Goal: Task Accomplishment & Management: Manage account settings

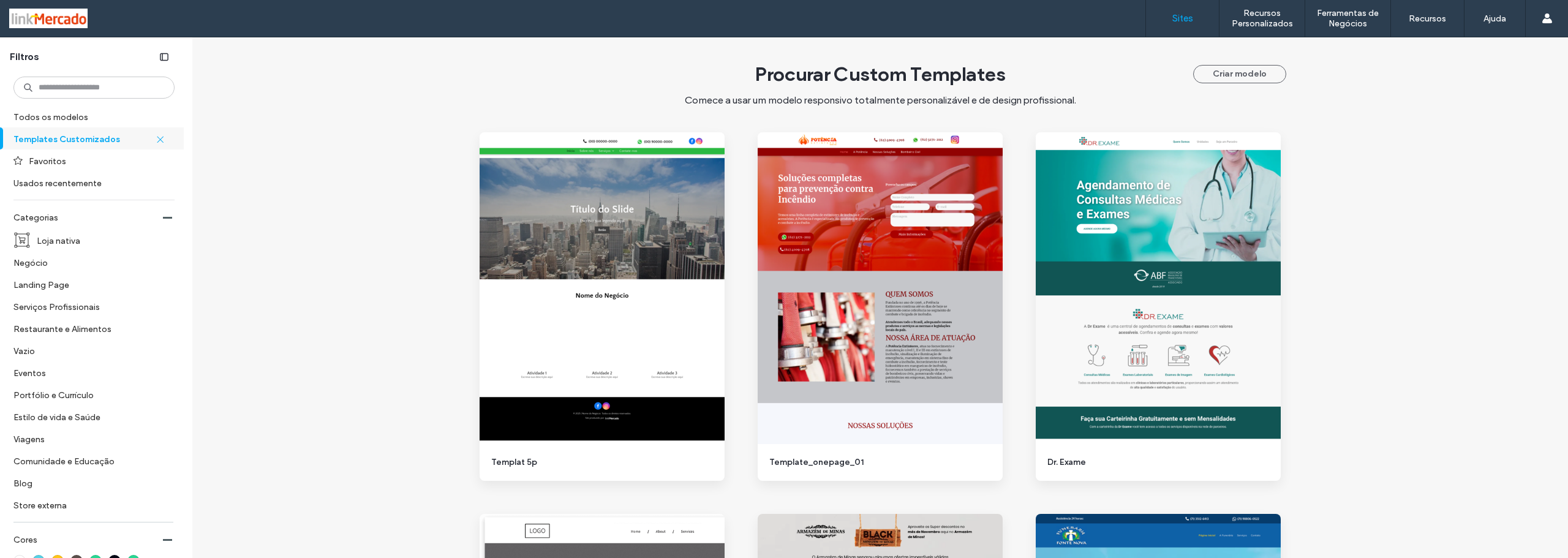
click at [1174, 23] on link "Sites" at bounding box center [1183, 18] width 73 height 37
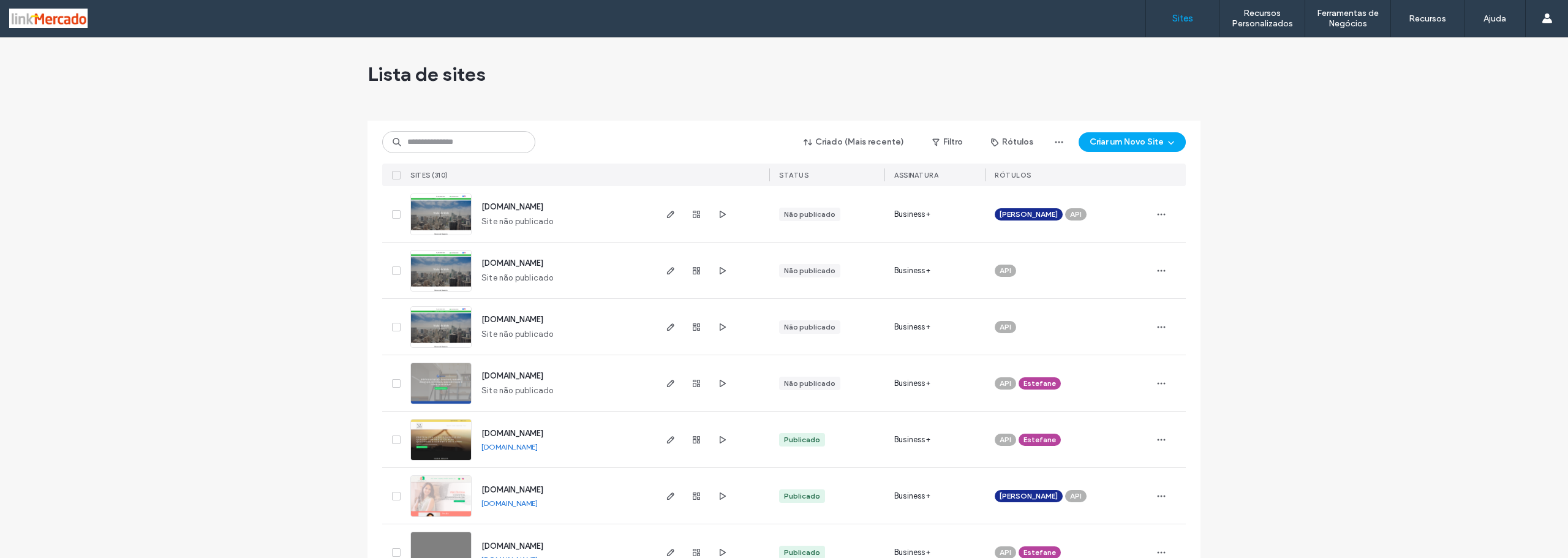
click at [441, 223] on img at bounding box center [441, 235] width 60 height 83
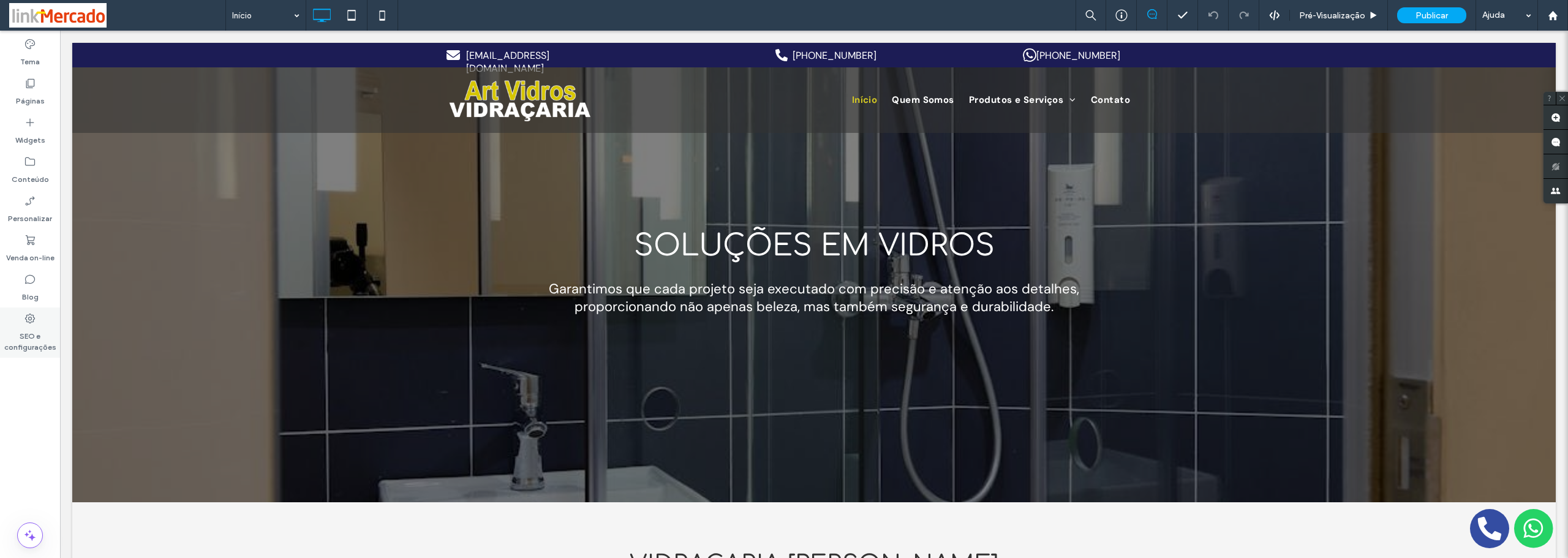
click at [19, 351] on label "SEO e configurações" at bounding box center [30, 338] width 60 height 28
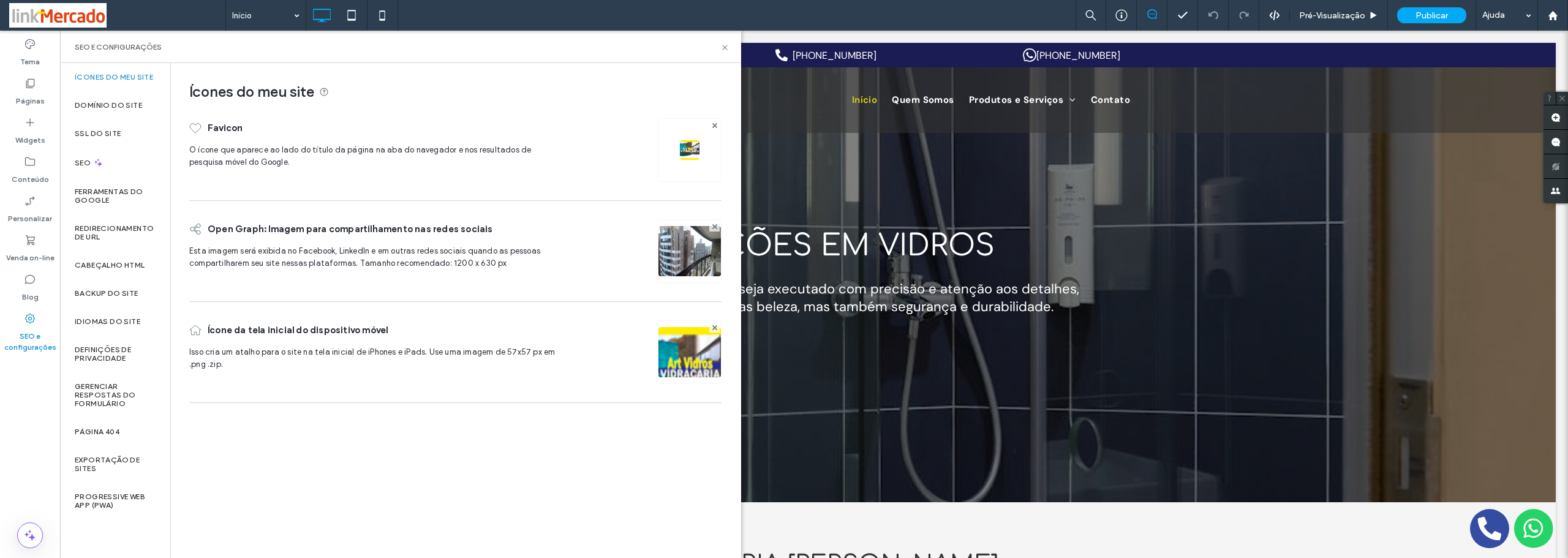
click at [681, 143] on img at bounding box center [690, 150] width 20 height 20
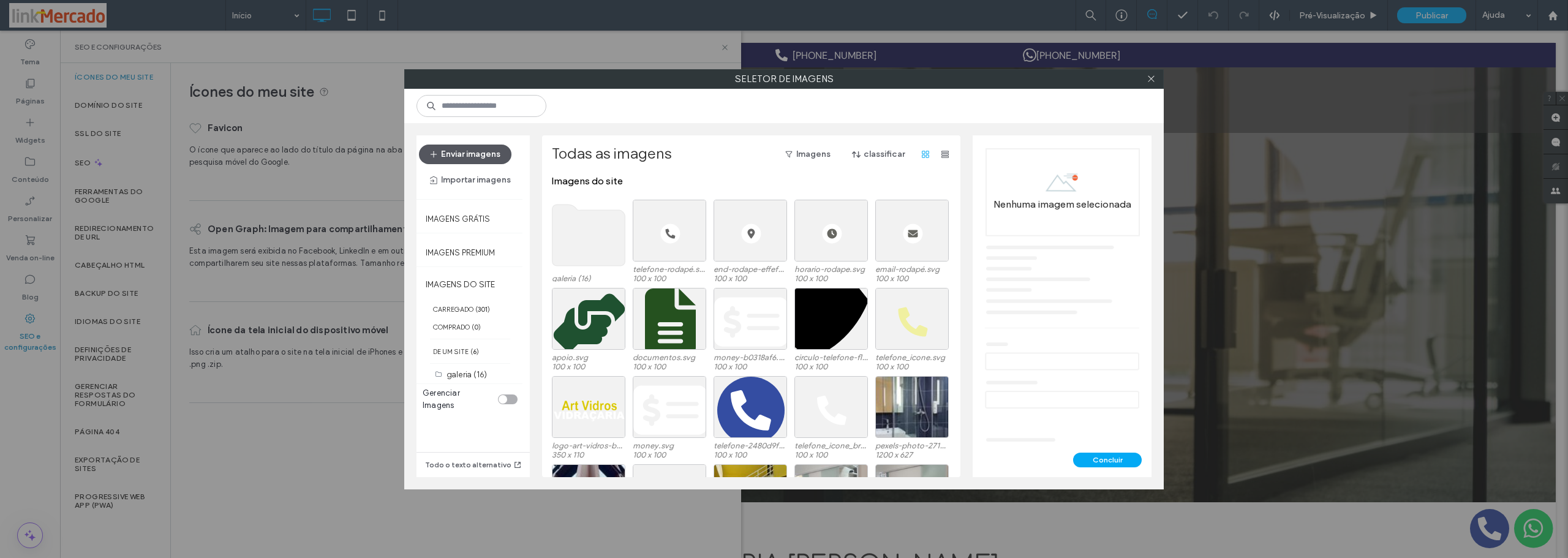
click at [446, 149] on button "Enviar imagens" at bounding box center [465, 154] width 92 height 20
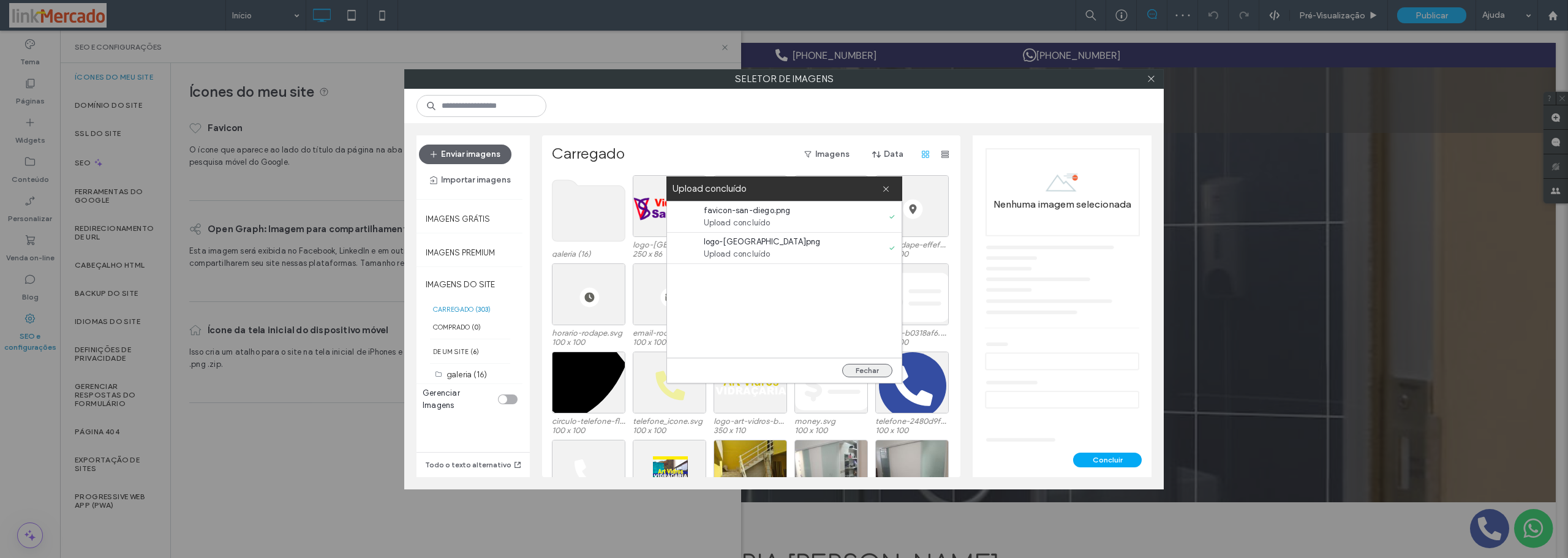
click at [868, 372] on button "Fechar" at bounding box center [867, 370] width 50 height 14
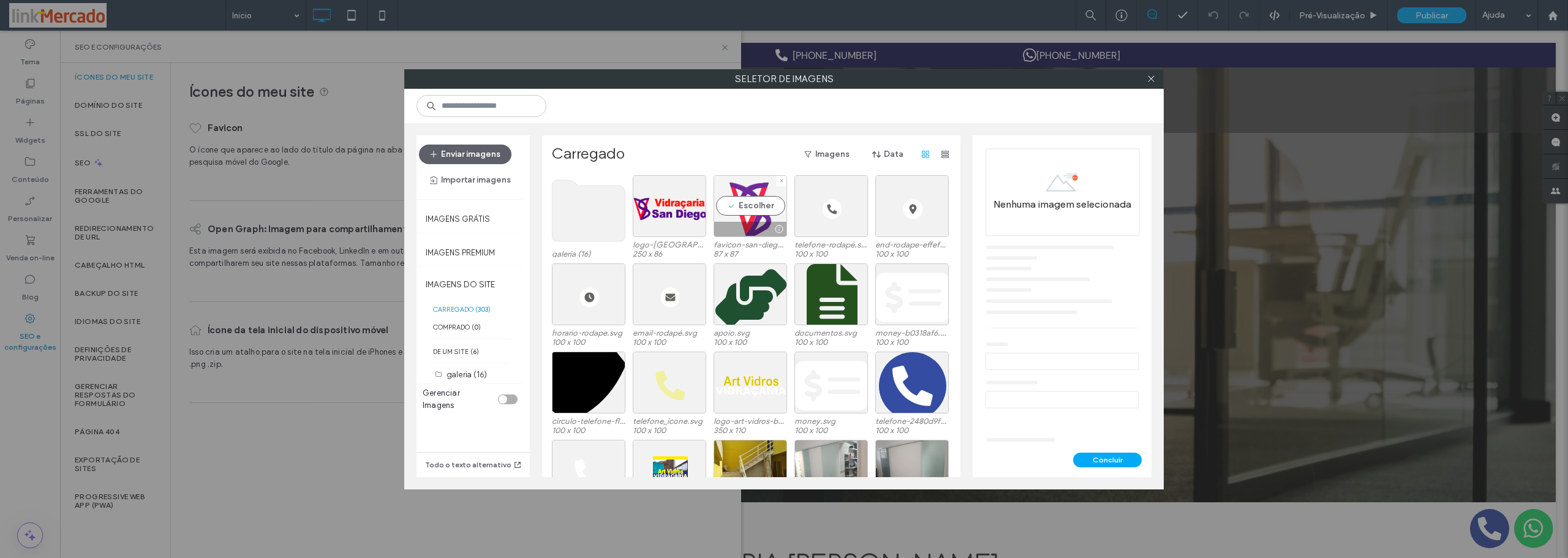
click at [738, 208] on div "Escolher" at bounding box center [750, 206] width 73 height 62
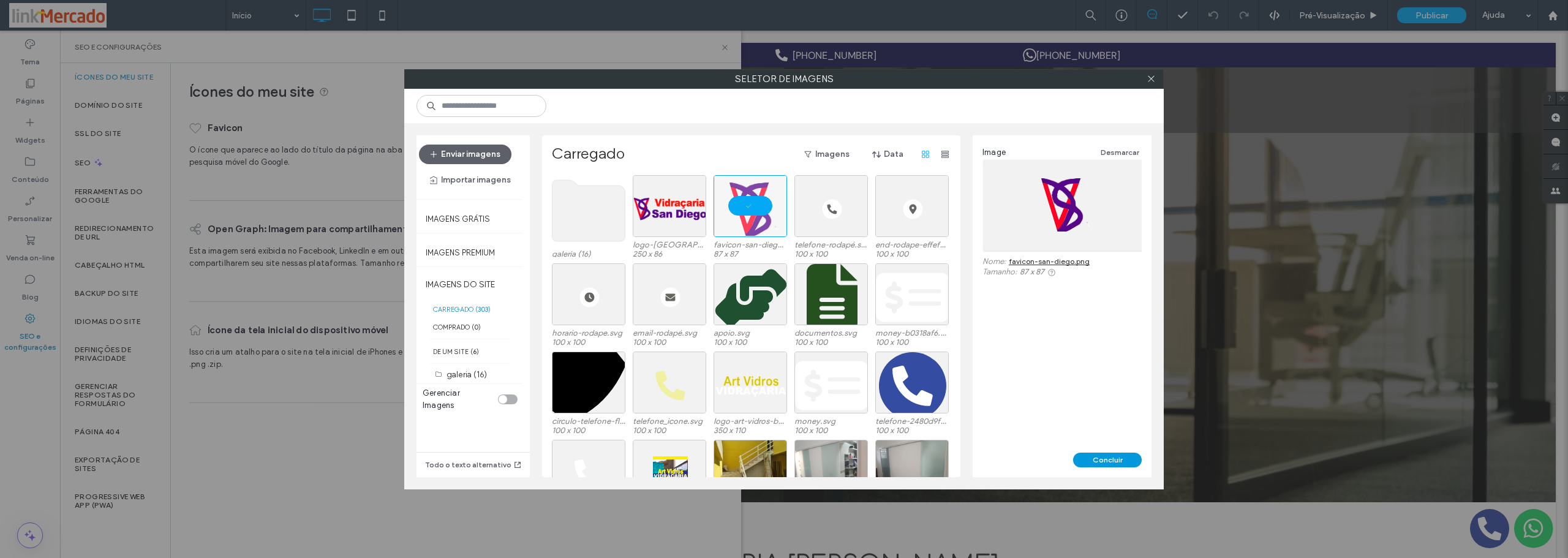
click at [1108, 456] on button "Concluir" at bounding box center [1107, 460] width 68 height 15
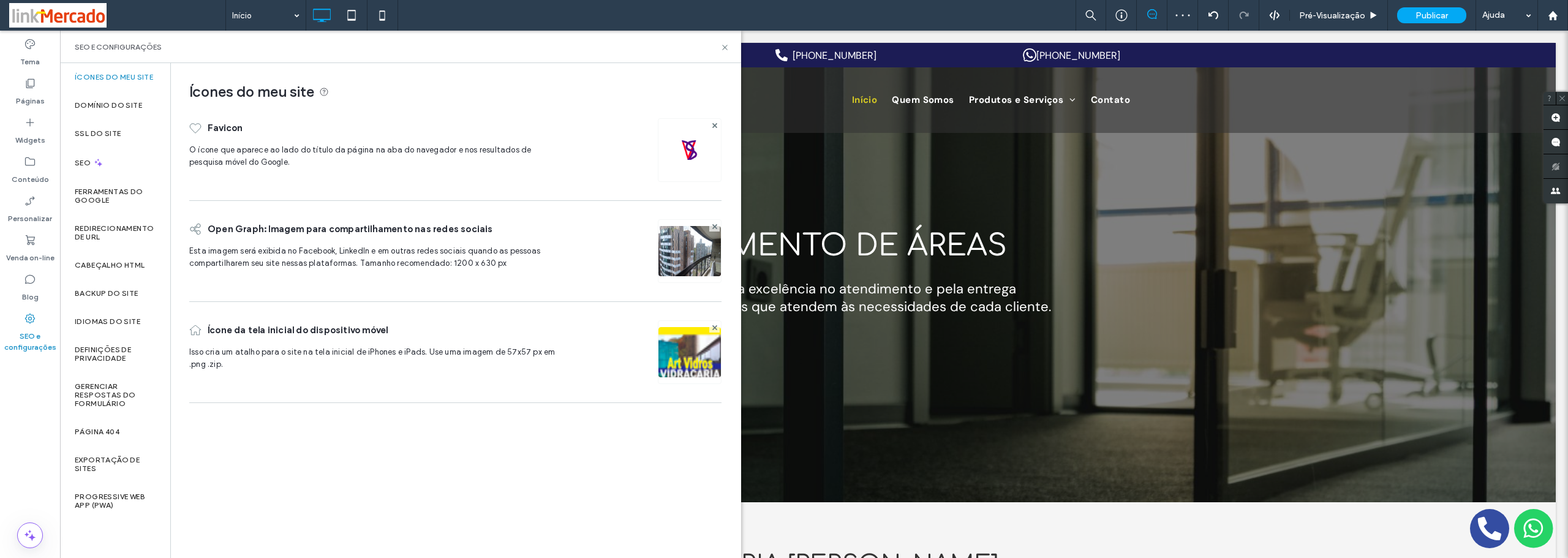
click at [702, 353] on img at bounding box center [690, 368] width 62 height 83
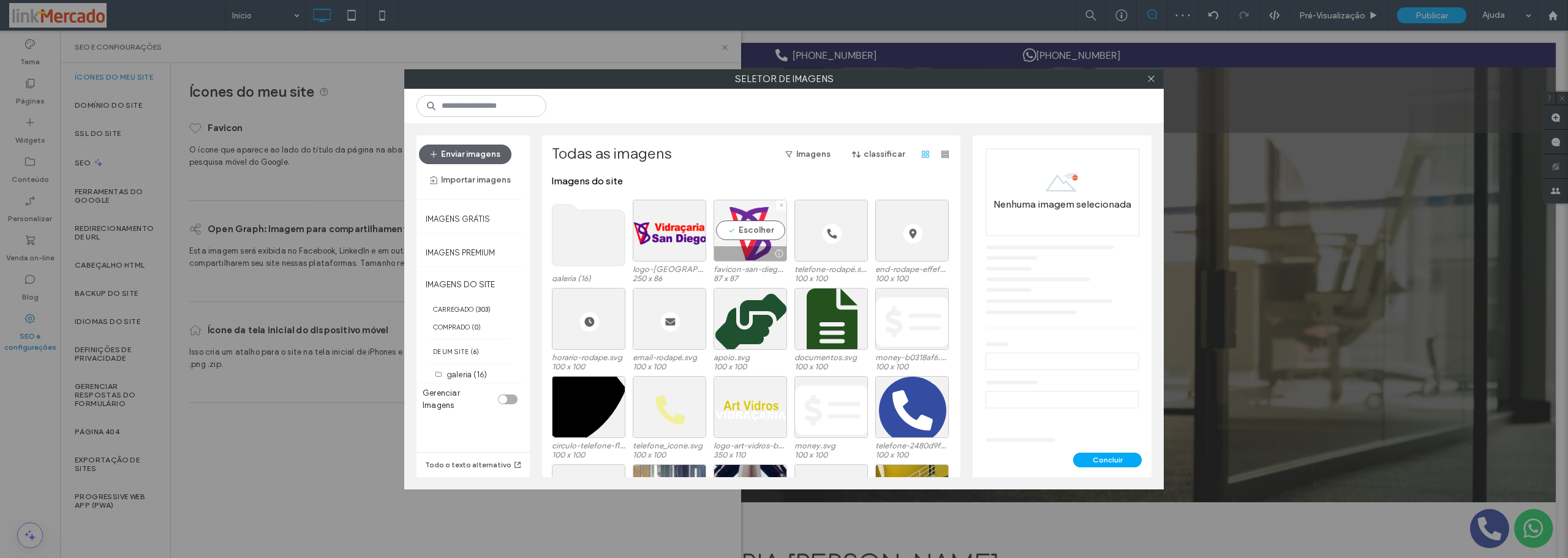
click at [746, 233] on div "Escolher" at bounding box center [750, 230] width 73 height 62
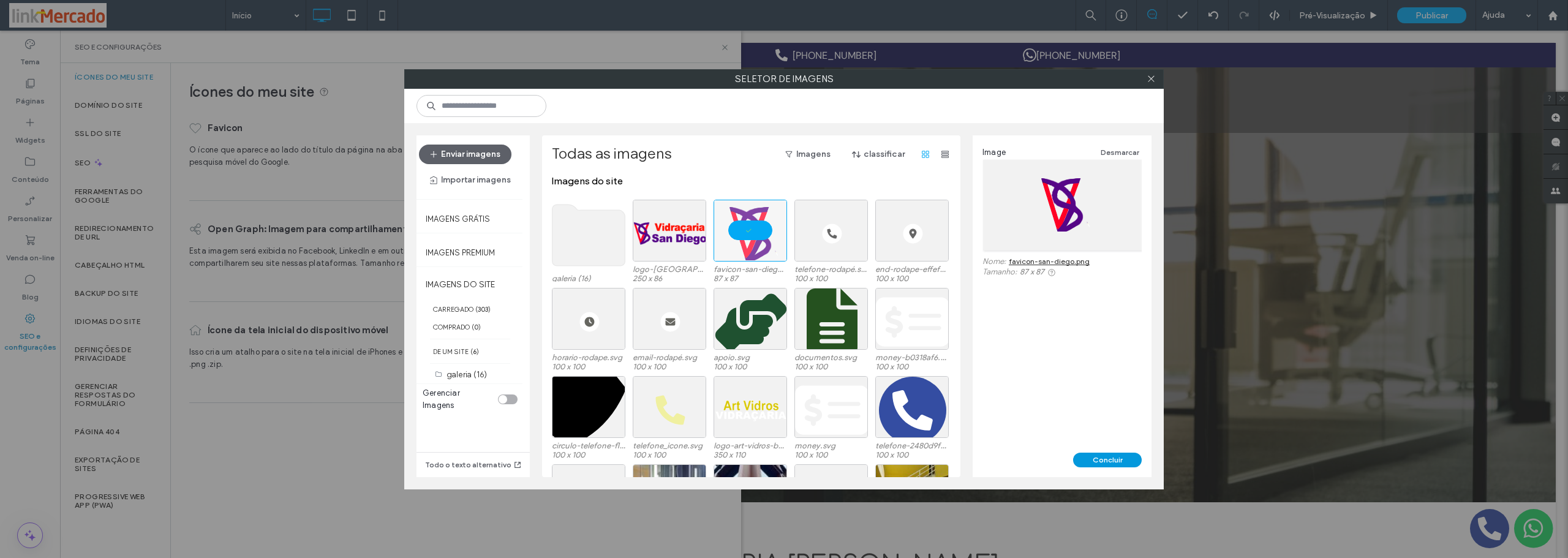
click at [1093, 460] on button "Concluir" at bounding box center [1107, 460] width 68 height 15
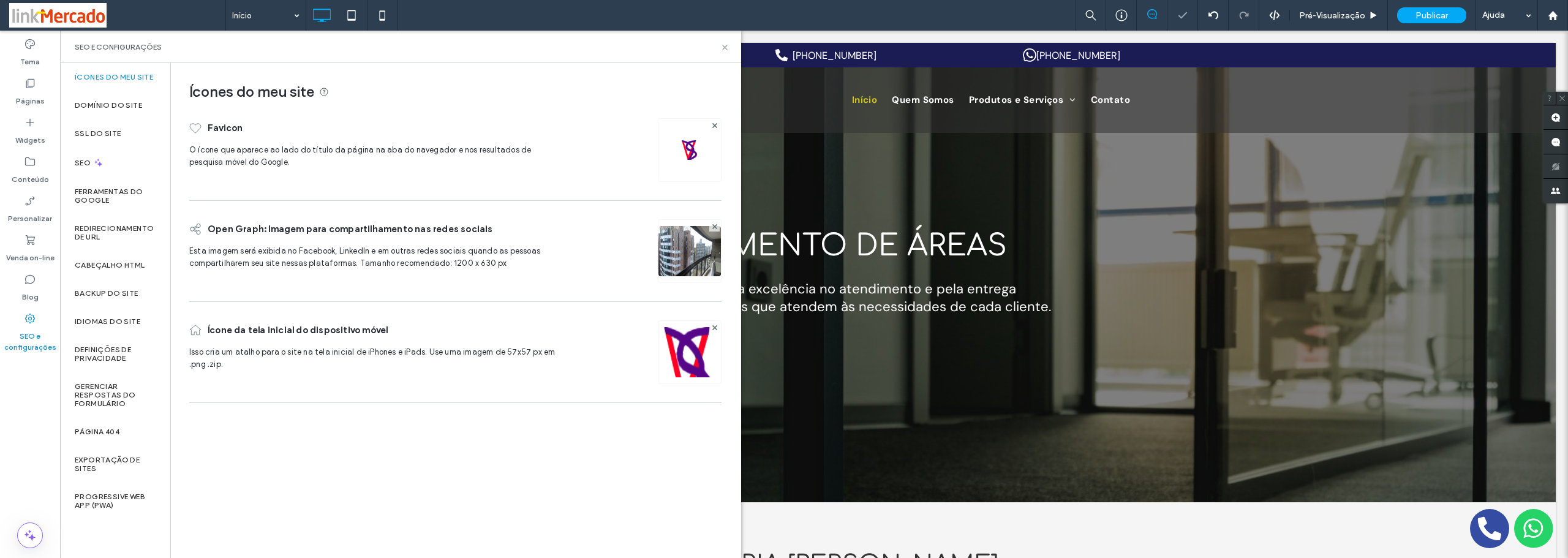
click at [690, 249] on img at bounding box center [690, 267] width 62 height 83
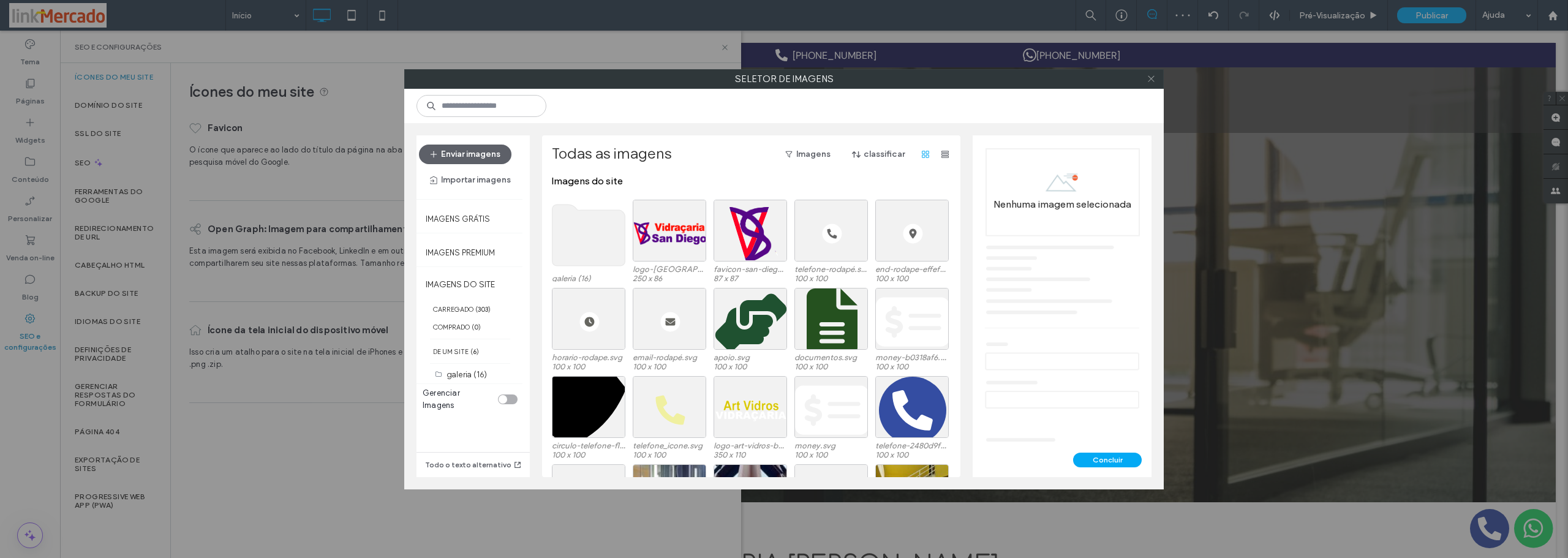
click at [1147, 74] on icon at bounding box center [1151, 78] width 9 height 9
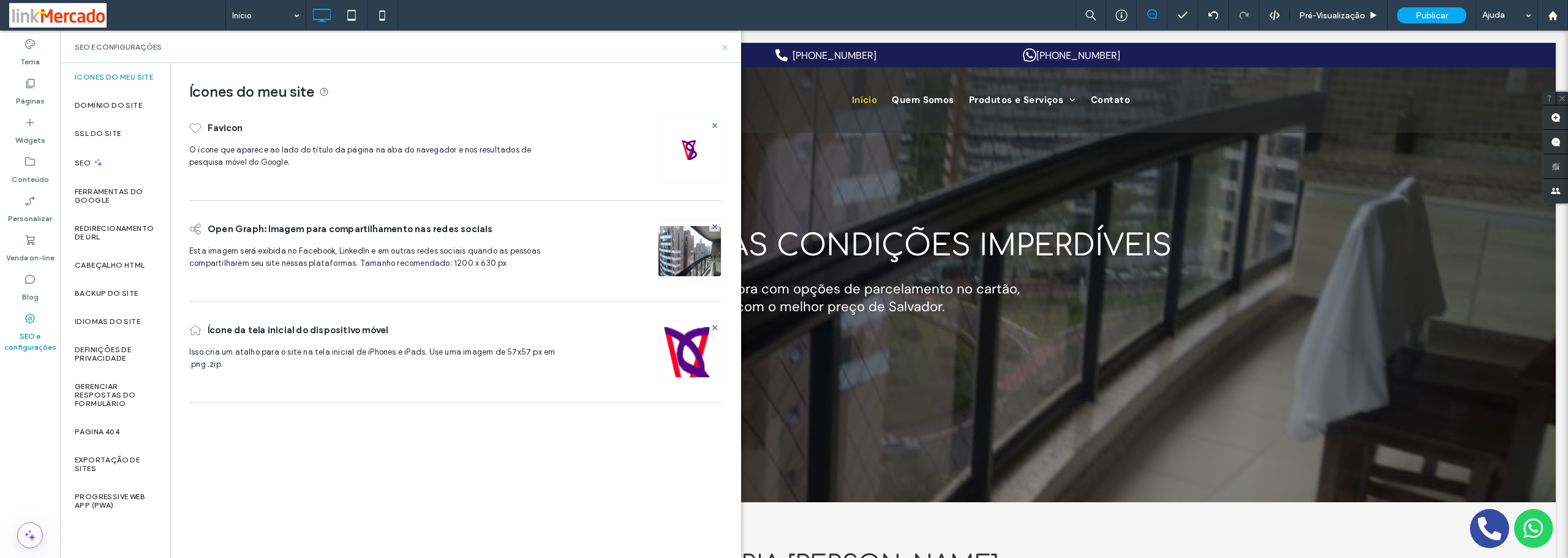
click at [725, 51] on icon at bounding box center [725, 47] width 9 height 9
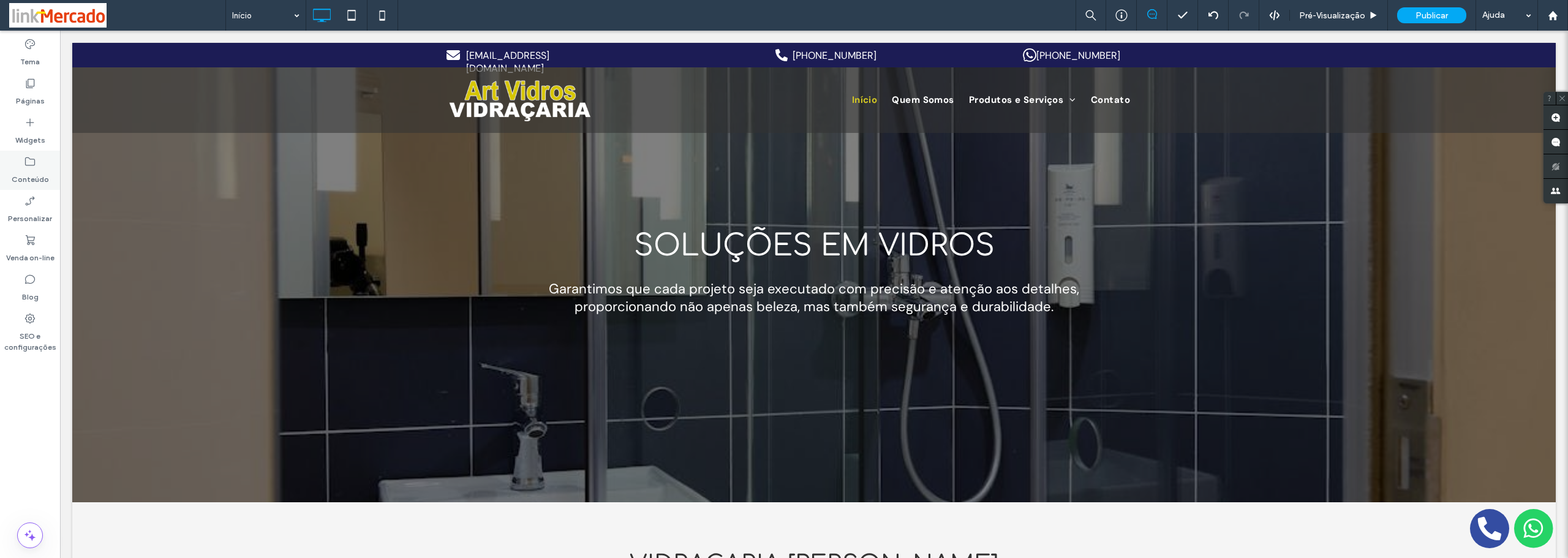
click at [31, 176] on label "Conteúdo" at bounding box center [30, 177] width 38 height 17
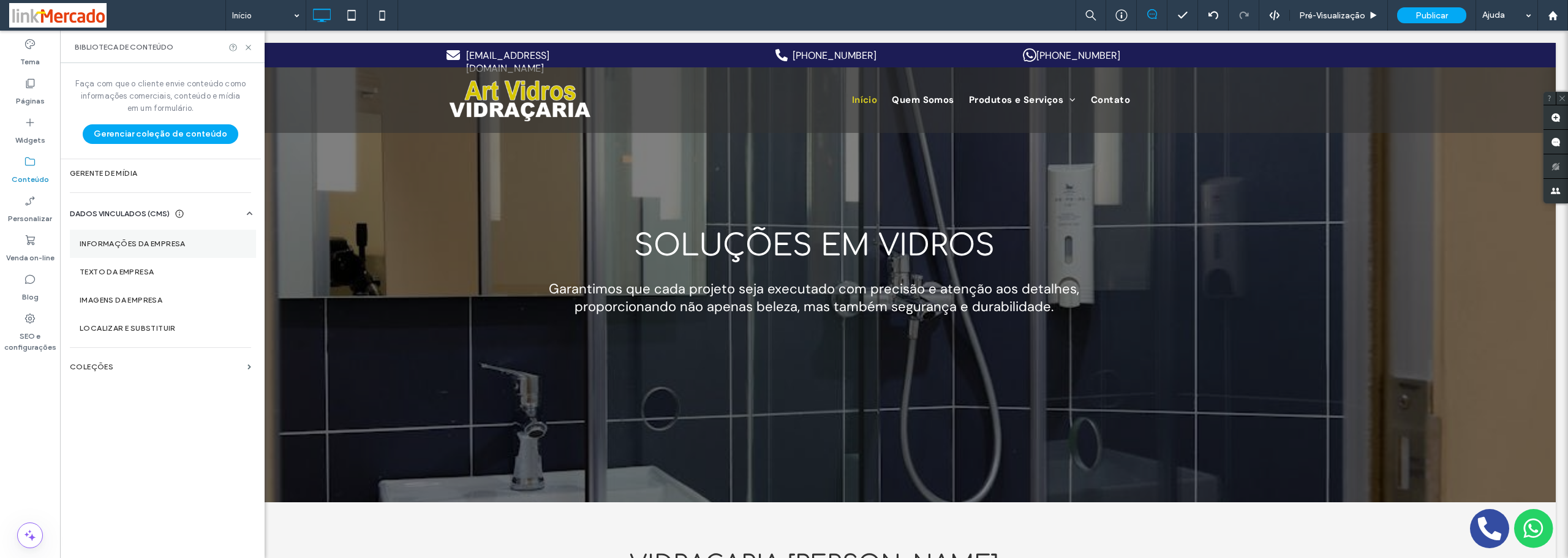
click at [185, 245] on label "Informações da empresa" at bounding box center [163, 244] width 167 height 9
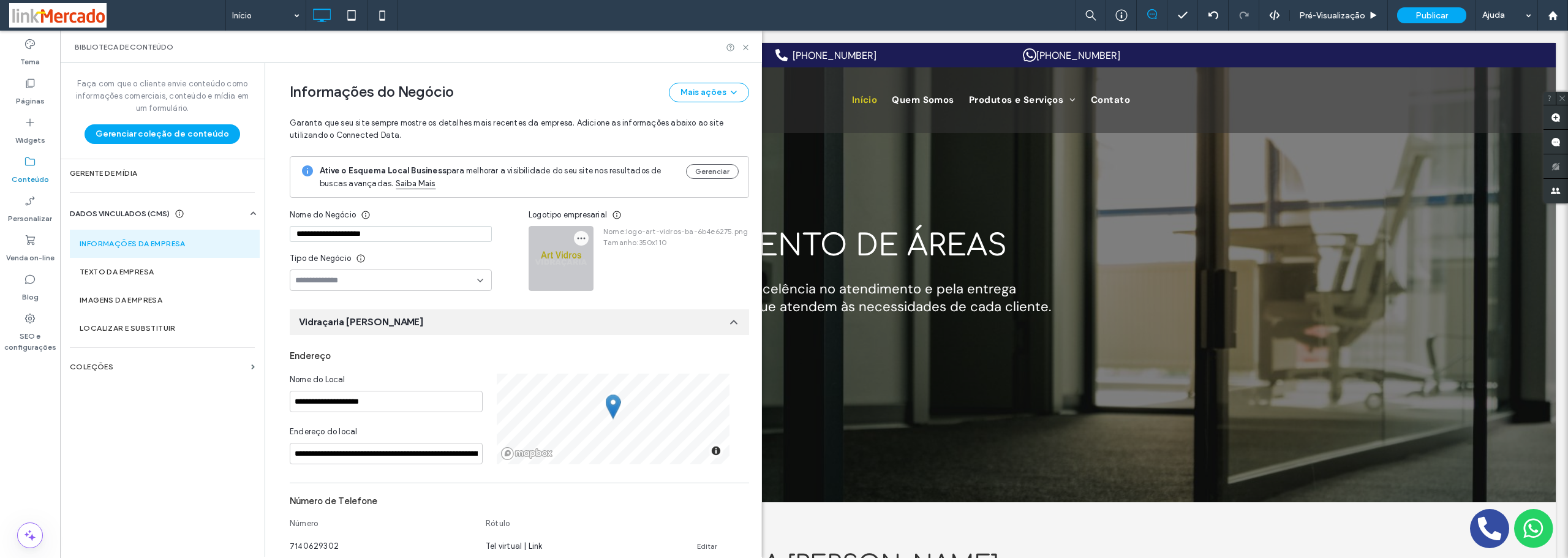
click at [576, 238] on icon "button" at bounding box center [581, 238] width 10 height 10
click at [595, 263] on span "Substituir Imagem" at bounding box center [627, 268] width 69 height 12
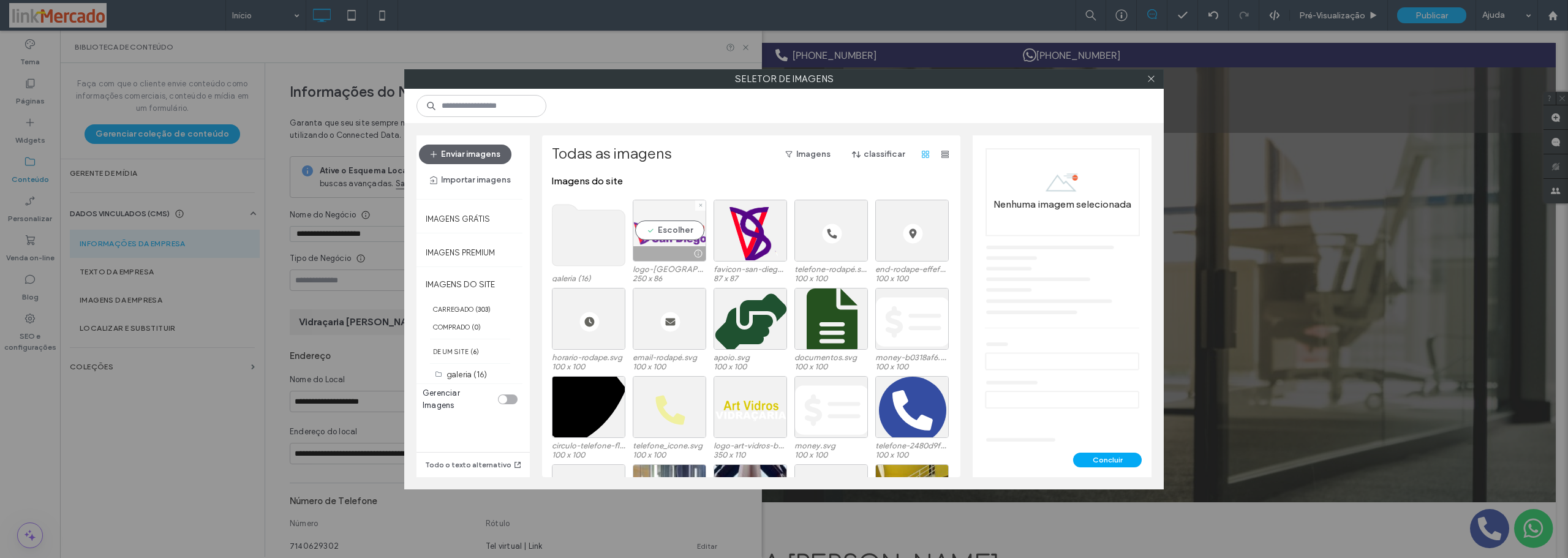
click at [645, 233] on div "Escolher" at bounding box center [669, 230] width 73 height 62
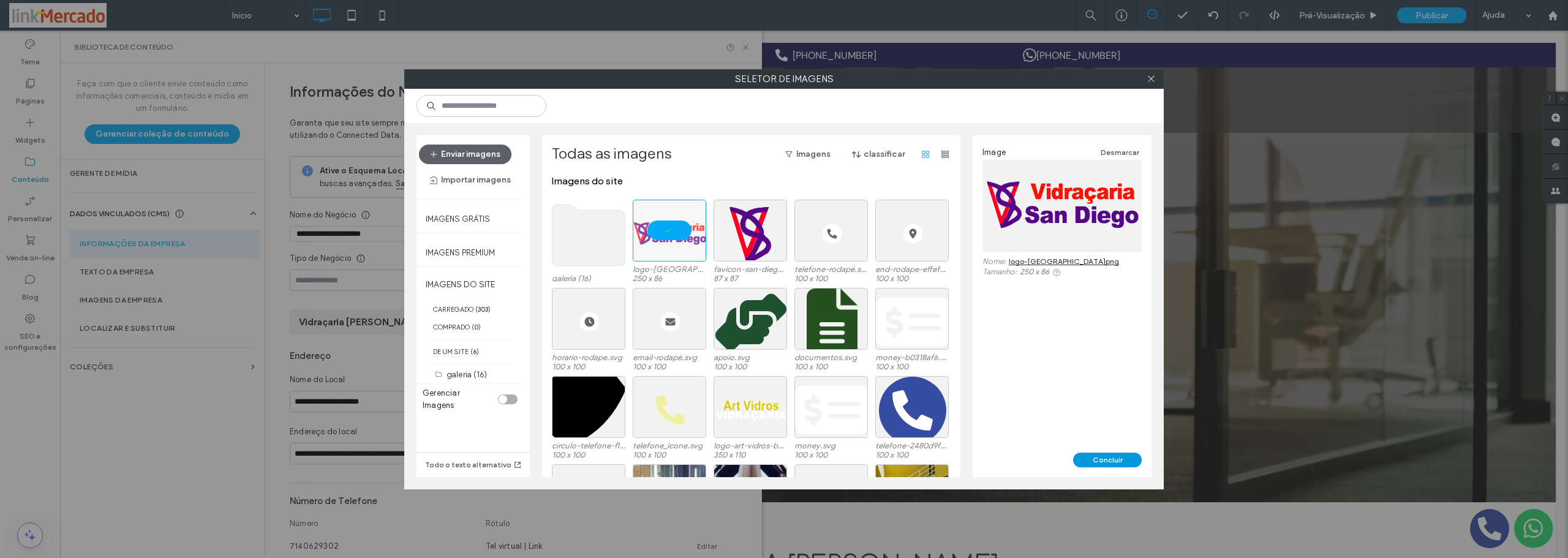
click at [1107, 456] on button "Concluir" at bounding box center [1107, 460] width 68 height 15
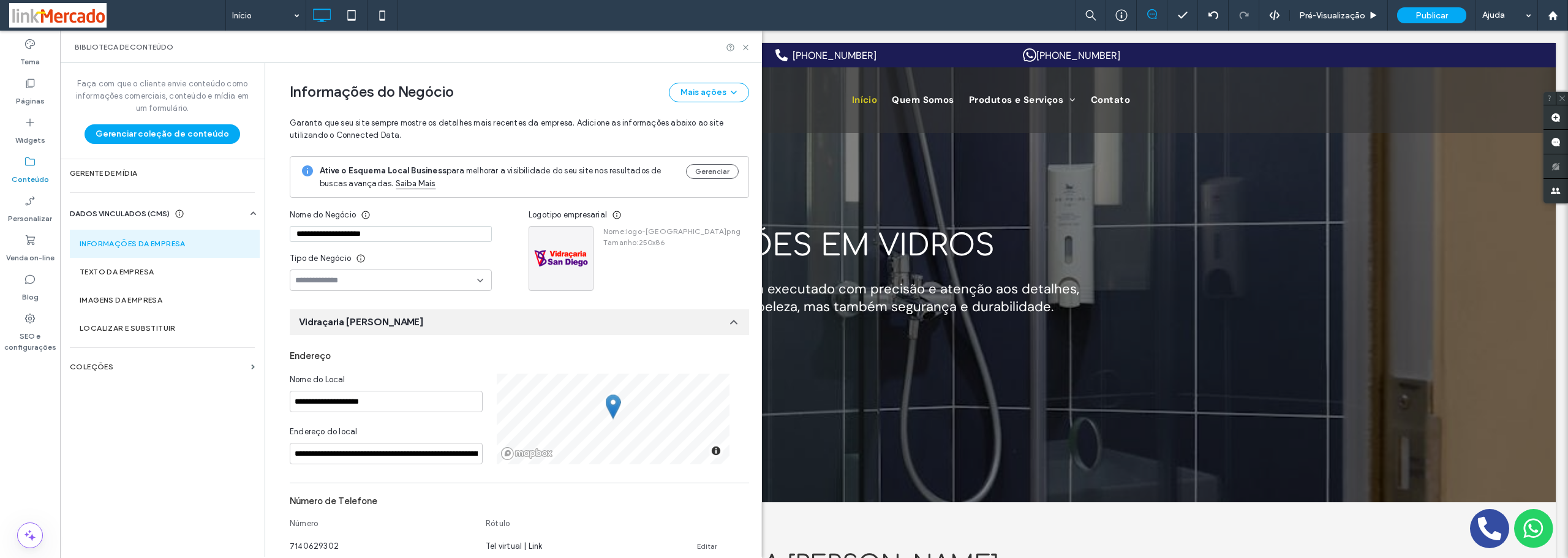
drag, startPoint x: 372, startPoint y: 233, endPoint x: 267, endPoint y: 234, distance: 105.0
paste input
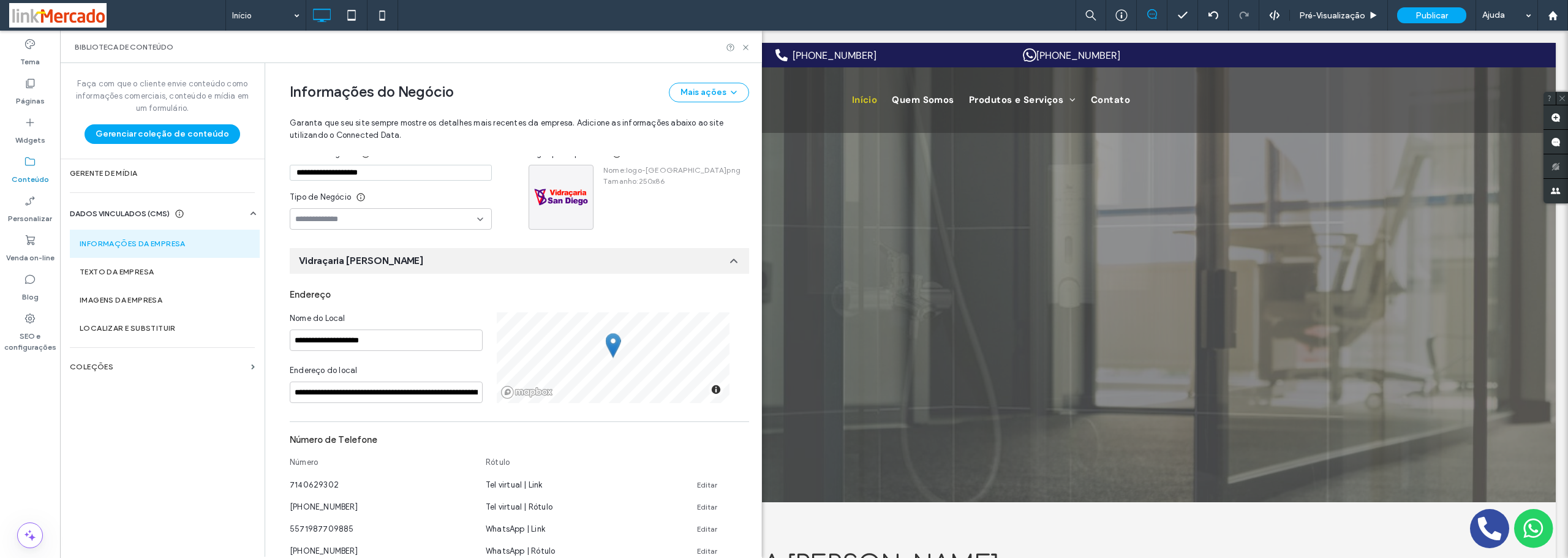
type input "**********"
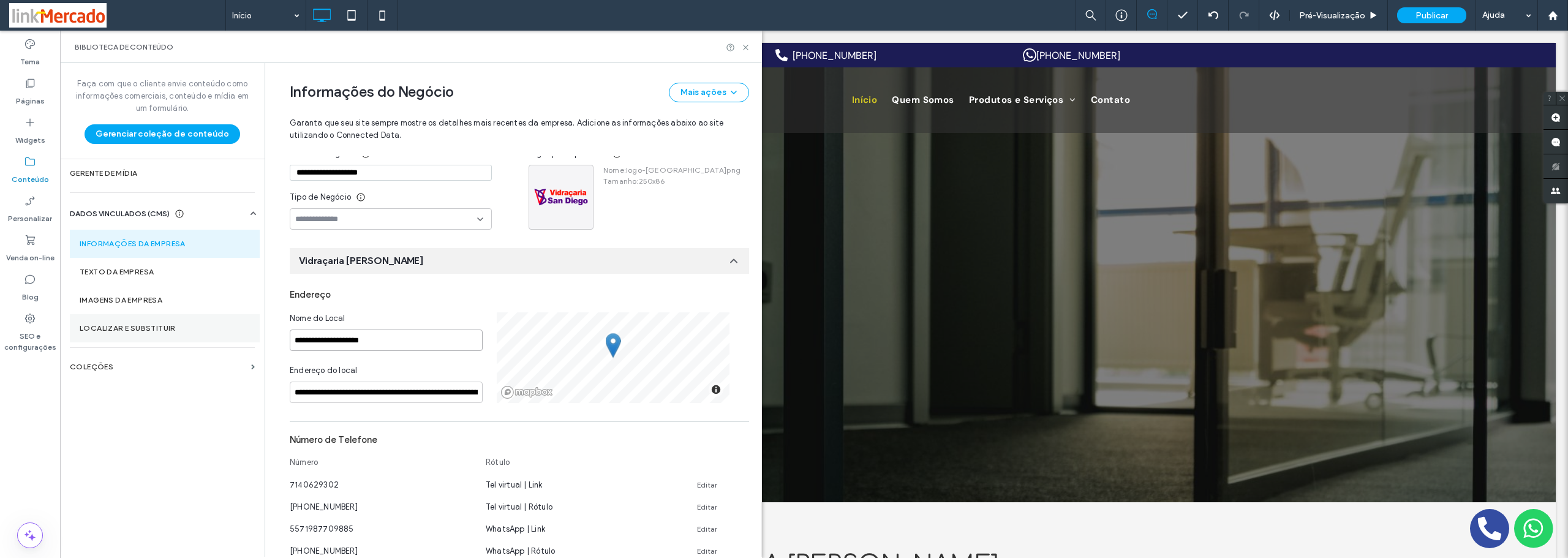
drag, startPoint x: 369, startPoint y: 335, endPoint x: 225, endPoint y: 329, distance: 144.1
click at [224, 330] on div "**********" at bounding box center [411, 309] width 702 height 493
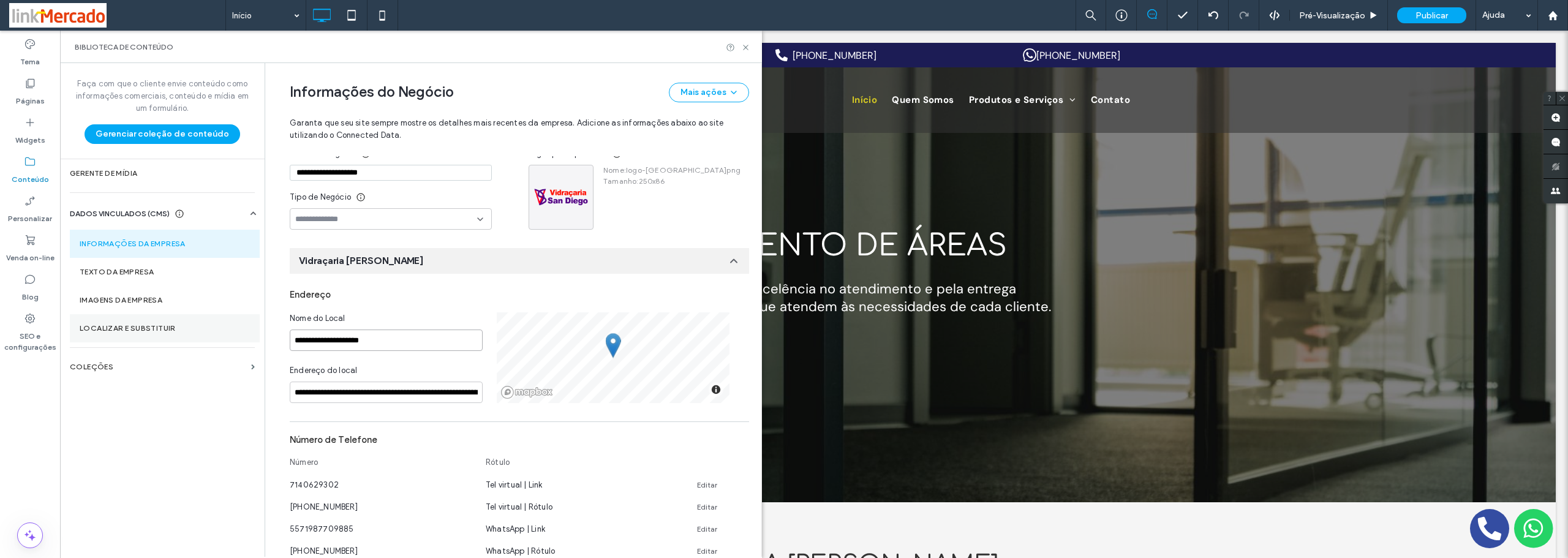
paste input
type input "**********"
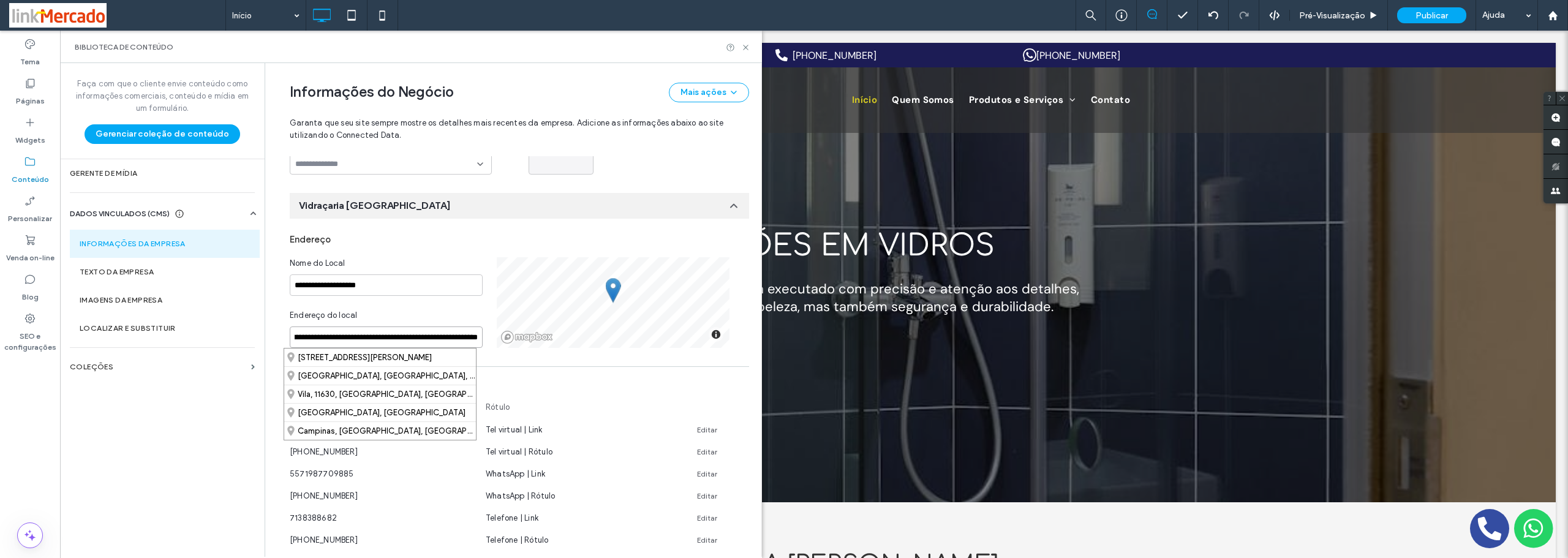
click at [673, 340] on div "**********" at bounding box center [520, 302] width 459 height 90
paste input
type input "**********"
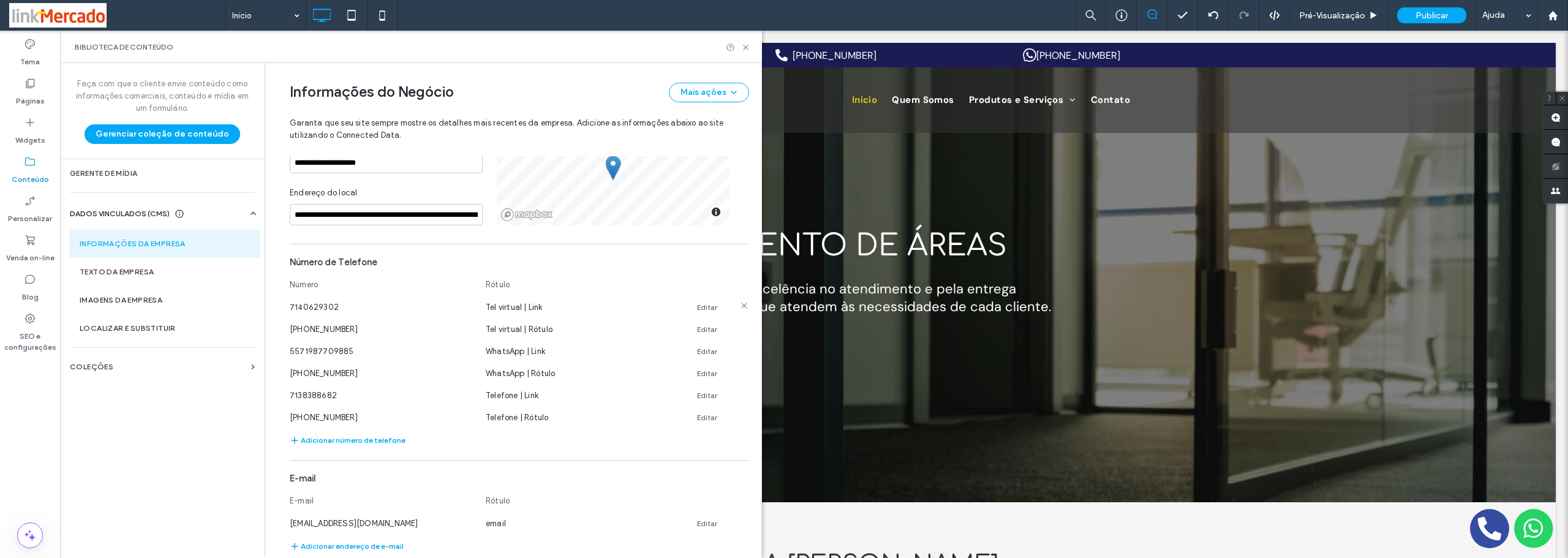
scroll to position [300, 0]
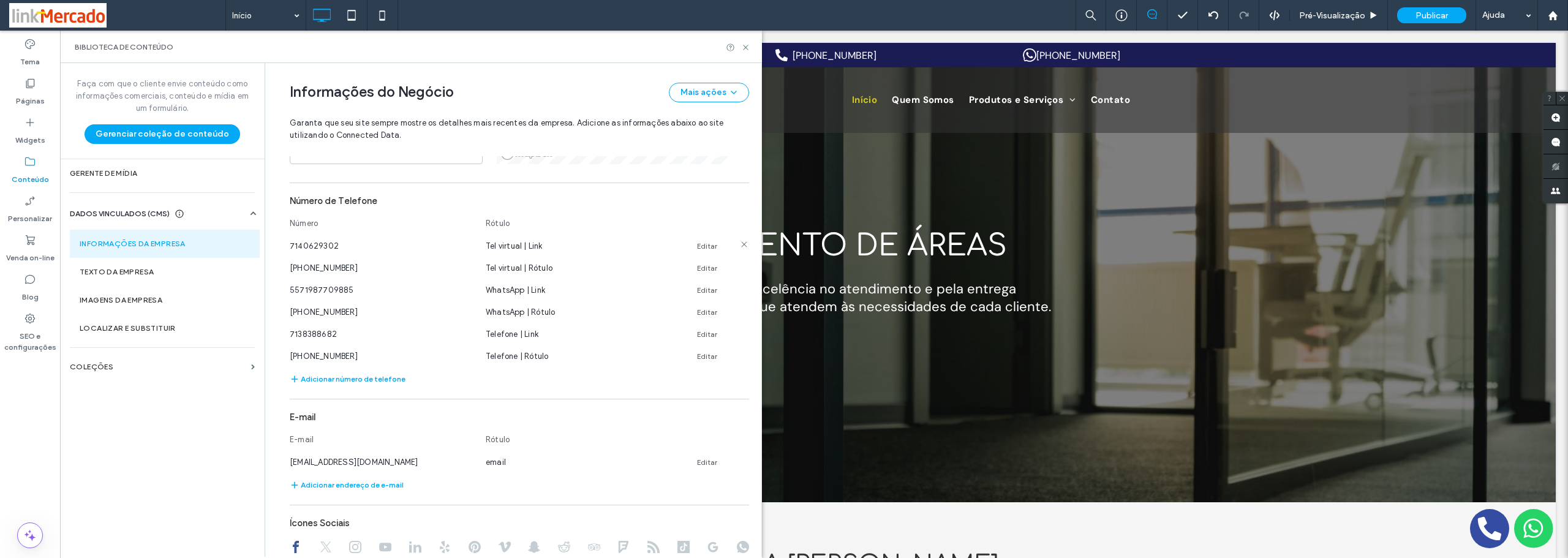
click at [741, 244] on use at bounding box center [744, 244] width 6 height 6
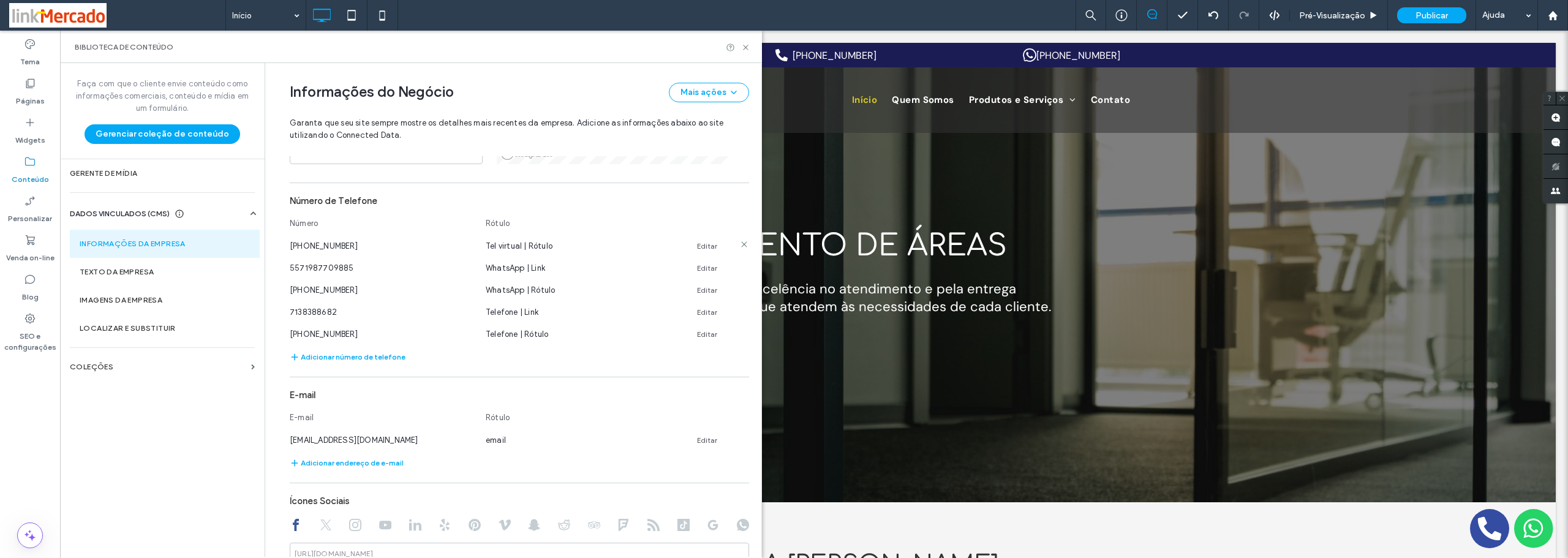
click at [741, 244] on use at bounding box center [744, 244] width 6 height 6
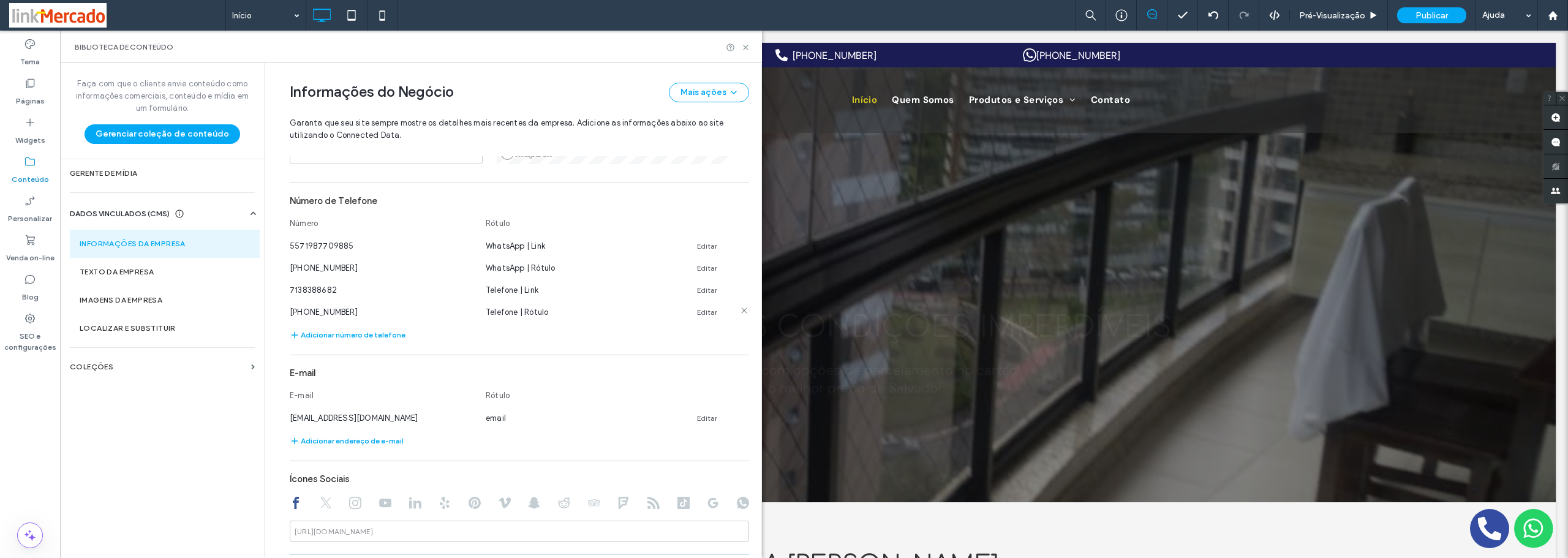
click at [704, 311] on link "Editar" at bounding box center [707, 313] width 20 height 10
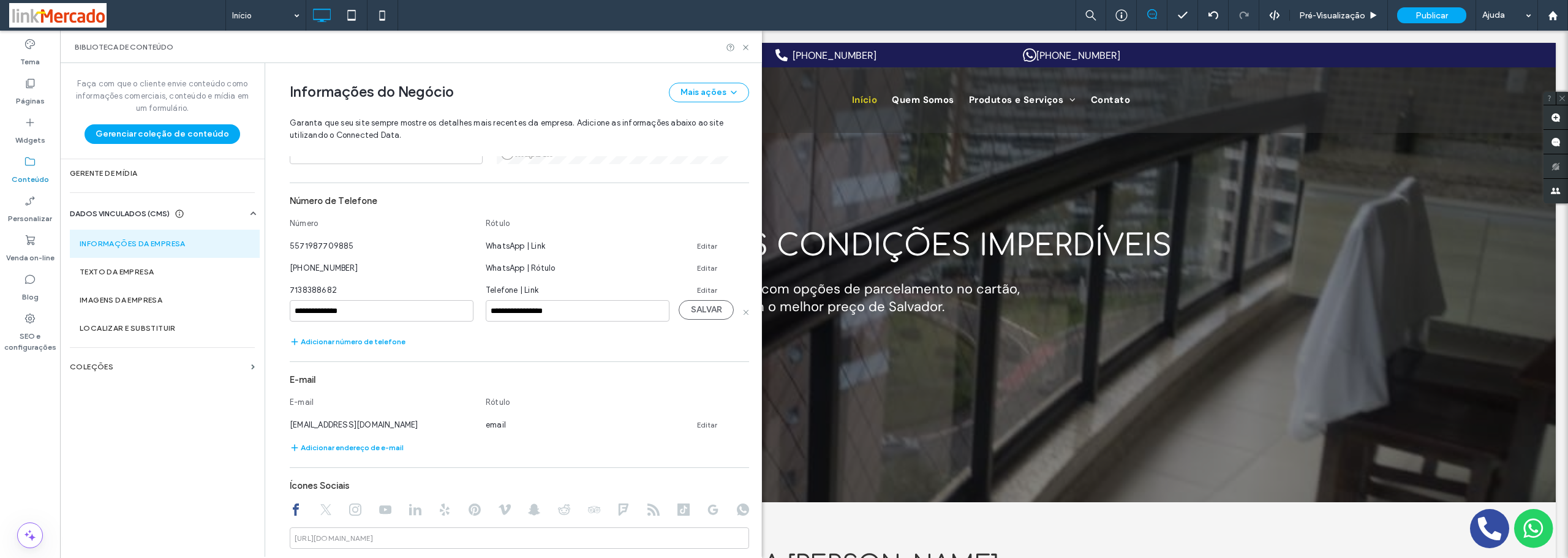
drag, startPoint x: 349, startPoint y: 311, endPoint x: 286, endPoint y: 311, distance: 63.0
click at [290, 311] on input "**********" at bounding box center [382, 311] width 184 height 22
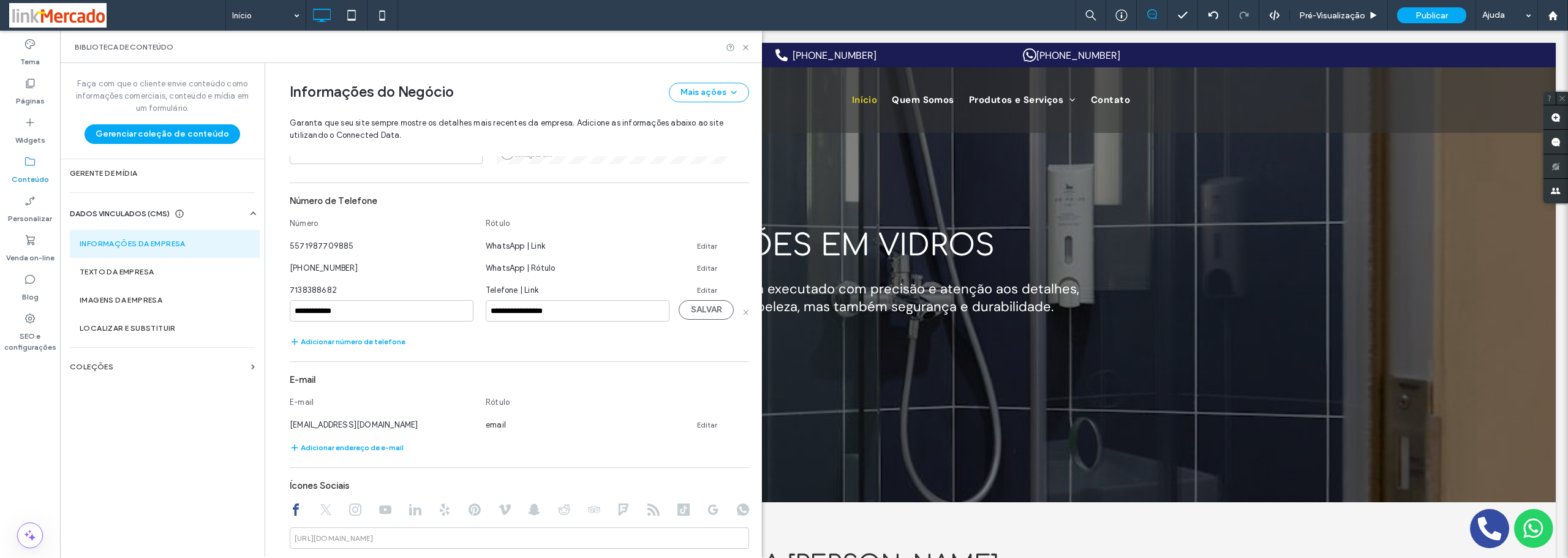
click at [290, 311] on input "**********" at bounding box center [382, 311] width 184 height 22
click at [299, 311] on input "**********" at bounding box center [382, 311] width 184 height 22
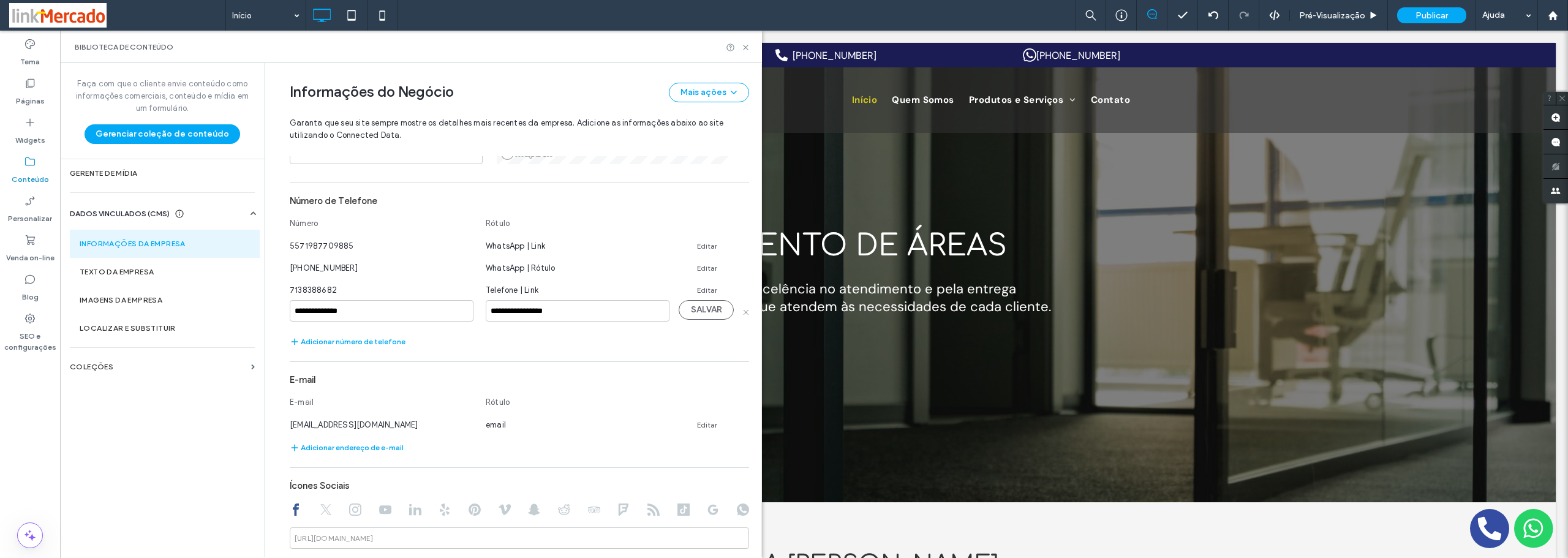
click at [325, 311] on input "**********" at bounding box center [382, 311] width 184 height 22
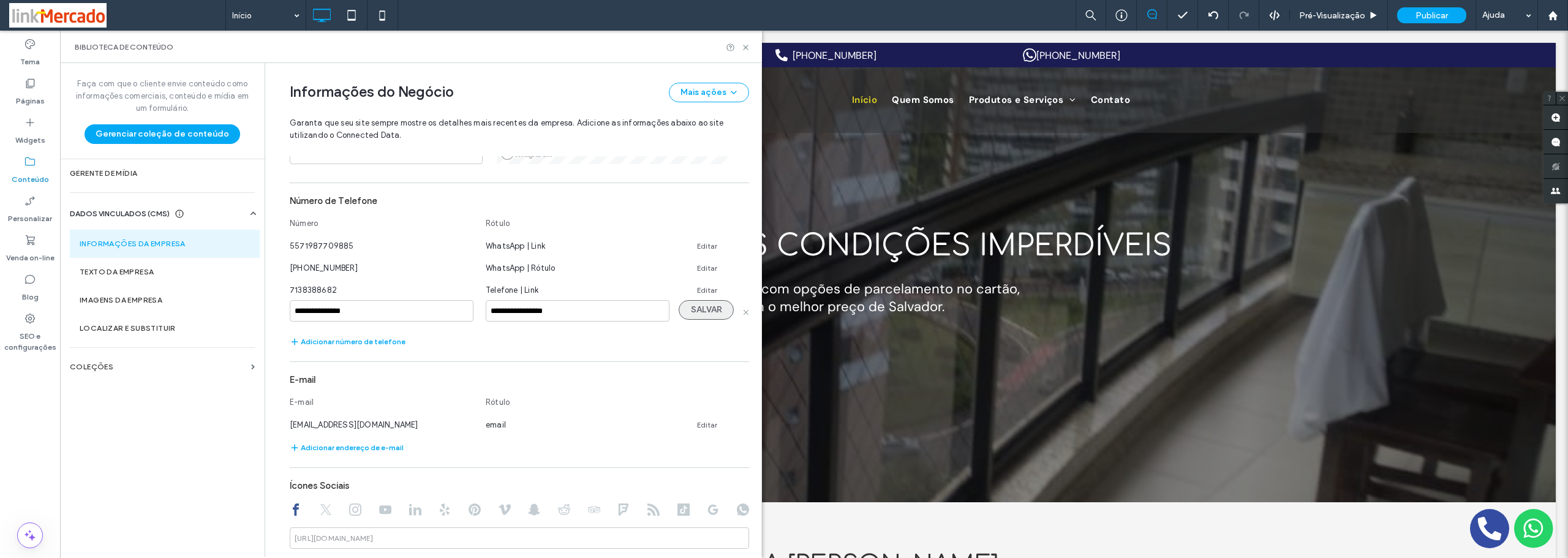
type input "**********"
click at [685, 305] on button "SALVAR" at bounding box center [707, 310] width 55 height 20
click at [701, 291] on link "Editar" at bounding box center [707, 290] width 20 height 10
drag, startPoint x: 351, startPoint y: 290, endPoint x: 246, endPoint y: 290, distance: 105.0
click at [246, 290] on div "**********" at bounding box center [411, 309] width 702 height 493
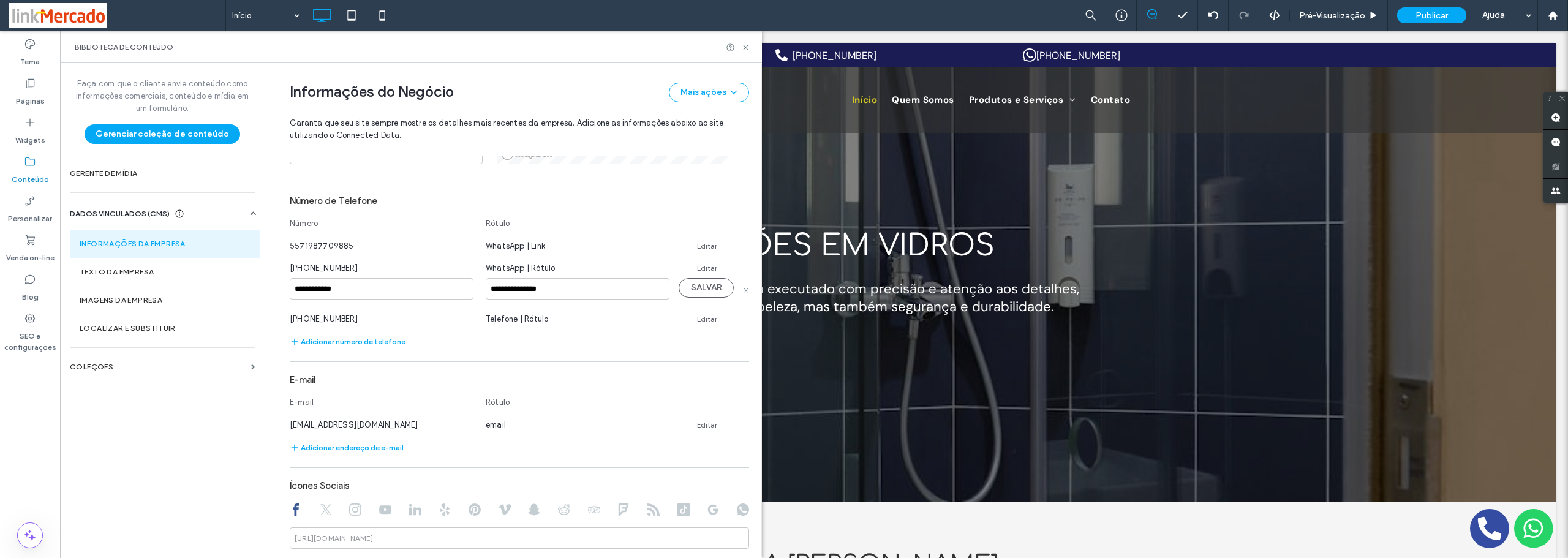
click at [300, 289] on input "**********" at bounding box center [382, 289] width 184 height 22
type input "**********"
click at [692, 290] on button "SALVAR" at bounding box center [707, 288] width 55 height 20
click at [698, 266] on link "Editar" at bounding box center [707, 268] width 20 height 10
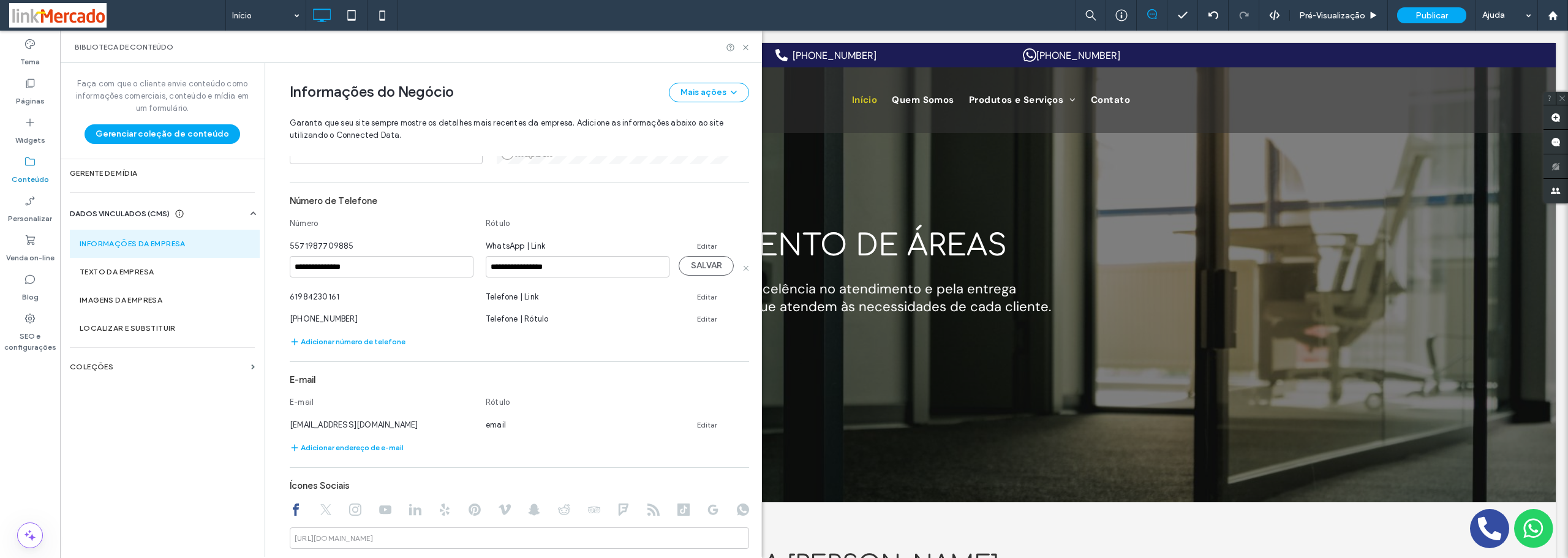
drag, startPoint x: 352, startPoint y: 321, endPoint x: 269, endPoint y: 325, distance: 83.1
click at [271, 324] on div "**********" at bounding box center [510, 259] width 478 height 992
copy span "[PHONE_NUMBER]"
drag, startPoint x: 356, startPoint y: 265, endPoint x: 235, endPoint y: 276, distance: 121.5
click at [236, 276] on div "**********" at bounding box center [411, 309] width 702 height 493
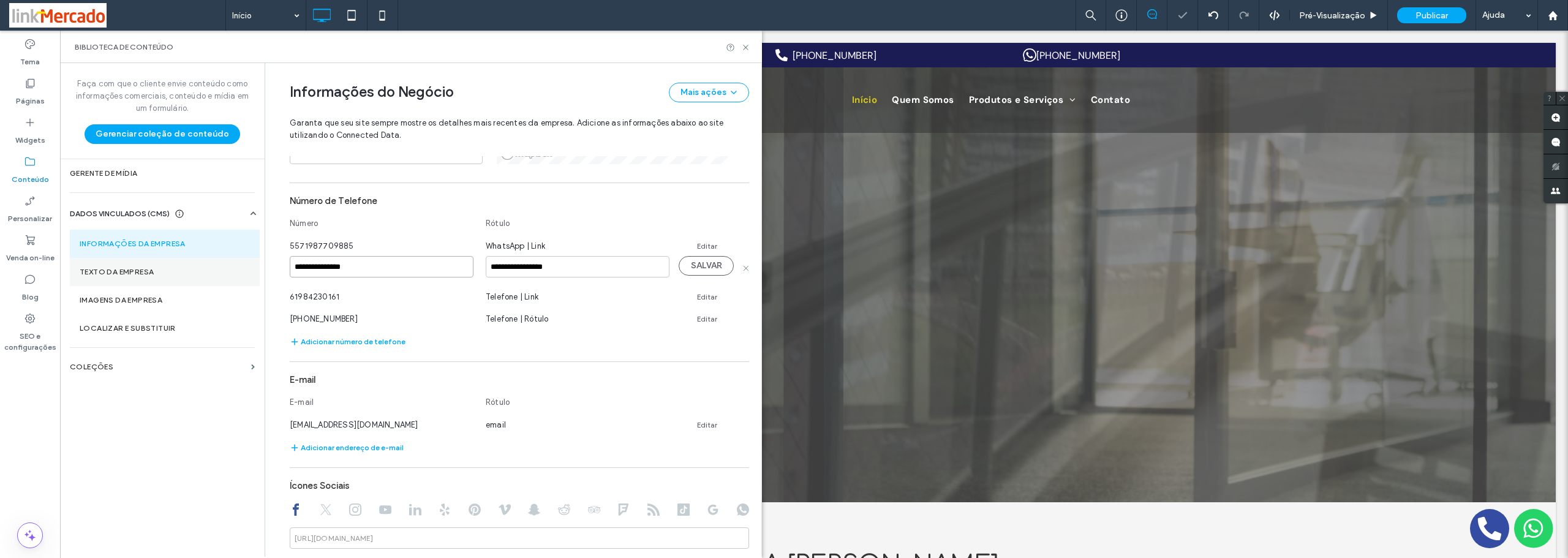
paste input
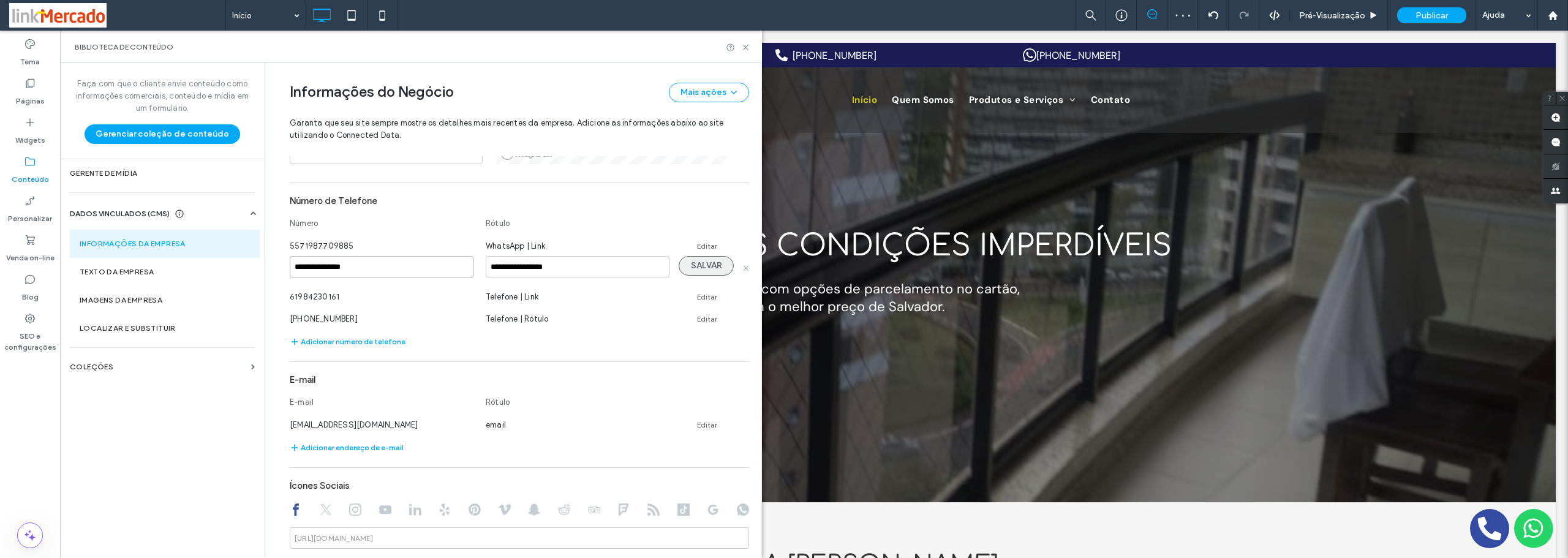
type input "**********"
click at [683, 264] on button "SALVAR" at bounding box center [707, 266] width 55 height 20
click at [697, 248] on link "Editar" at bounding box center [707, 246] width 20 height 10
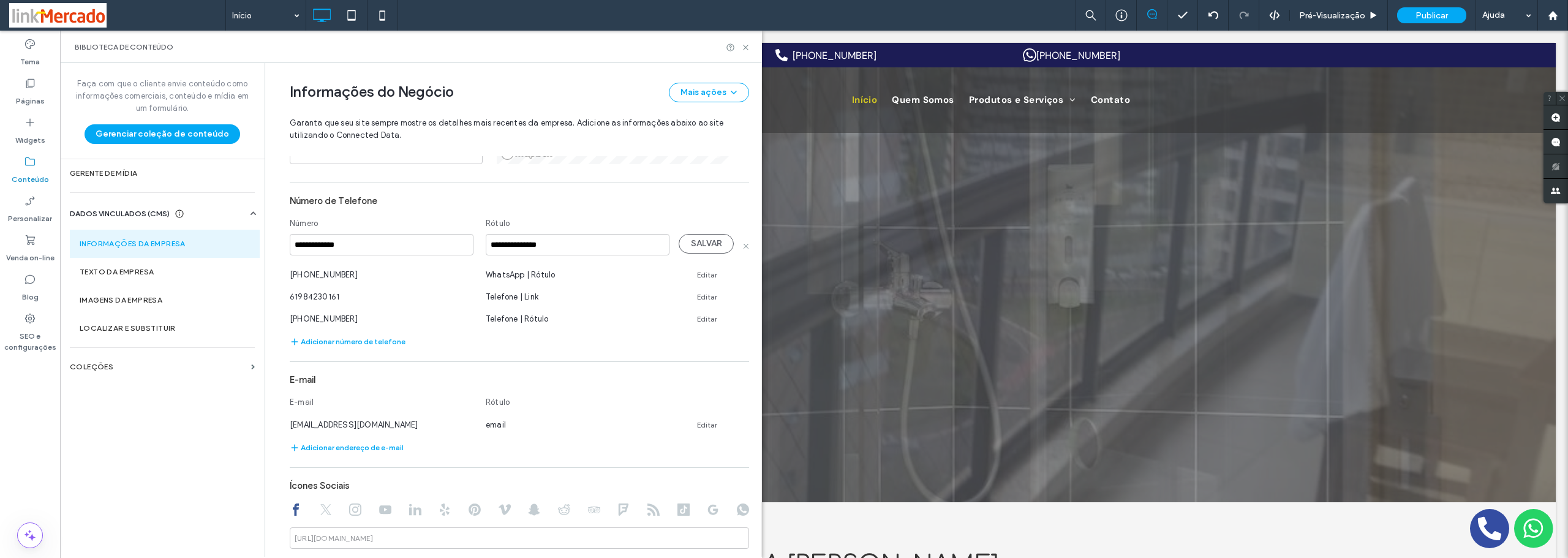
drag, startPoint x: 373, startPoint y: 244, endPoint x: 297, endPoint y: 250, distance: 76.2
click at [297, 250] on input "**********" at bounding box center [382, 244] width 184 height 22
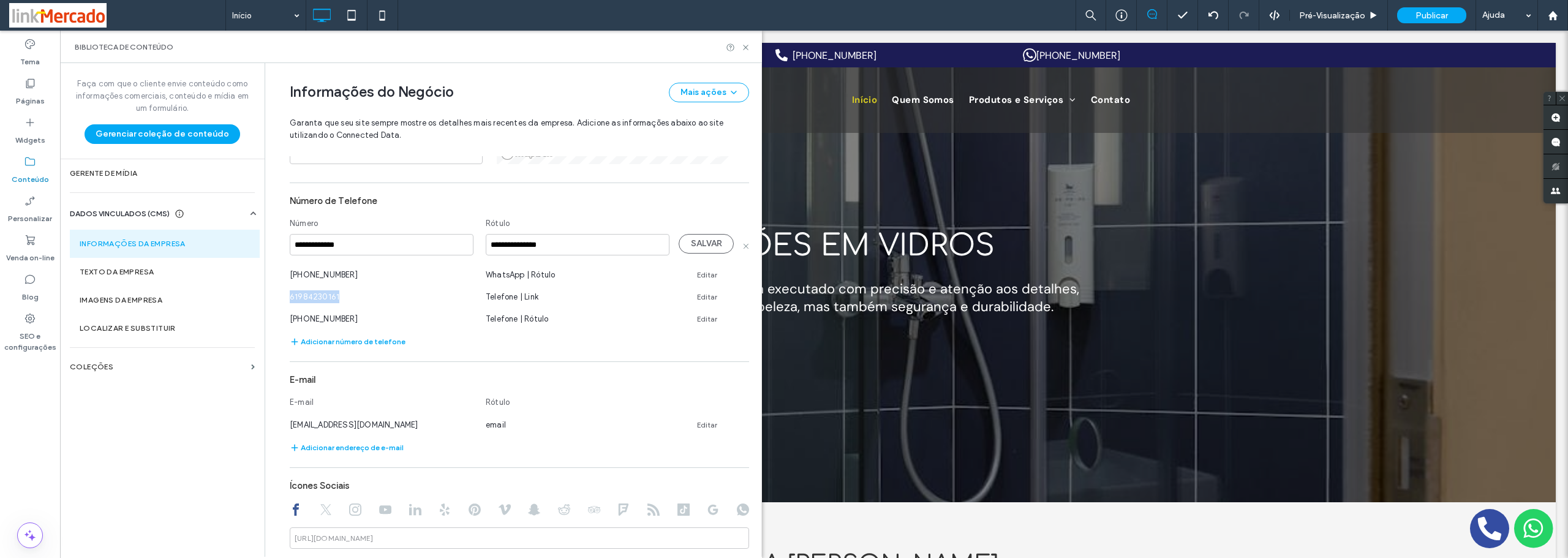
drag, startPoint x: 334, startPoint y: 293, endPoint x: 276, endPoint y: 301, distance: 58.5
click at [277, 300] on div "**********" at bounding box center [510, 259] width 478 height 992
copy span "61984230161"
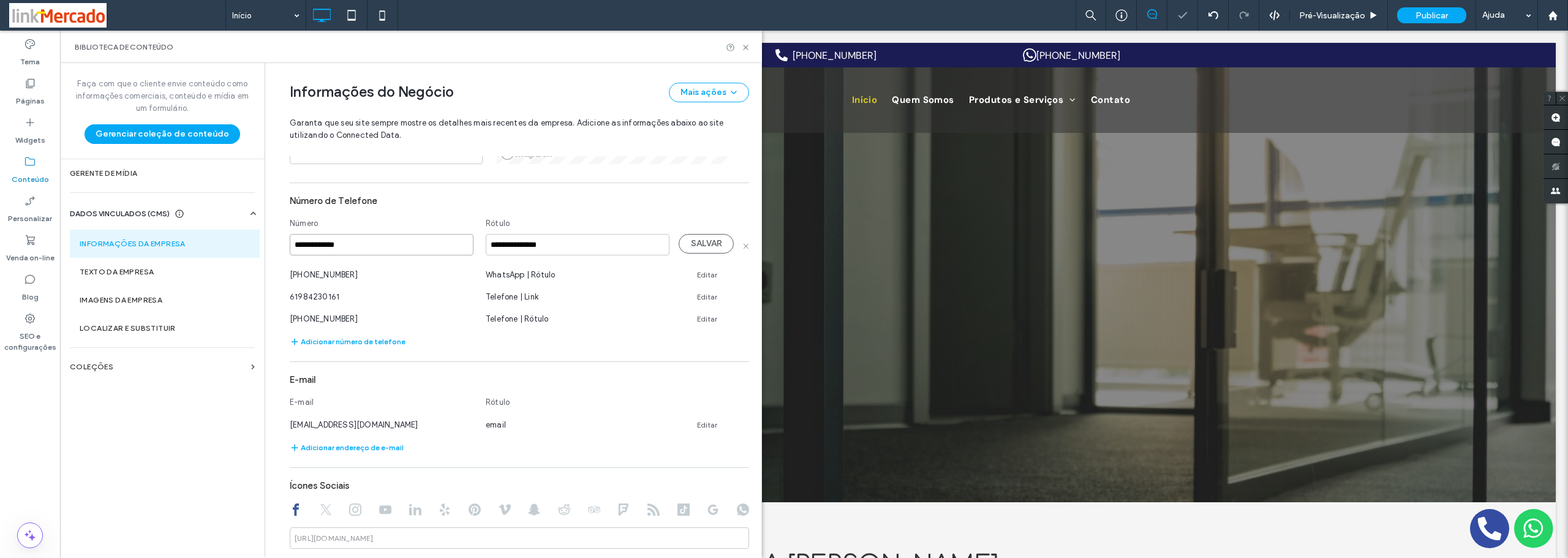
drag, startPoint x: 357, startPoint y: 245, endPoint x: 299, endPoint y: 249, distance: 58.1
click at [299, 249] on input "**********" at bounding box center [382, 244] width 184 height 22
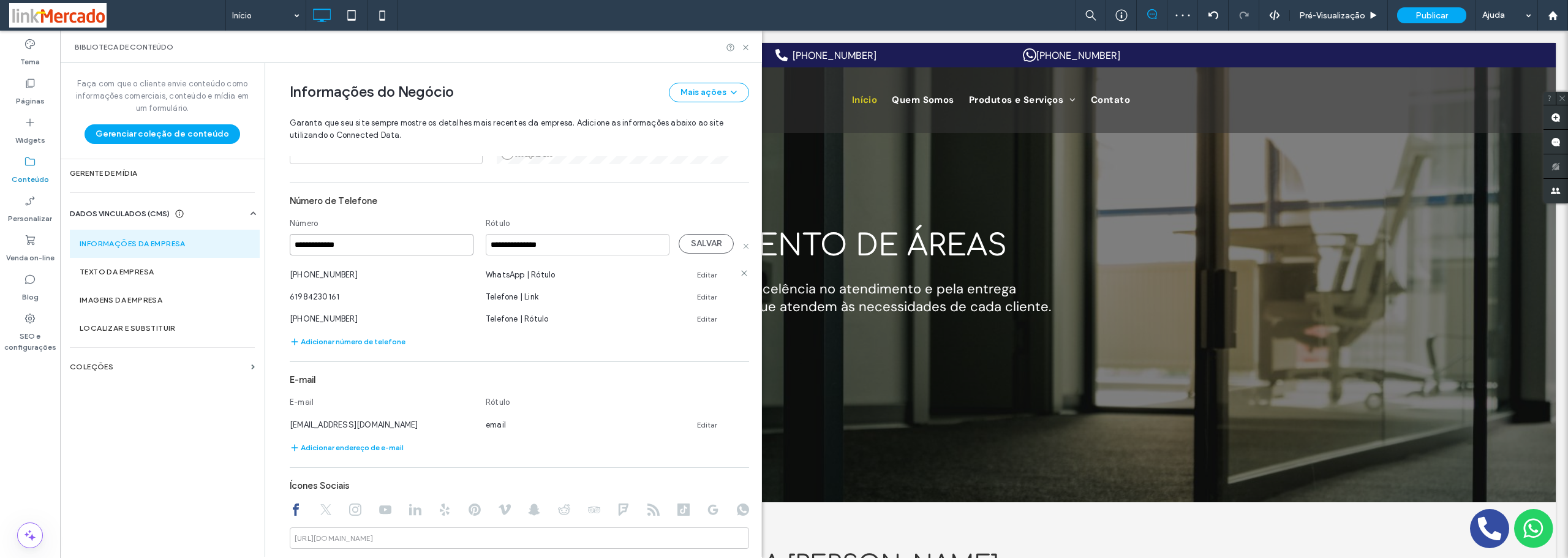
paste input
type input "**********"
click at [686, 244] on button "SALVAR" at bounding box center [707, 244] width 55 height 20
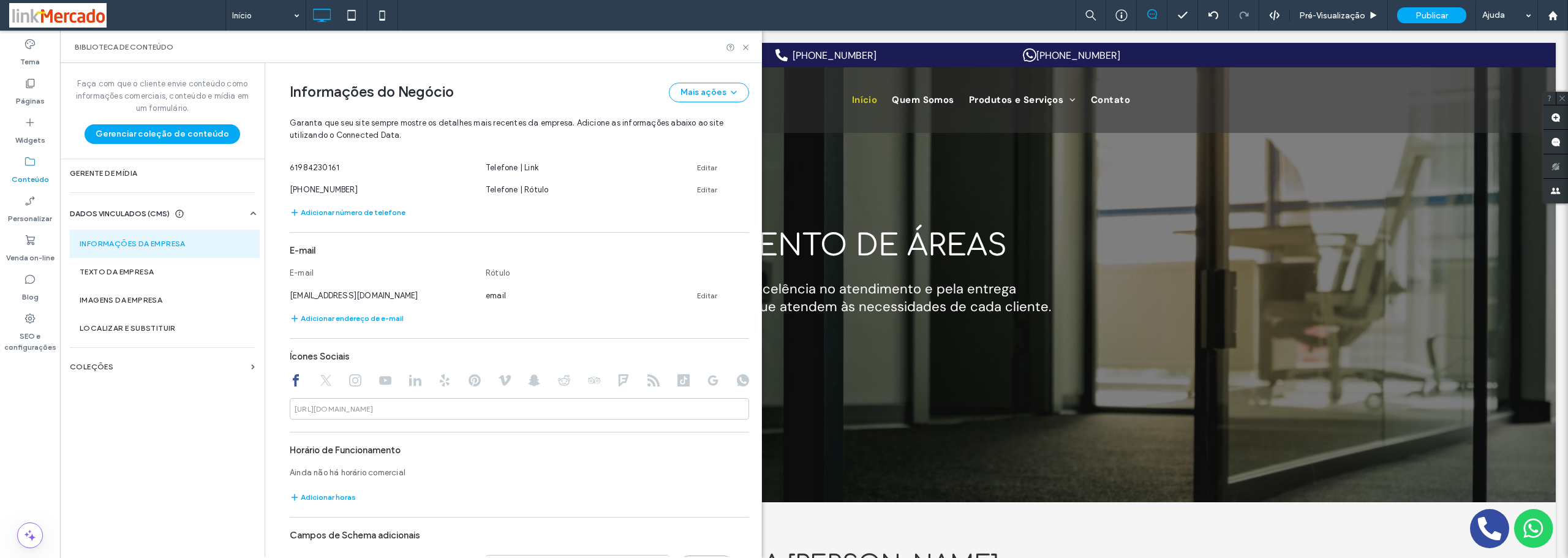
scroll to position [484, 0]
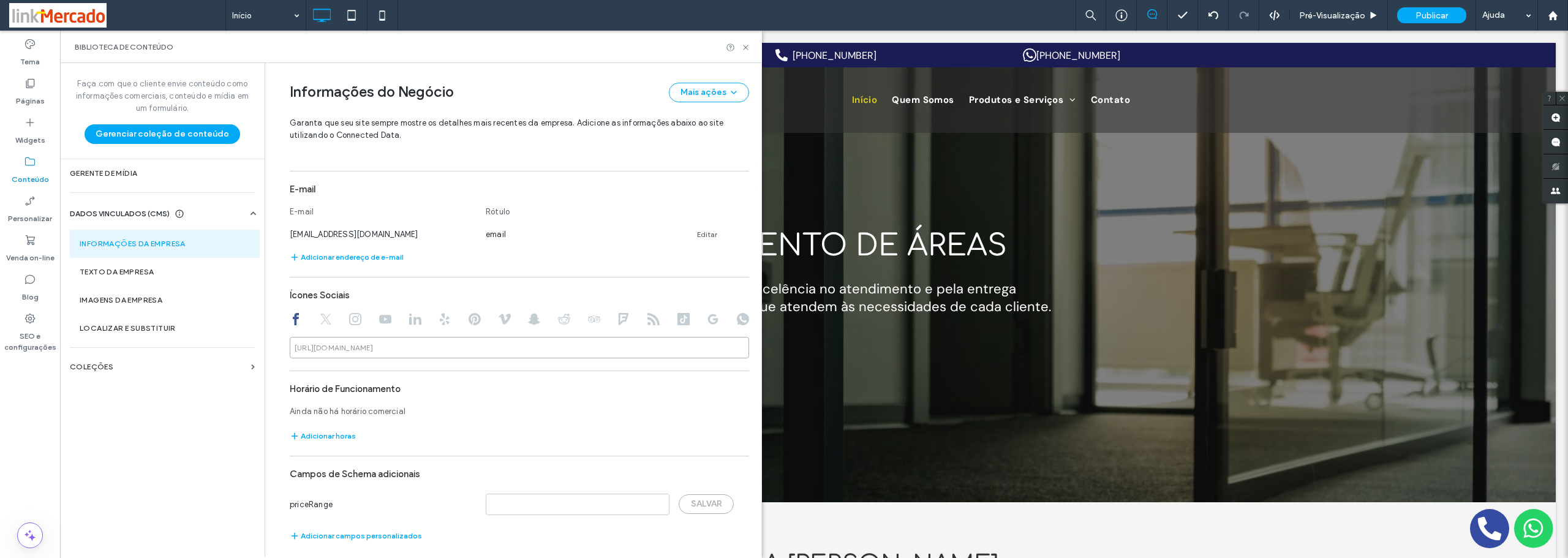
click at [394, 346] on input at bounding box center [520, 347] width 459 height 22
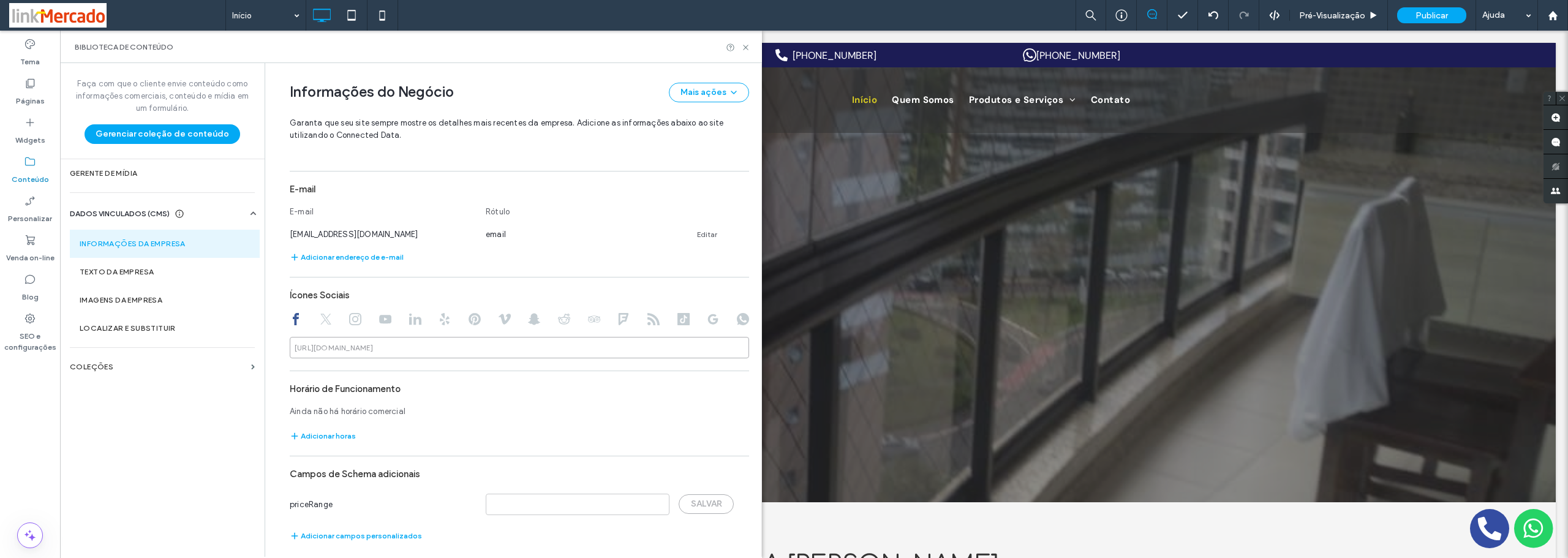
paste input "**********"
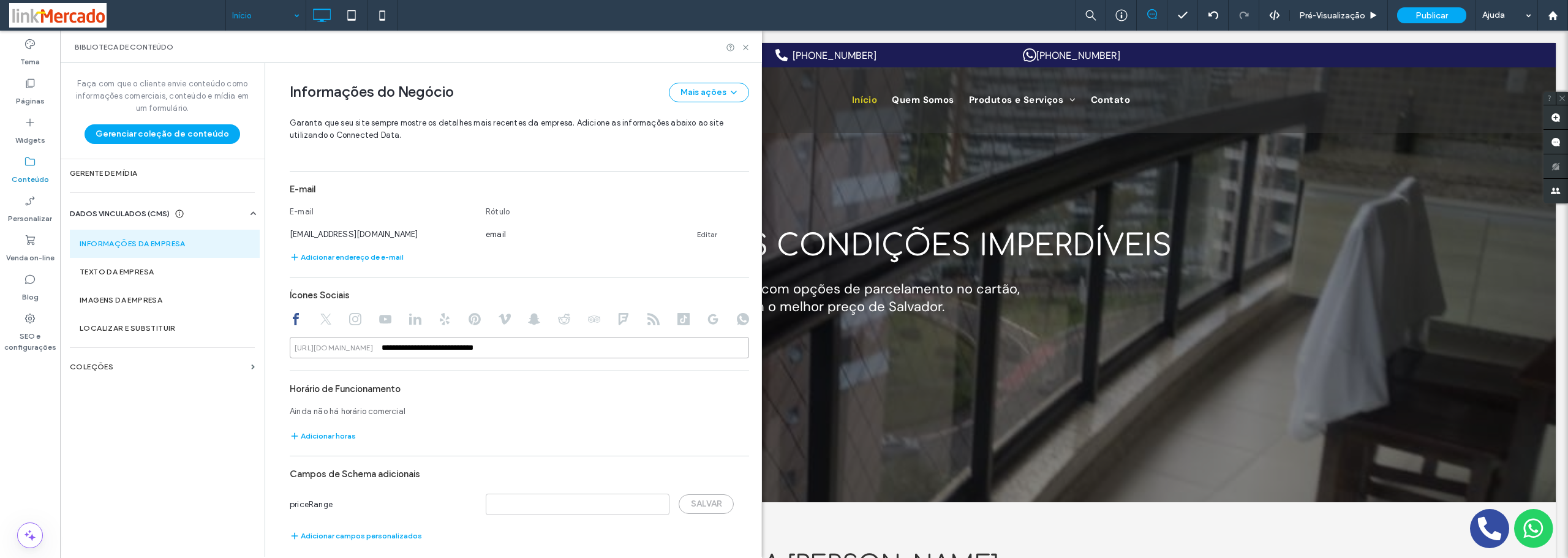
type input "**********"
click at [326, 319] on div at bounding box center [520, 320] width 459 height 15
click at [320, 319] on icon at bounding box center [326, 319] width 12 height 12
click at [351, 317] on use at bounding box center [355, 319] width 12 height 12
click at [392, 349] on input at bounding box center [520, 347] width 459 height 22
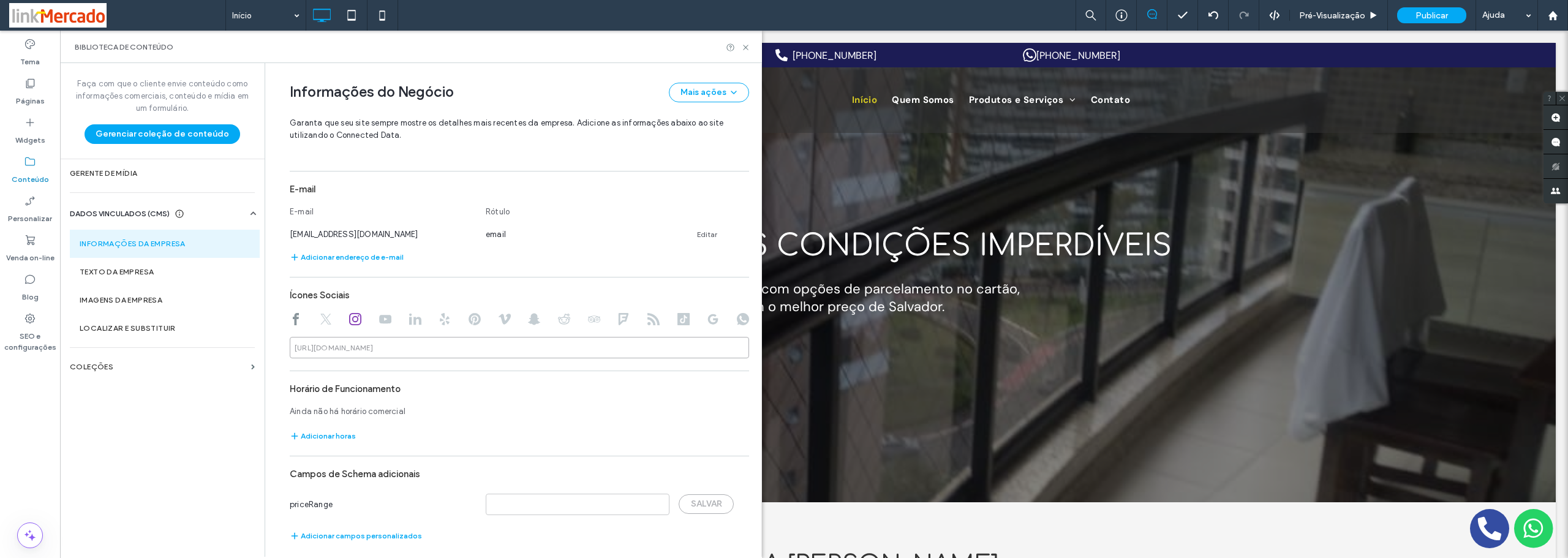
paste input "**********"
type input "**********"
click at [544, 376] on div "**********" at bounding box center [520, 204] width 459 height 688
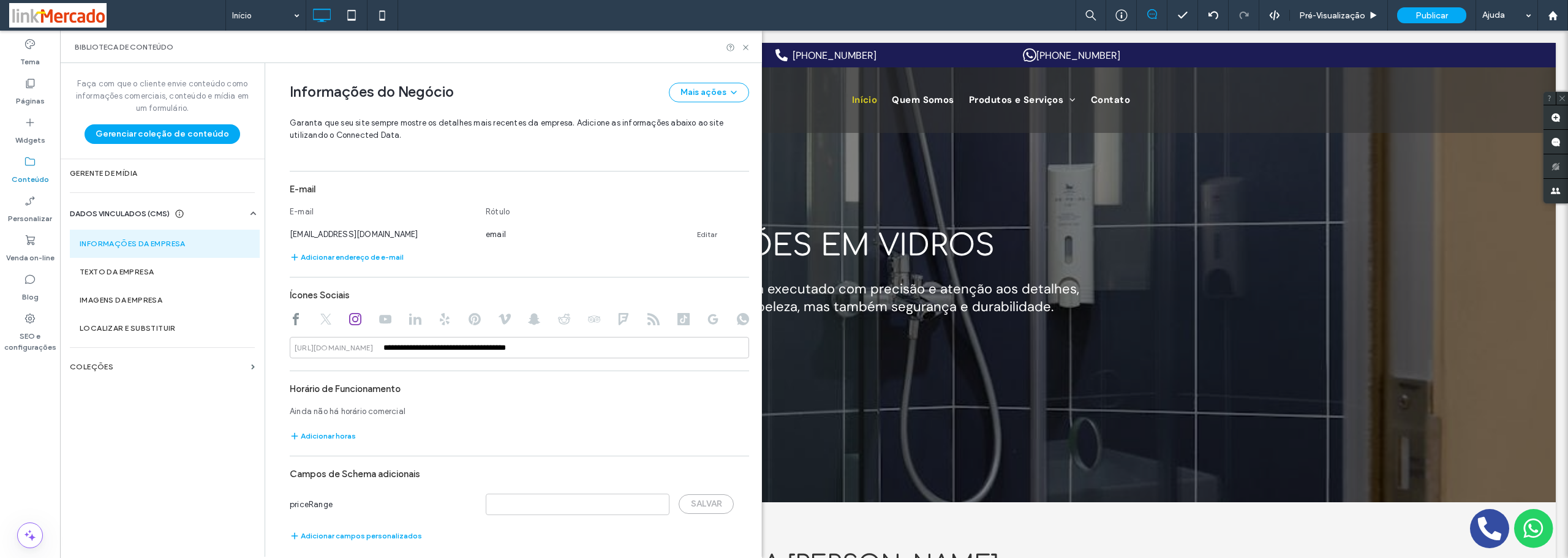
scroll to position [492, 0]
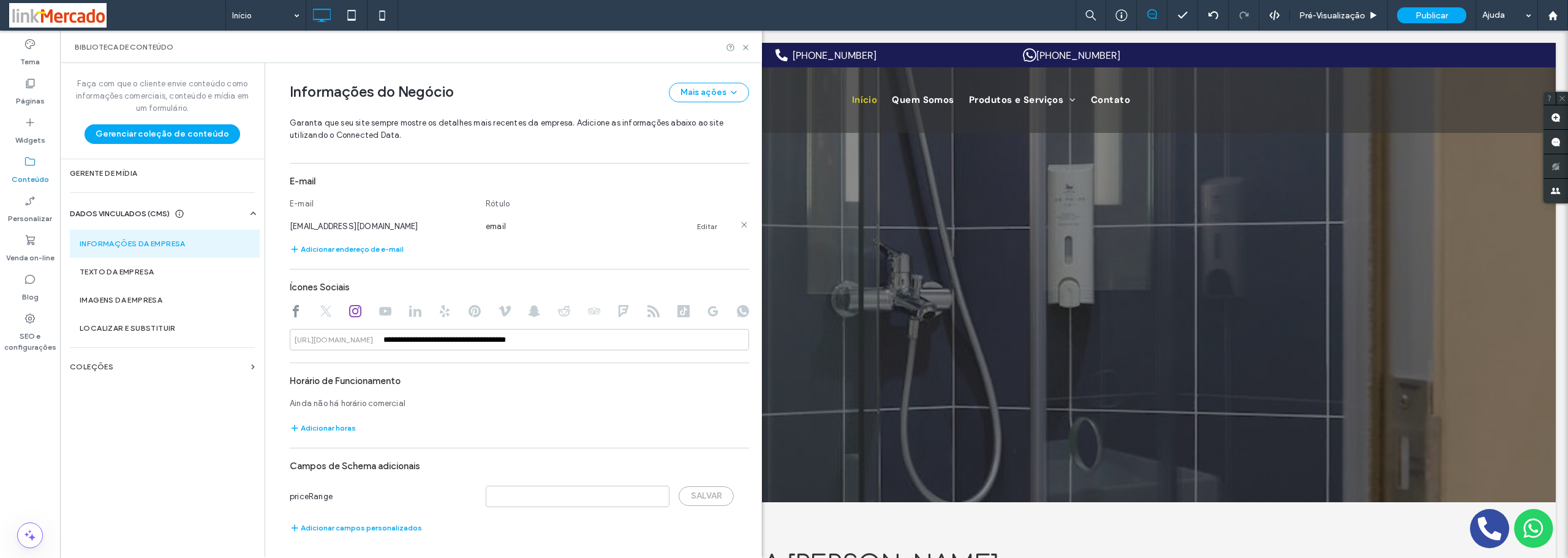
click at [702, 225] on link "Editar" at bounding box center [707, 226] width 20 height 10
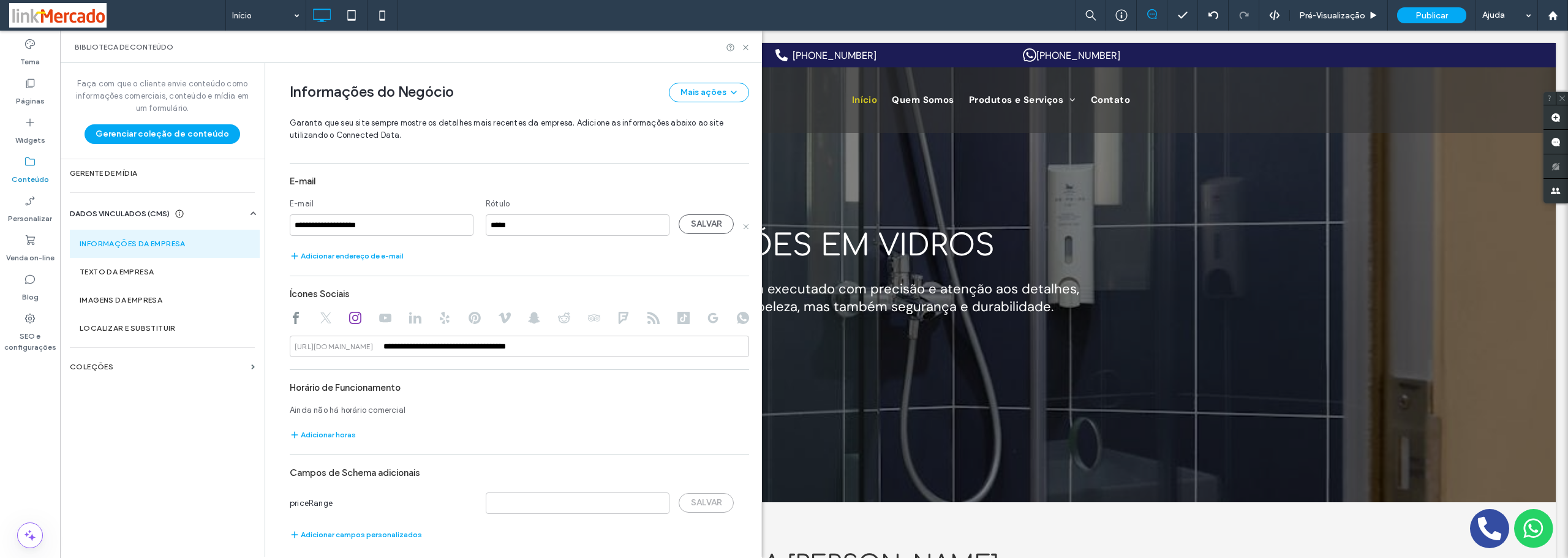
drag, startPoint x: 388, startPoint y: 226, endPoint x: 233, endPoint y: 231, distance: 155.1
click at [233, 230] on div "**********" at bounding box center [411, 309] width 702 height 493
type input "**********"
click at [475, 253] on div "Adicionar endereço de e-mail" at bounding box center [520, 256] width 459 height 15
click at [694, 228] on button "SALVAR" at bounding box center [707, 224] width 55 height 20
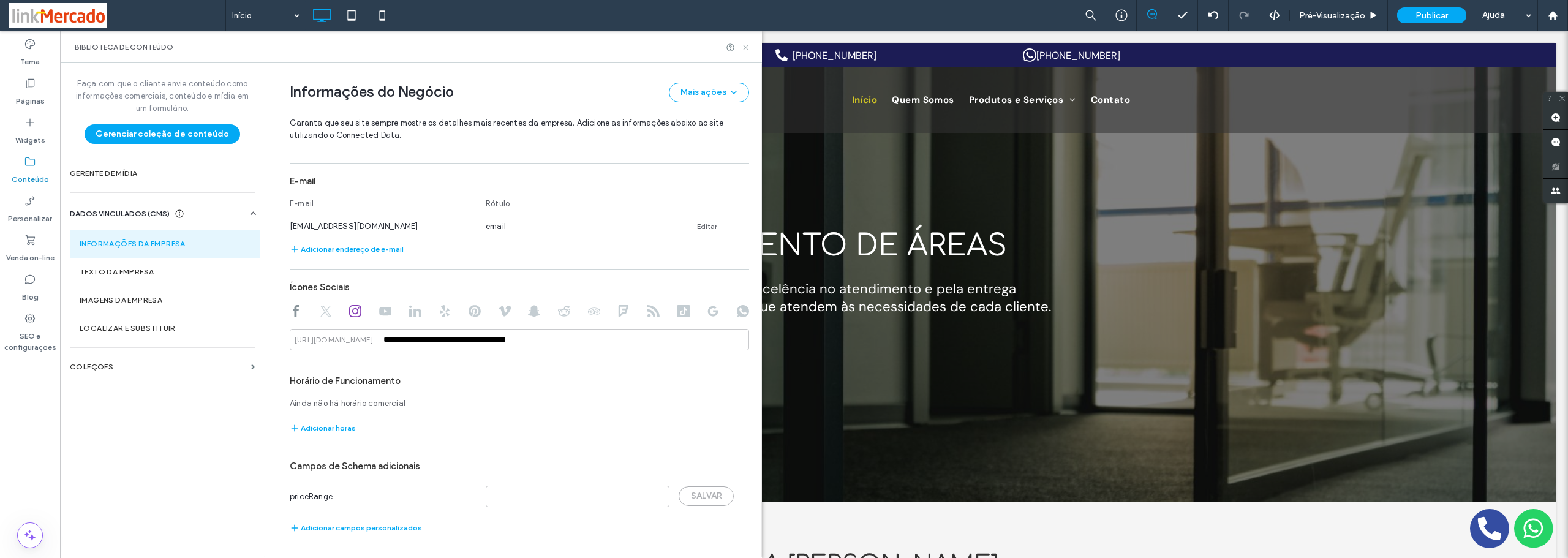
click at [743, 49] on icon at bounding box center [746, 47] width 9 height 9
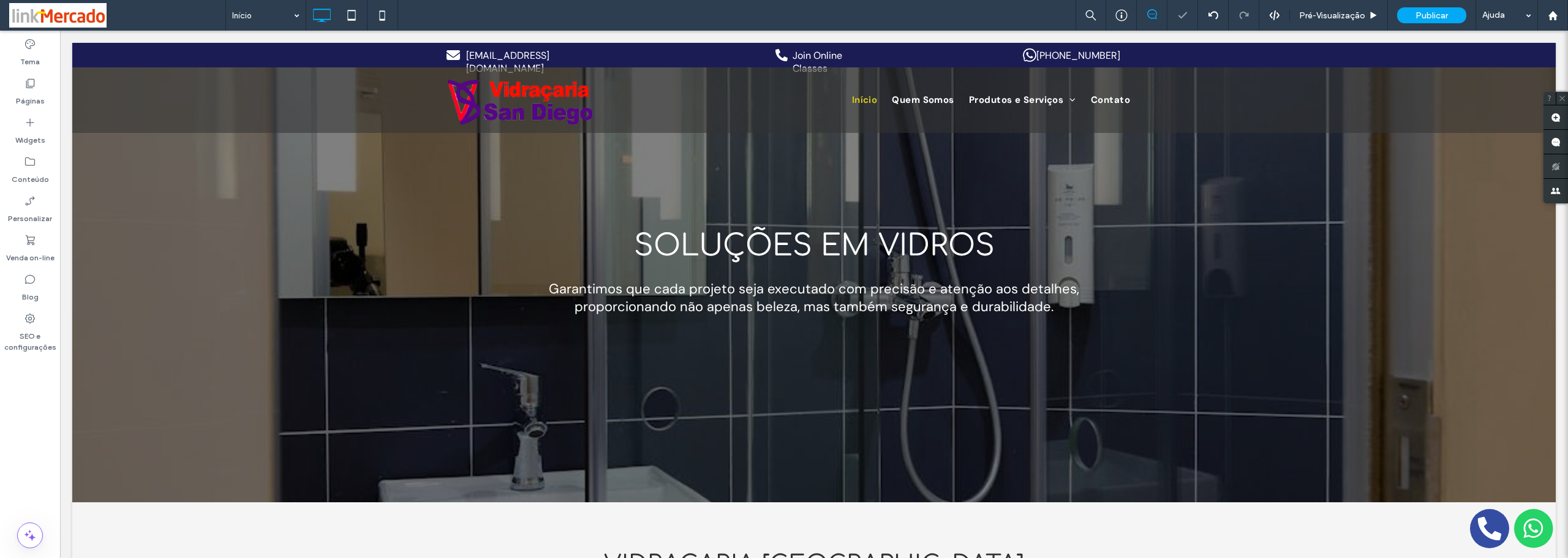
scroll to position [0, 0]
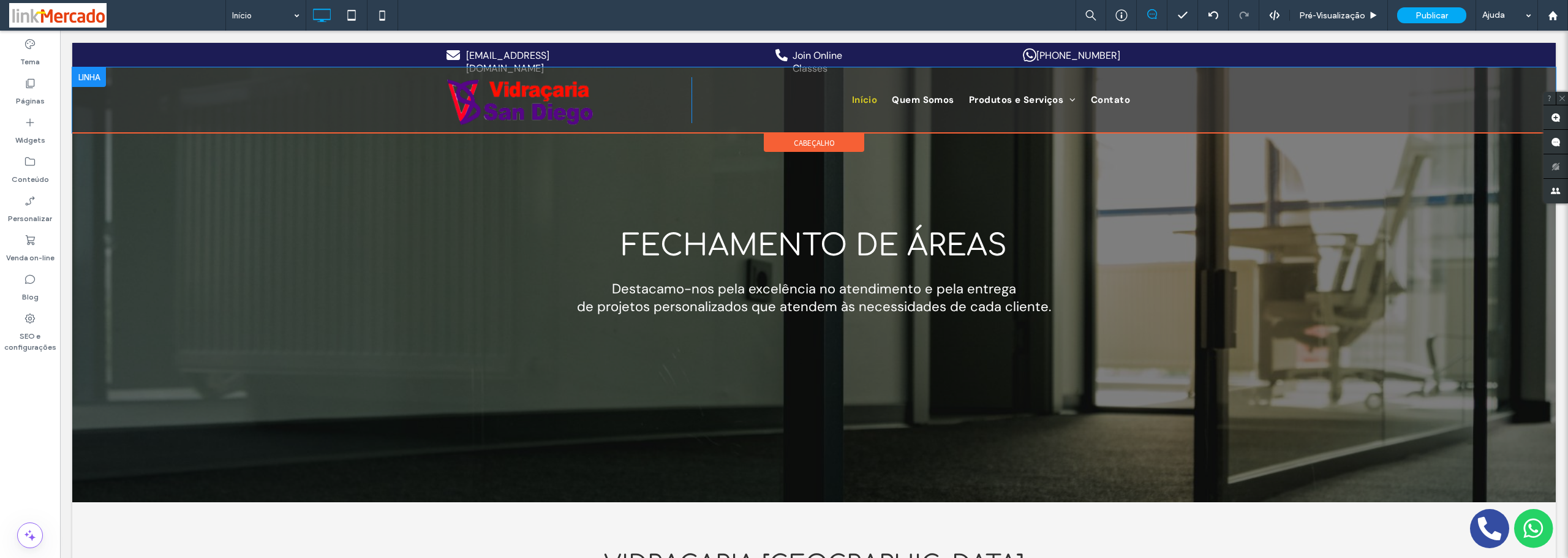
click at [293, 108] on div "Click To Paste Início Quem Somos Produtos e Serviços Varanda de Vidro Box para …" at bounding box center [814, 100] width 1484 height 65
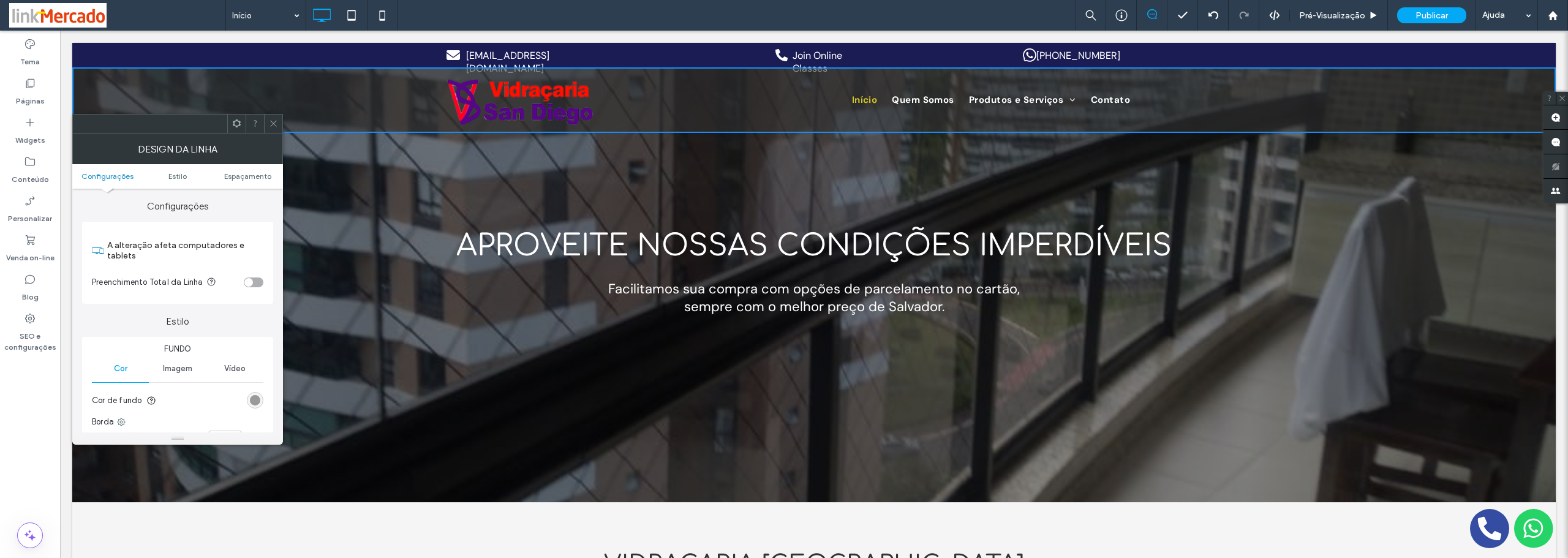
click at [254, 404] on div "rgba(51, 51, 51, 0.55)" at bounding box center [255, 400] width 10 height 10
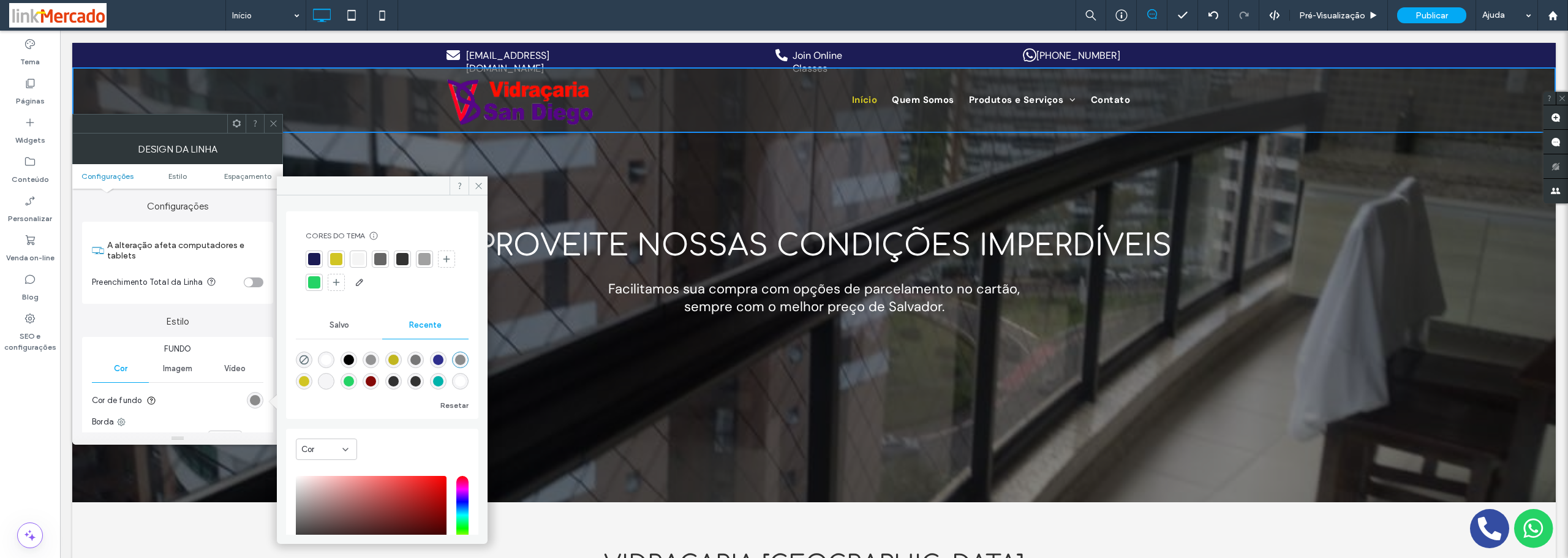
click at [331, 361] on div "rgba(255, 255, 255, 1)" at bounding box center [326, 359] width 10 height 10
type input "*******"
type input "***"
type input "****"
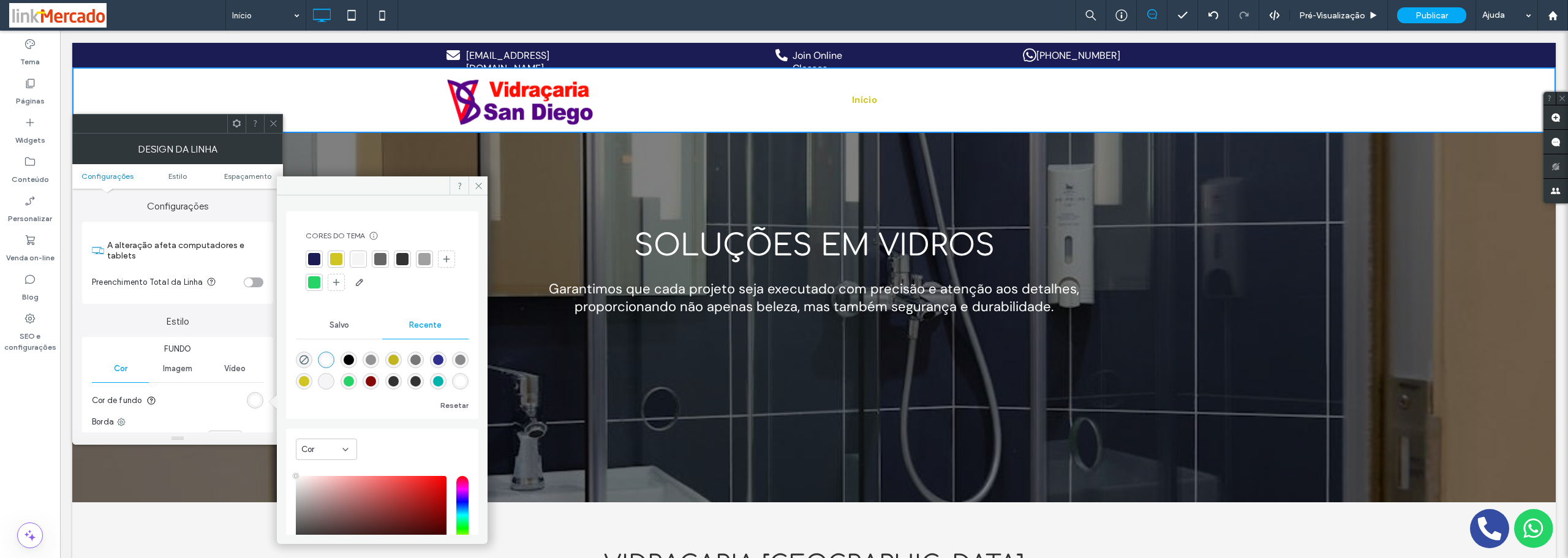
scroll to position [97, 0]
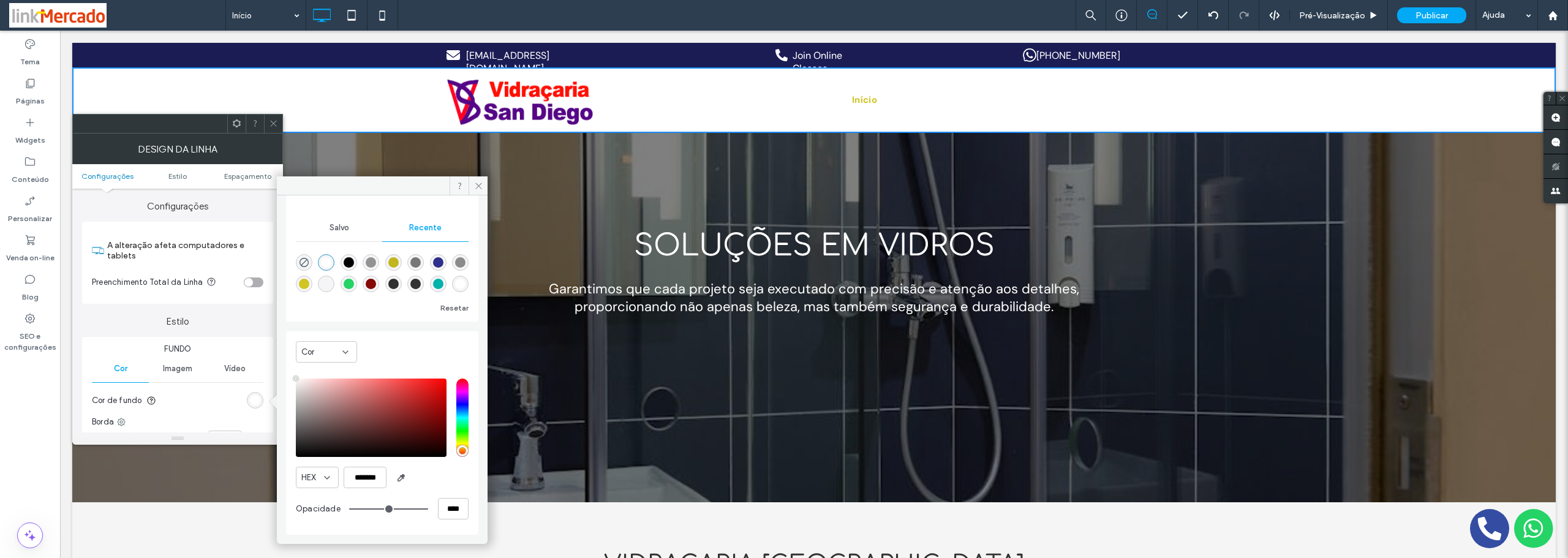
type input "**"
type input "***"
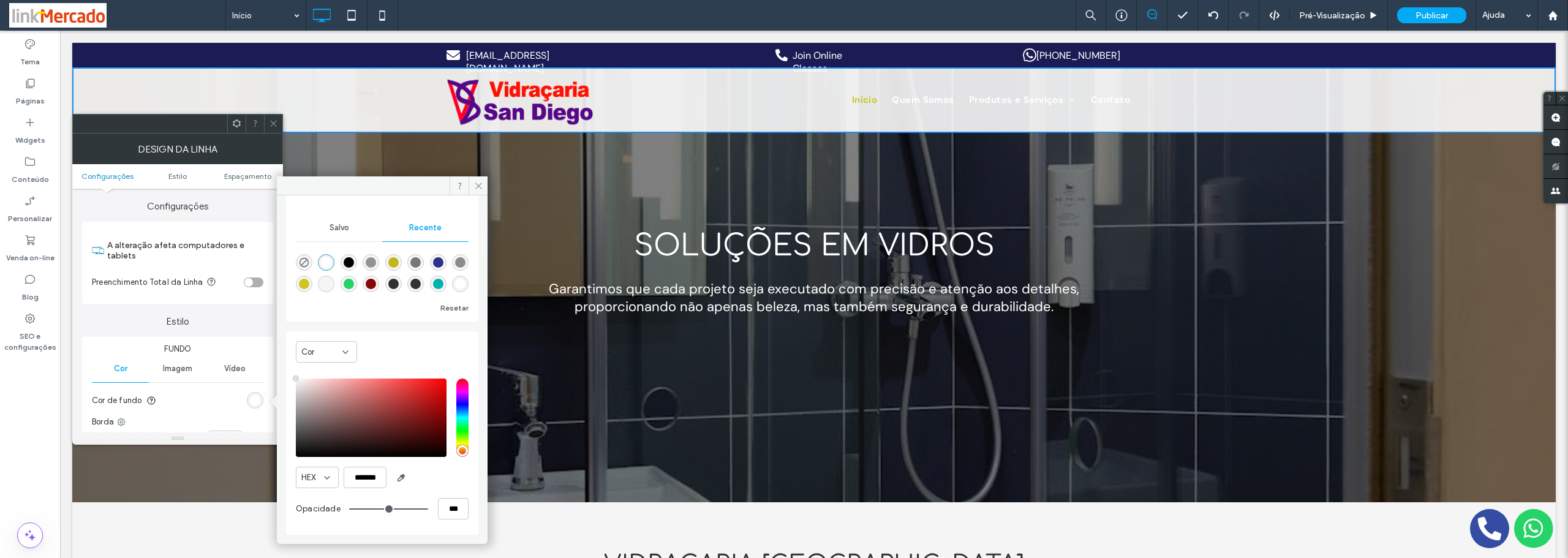
type input "**"
type input "***"
type input "**"
type input "***"
type input "**"
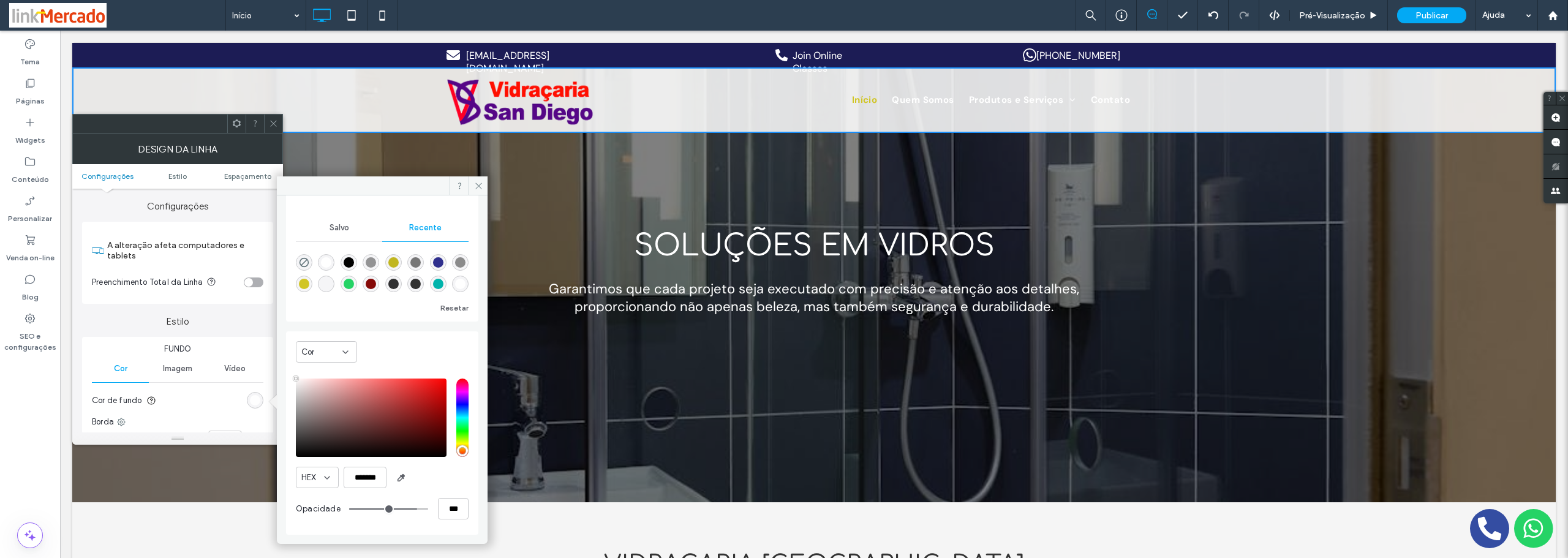
type input "***"
type input "**"
type input "***"
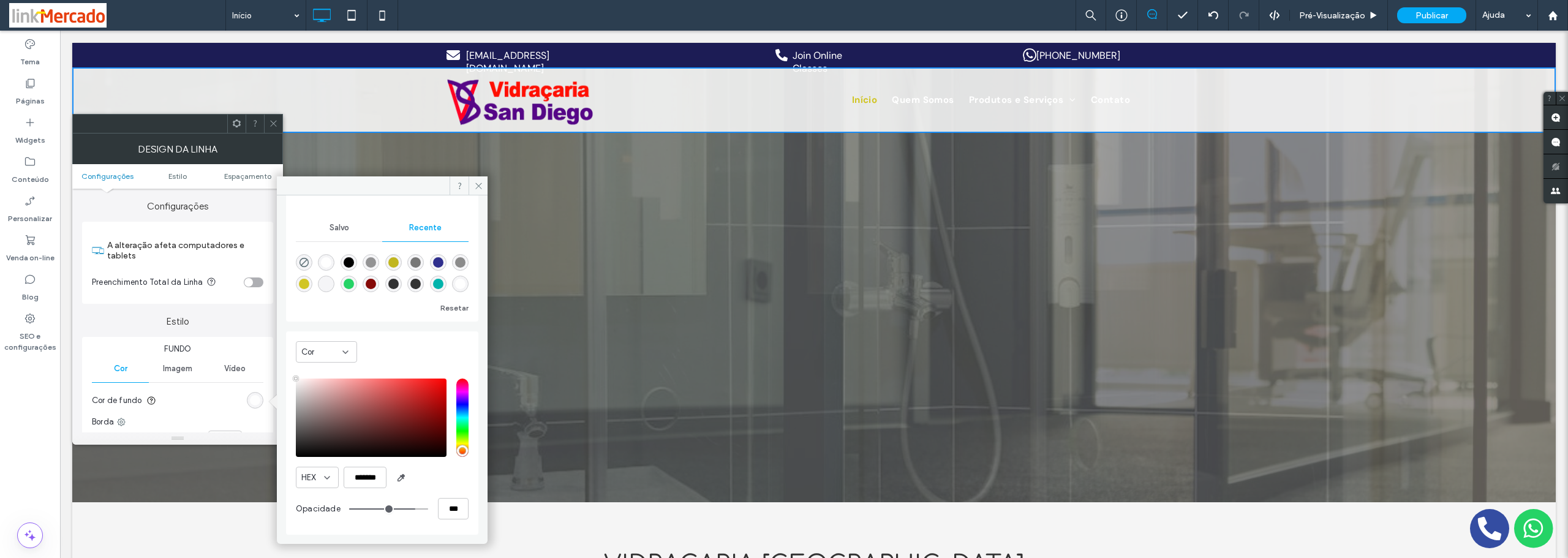
type input "**"
type input "***"
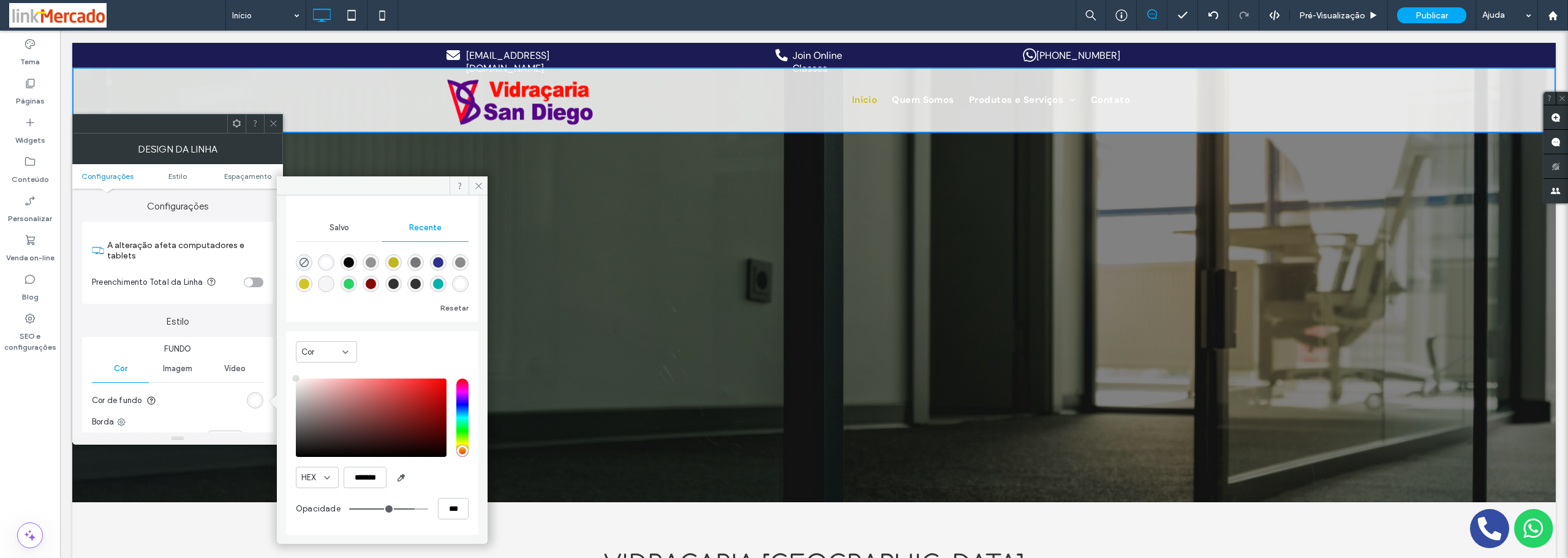
type input "**"
type input "***"
type input "**"
type input "***"
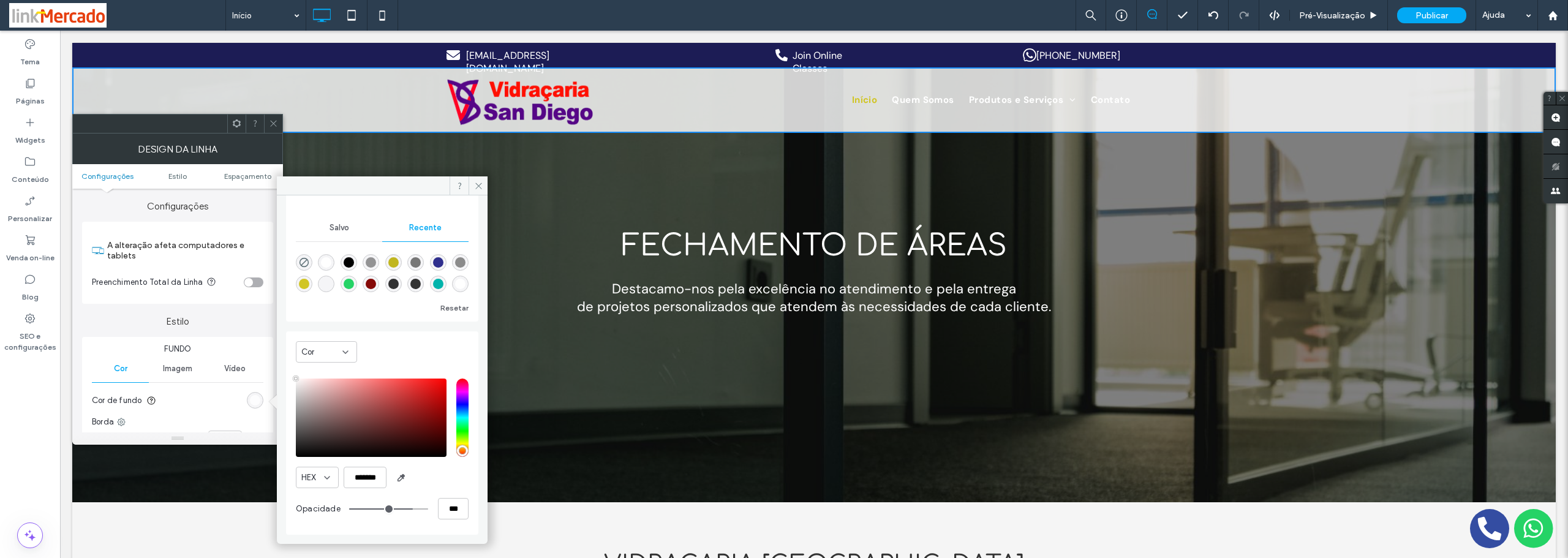
type input "**"
type input "***"
type input "**"
type input "***"
type input "**"
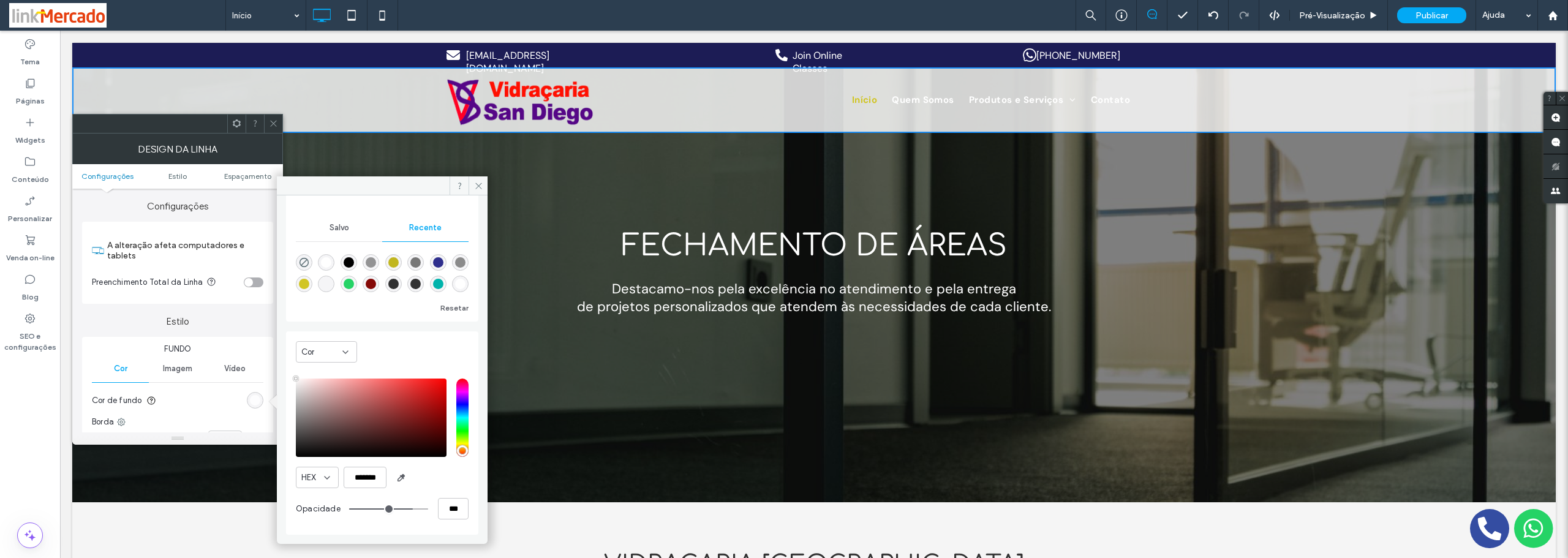
type input "***"
type input "**"
type input "***"
type input "**"
type input "***"
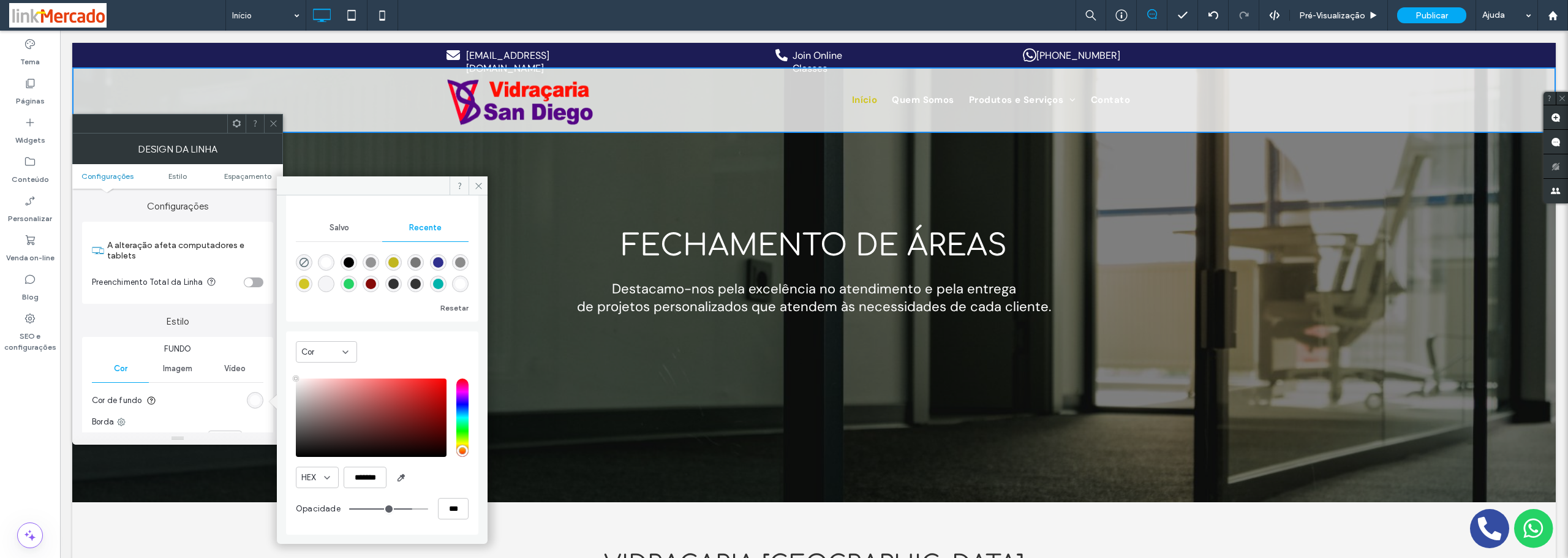
drag, startPoint x: 413, startPoint y: 508, endPoint x: 403, endPoint y: 511, distance: 10.4
type input "**"
click at [403, 509] on input "range" at bounding box center [388, 509] width 79 height 1
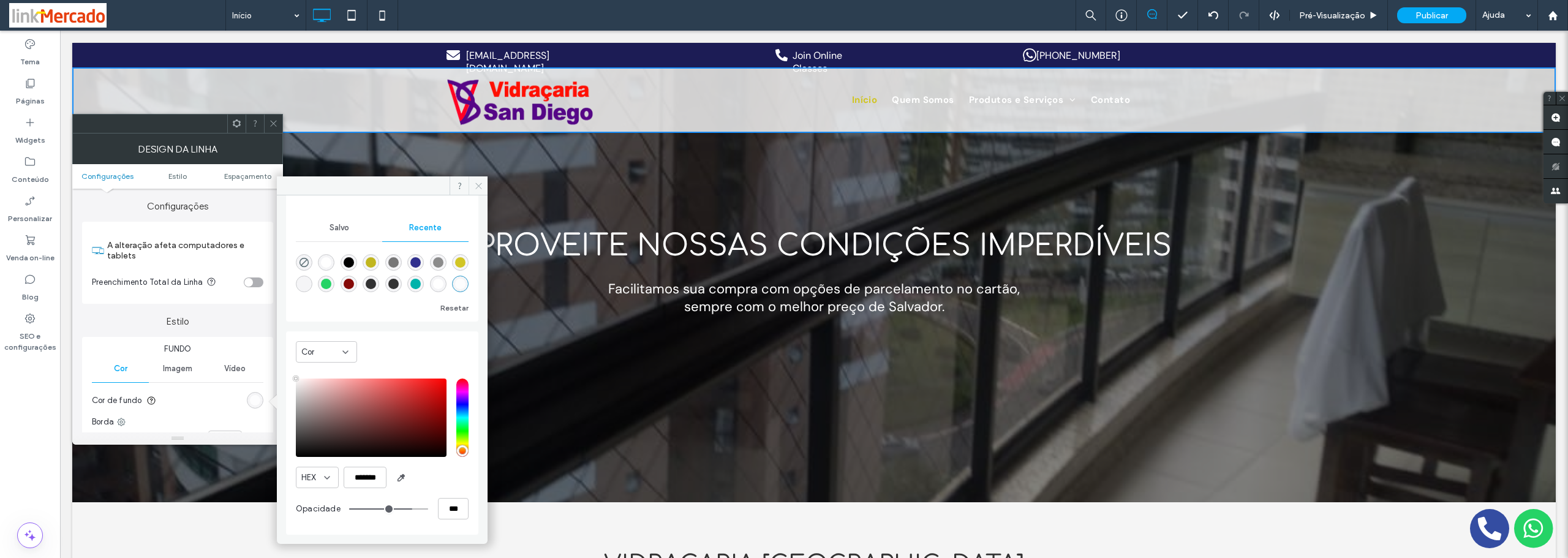
click at [470, 181] on span at bounding box center [478, 186] width 19 height 18
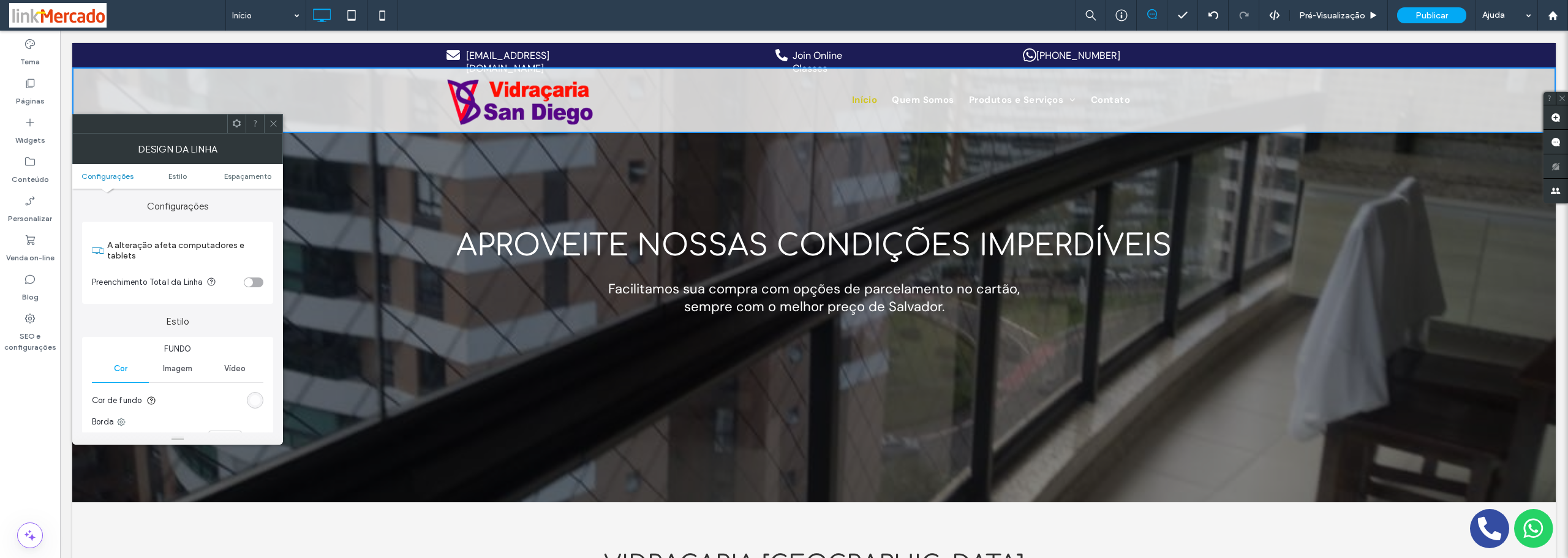
click at [274, 124] on use at bounding box center [273, 124] width 6 height 6
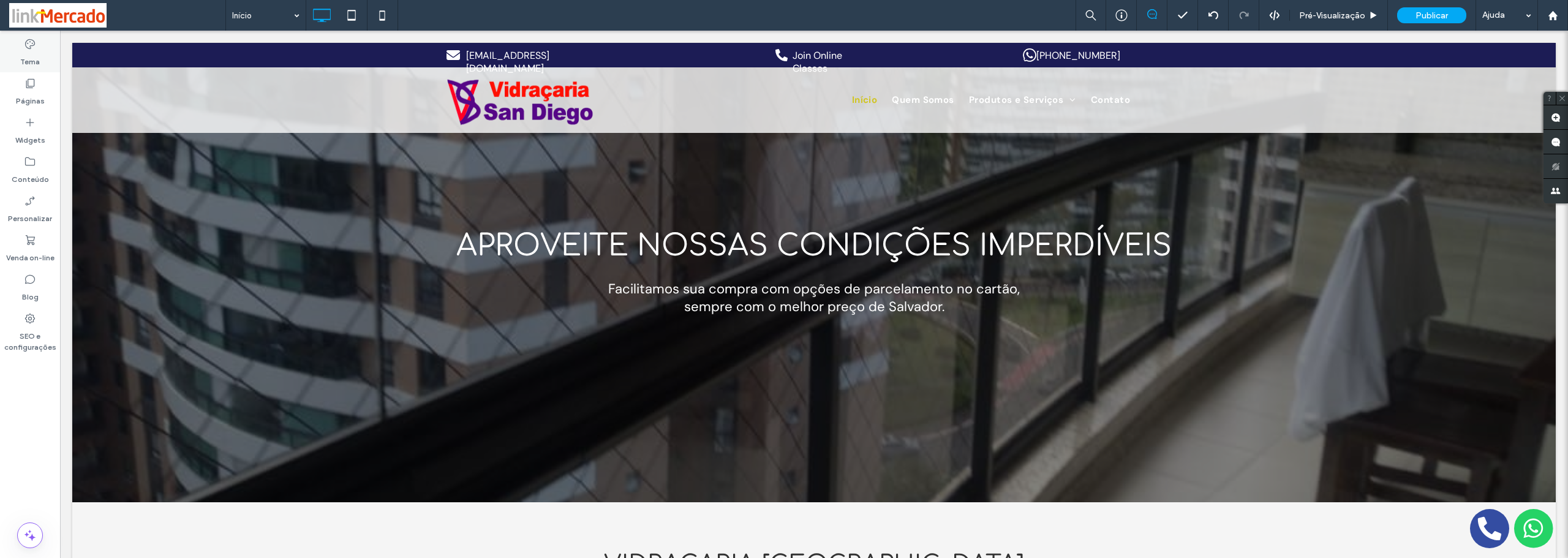
drag, startPoint x: 29, startPoint y: 62, endPoint x: 34, endPoint y: 78, distance: 16.8
click at [29, 62] on label "Tema" at bounding box center [30, 59] width 20 height 17
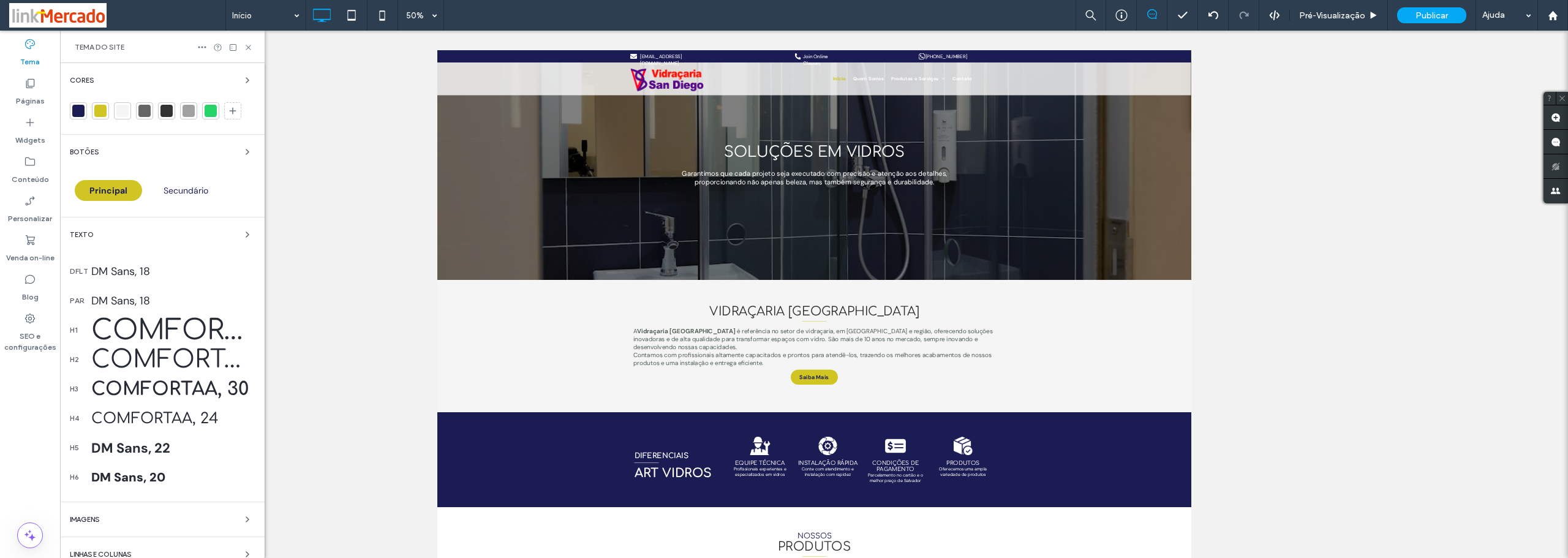
click at [99, 109] on div at bounding box center [100, 111] width 12 height 12
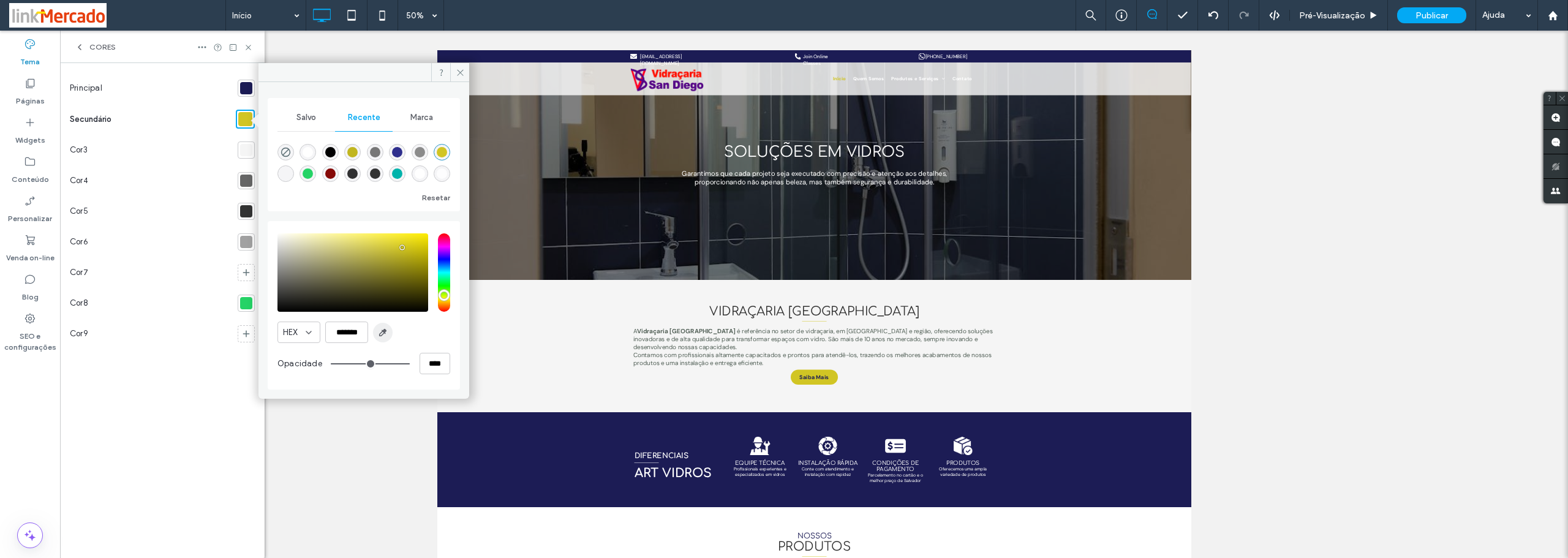
click at [382, 333] on icon "button" at bounding box center [383, 332] width 10 height 10
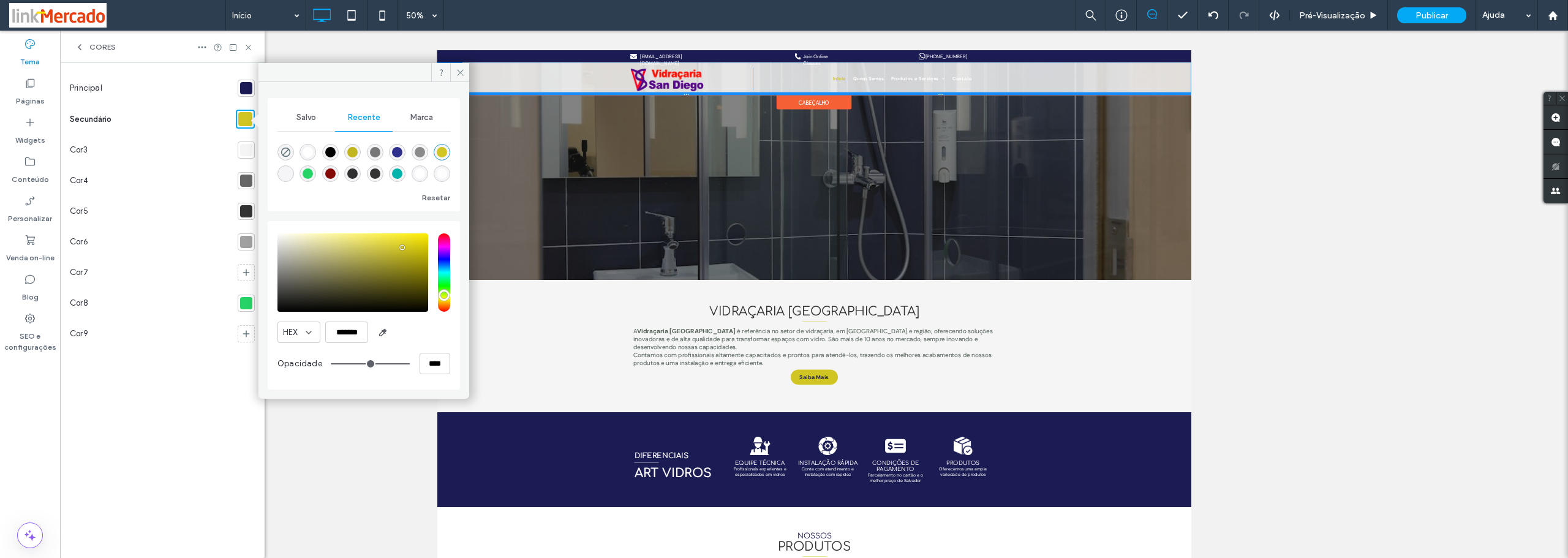
type input "*******"
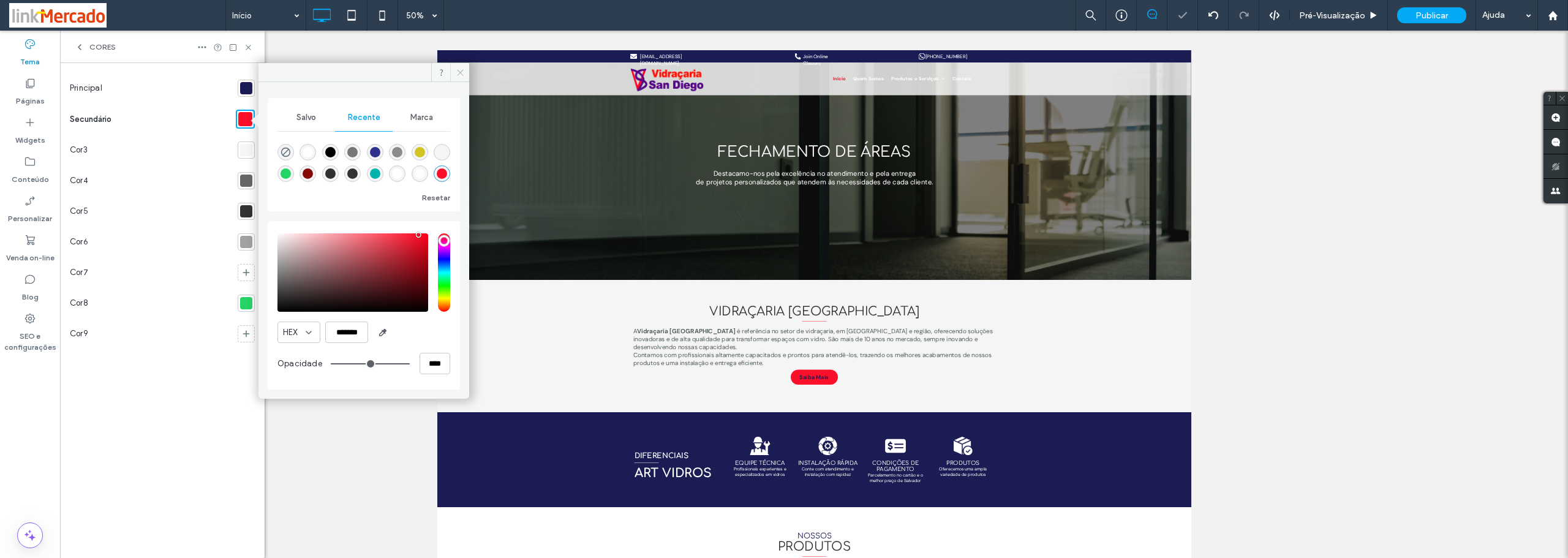
click at [461, 70] on icon at bounding box center [460, 72] width 9 height 9
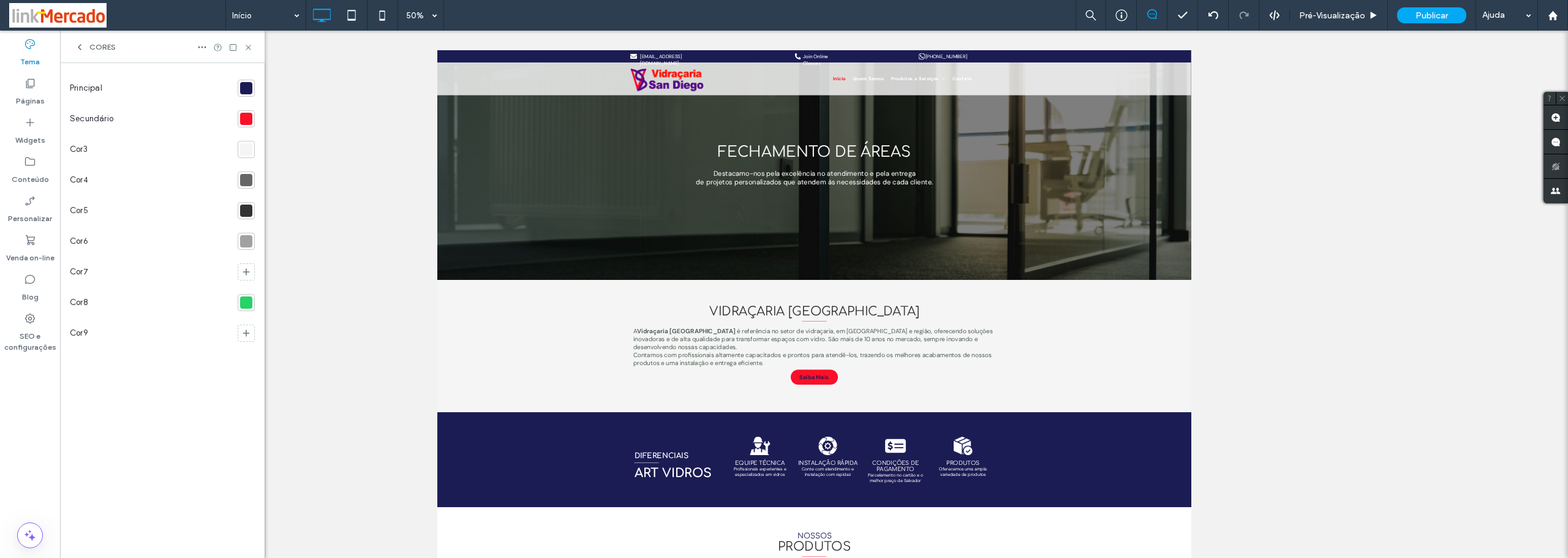
click at [243, 153] on div at bounding box center [246, 149] width 12 height 12
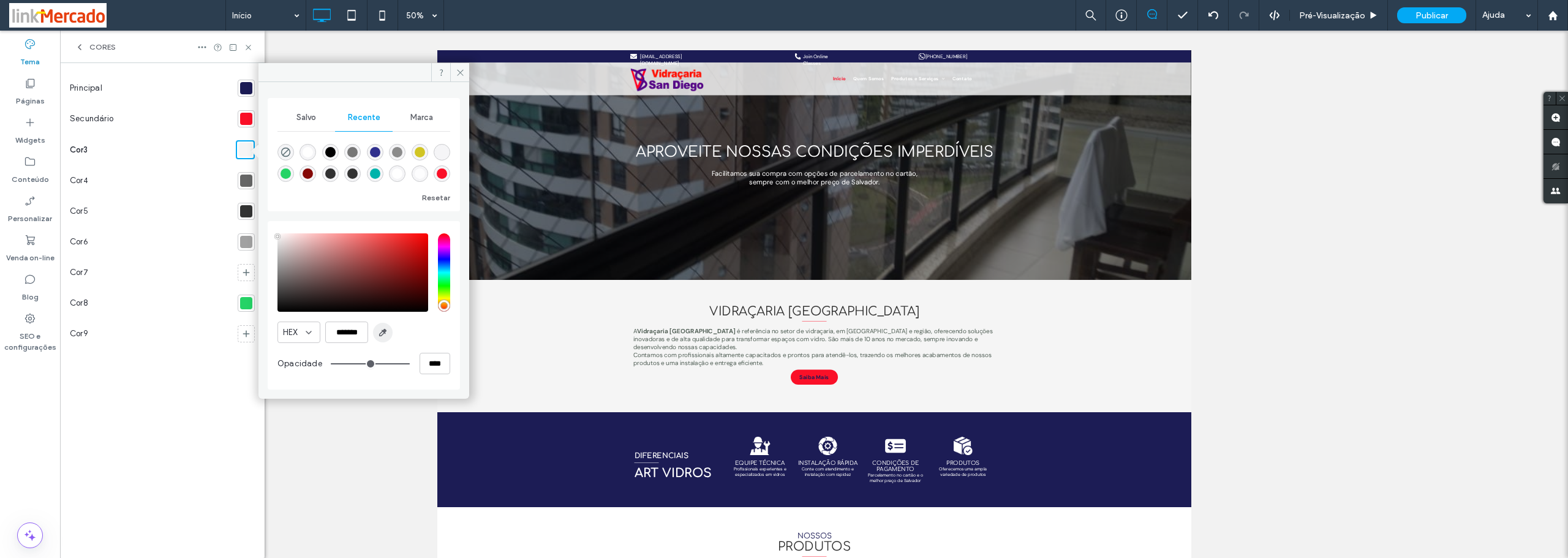
click at [384, 332] on use "button" at bounding box center [383, 332] width 7 height 7
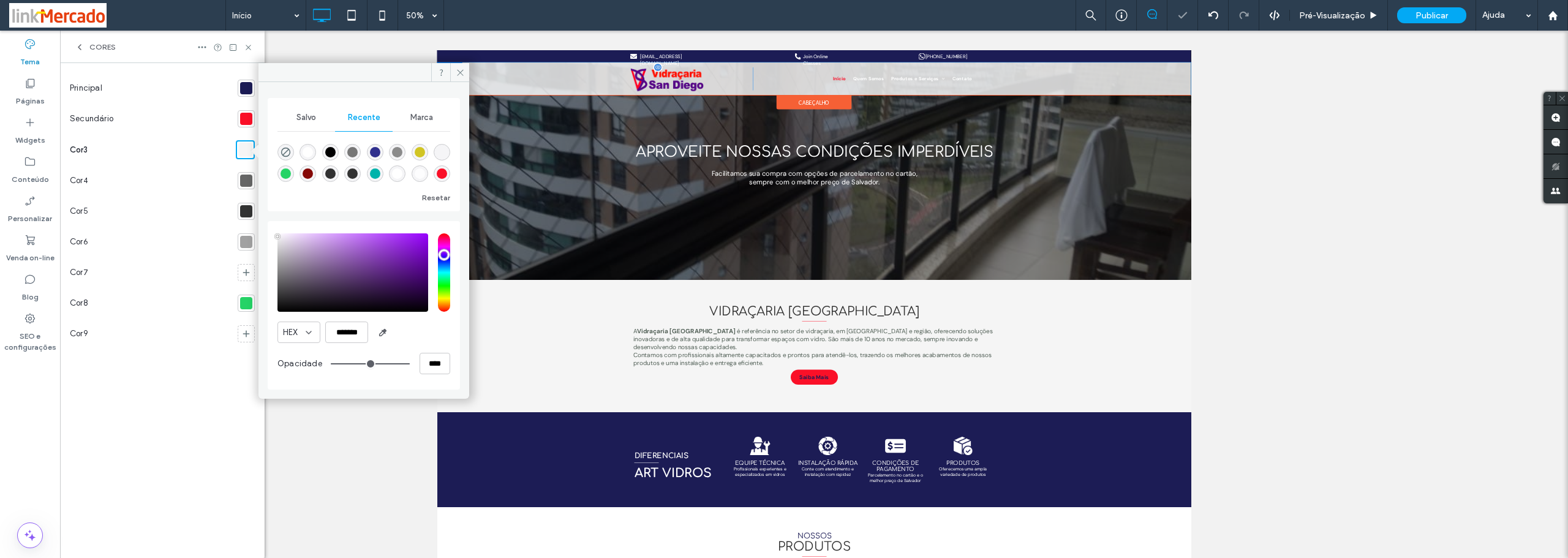
type input "*******"
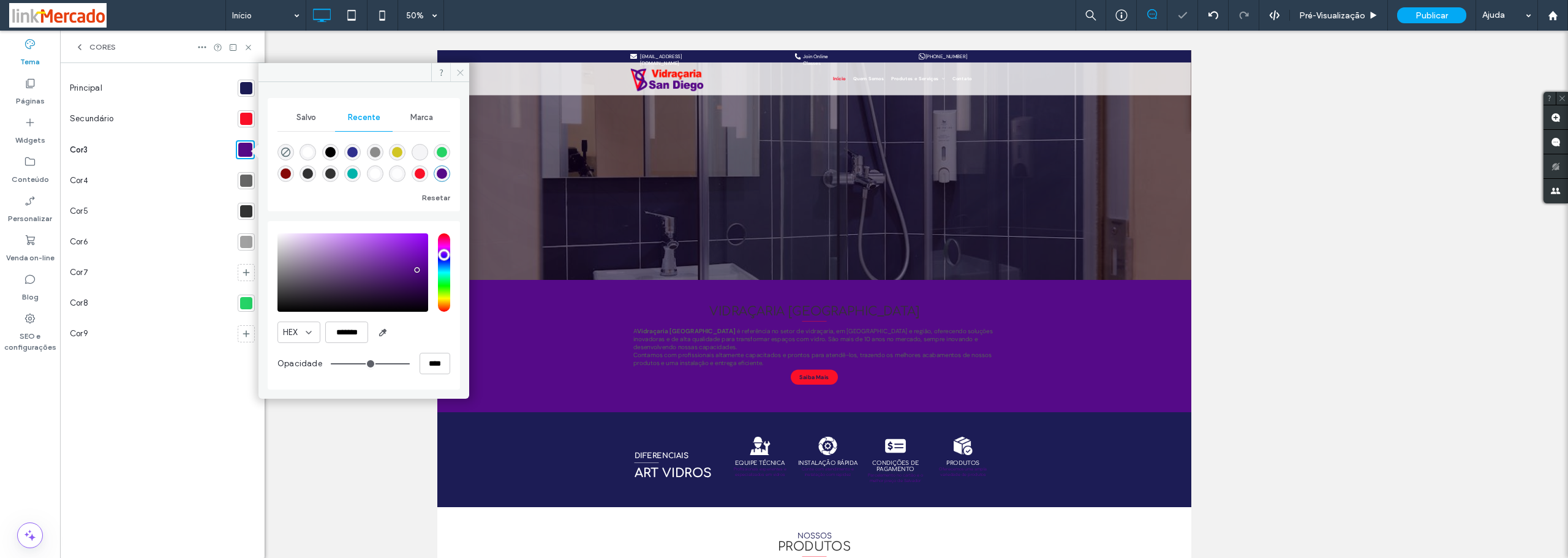
click at [462, 76] on icon at bounding box center [460, 72] width 9 height 9
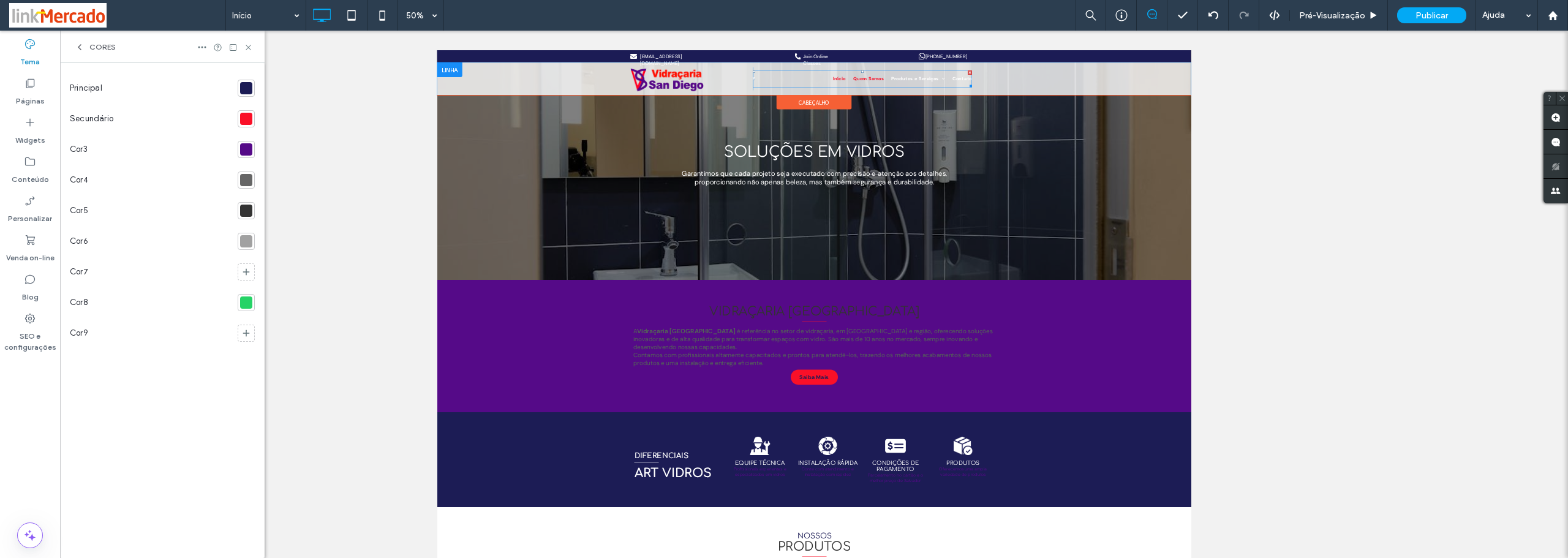
click at [1321, 98] on link "Quem Somos" at bounding box center [1292, 107] width 77 height 34
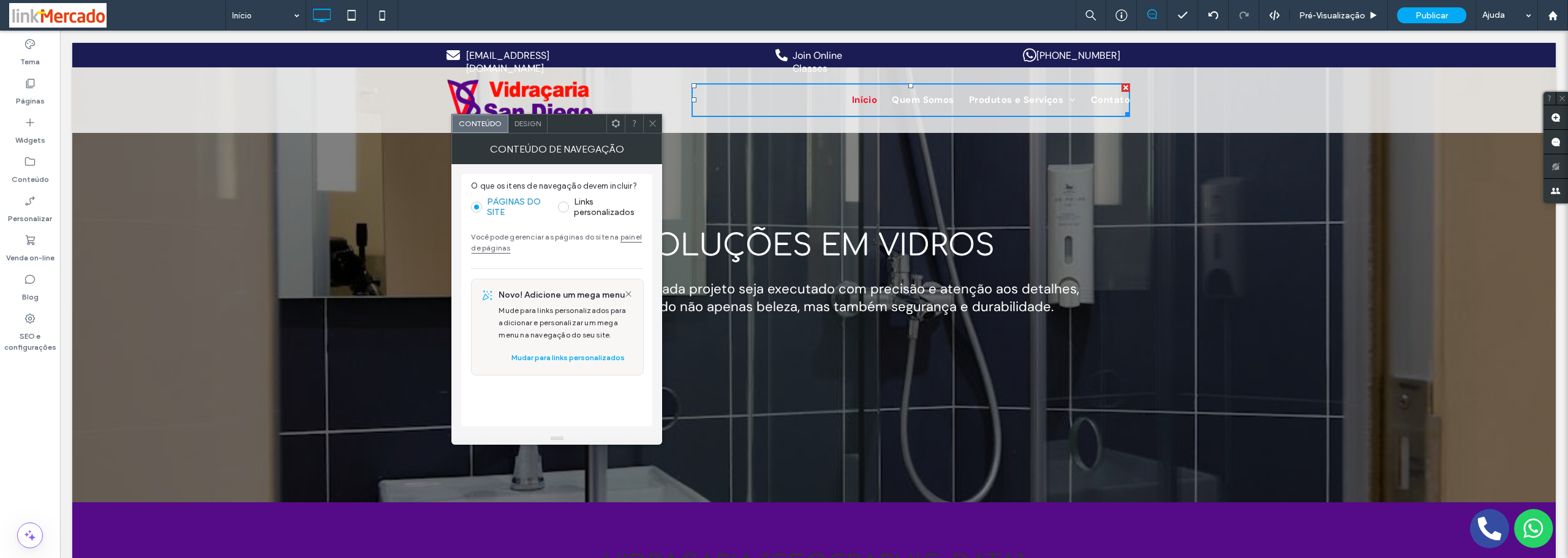
click at [521, 124] on span "Design" at bounding box center [528, 123] width 26 height 9
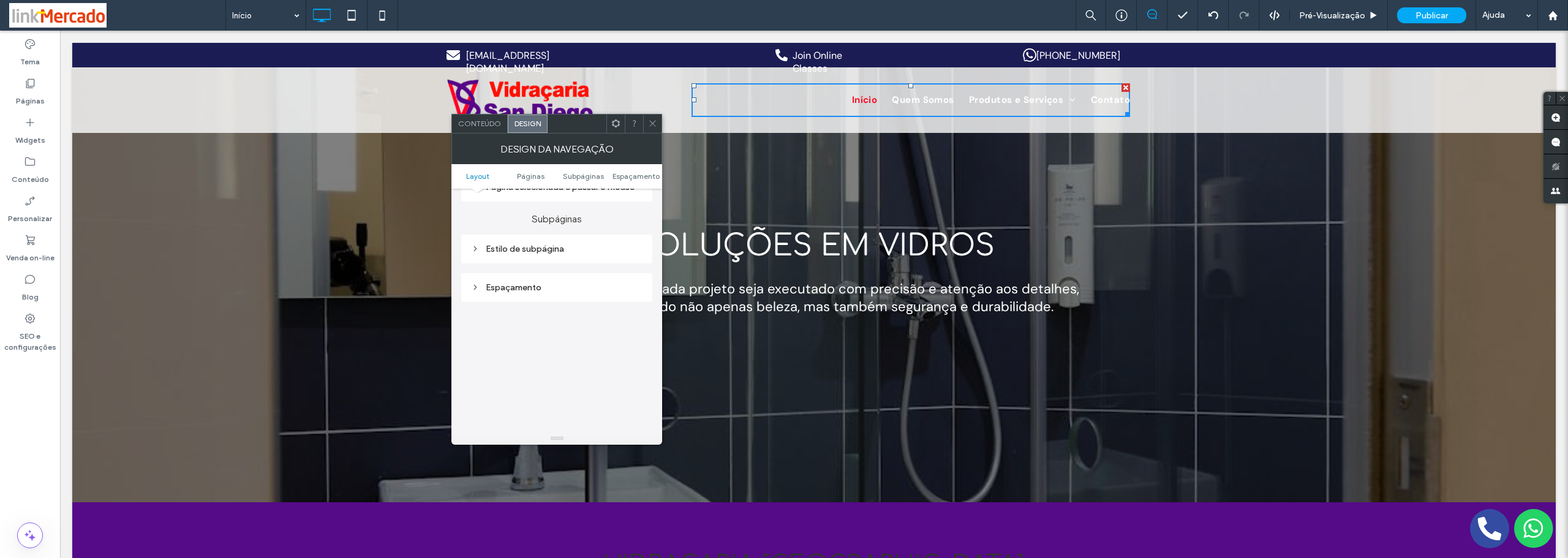
scroll to position [245, 0]
click at [511, 276] on div "Todas as Páginas" at bounding box center [557, 271] width 172 height 10
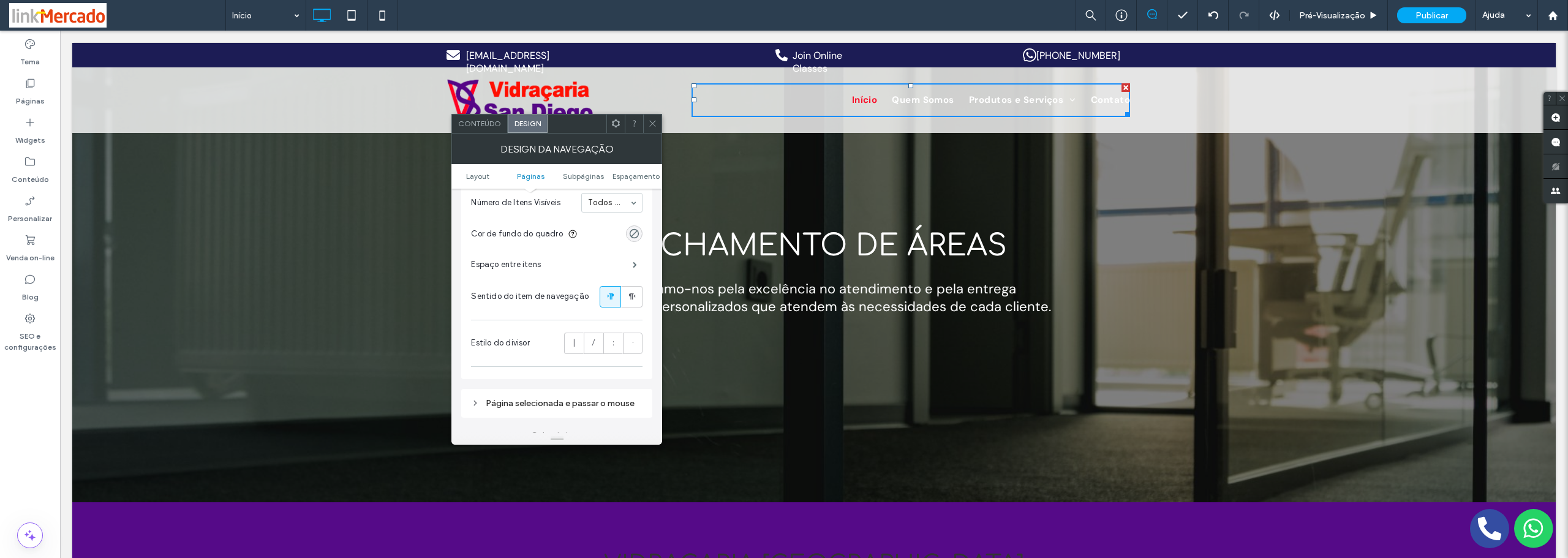
scroll to position [306, 0]
click at [589, 236] on span "Texto do link" at bounding box center [600, 231] width 47 height 10
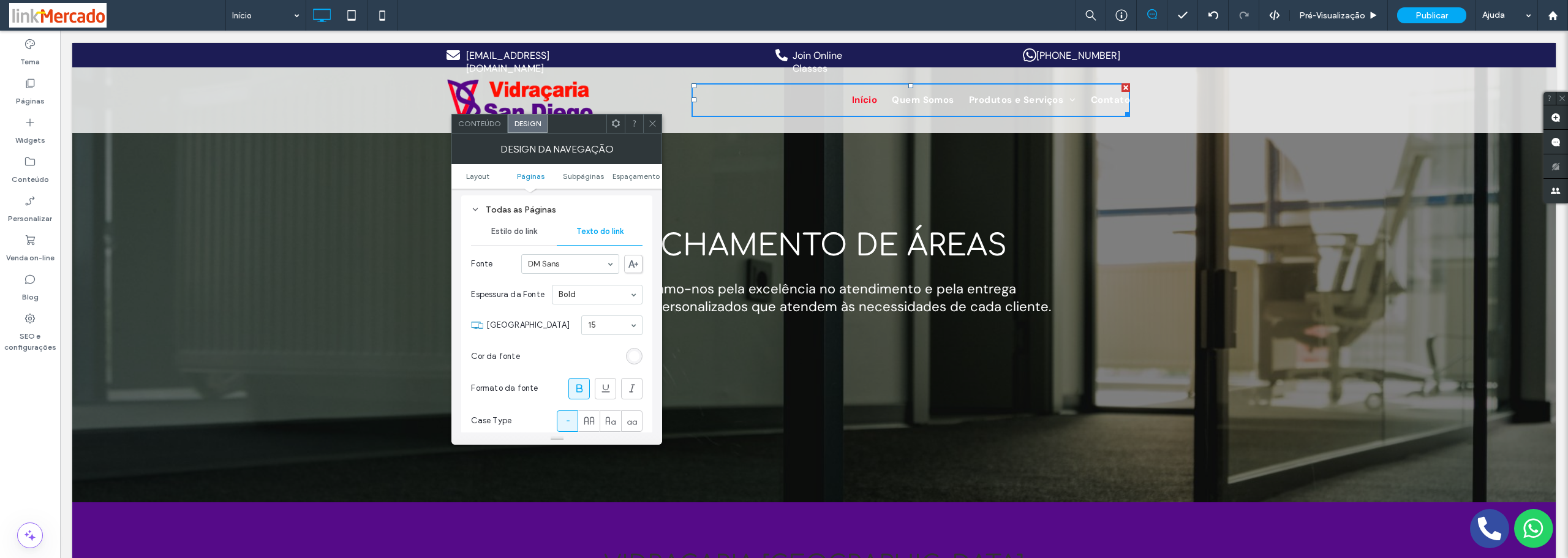
click at [635, 361] on div "rgb(255, 255, 255)" at bounding box center [634, 356] width 10 height 10
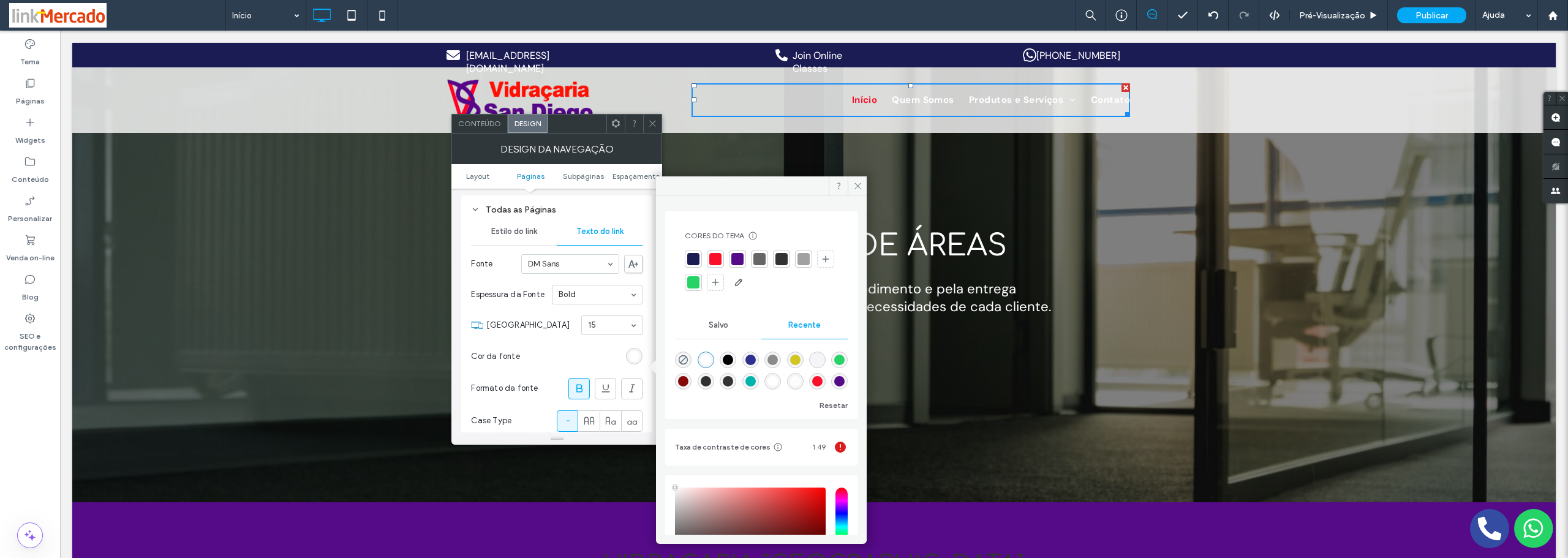
click at [737, 260] on div at bounding box center [738, 259] width 12 height 12
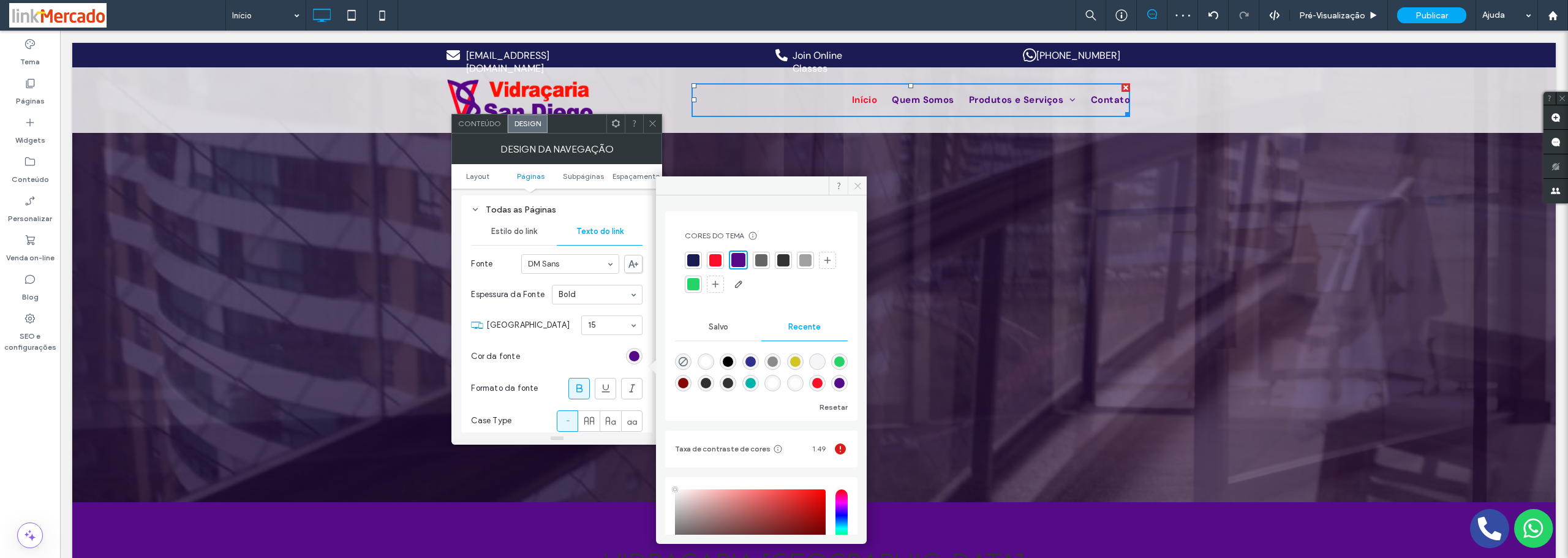
click at [860, 182] on icon at bounding box center [858, 186] width 9 height 9
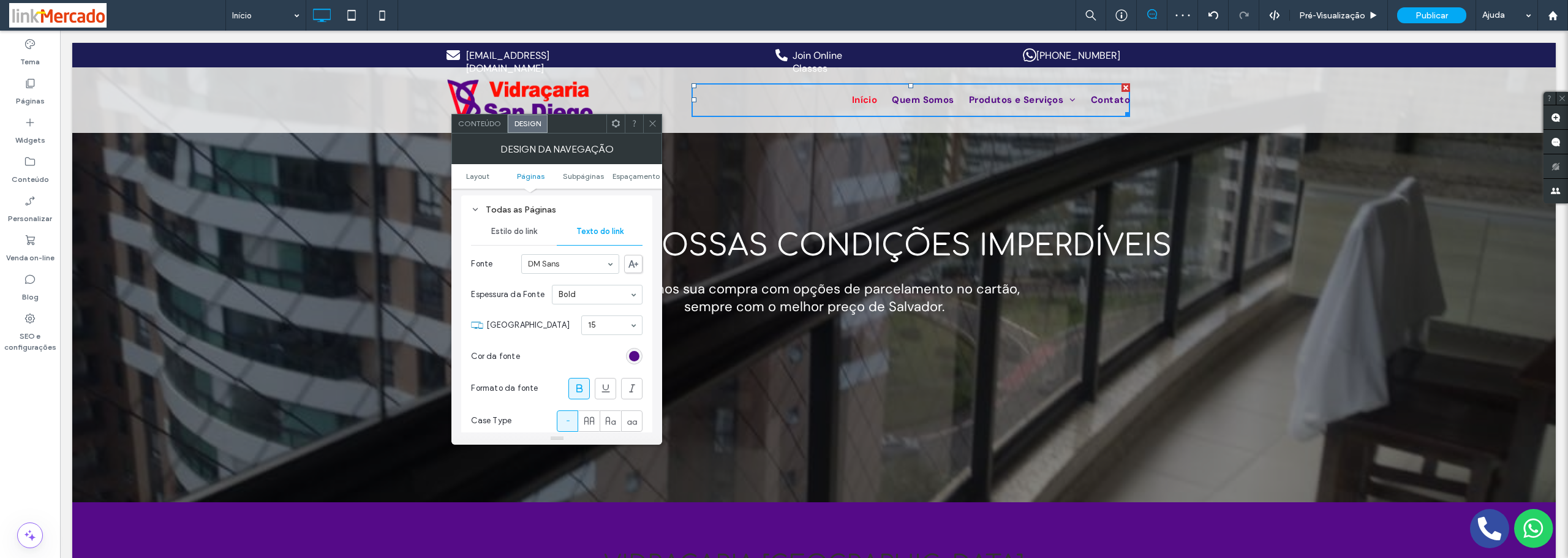
click at [653, 124] on icon at bounding box center [653, 123] width 9 height 9
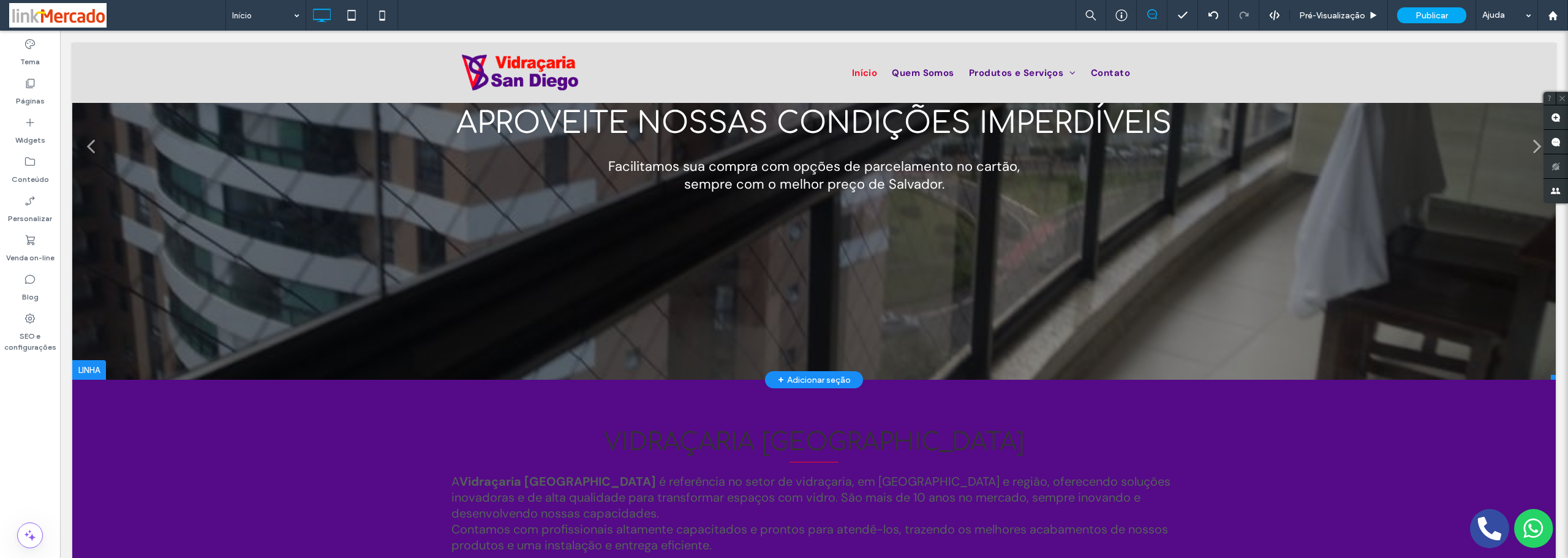
scroll to position [0, 0]
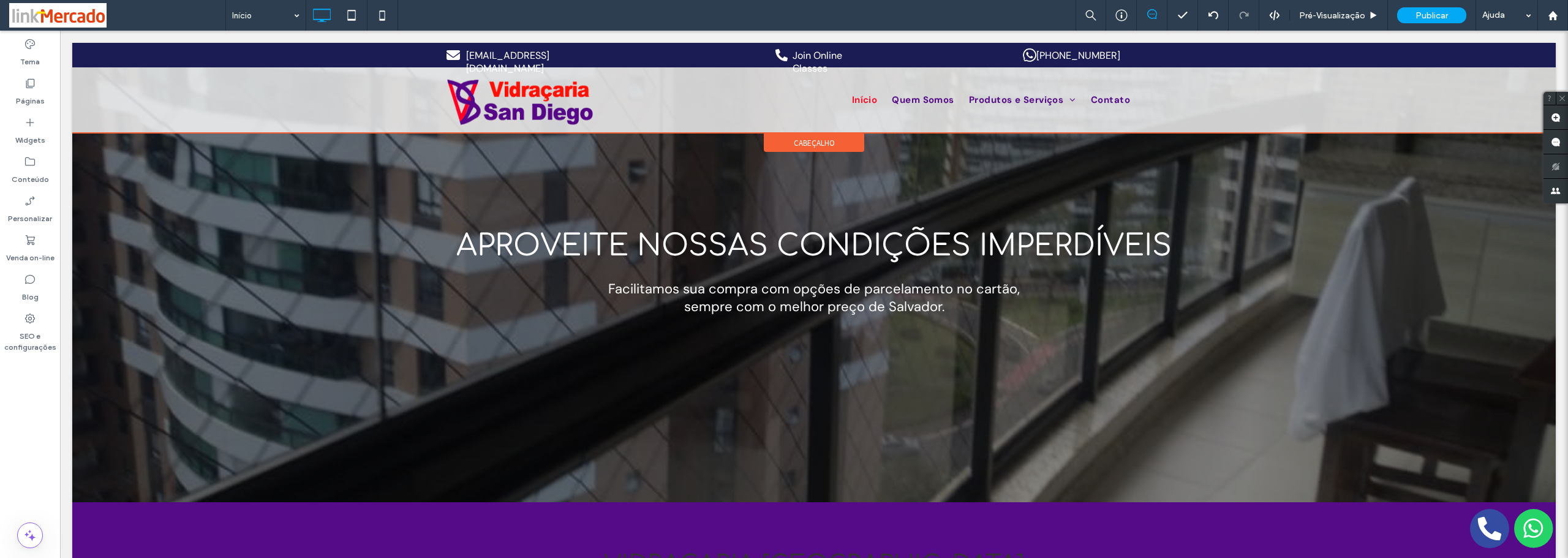
click at [794, 147] on span "cabeçalho" at bounding box center [814, 143] width 41 height 10
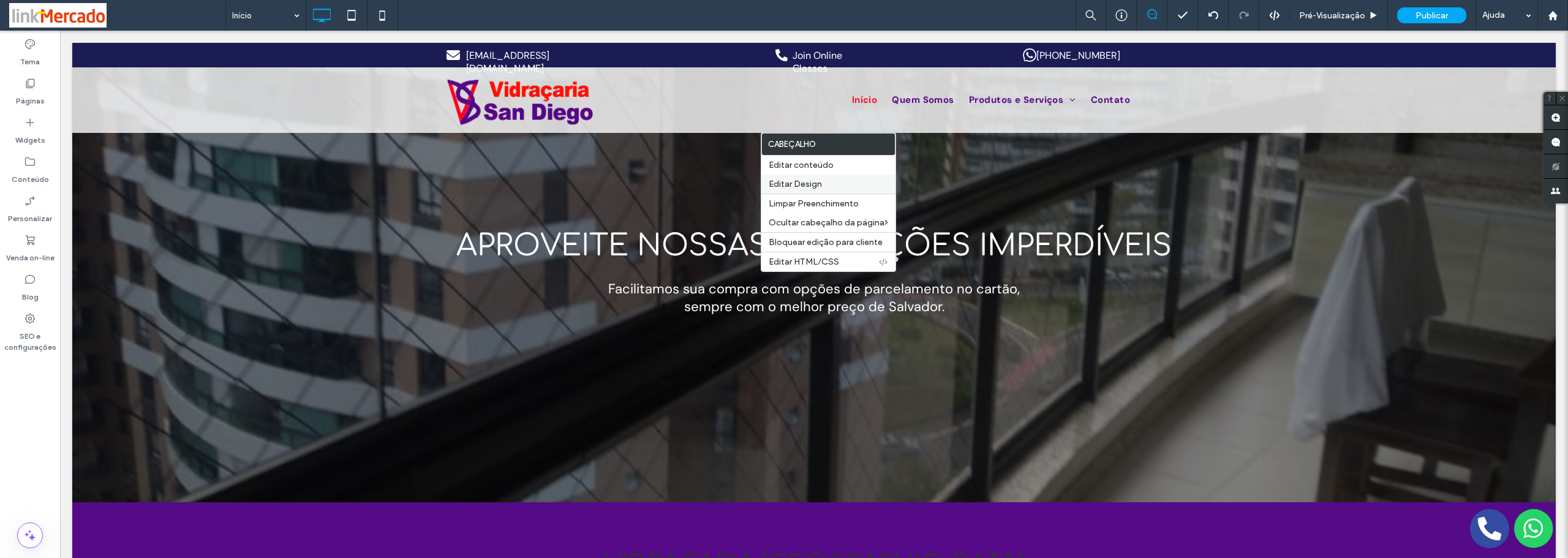
click at [786, 183] on span "Editar Design" at bounding box center [795, 184] width 54 height 10
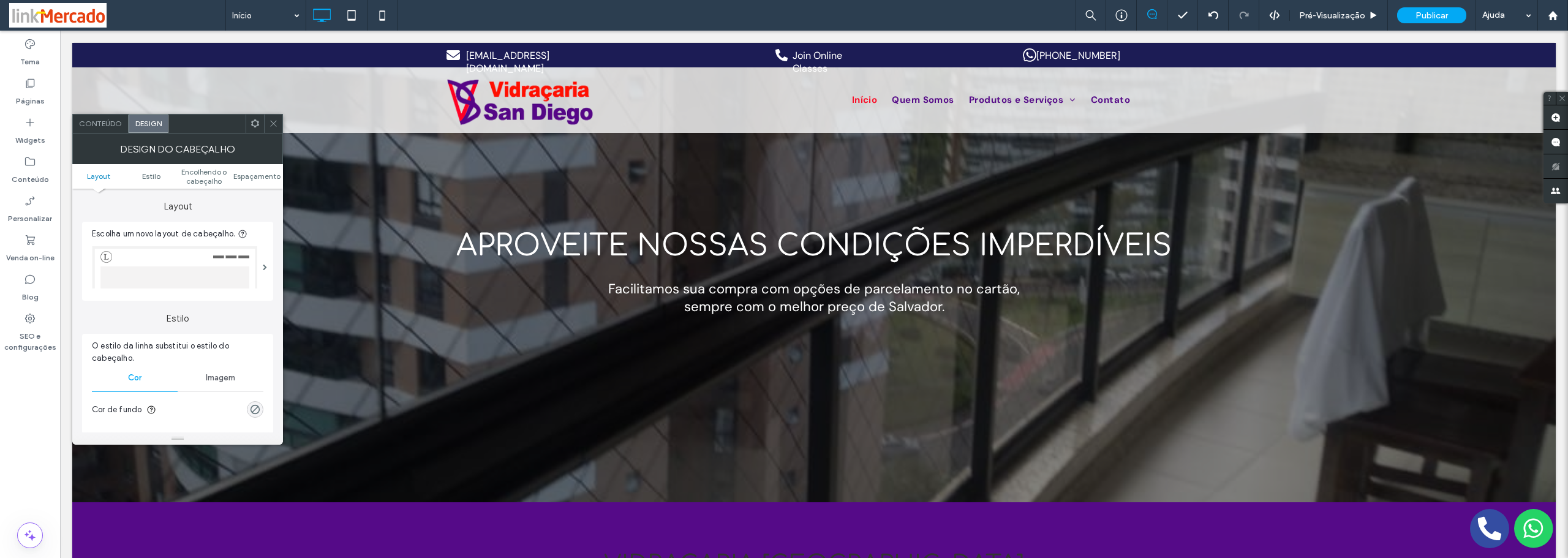
scroll to position [122, 0]
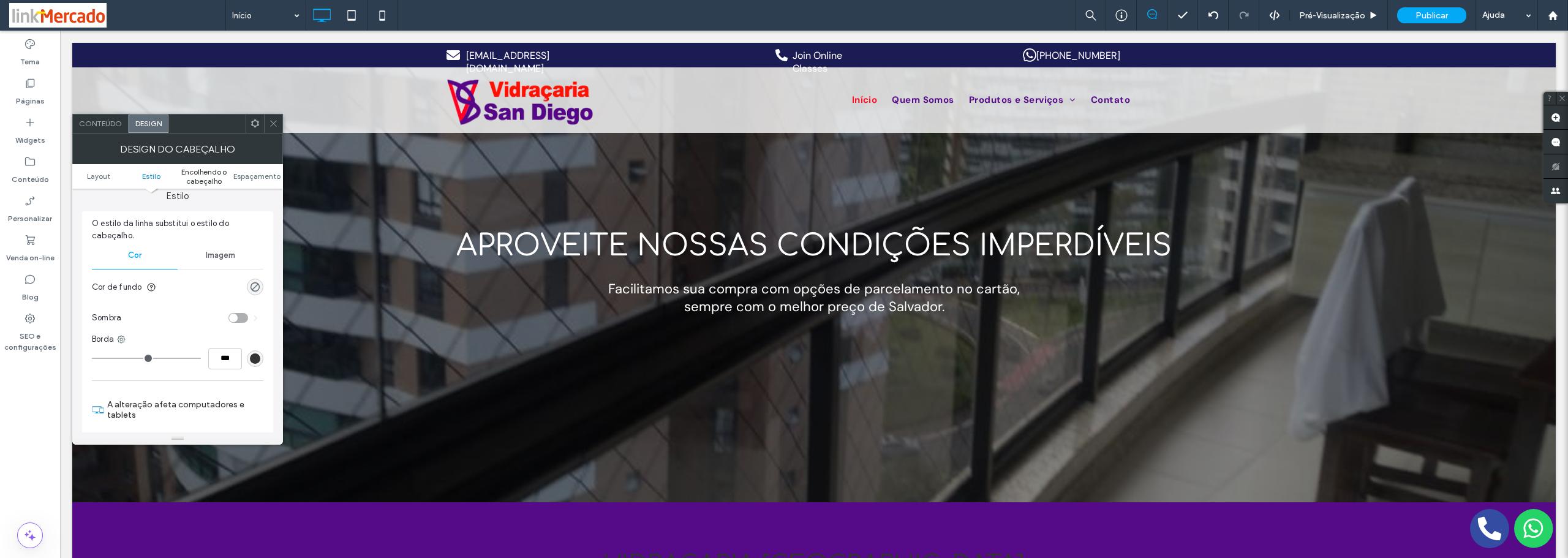
click at [187, 173] on span "Encolhendo o cabeçalho" at bounding box center [204, 177] width 53 height 18
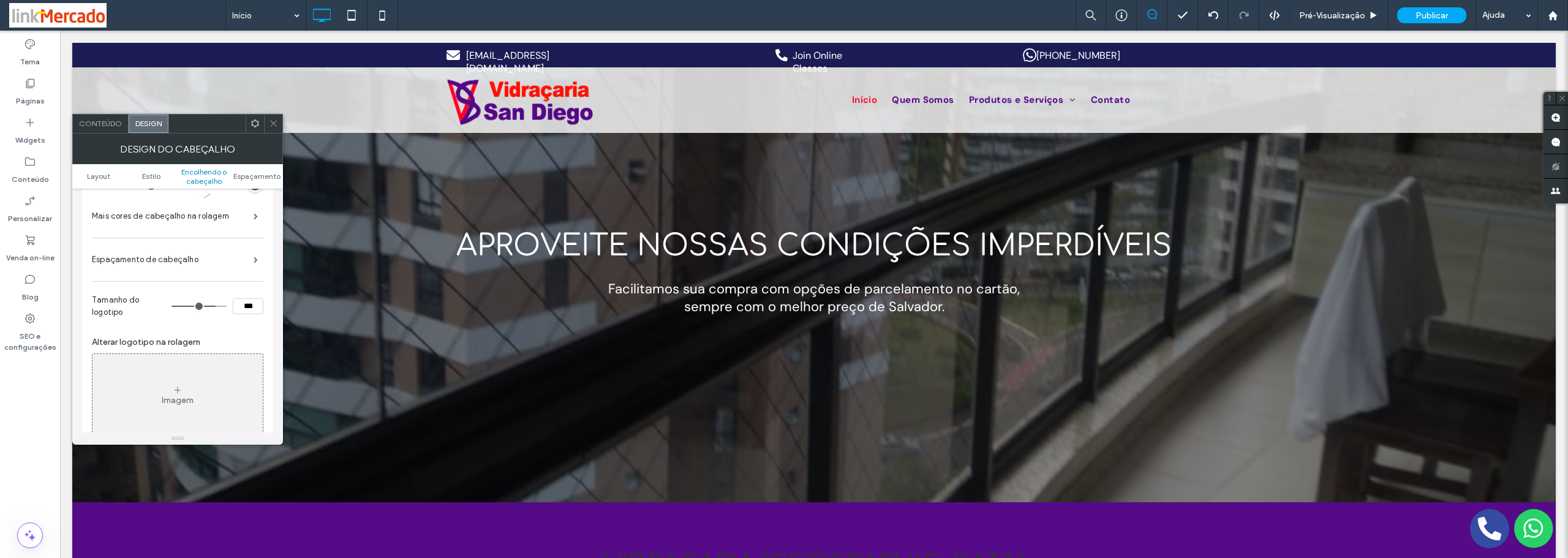
scroll to position [624, 0]
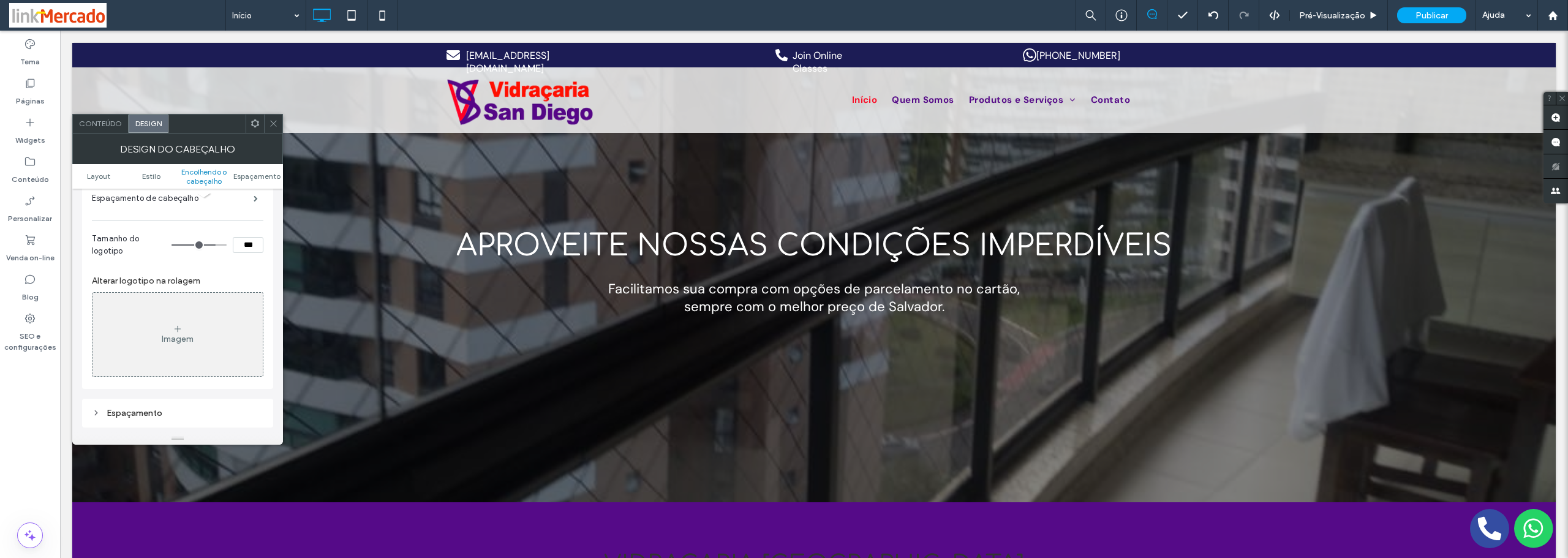
drag, startPoint x: 180, startPoint y: 331, endPoint x: 150, endPoint y: 321, distance: 31.6
click at [180, 332] on icon at bounding box center [178, 329] width 10 height 10
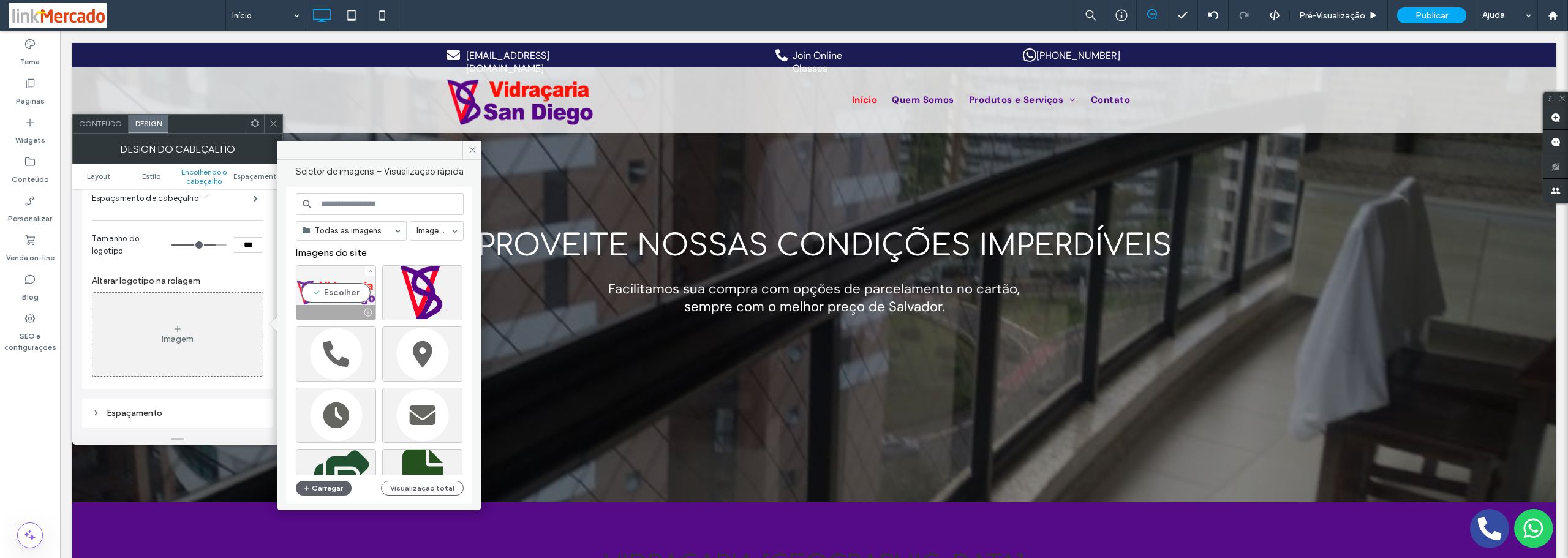
click at [327, 282] on div "Escolher" at bounding box center [336, 293] width 80 height 55
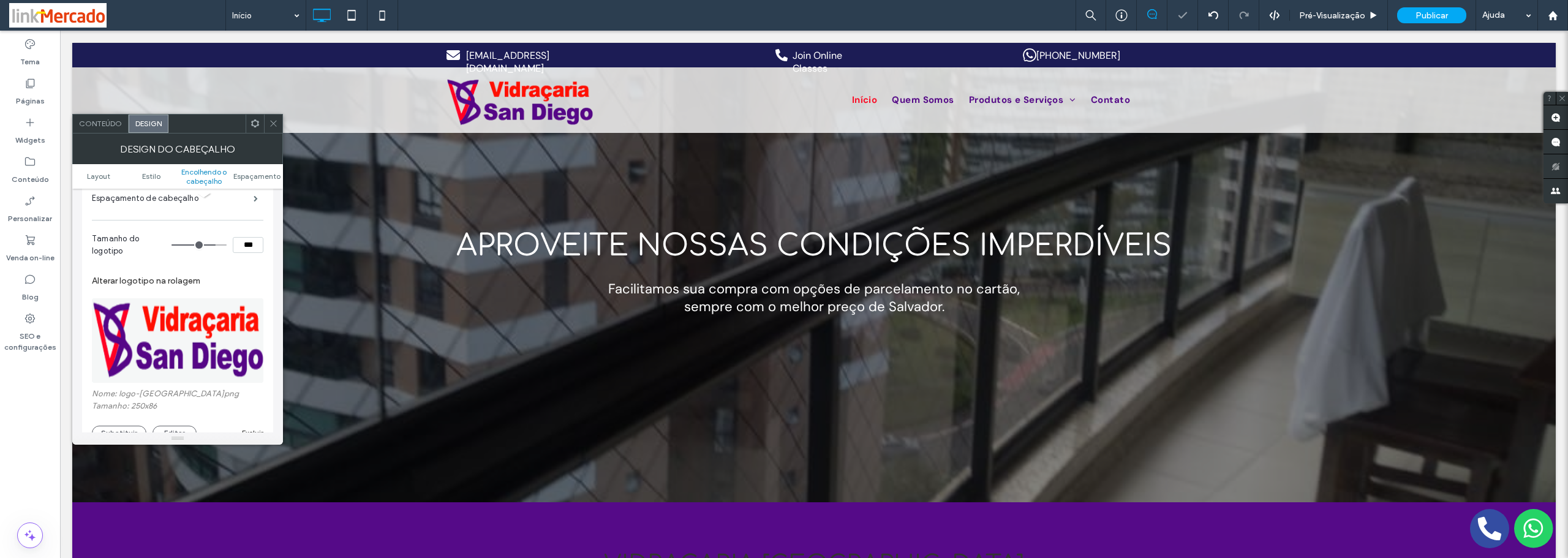
click at [270, 130] on span at bounding box center [273, 124] width 9 height 18
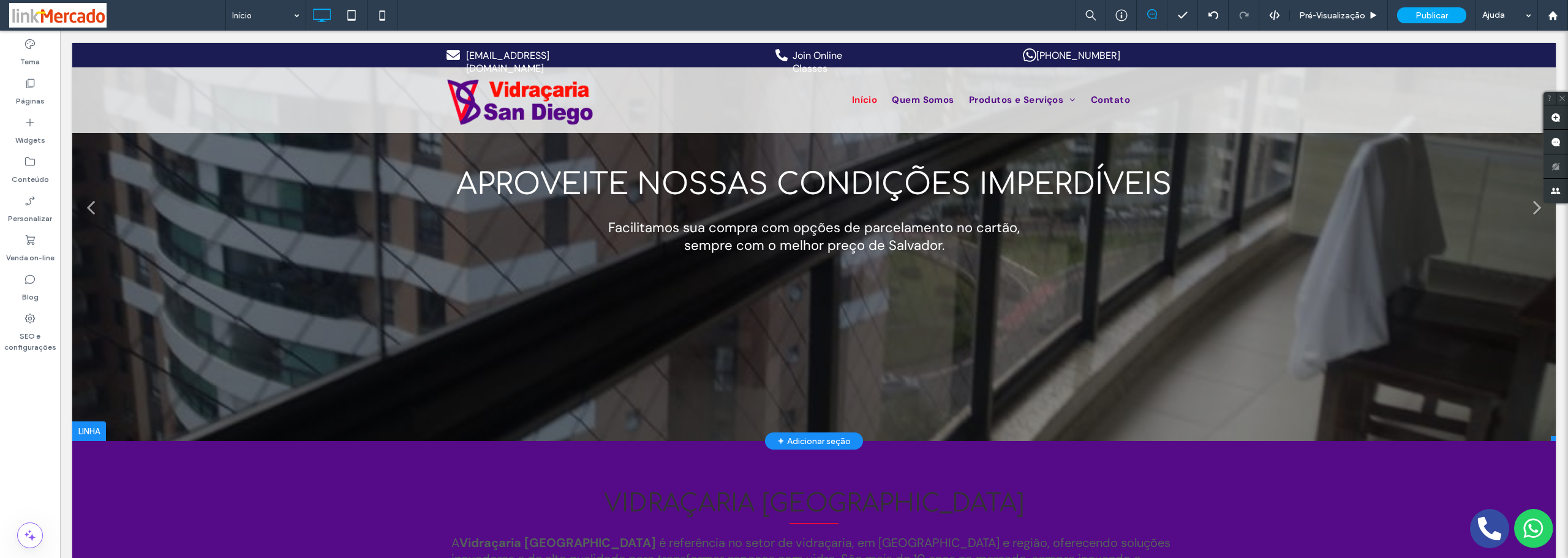
scroll to position [0, 0]
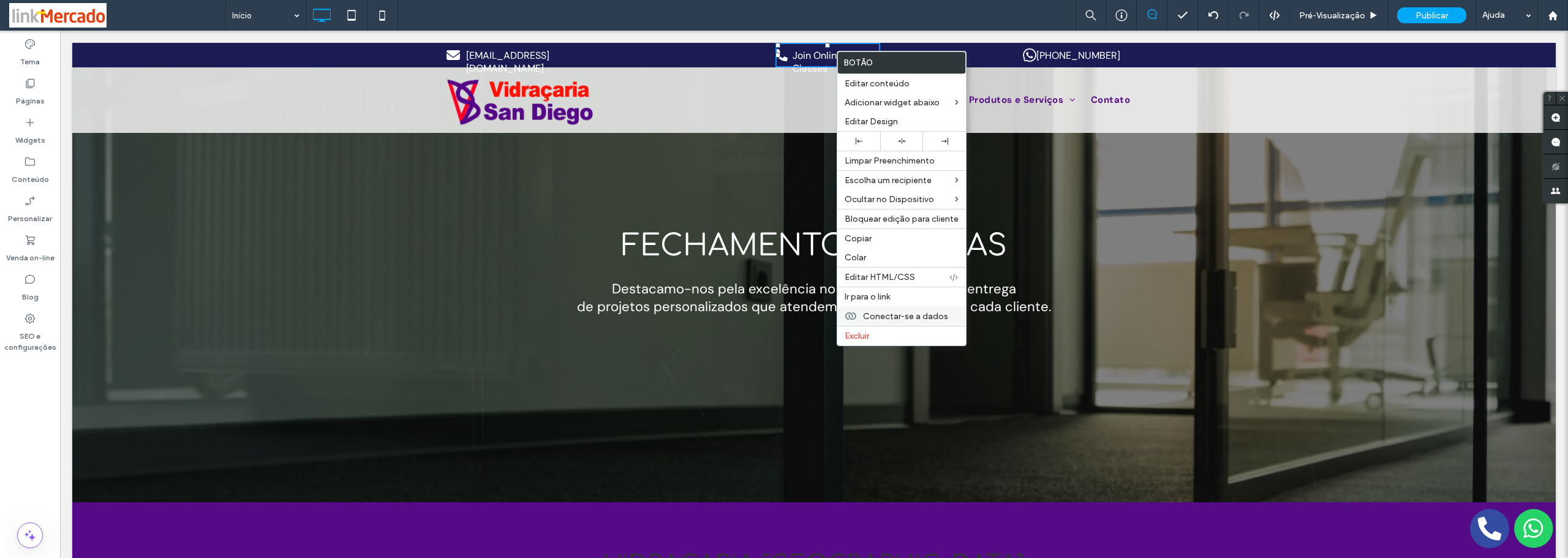
click at [875, 314] on span "Conectar-se a dados" at bounding box center [906, 316] width 85 height 10
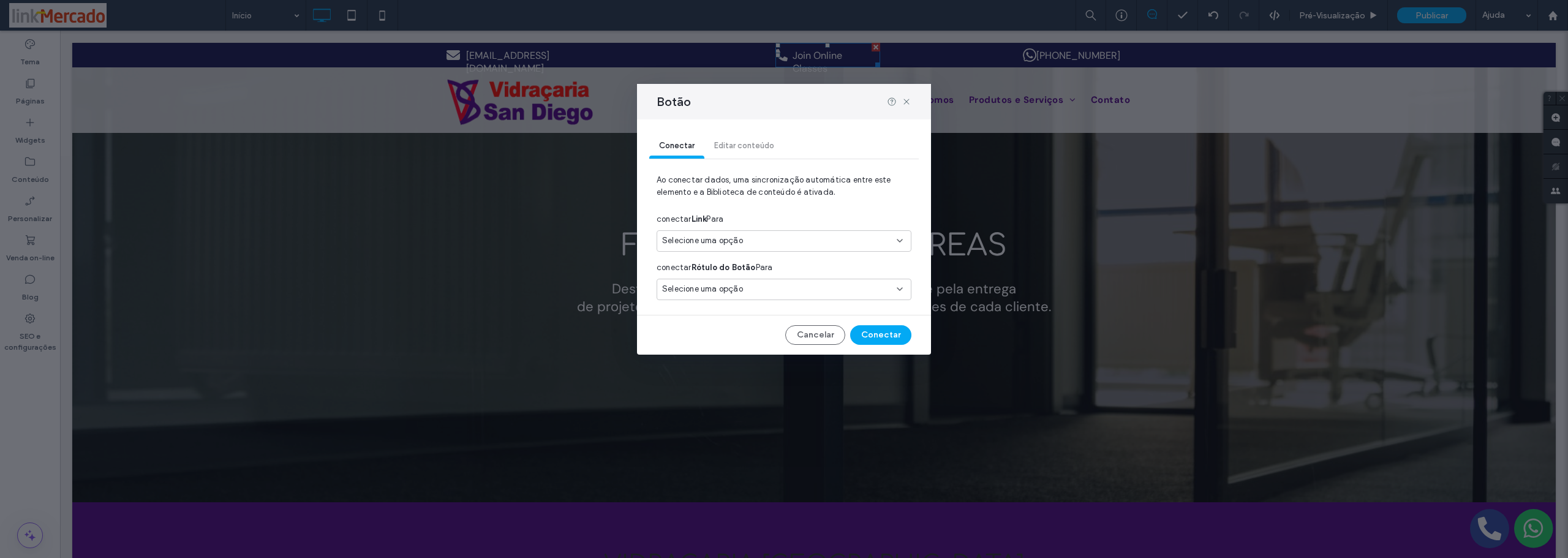
click at [702, 240] on span "Selecione uma opção" at bounding box center [702, 241] width 81 height 12
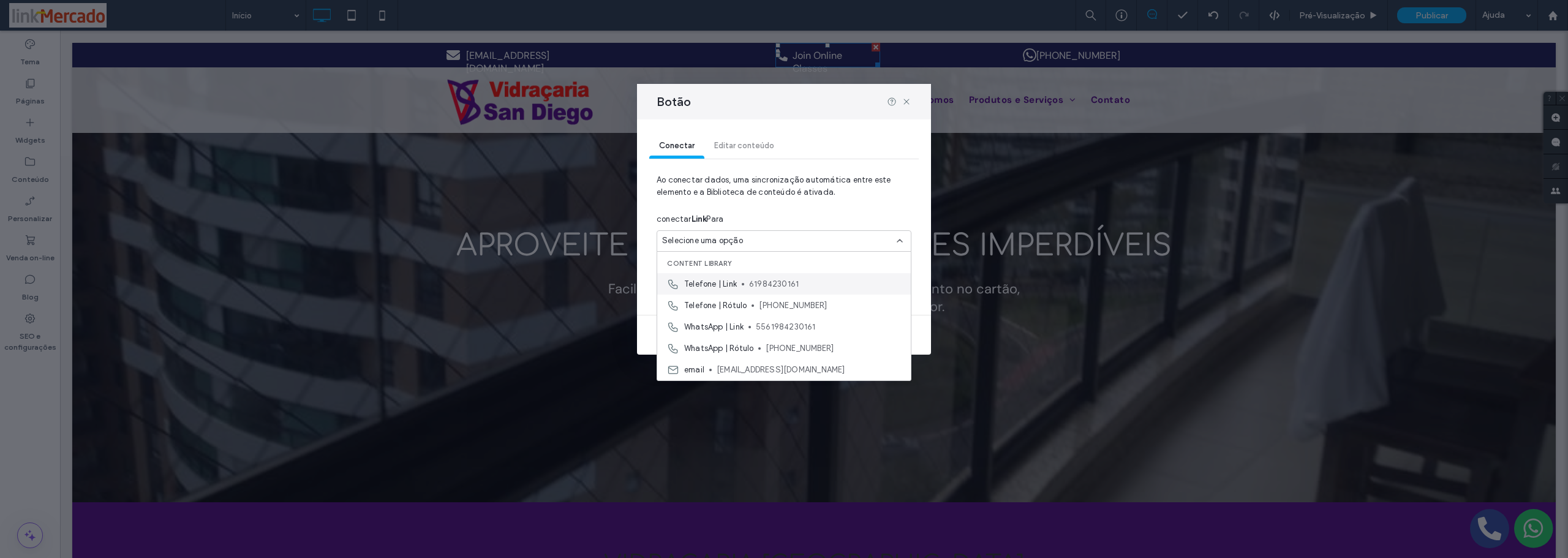
click at [758, 282] on span "61984230161" at bounding box center [825, 284] width 152 height 12
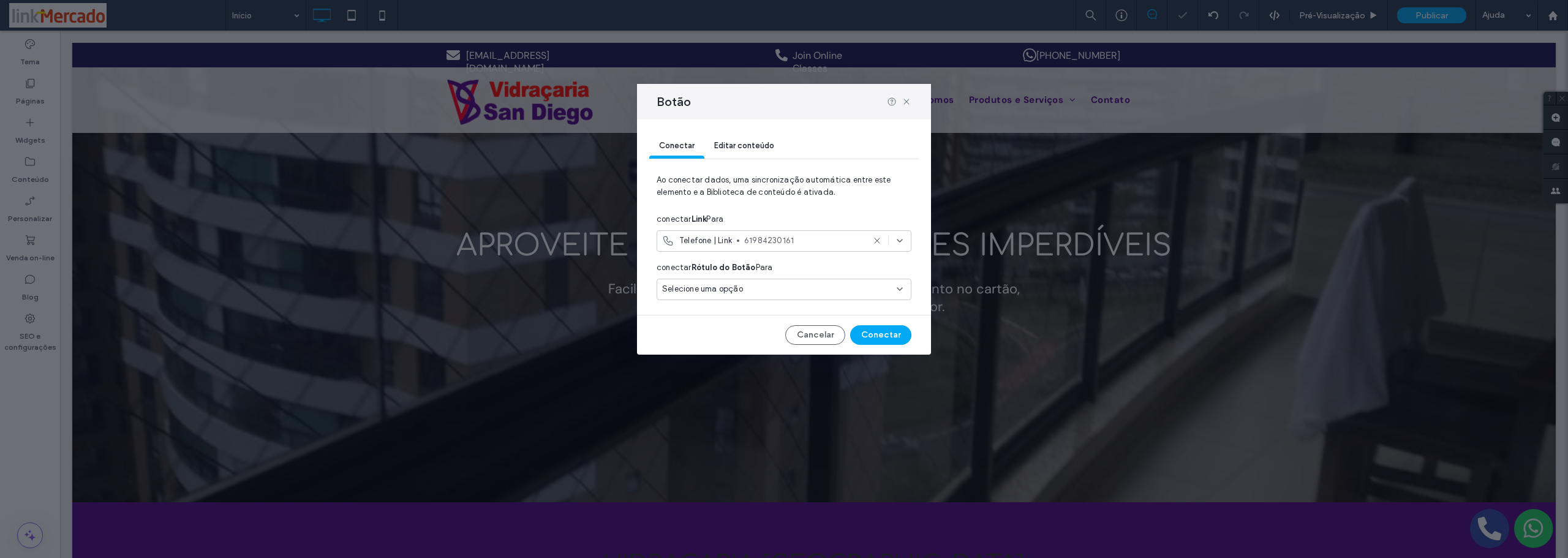
click at [717, 291] on span "Selecione uma opção" at bounding box center [702, 289] width 81 height 12
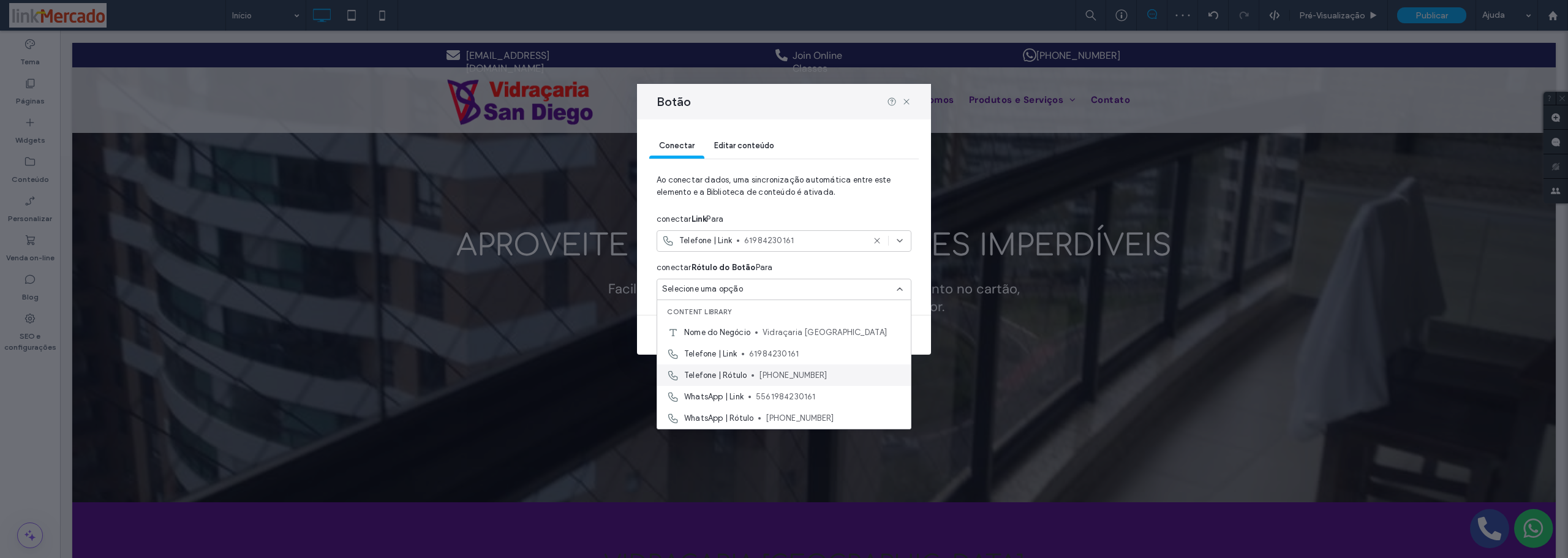
click at [739, 375] on span "Telefone | Rótulo" at bounding box center [715, 375] width 62 height 12
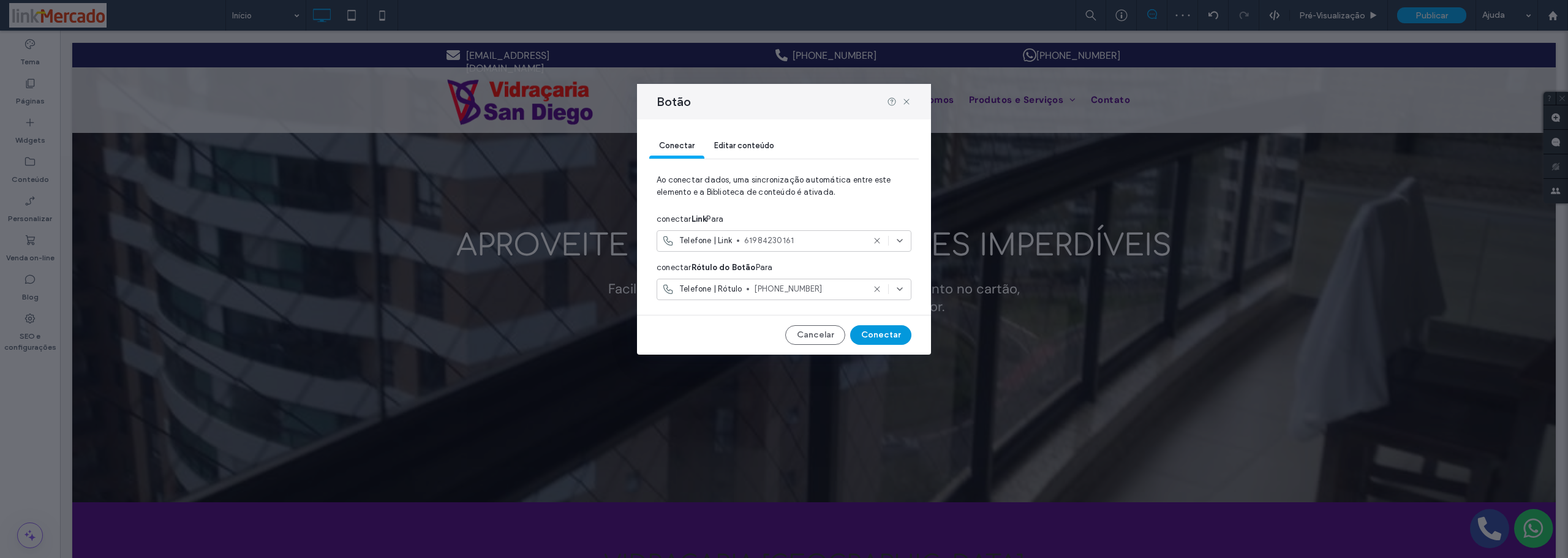
click at [870, 335] on button "Conectar" at bounding box center [881, 335] width 62 height 20
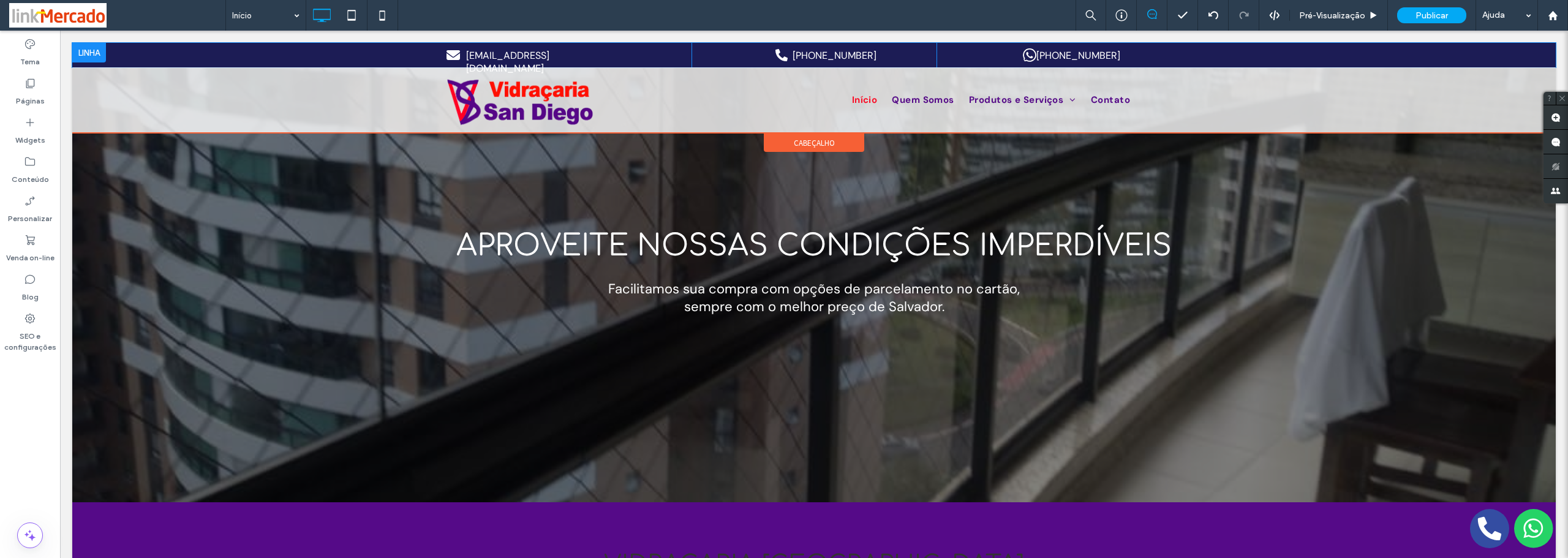
click at [206, 53] on div "[EMAIL_ADDRESS][DOMAIN_NAME] Click To Paste [PHONE_NUMBER] Click To Paste [PHON…" at bounding box center [814, 55] width 1484 height 25
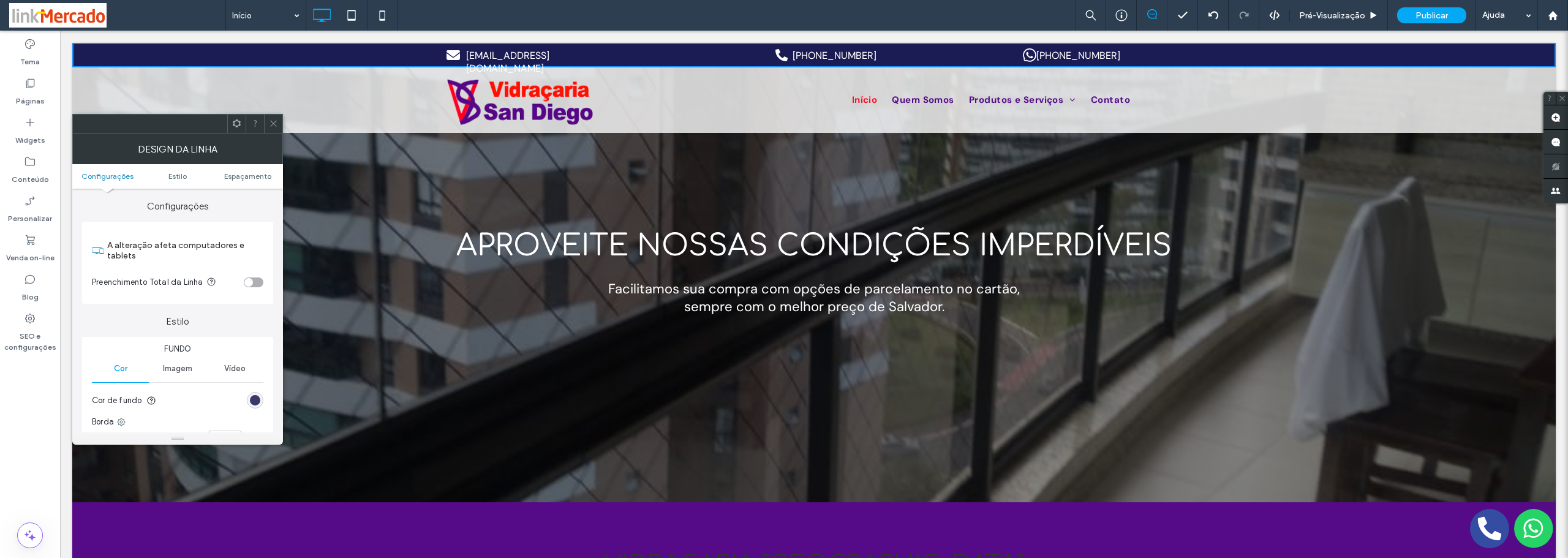
click at [252, 398] on div "rgb(28, 28, 85)" at bounding box center [255, 400] width 10 height 10
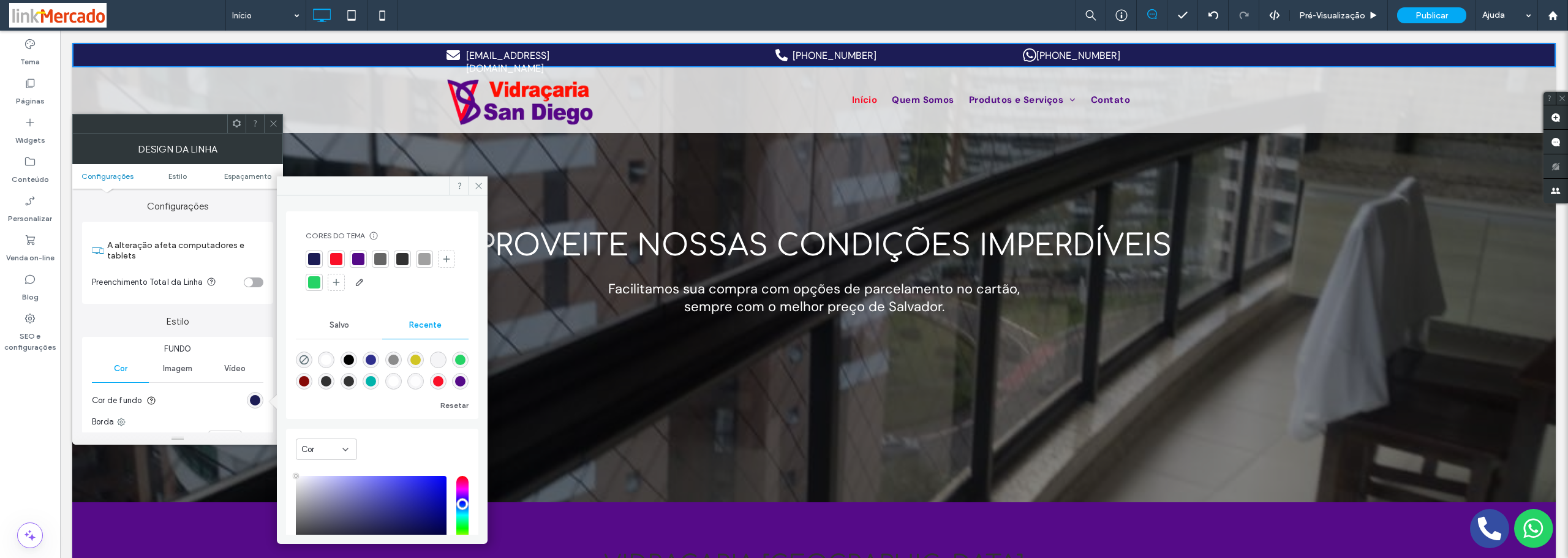
type input "****"
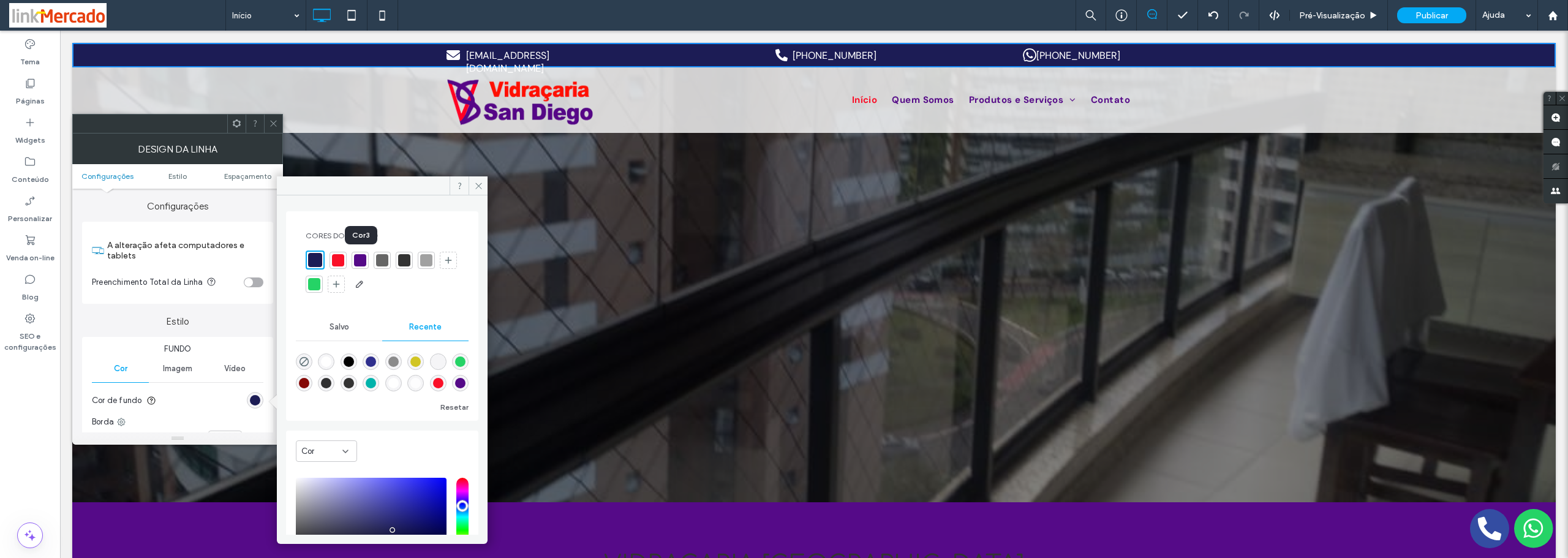
click at [360, 260] on div at bounding box center [360, 260] width 12 height 12
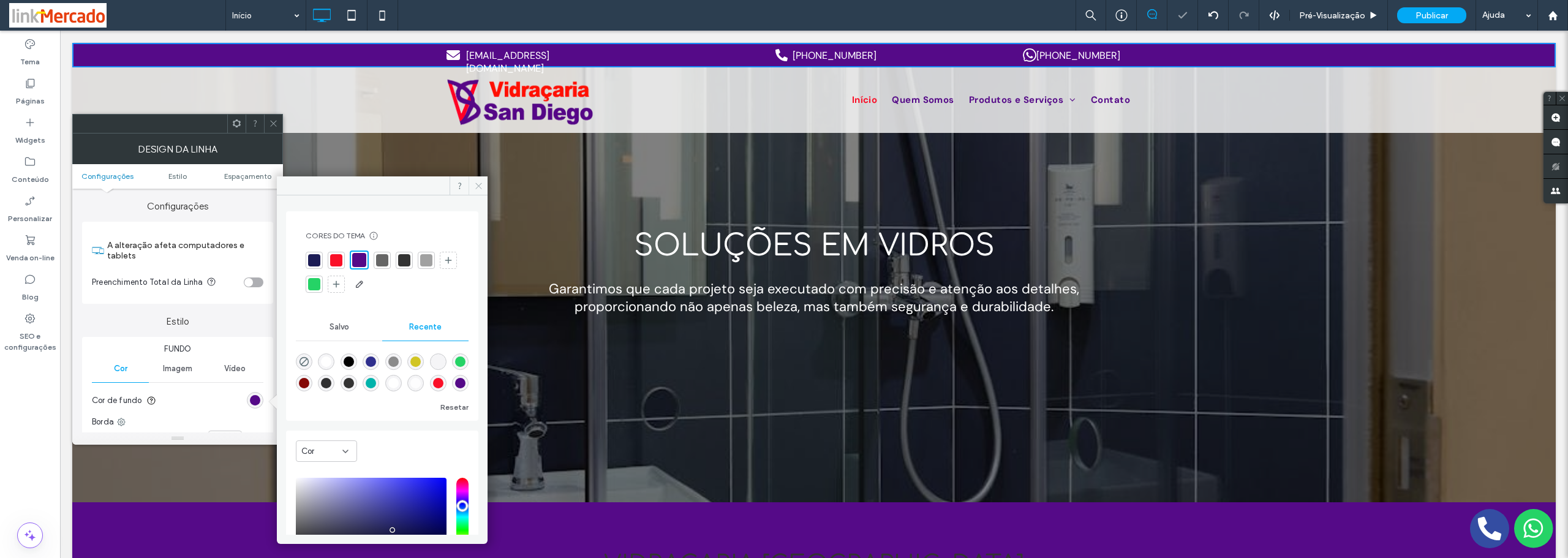
click at [476, 183] on icon at bounding box center [478, 186] width 9 height 9
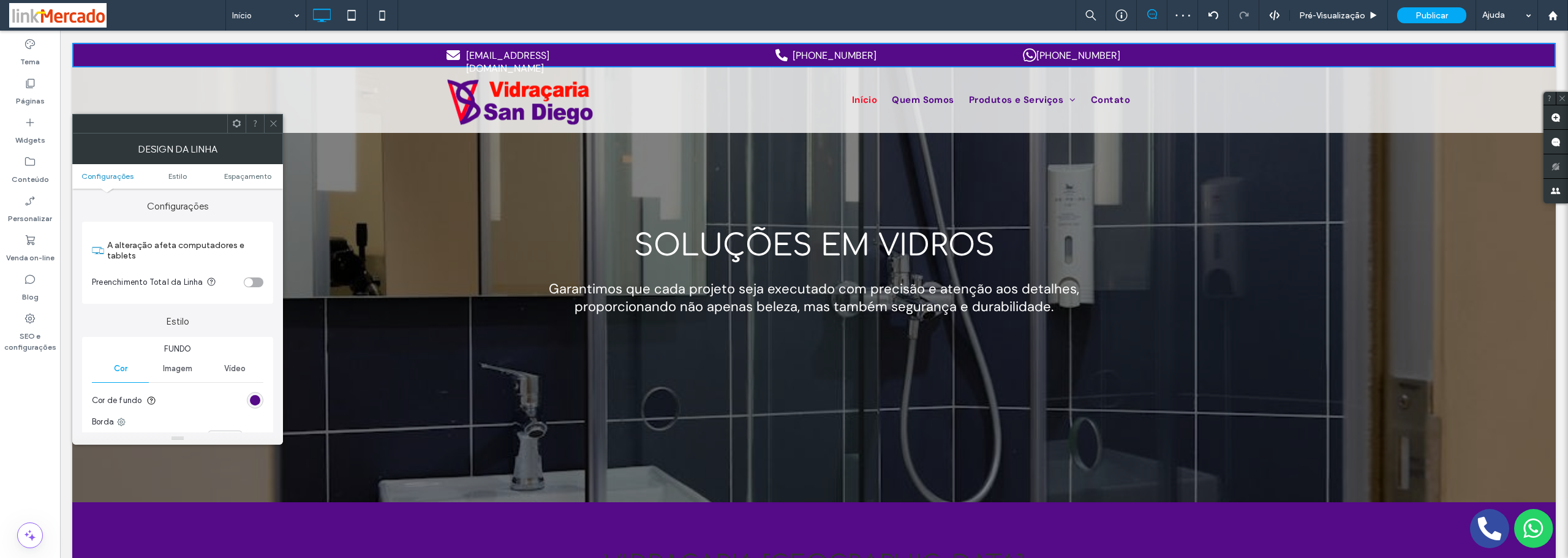
click at [271, 127] on icon at bounding box center [273, 123] width 9 height 9
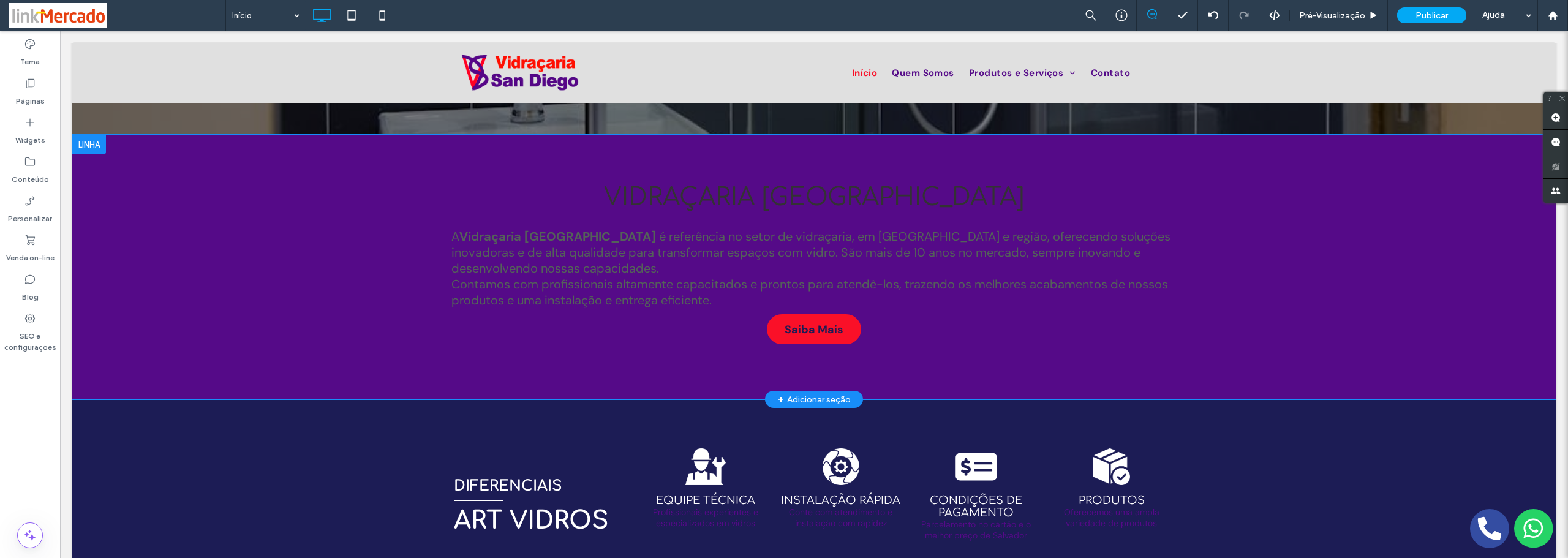
scroll to position [245, 0]
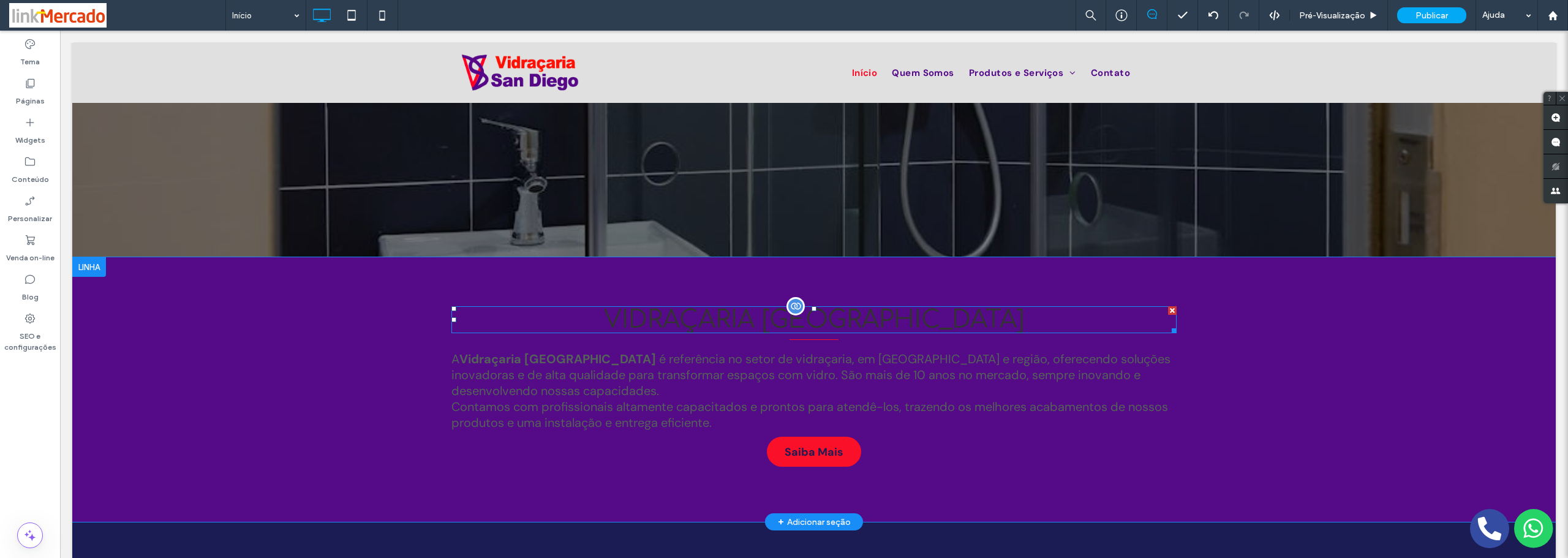
click at [770, 323] on span "Vidraçaria [GEOGRAPHIC_DATA]" at bounding box center [814, 320] width 420 height 27
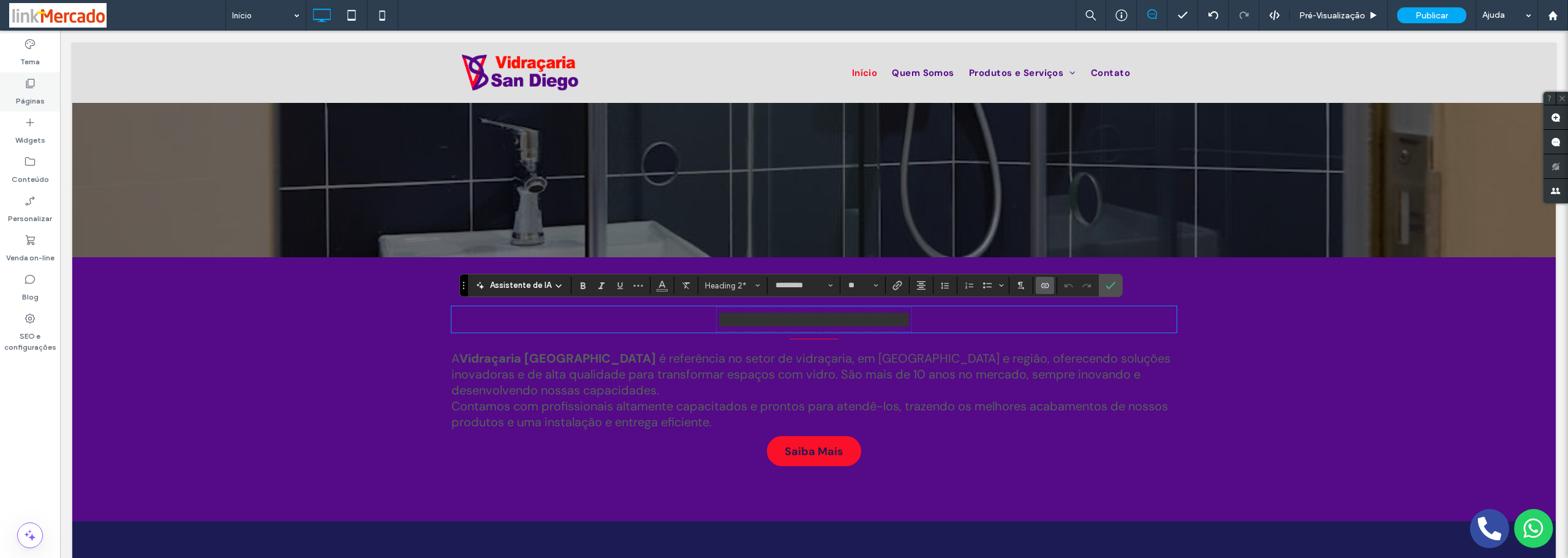
click at [41, 93] on label "Páginas" at bounding box center [30, 98] width 29 height 17
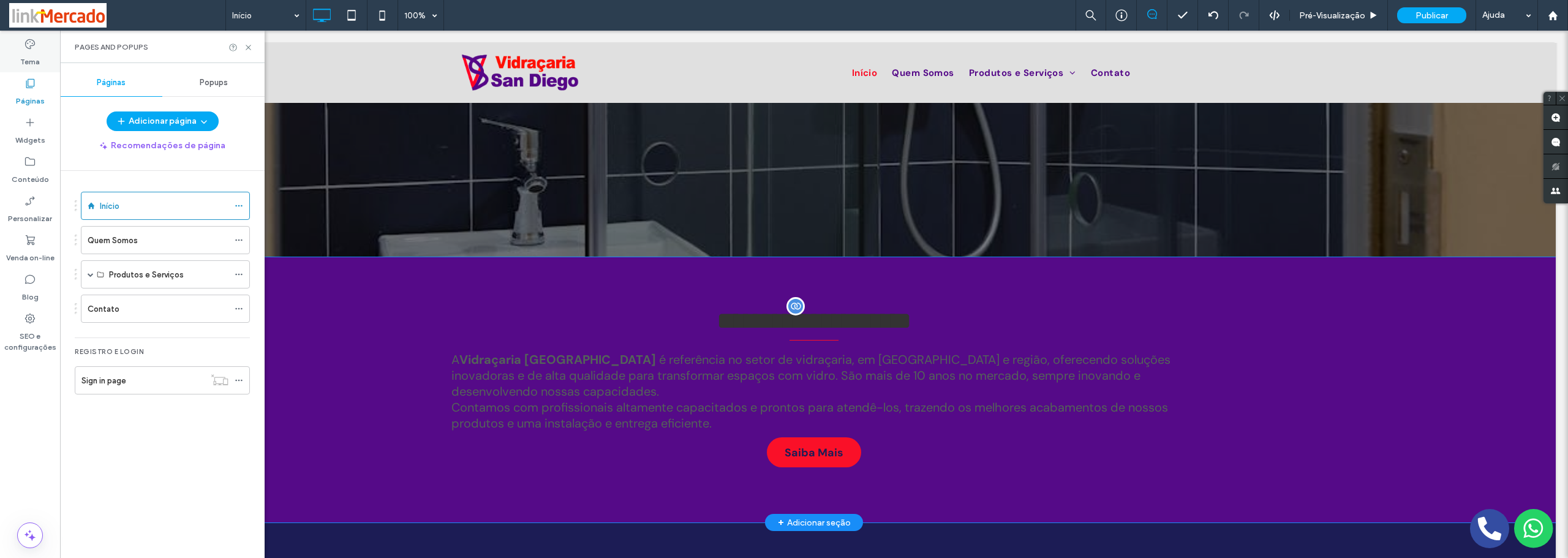
click at [29, 65] on label "Tema" at bounding box center [30, 59] width 20 height 17
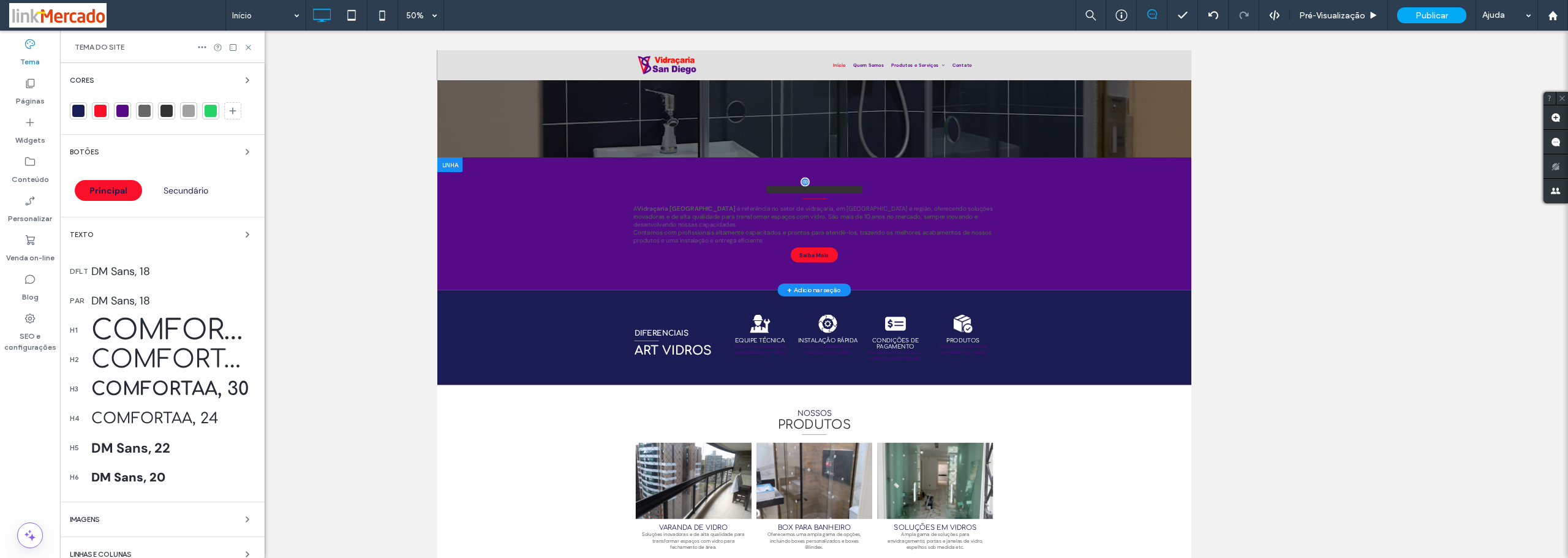
scroll to position [244, 0]
click at [105, 360] on div "Comfortaa, 40" at bounding box center [173, 359] width 164 height 27
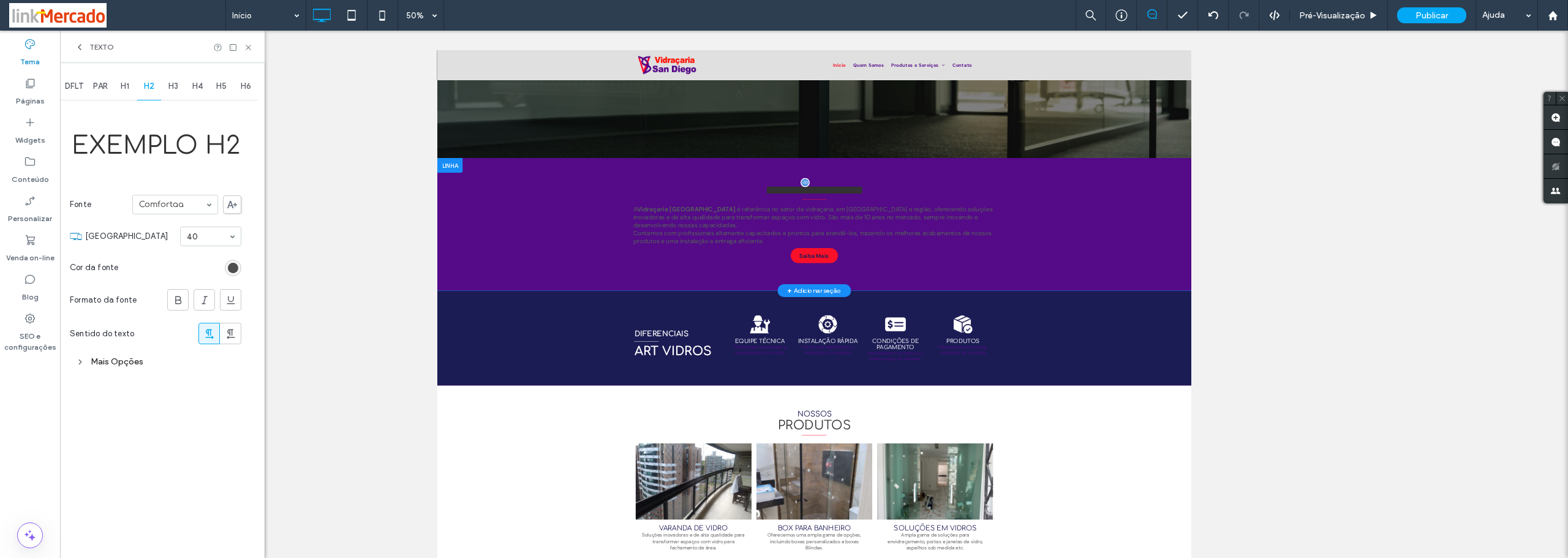
click at [230, 267] on div "rgb(51, 51, 51)" at bounding box center [233, 268] width 10 height 10
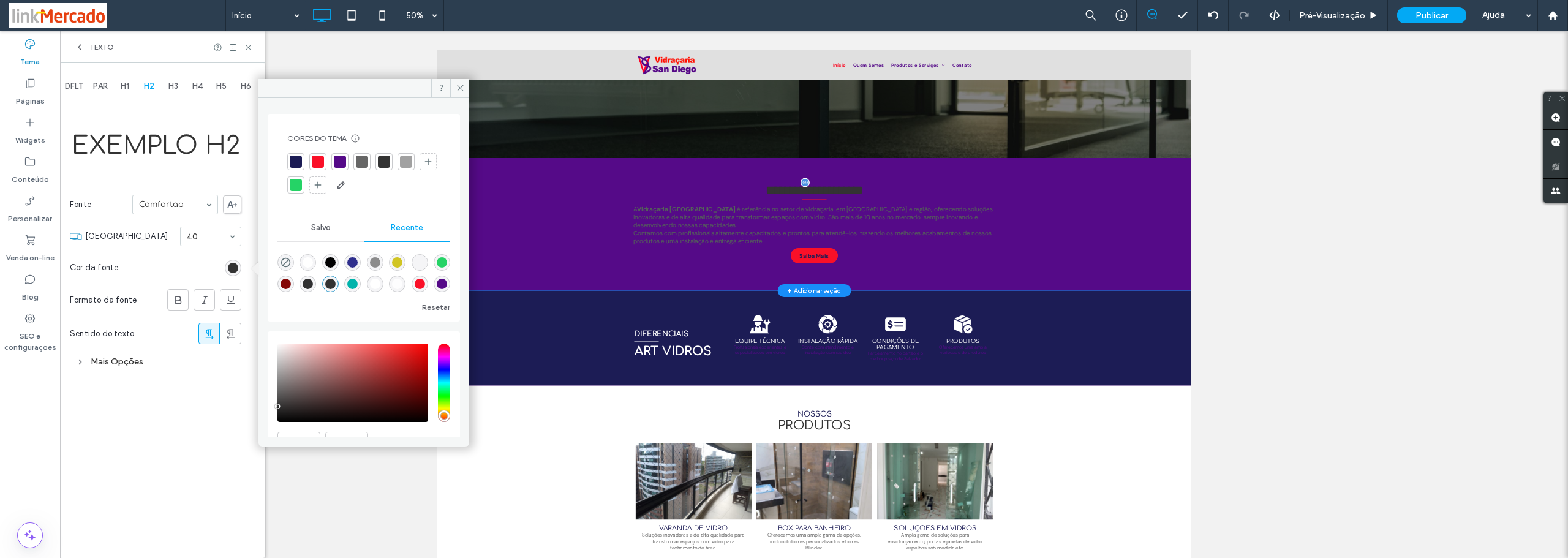
click at [307, 267] on div "rgba(255, 255, 255, 1)" at bounding box center [308, 262] width 10 height 10
type input "*******"
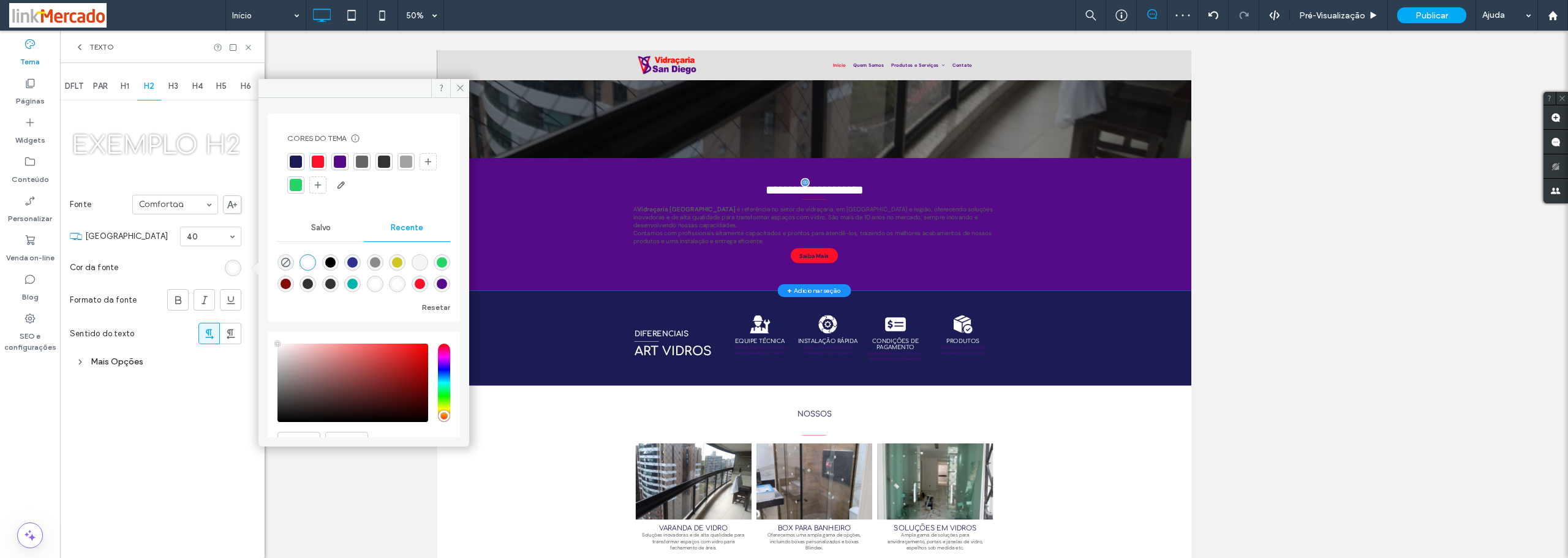
click at [177, 179] on div "Exemplo H2 Fonte Comfortaa [GEOGRAPHIC_DATA] 40 Cor da fonte Formato da fonte S…" at bounding box center [155, 237] width 172 height 270
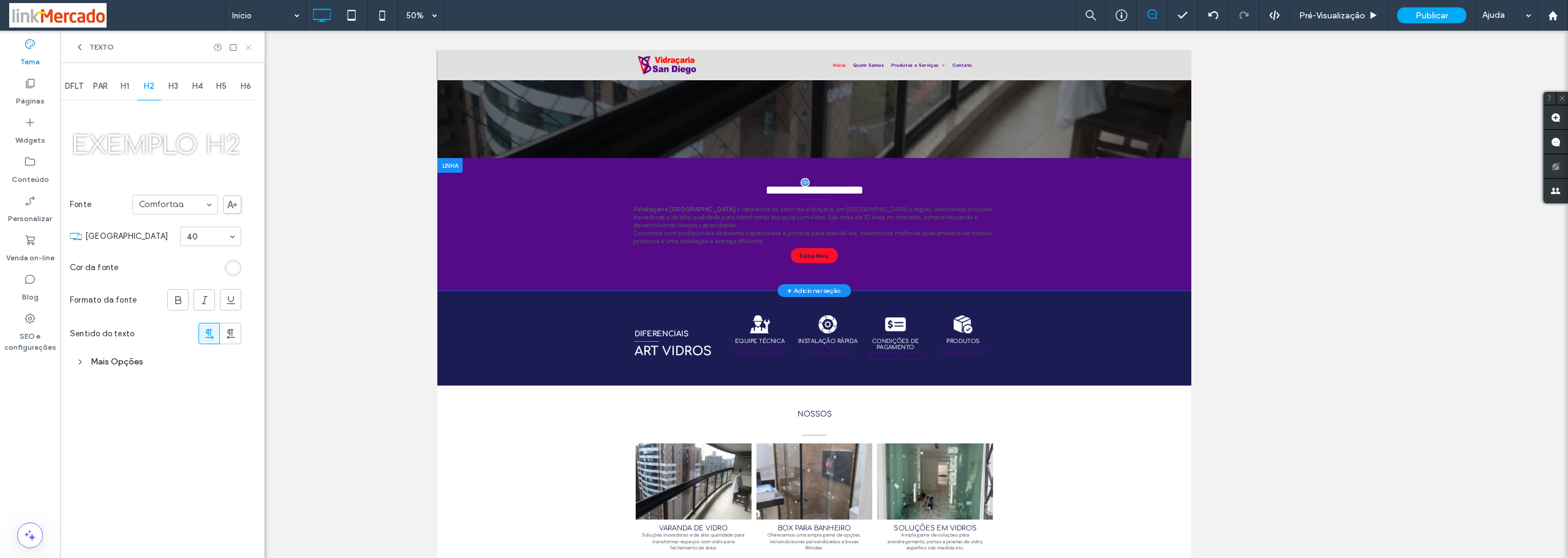
drag, startPoint x: 249, startPoint y: 46, endPoint x: 282, endPoint y: 58, distance: 35.1
click at [249, 46] on icon at bounding box center [248, 47] width 9 height 9
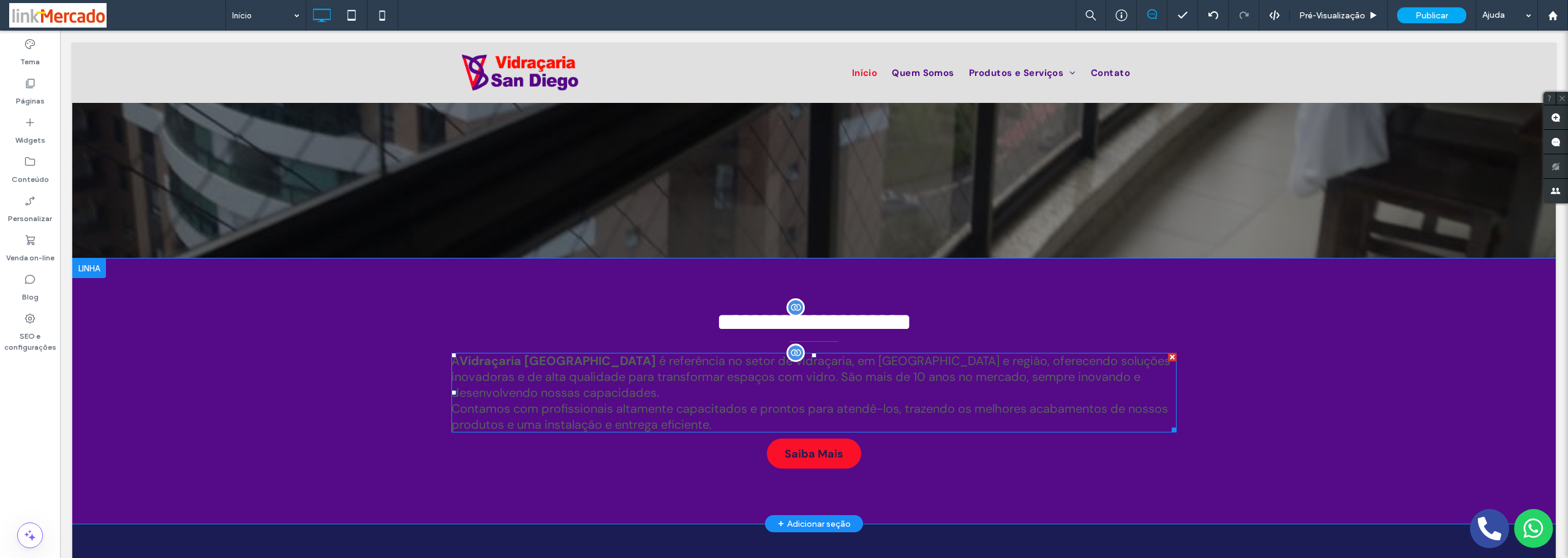
click at [653, 391] on h6 "A Vidraçaria [GEOGRAPHIC_DATA] é referência no setor de vidraçaria, em [GEOGRAP…" at bounding box center [814, 377] width 725 height 48
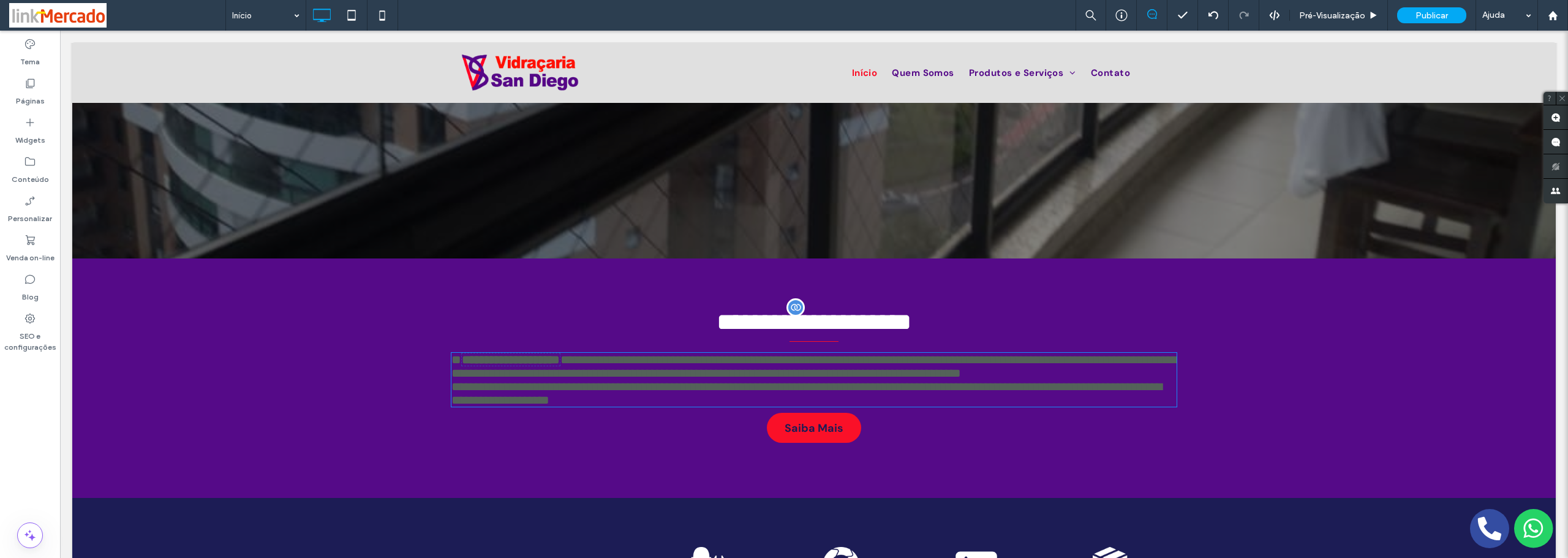
type input "*******"
type input "**"
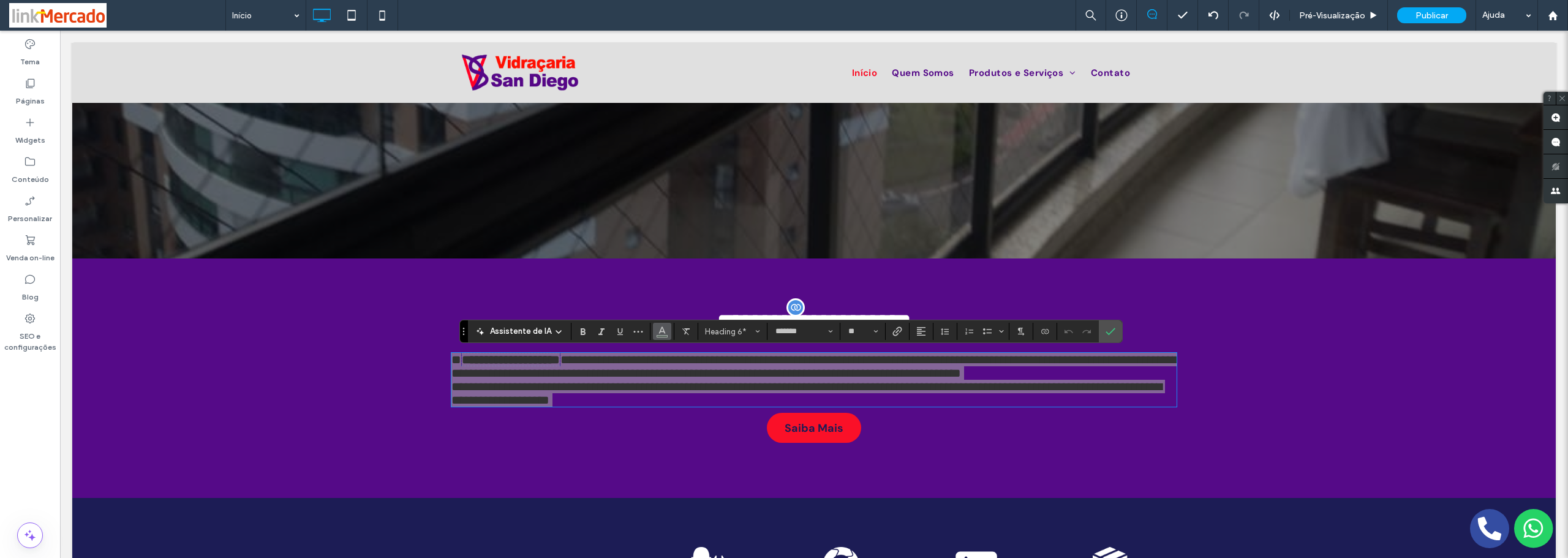
click at [665, 329] on icon "Cor" at bounding box center [662, 330] width 10 height 10
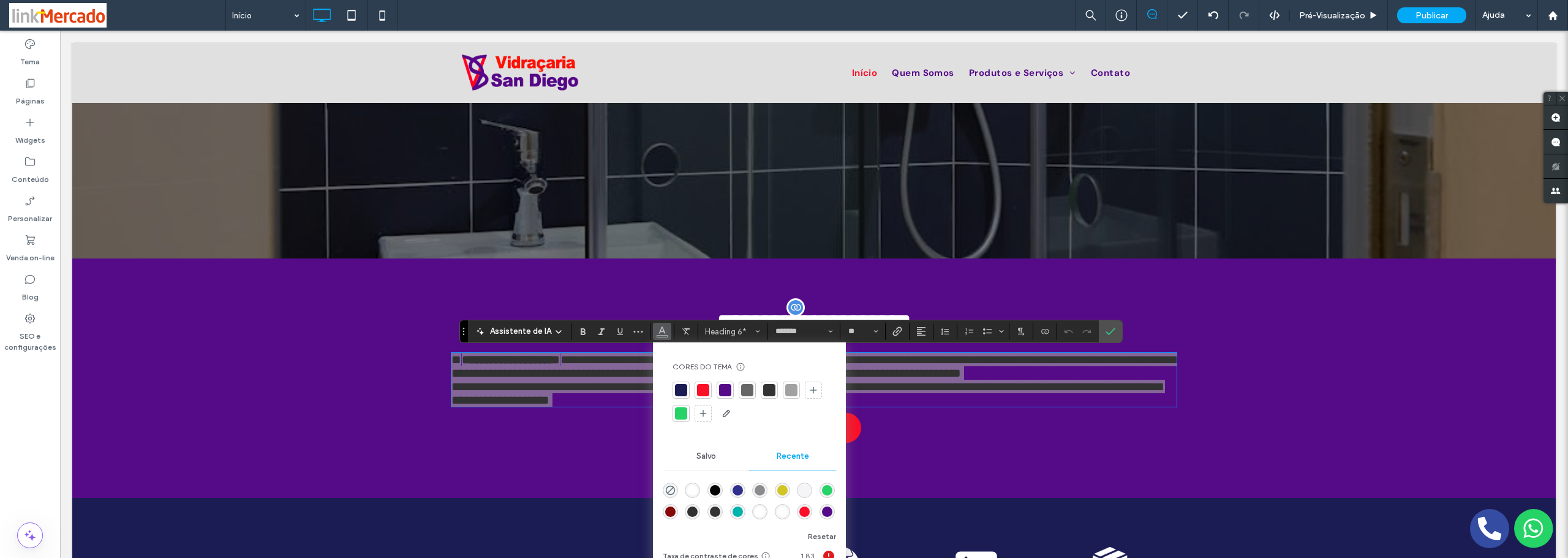
click at [692, 488] on div "rgba(255, 255, 255, 1)" at bounding box center [692, 490] width 10 height 10
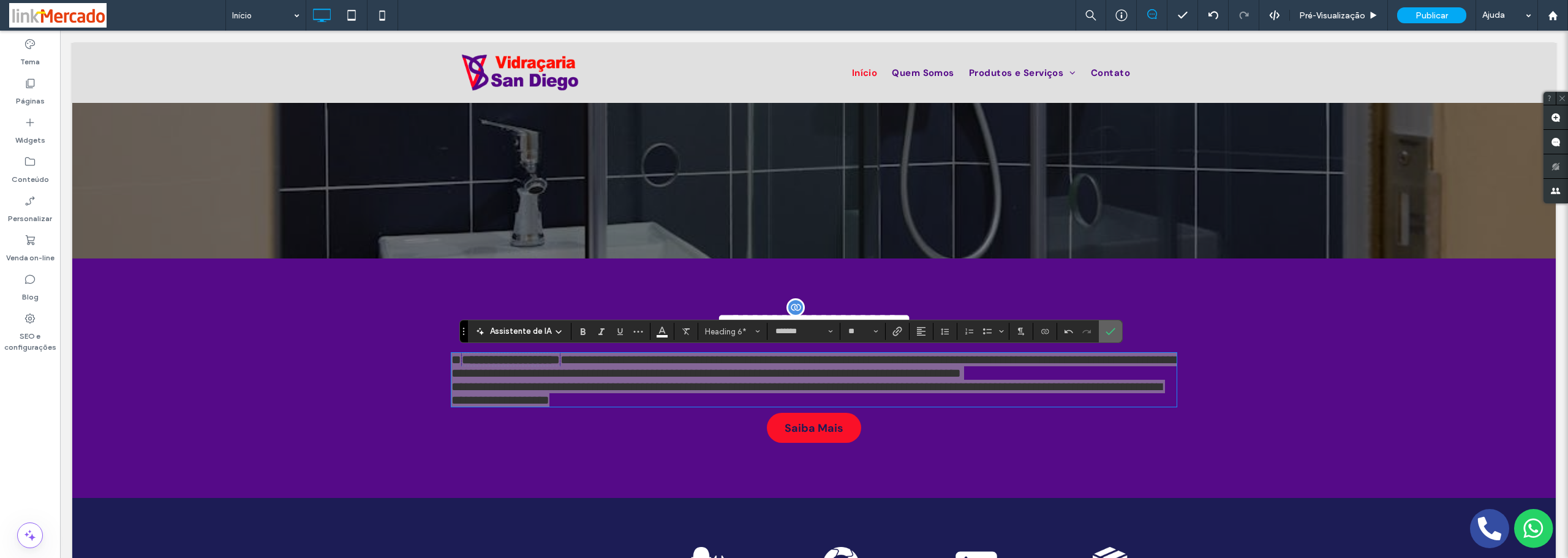
click at [1114, 331] on icon "Confirmar" at bounding box center [1111, 331] width 10 height 10
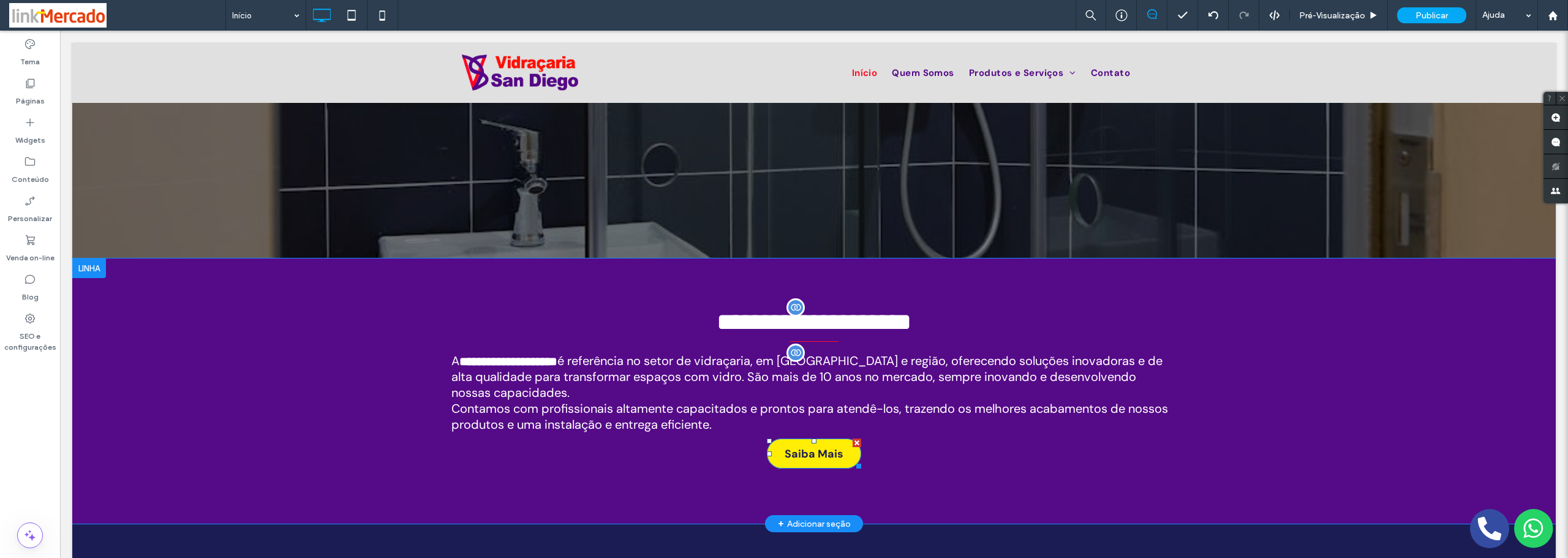
click at [827, 462] on span "Saiba Mais" at bounding box center [814, 453] width 59 height 27
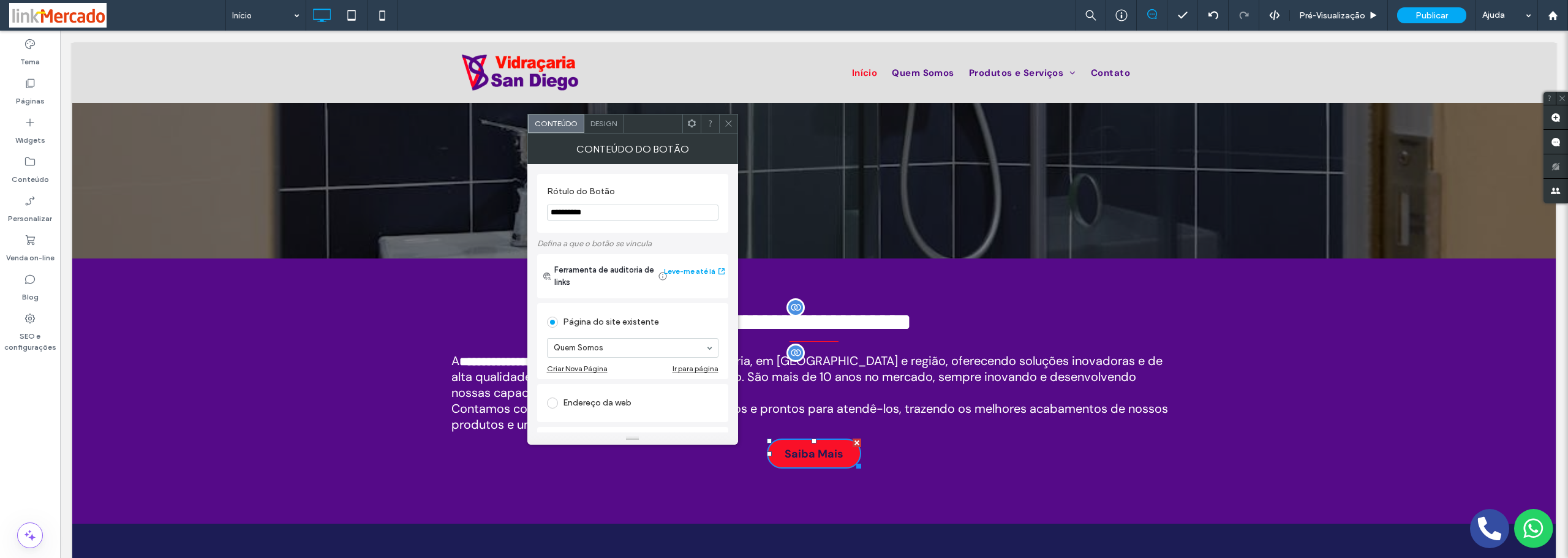
click at [732, 124] on icon at bounding box center [728, 123] width 9 height 9
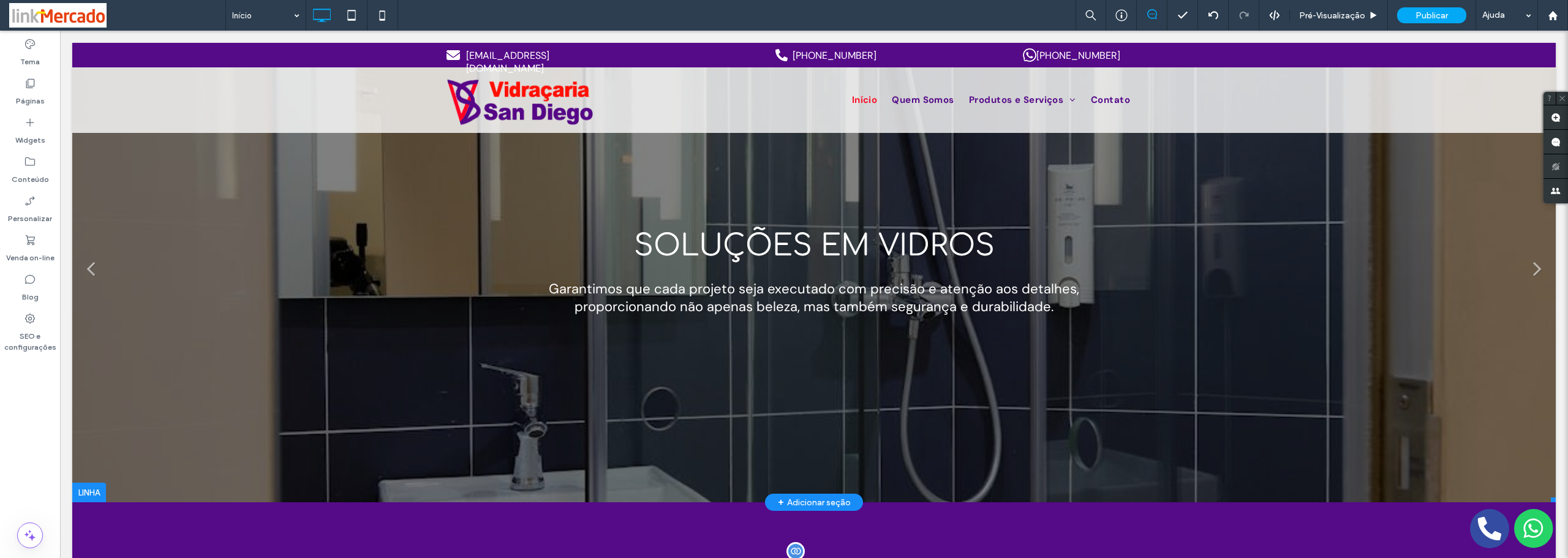
scroll to position [62, 0]
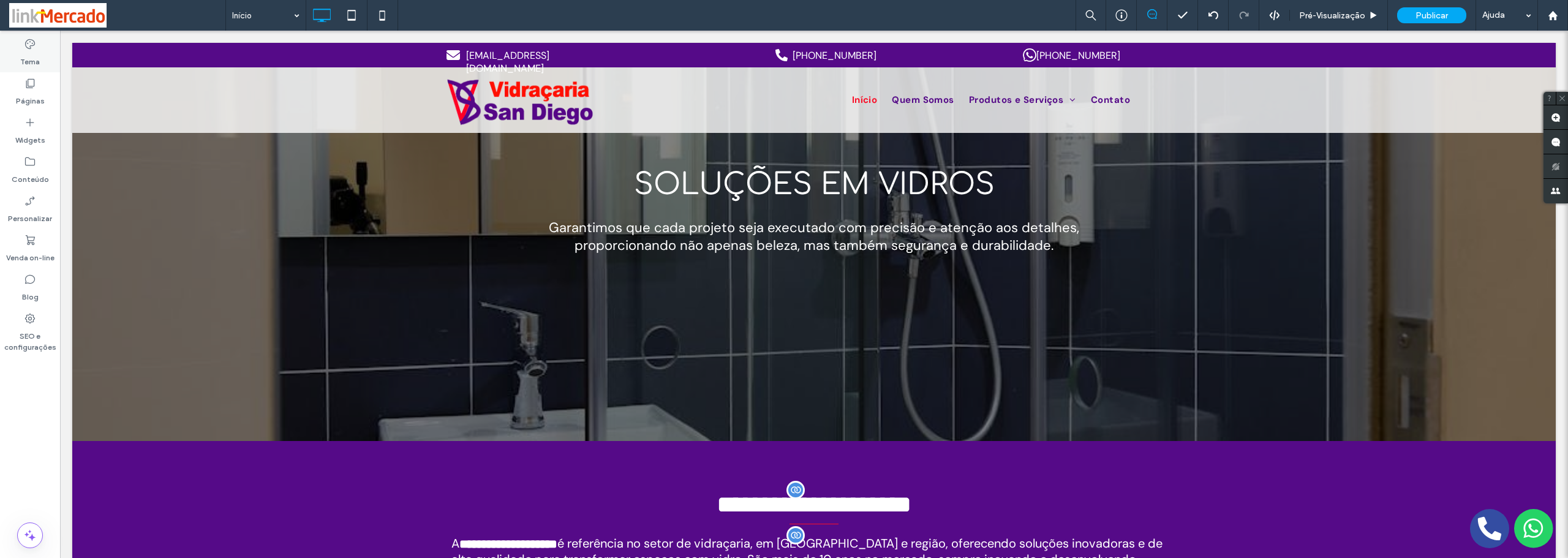
click at [30, 62] on label "Tema" at bounding box center [30, 59] width 20 height 17
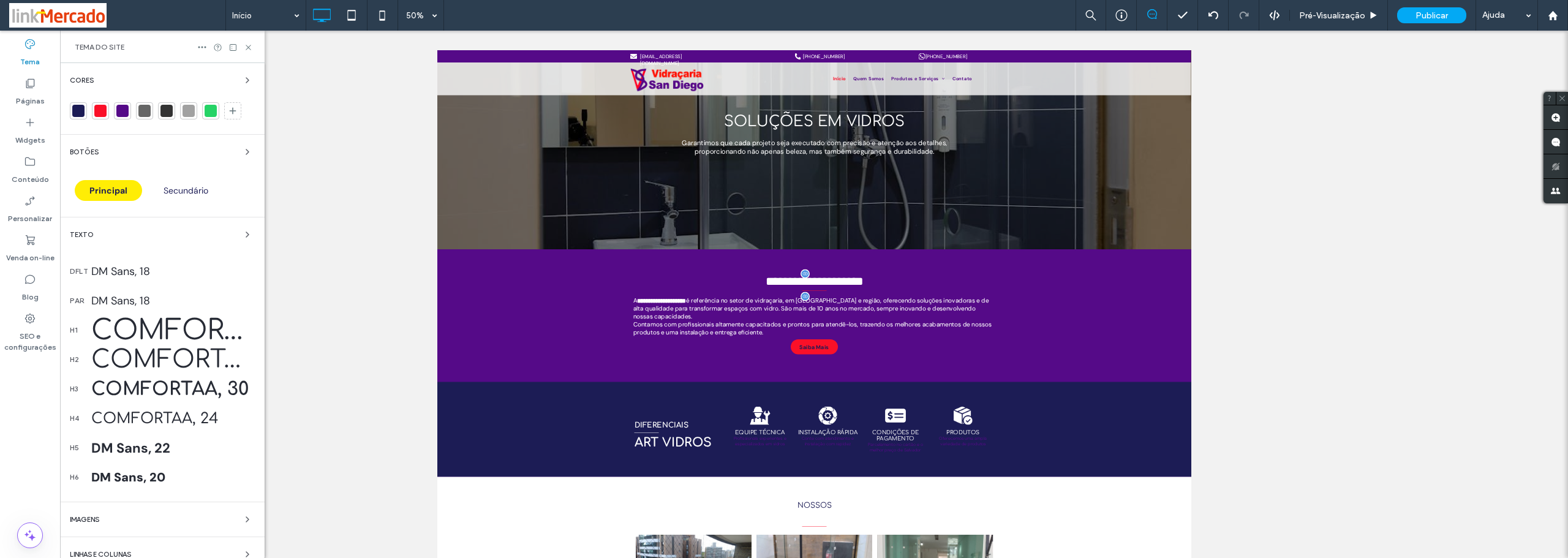
click at [118, 191] on span "Principal" at bounding box center [108, 191] width 38 height 11
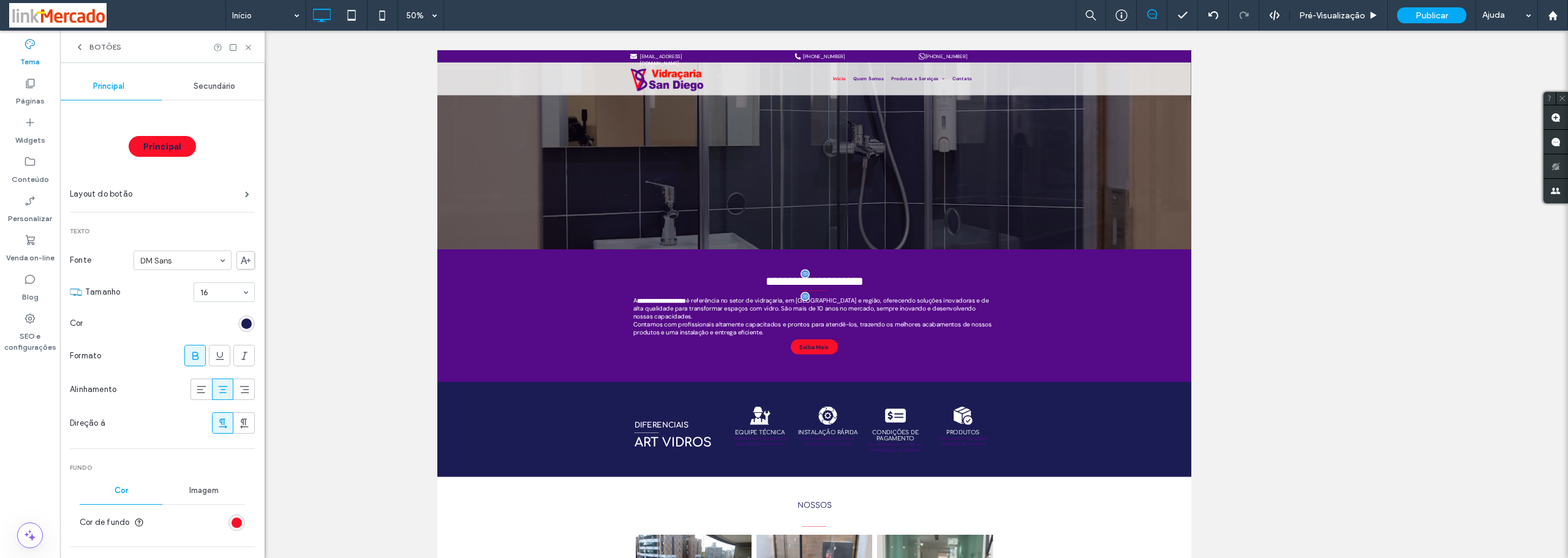
scroll to position [184, 0]
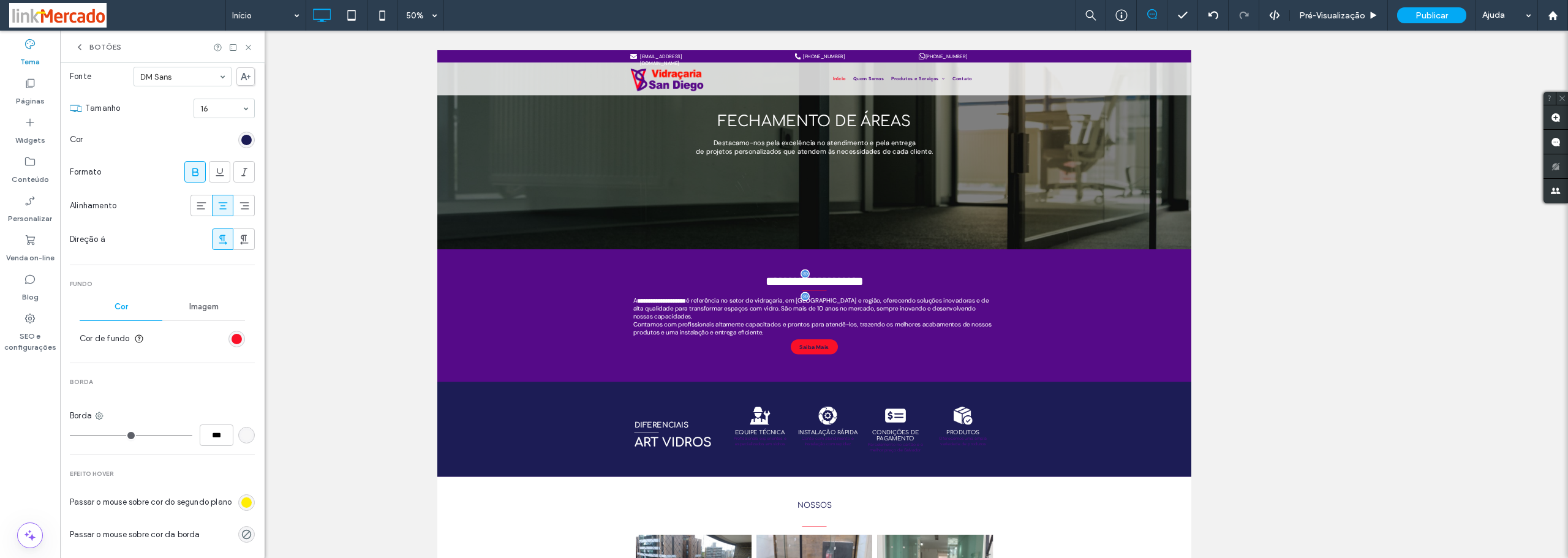
click at [231, 340] on div "rgb(250, 16, 40)" at bounding box center [236, 338] width 10 height 10
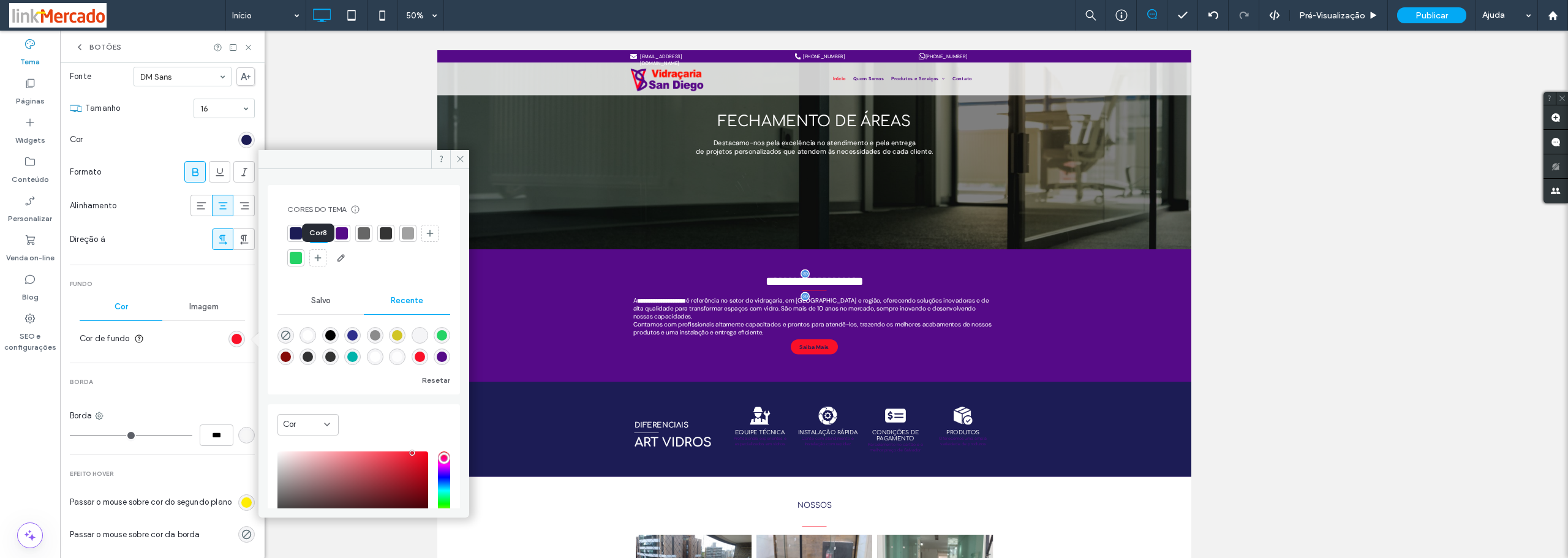
drag, startPoint x: 319, startPoint y: 253, endPoint x: 280, endPoint y: 245, distance: 39.8
click at [302, 254] on div at bounding box center [296, 258] width 12 height 12
click at [160, 275] on div "Principal Layout do botão Texto Fonte DM Sans Tamanho 16 Cor Formato Alinhament…" at bounding box center [162, 323] width 185 height 812
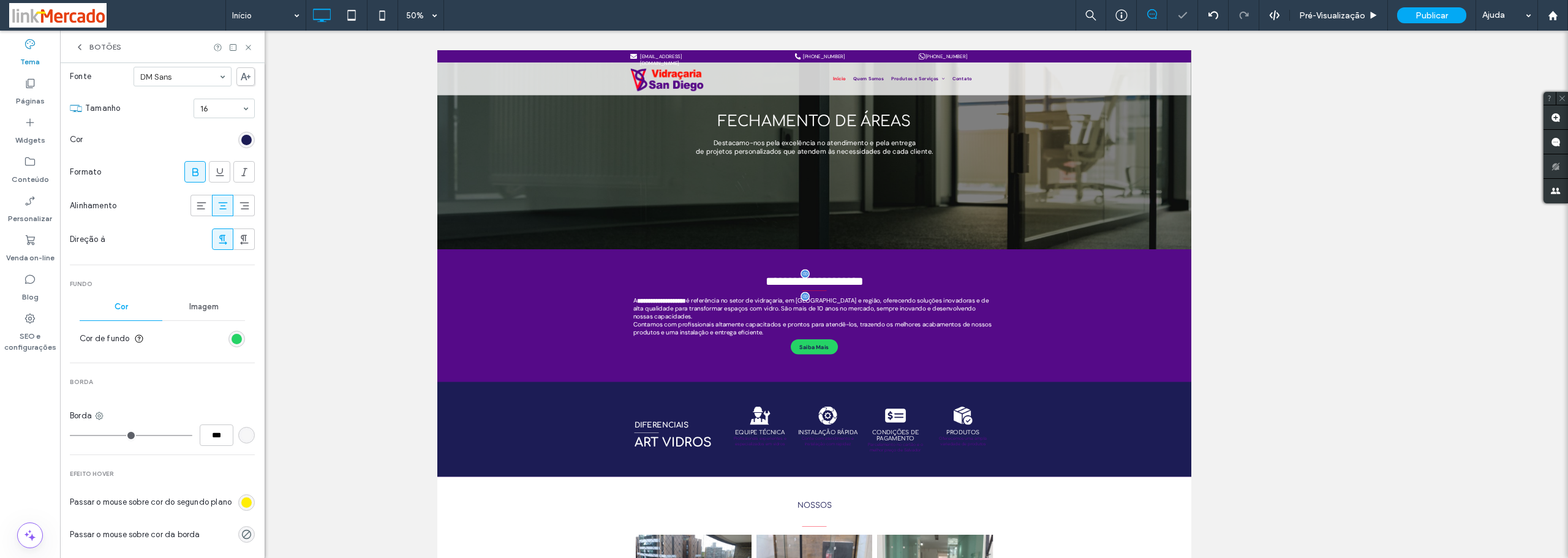
scroll to position [62, 0]
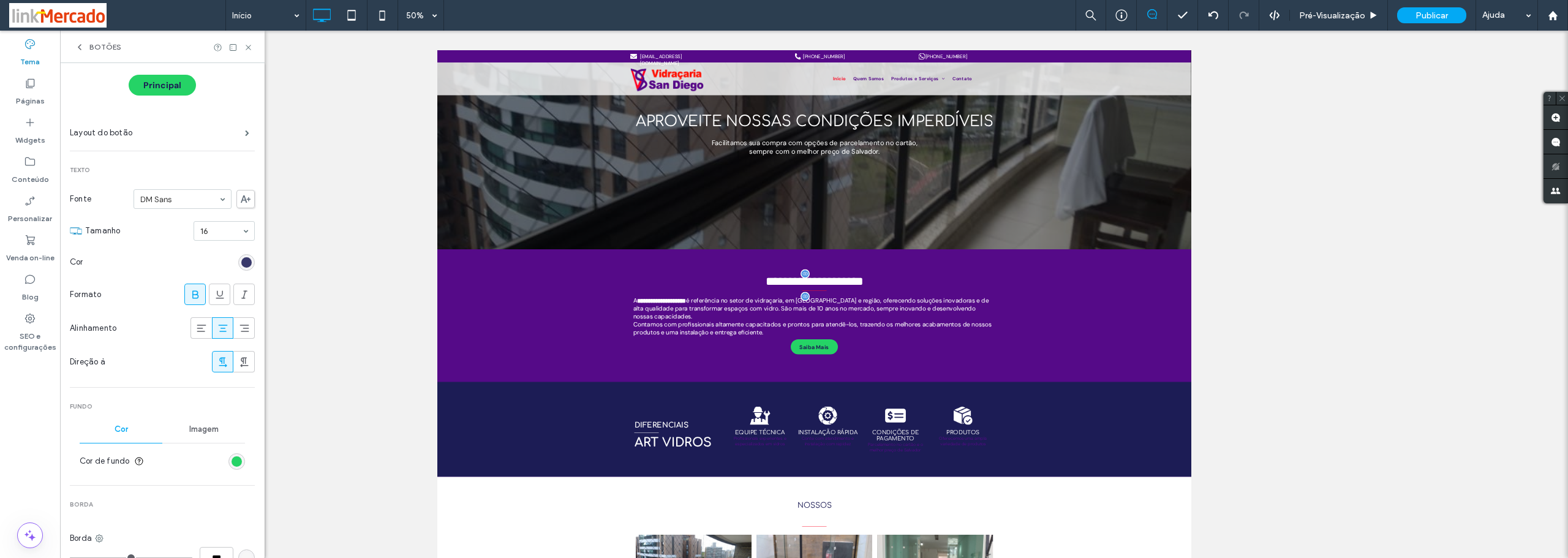
click at [241, 265] on div "rgb(28, 28, 85)" at bounding box center [246, 262] width 10 height 10
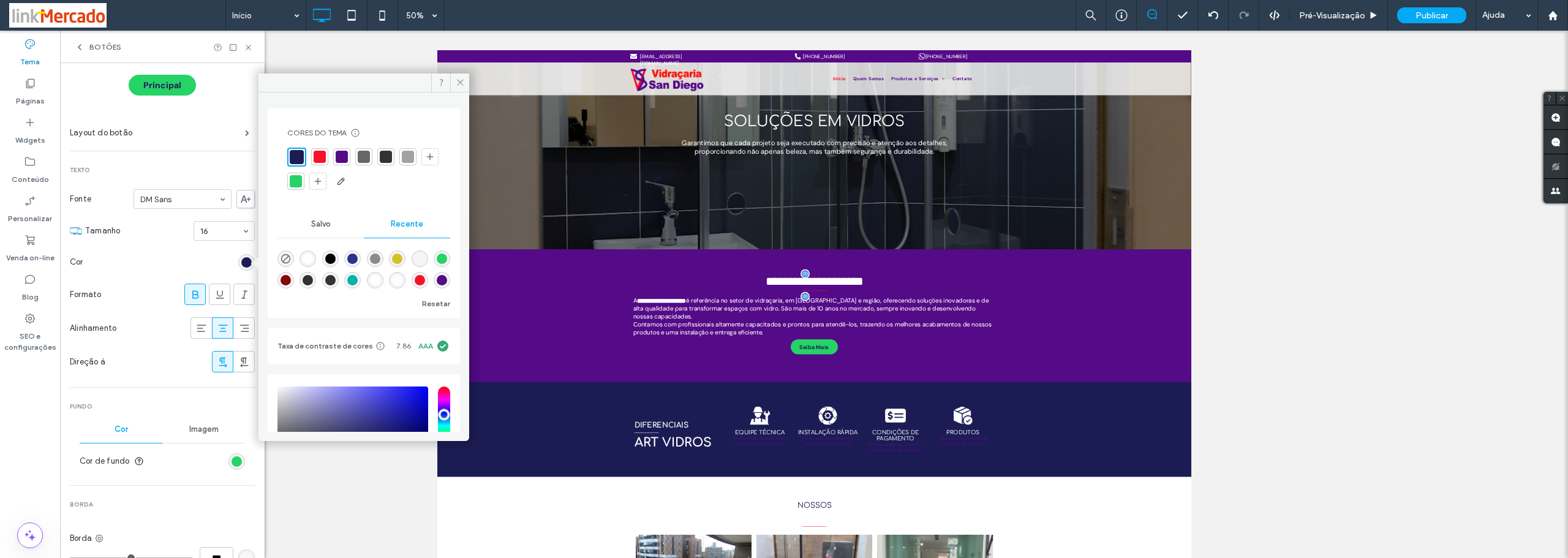
click at [307, 261] on div "rgba(255, 255, 255, 1)" at bounding box center [308, 258] width 10 height 10
type input "*******"
click at [201, 271] on section "Cor" at bounding box center [162, 262] width 185 height 31
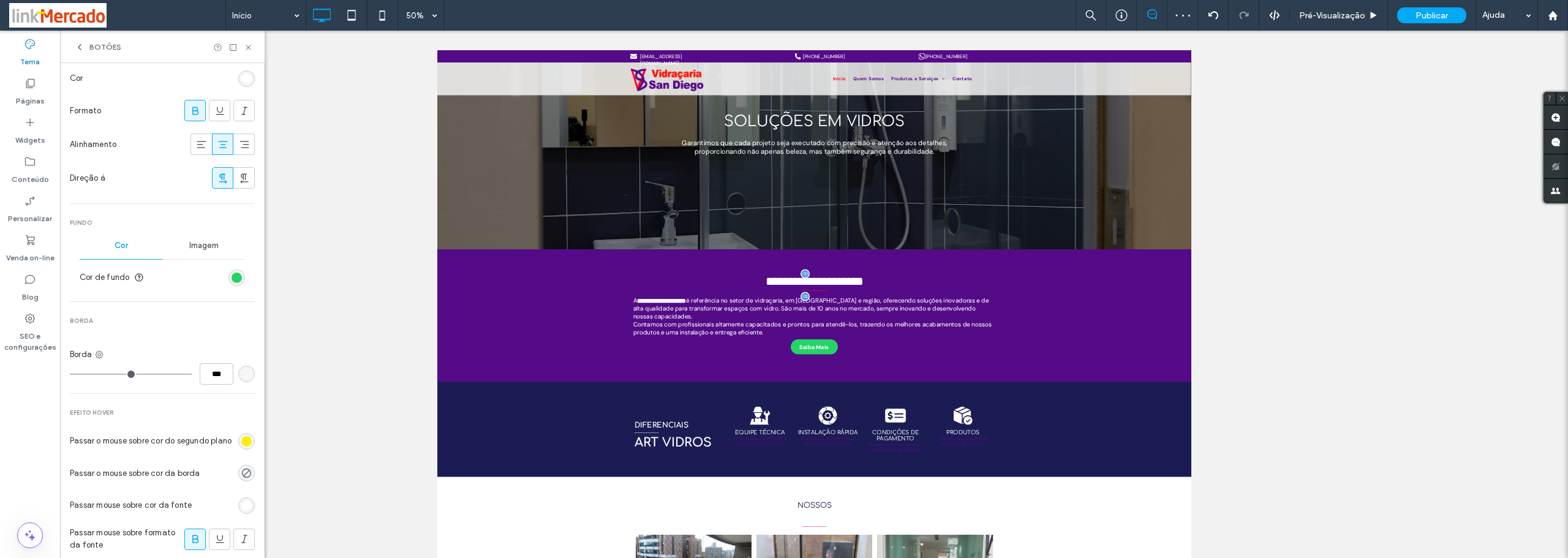
scroll to position [367, 0]
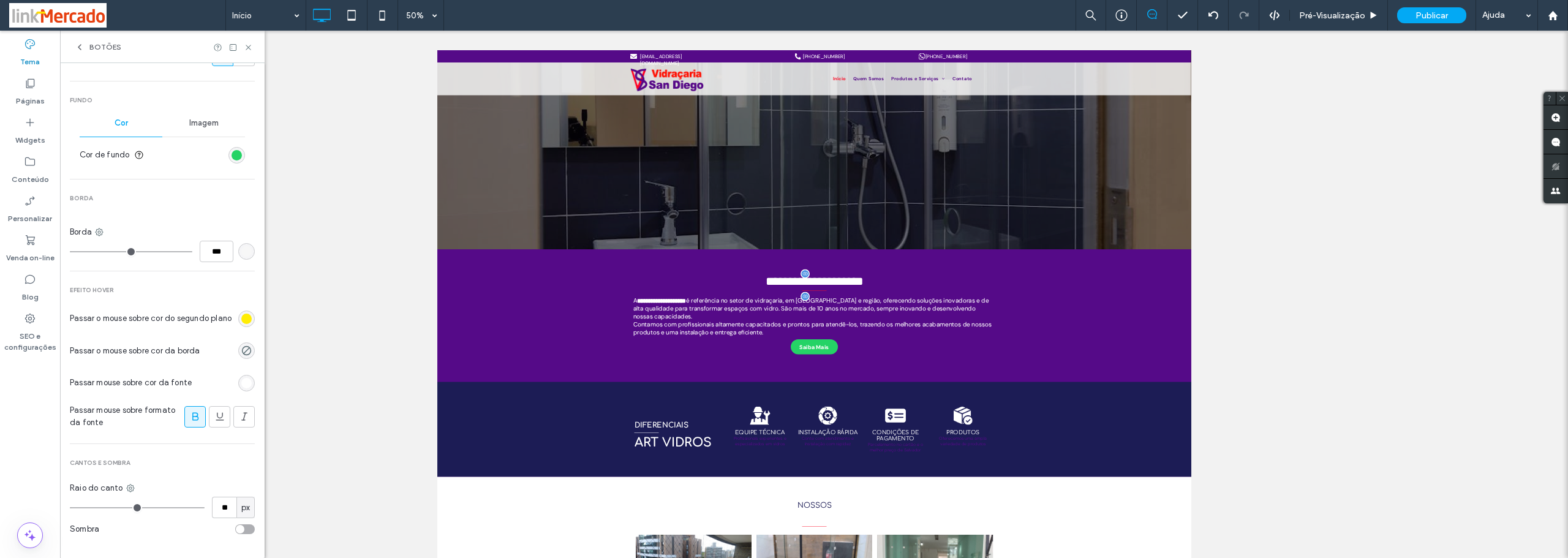
click at [241, 324] on div "rgb(255, 237, 5)" at bounding box center [246, 318] width 10 height 10
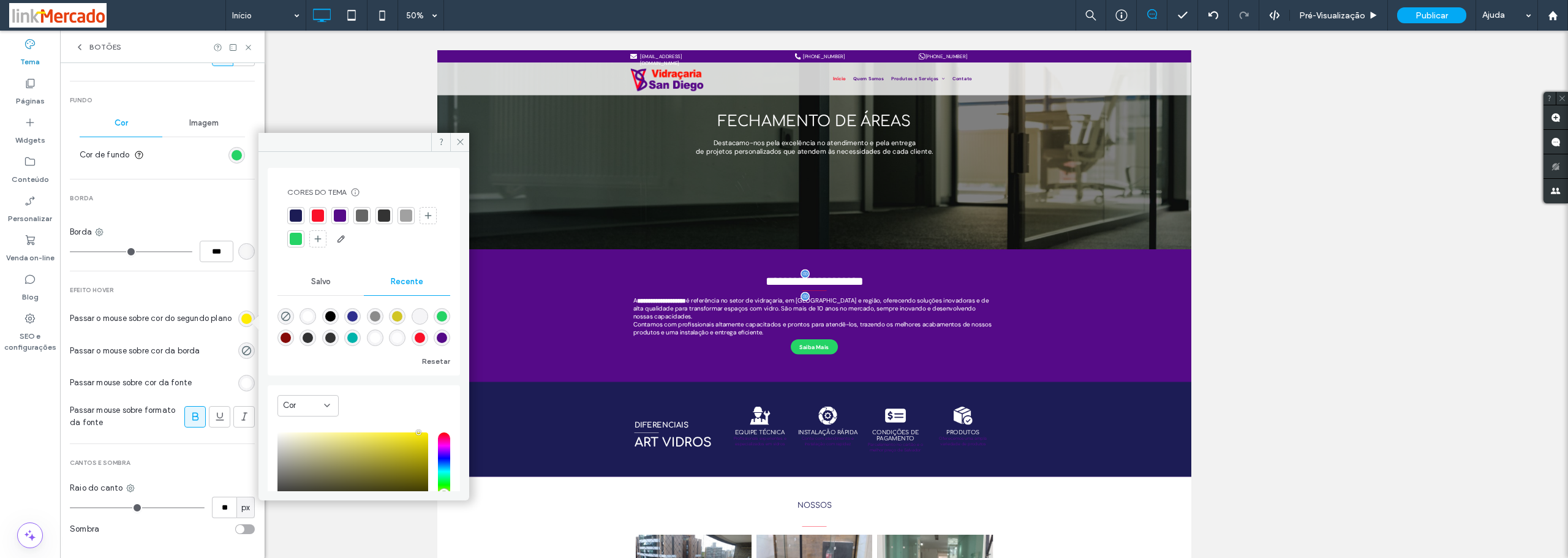
click at [302, 236] on div at bounding box center [296, 239] width 12 height 12
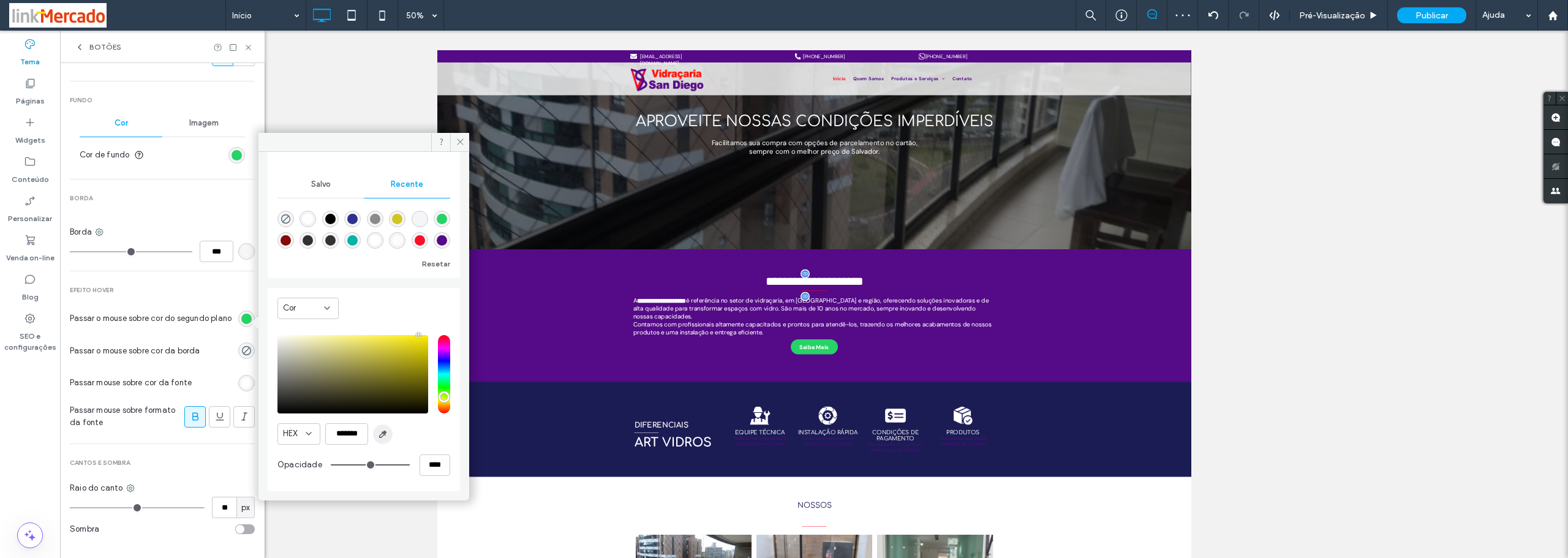
click at [380, 435] on use "button" at bounding box center [383, 434] width 7 height 7
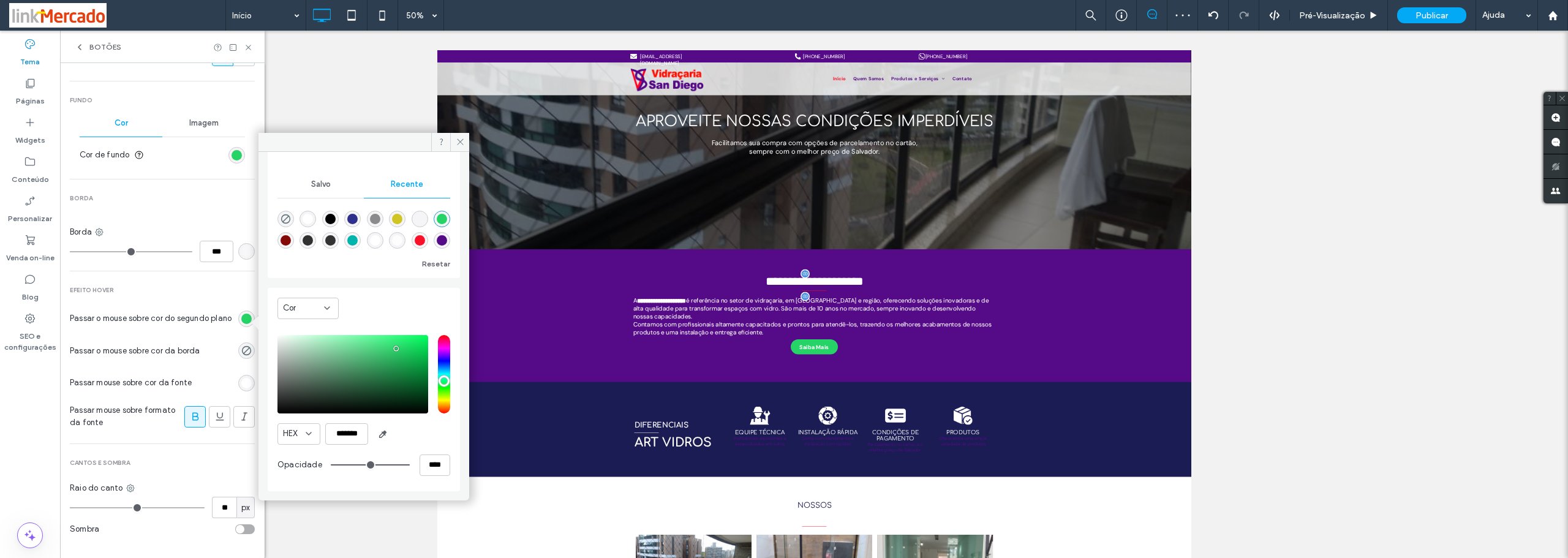
click at [406, 357] on div "saturation and value" at bounding box center [353, 373] width 151 height 78
type input "*******"
click at [199, 333] on section "Passar o mouse sobre cor do segundo plano" at bounding box center [162, 319] width 185 height 31
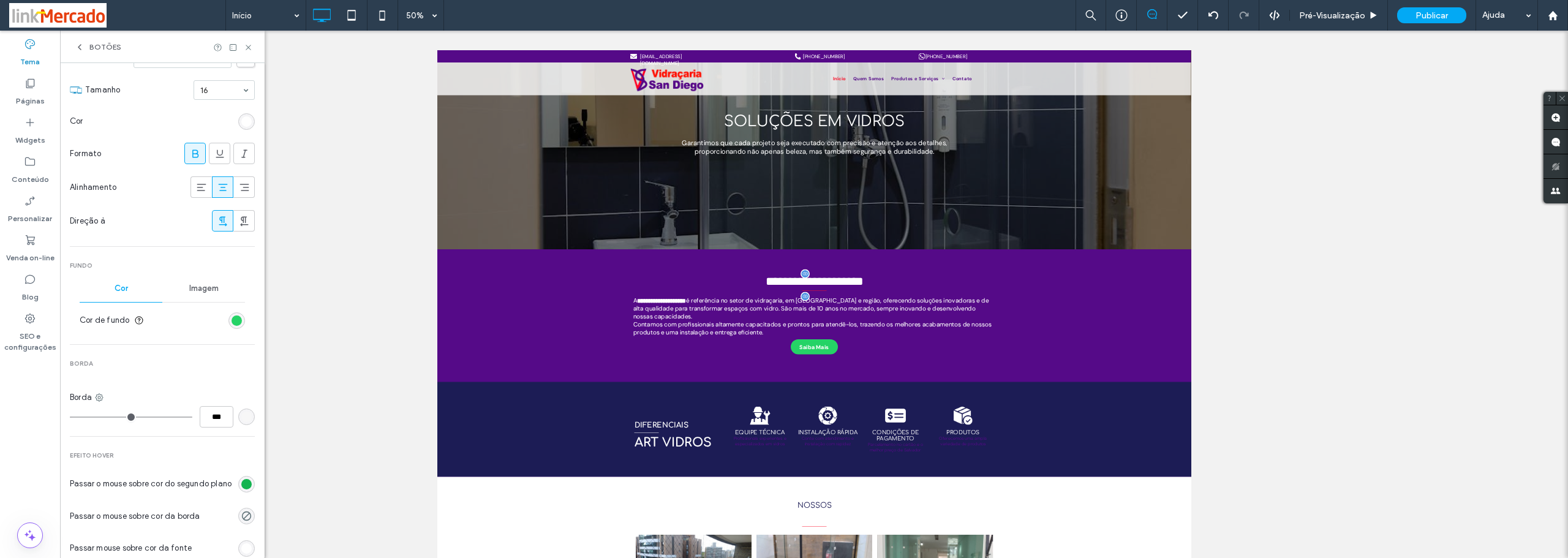
scroll to position [0, 0]
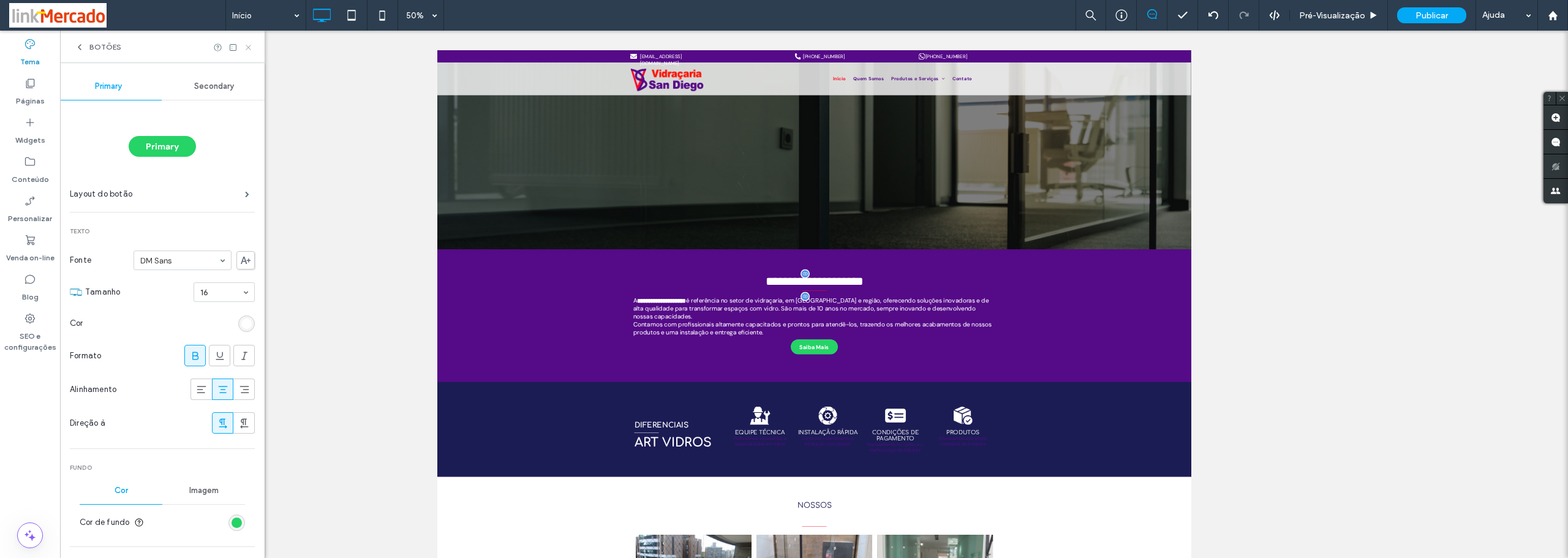
click at [250, 47] on icon at bounding box center [248, 47] width 9 height 9
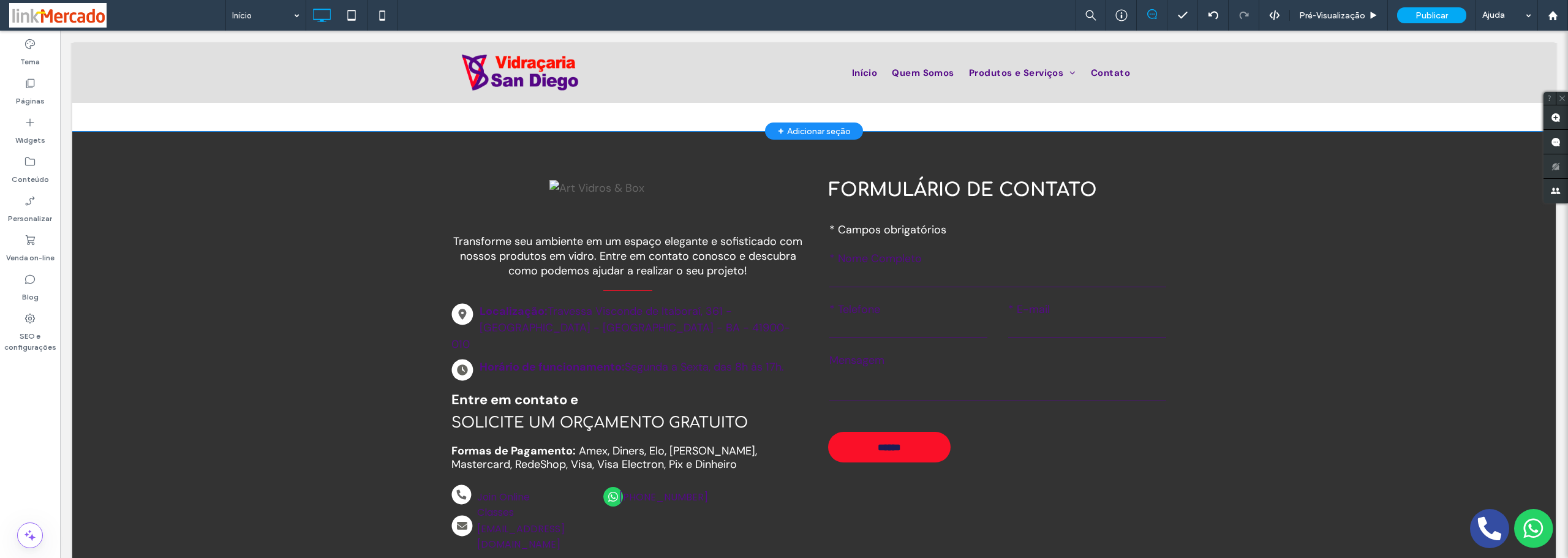
scroll to position [1330, 0]
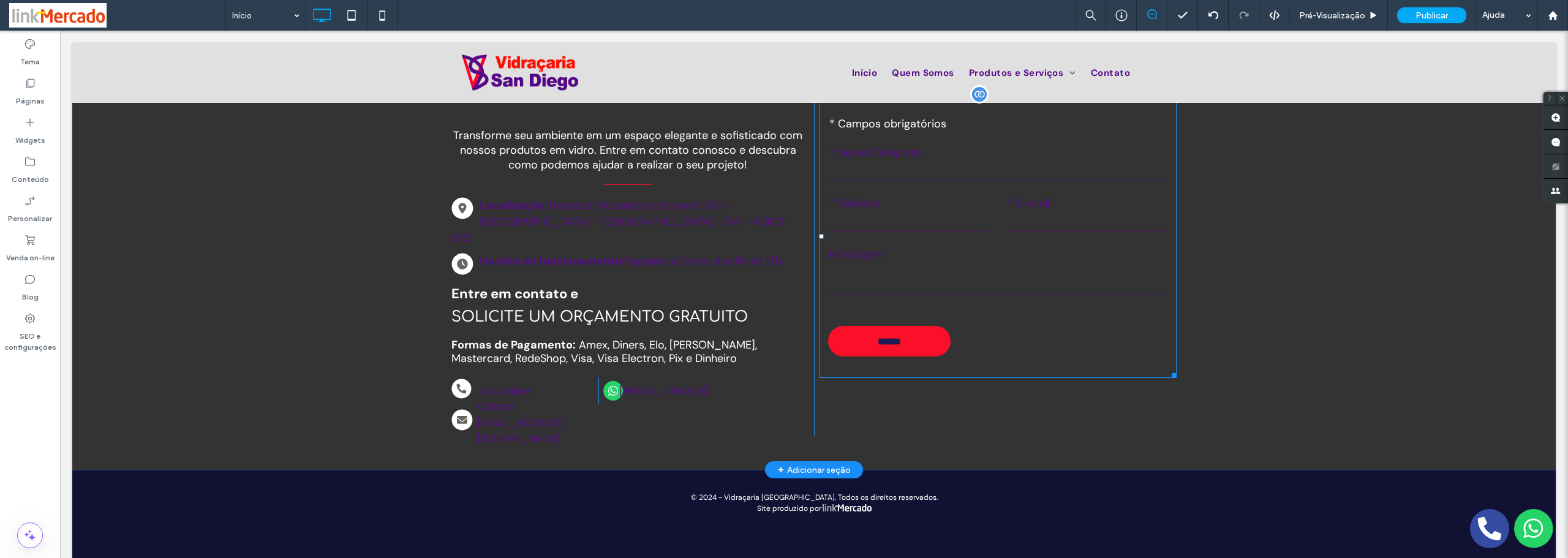
drag, startPoint x: 1066, startPoint y: 338, endPoint x: 998, endPoint y: 327, distance: 68.9
click at [1066, 338] on form "Texto livre * Campos obrigatórios * Nome Completo * Telefone * E-mail Mensagem …" at bounding box center [997, 236] width 358 height 284
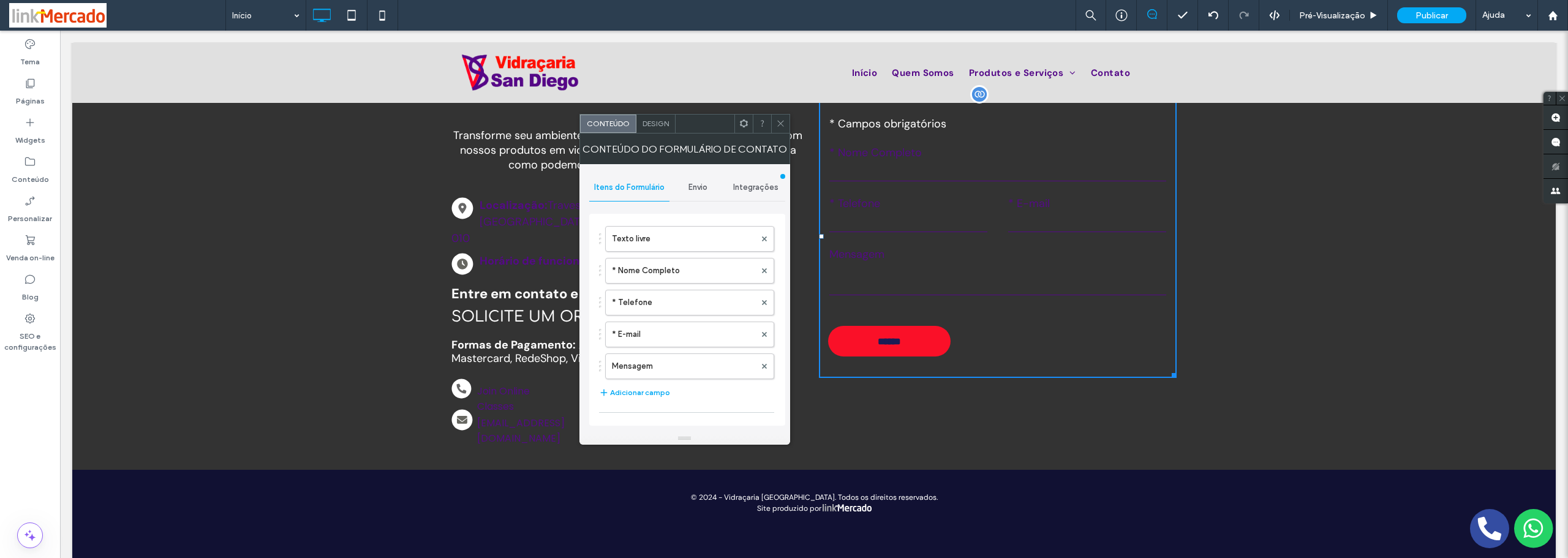
type input "******"
type input "**********"
click at [651, 135] on div "Conteúdo do formulário de contato" at bounding box center [685, 149] width 211 height 31
click at [657, 122] on span "Design" at bounding box center [656, 123] width 26 height 9
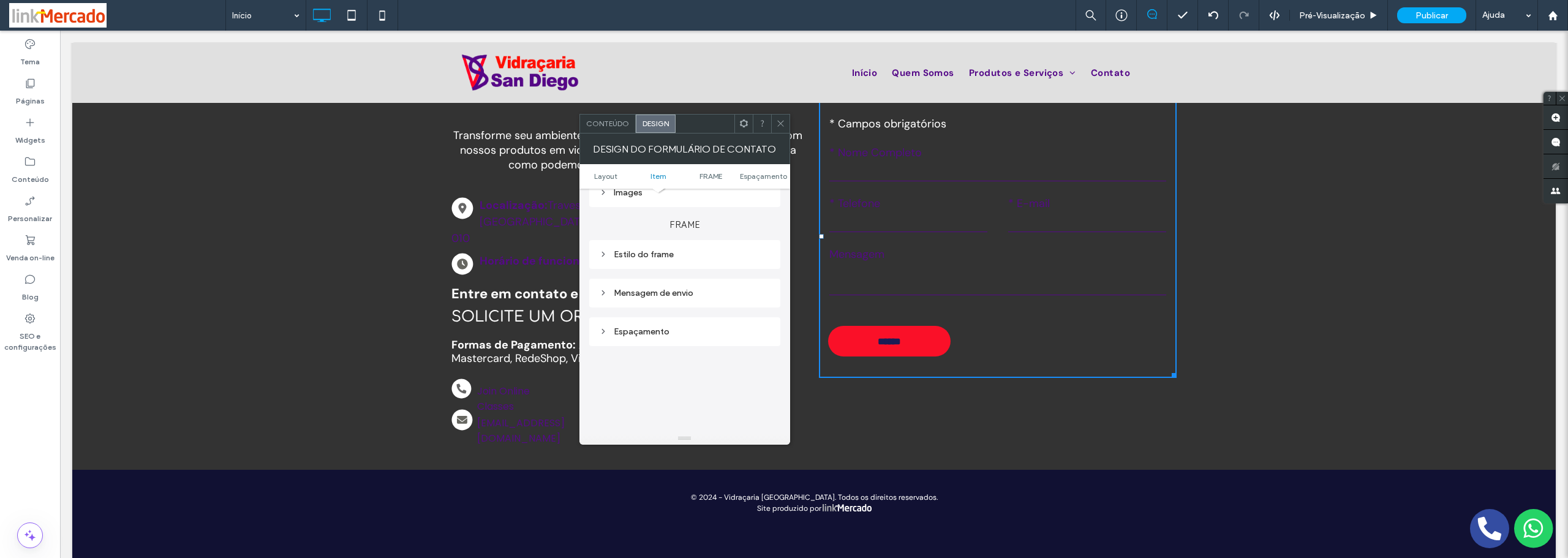
scroll to position [184, 0]
click at [638, 281] on div "Botão" at bounding box center [685, 276] width 172 height 17
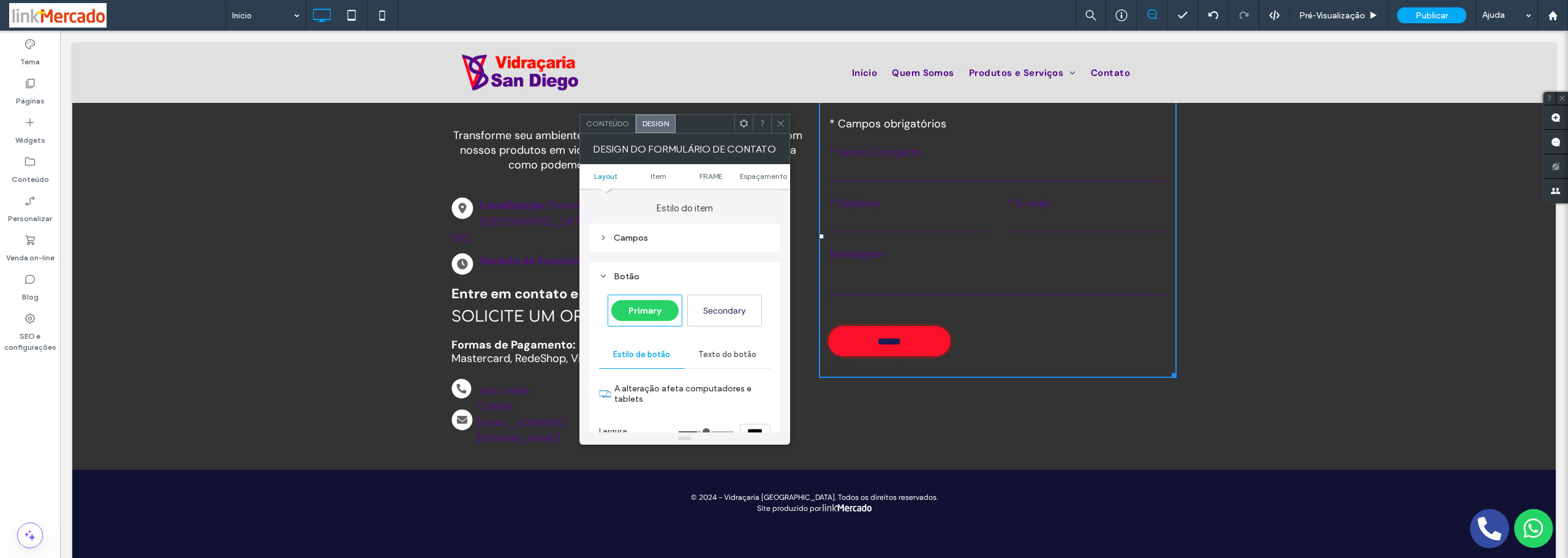
click at [637, 306] on span "Primary" at bounding box center [645, 310] width 33 height 11
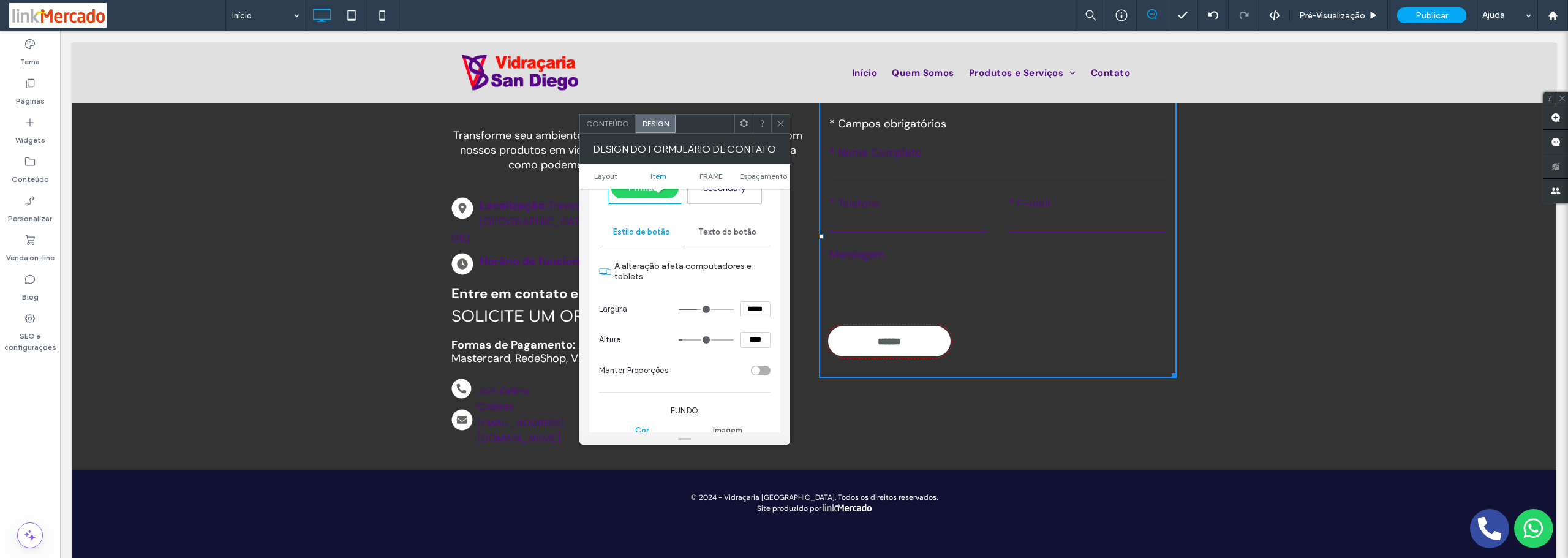
scroll to position [429, 0]
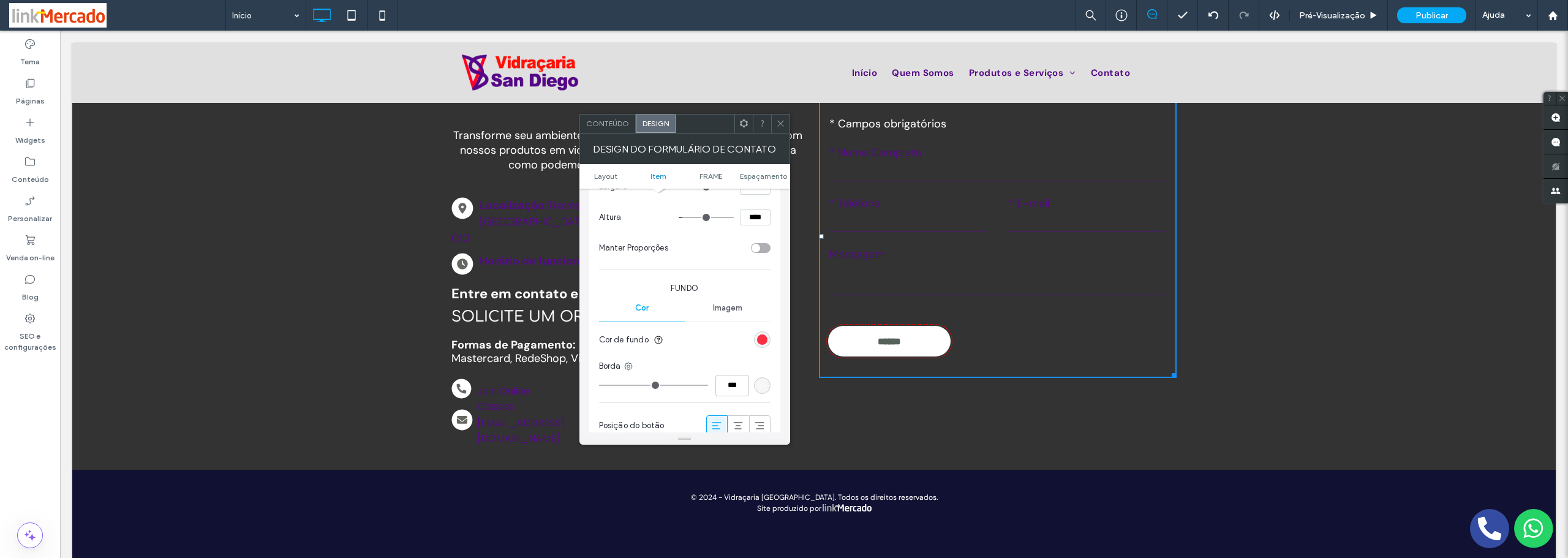
click at [760, 339] on div "rgb(250, 16, 40)" at bounding box center [762, 339] width 10 height 10
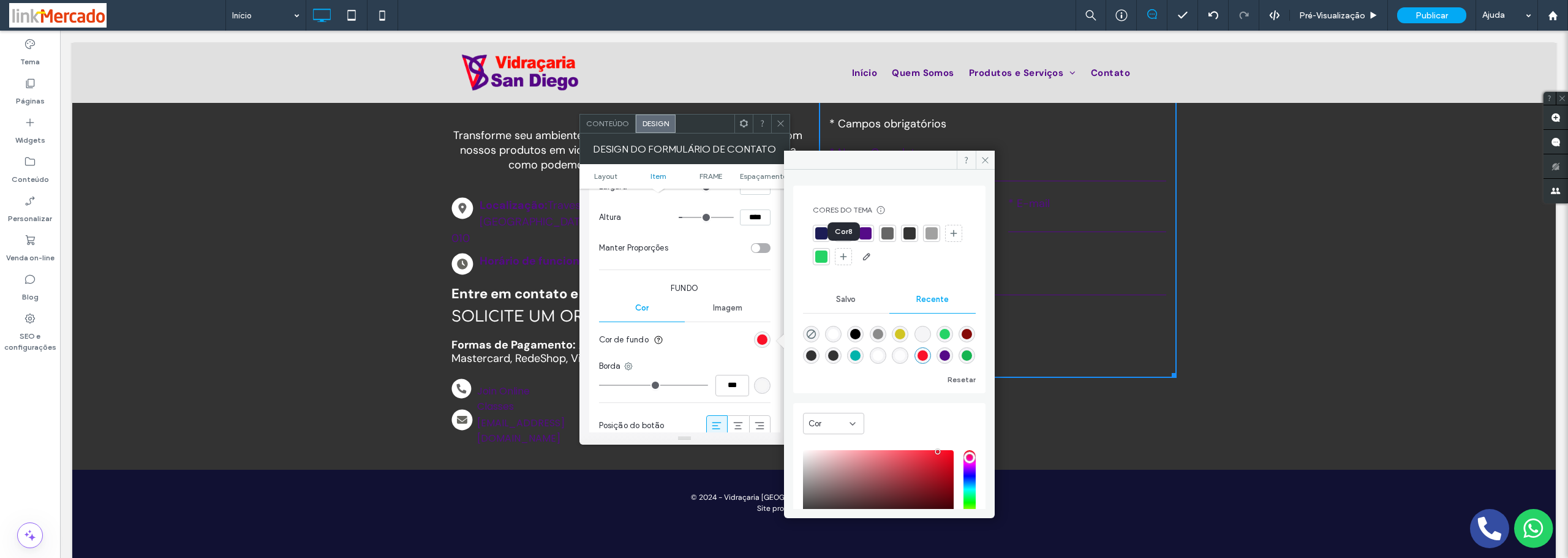
click at [827, 259] on div at bounding box center [821, 257] width 12 height 12
click at [706, 337] on section "Cor de fundo" at bounding box center [685, 340] width 172 height 31
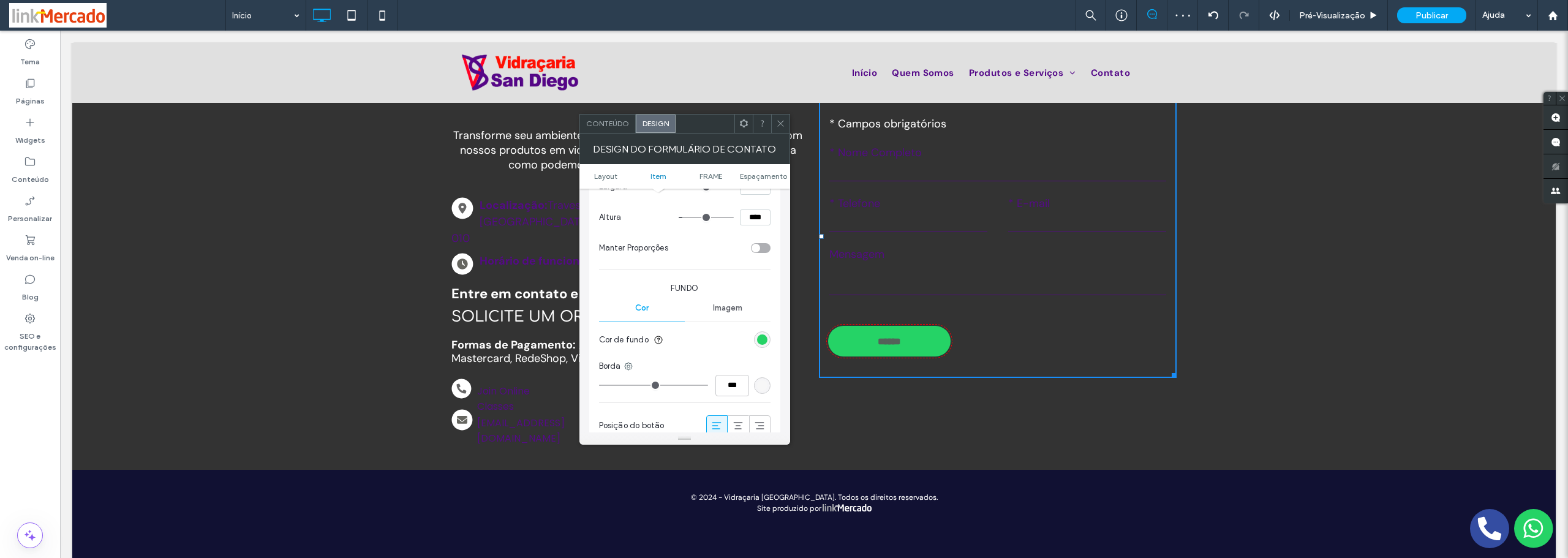
scroll to position [306, 0]
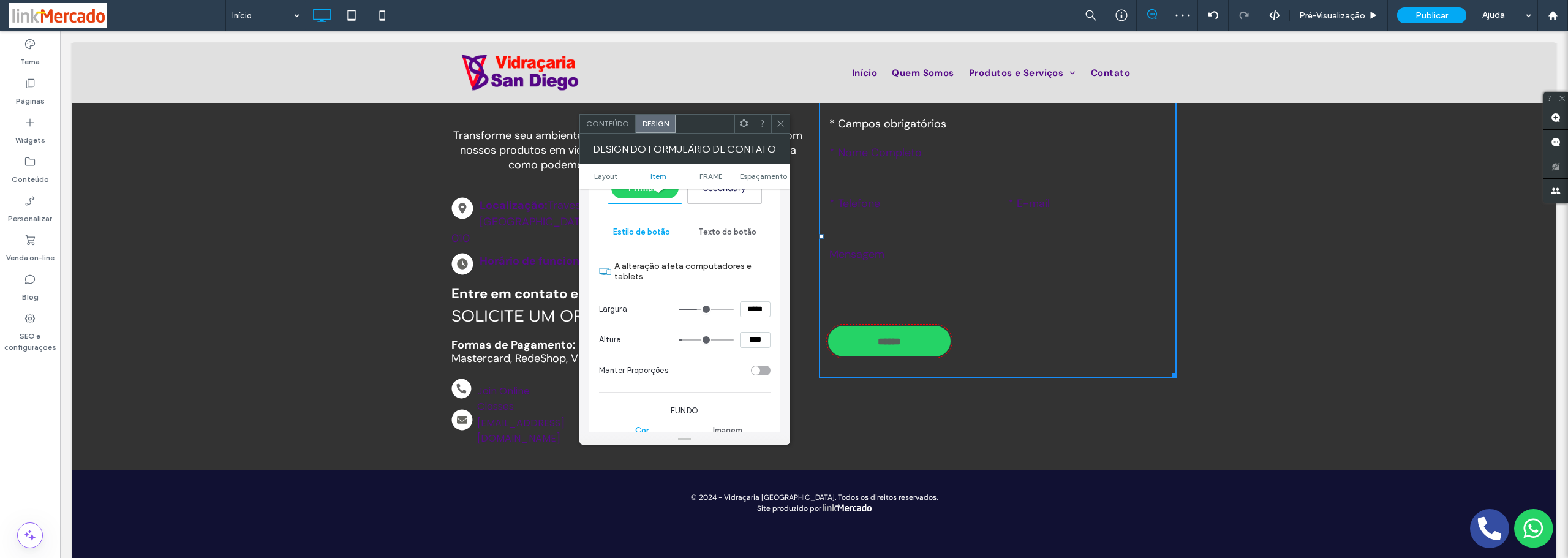
click at [715, 232] on span "Texto do botão" at bounding box center [727, 232] width 58 height 10
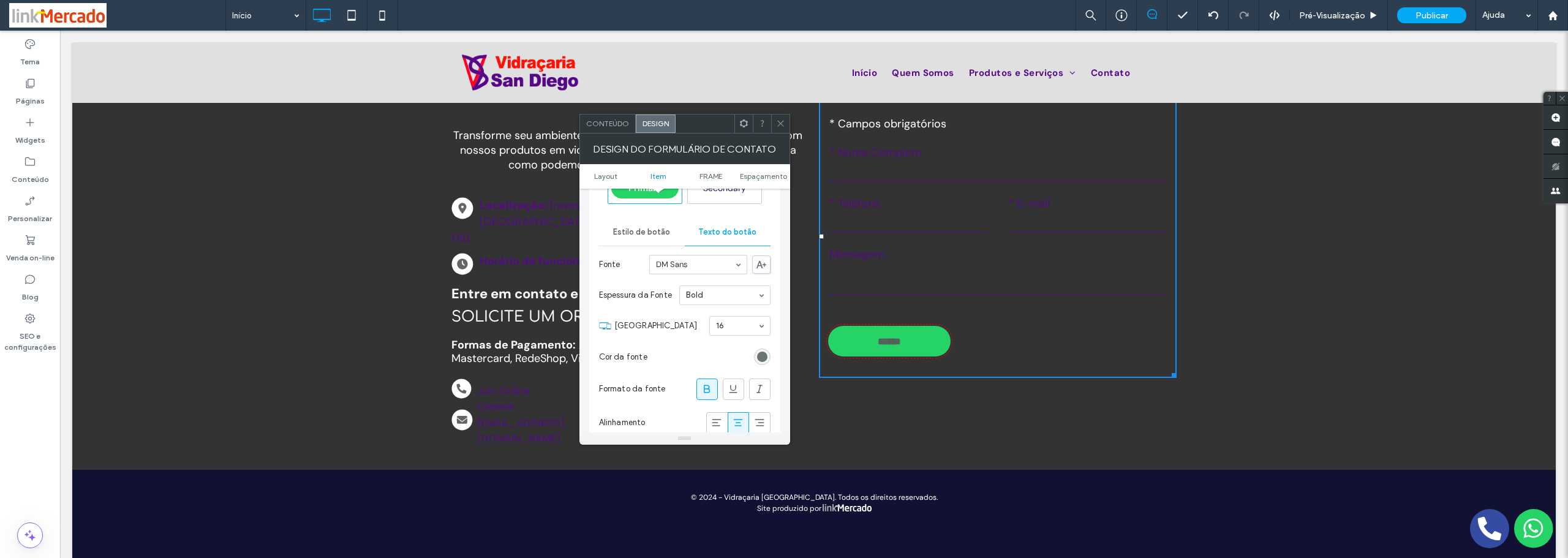
click at [762, 358] on div "rgb(84, 98, 89)" at bounding box center [762, 356] width 10 height 10
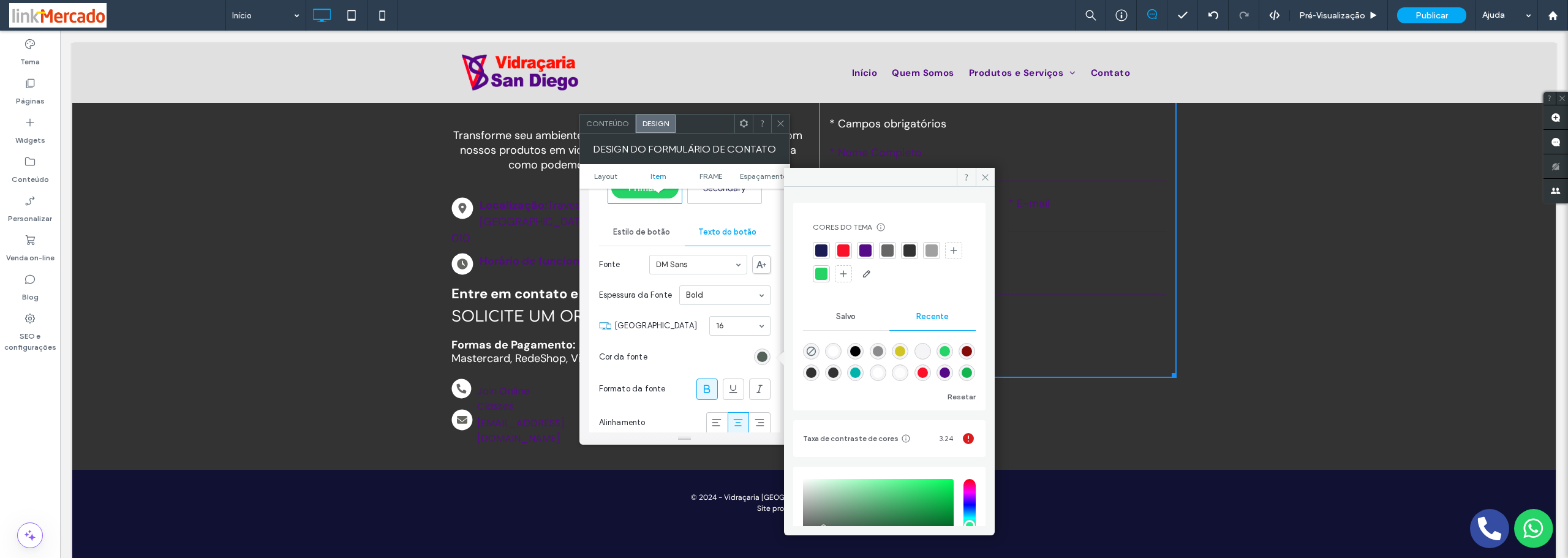
click at [833, 349] on div "rgba(255, 255, 255, 1)" at bounding box center [833, 351] width 10 height 10
type input "*******"
click at [558, 377] on span "Join Online Classes" at bounding box center [522, 399] width 90 height 43
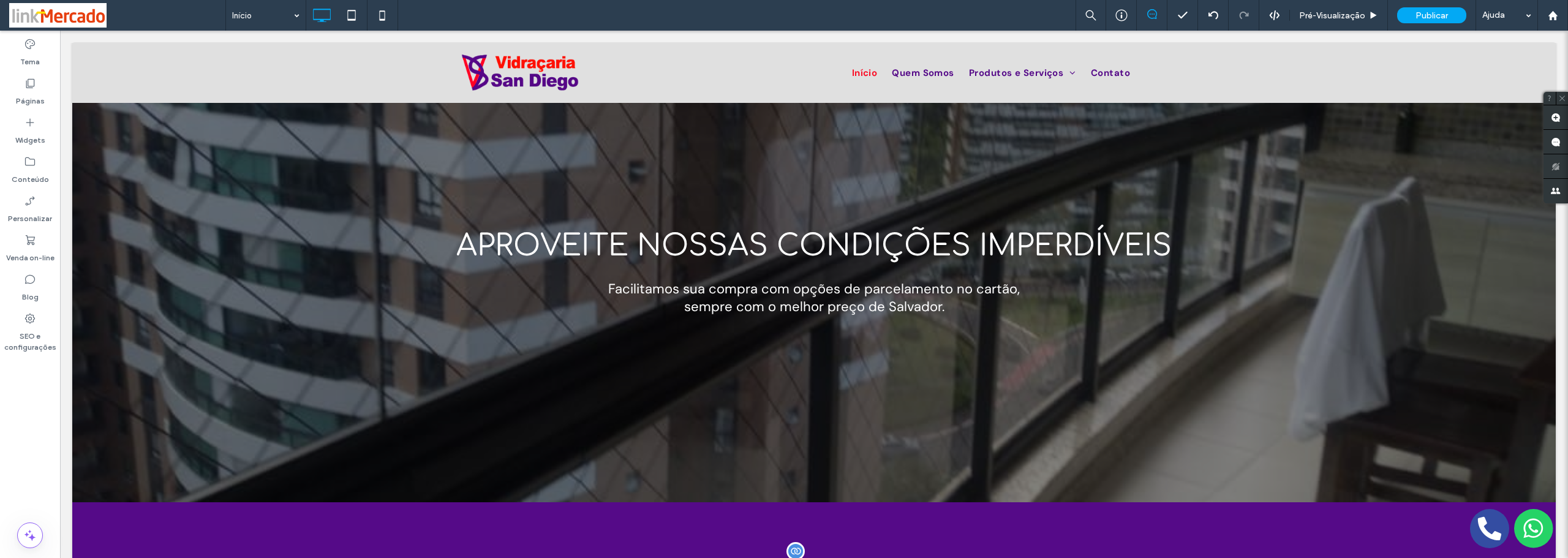
scroll to position [184, 0]
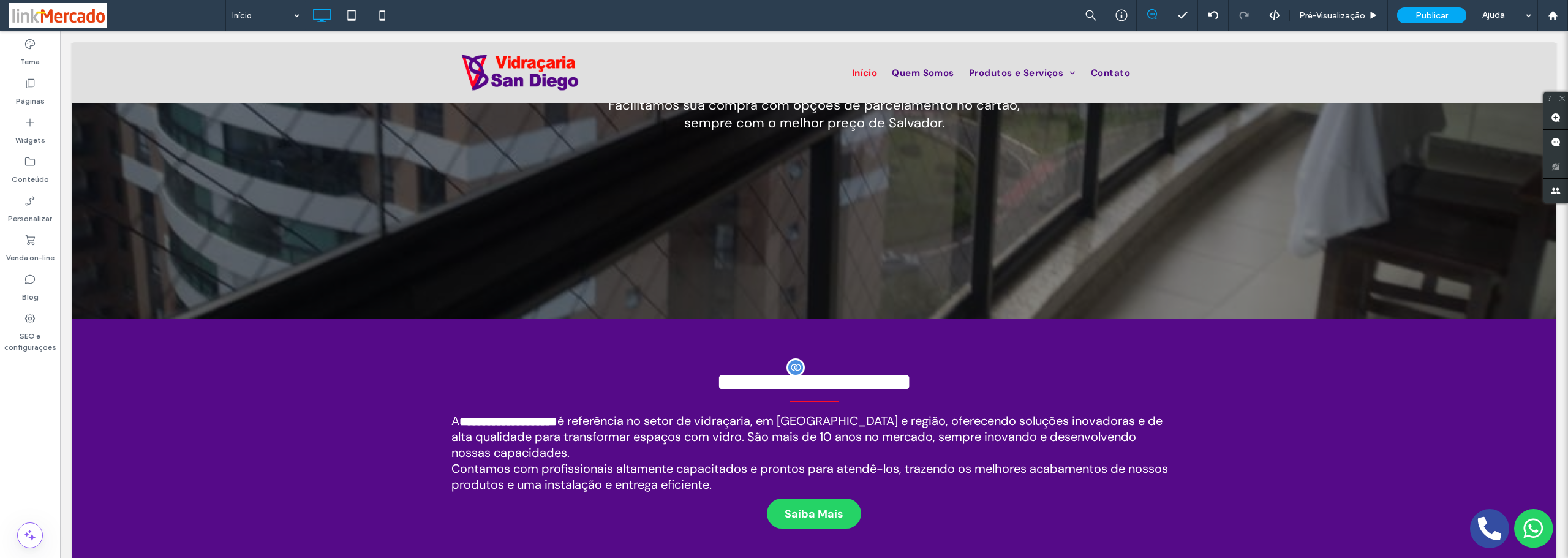
click at [298, 380] on div "**********" at bounding box center [814, 450] width 1484 height 265
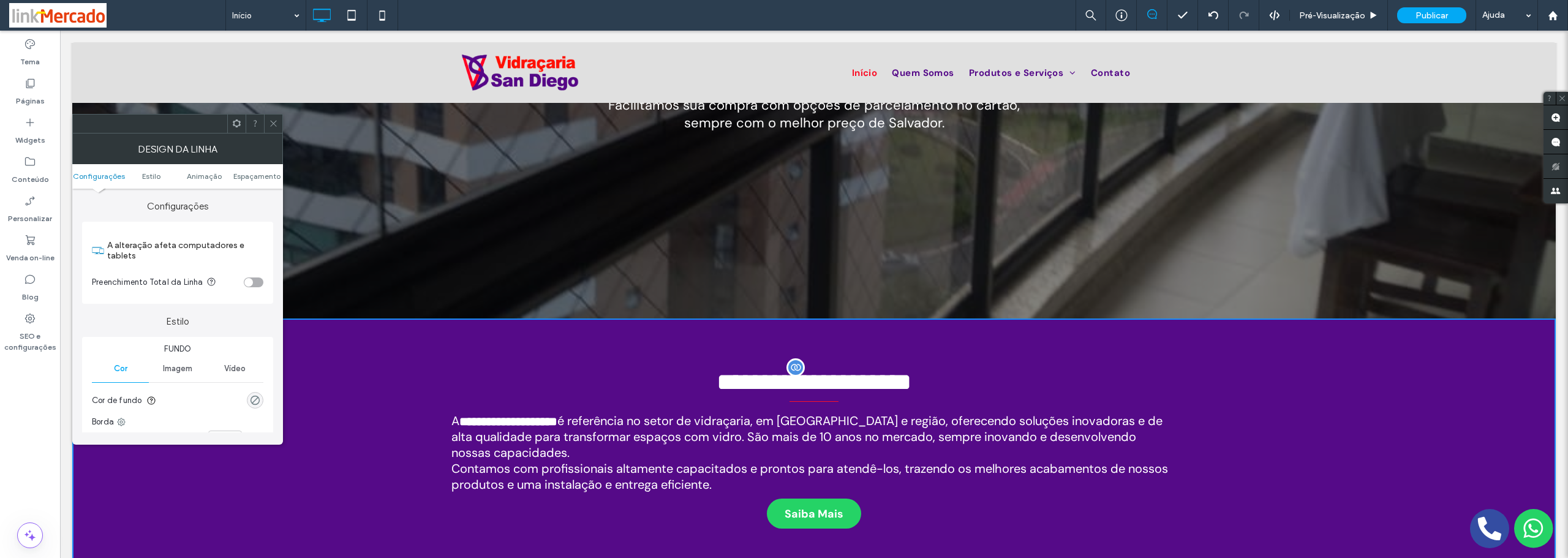
click at [255, 399] on div "rgba(0, 0, 0, 0)" at bounding box center [255, 400] width 10 height 10
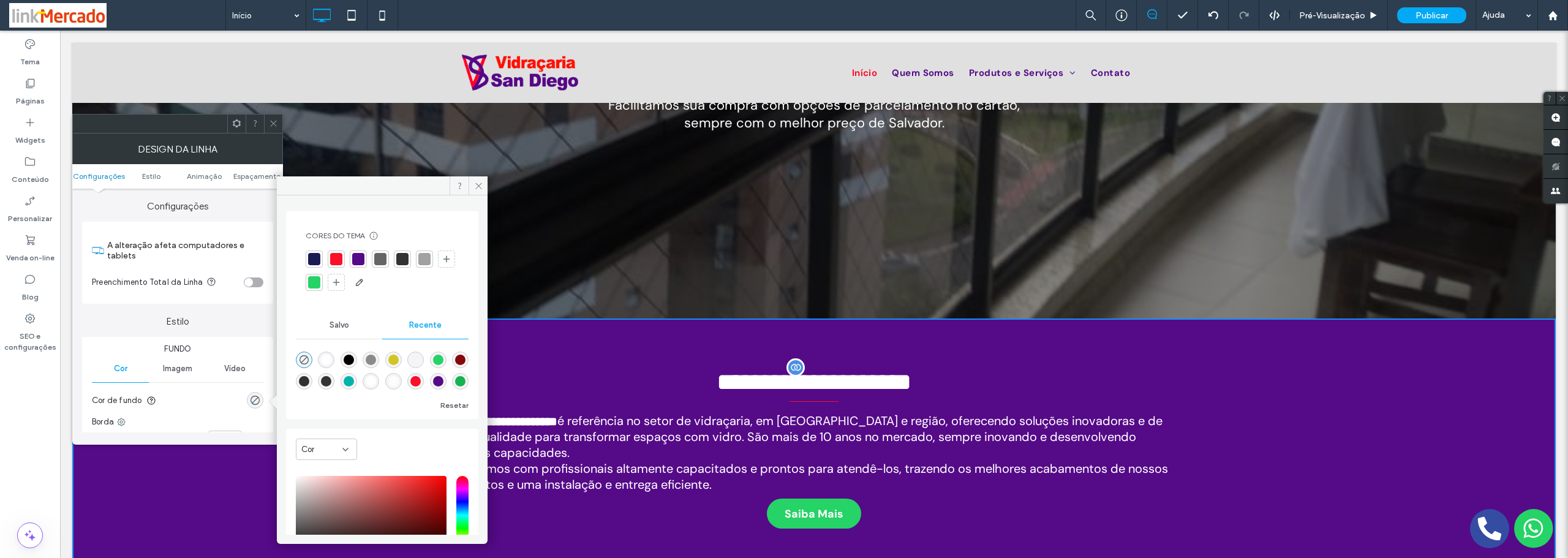
click at [425, 262] on div at bounding box center [425, 259] width 12 height 12
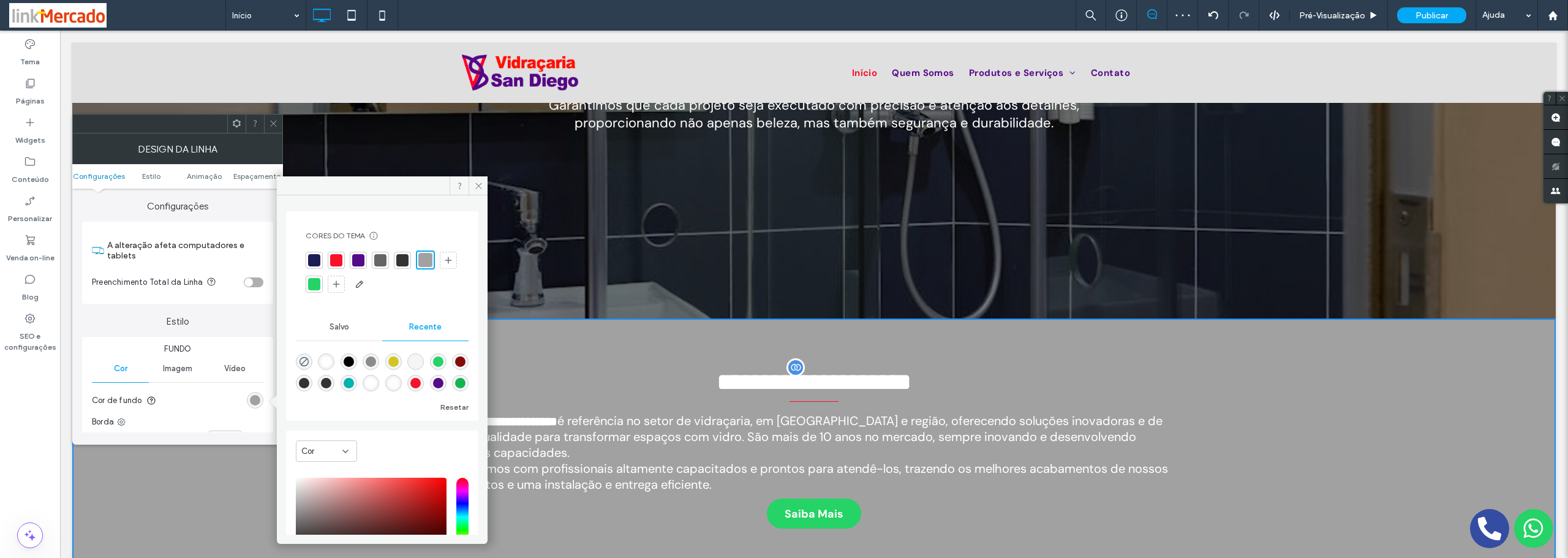
click at [385, 260] on div at bounding box center [380, 260] width 12 height 12
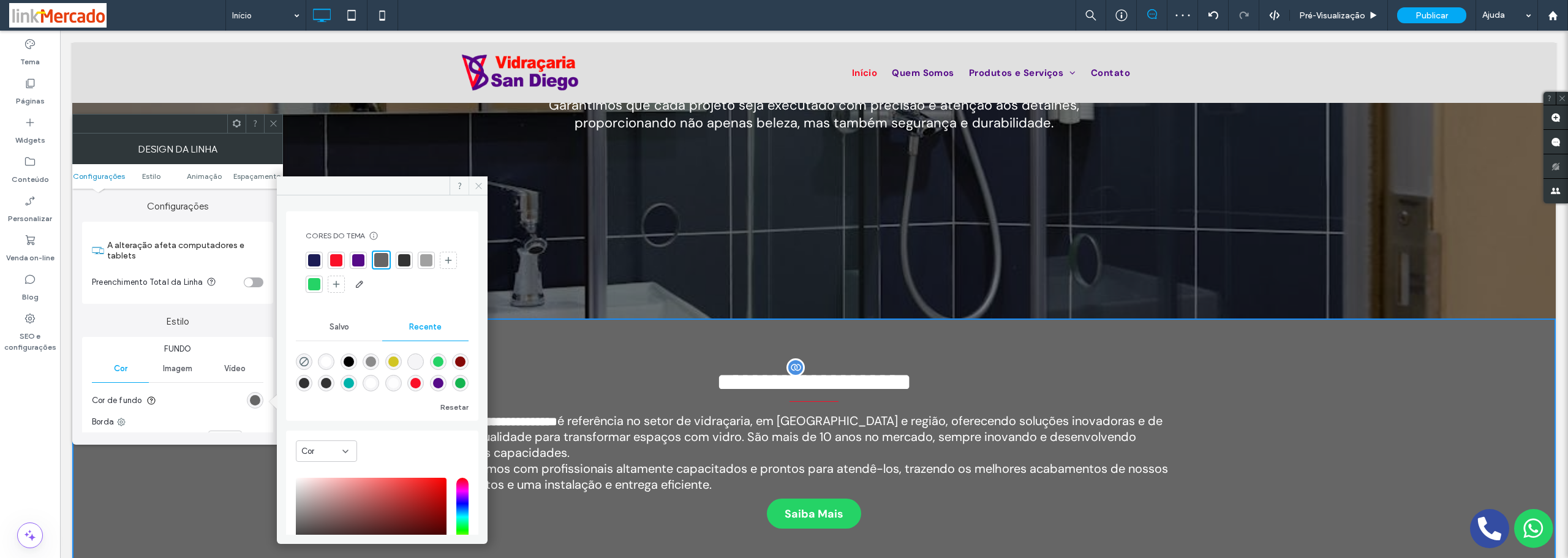
drag, startPoint x: 477, startPoint y: 186, endPoint x: 336, endPoint y: 198, distance: 141.5
click at [477, 186] on icon at bounding box center [478, 186] width 9 height 9
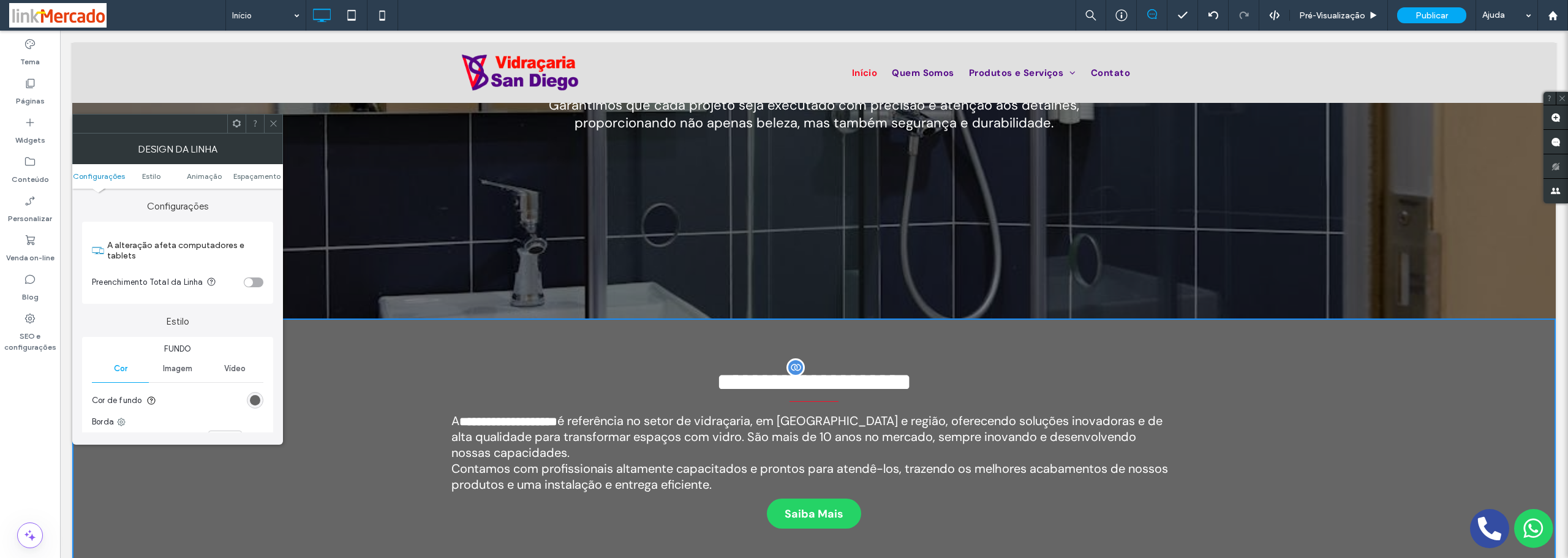
scroll to position [367, 0]
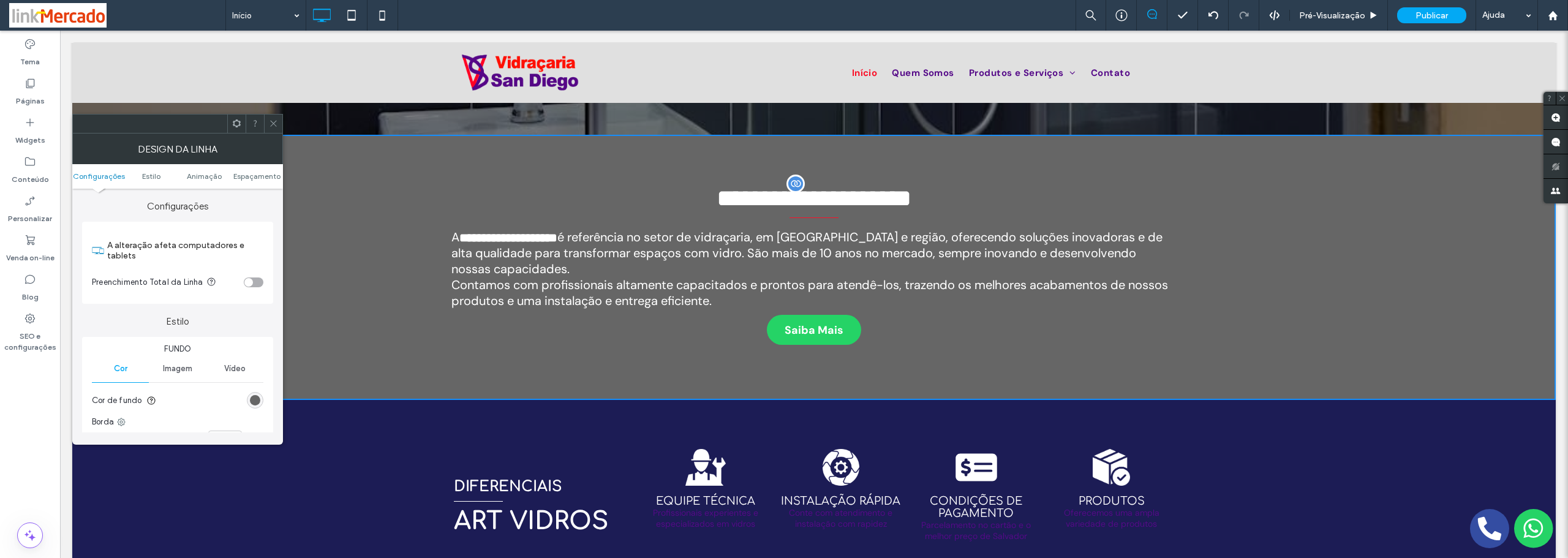
click at [273, 134] on div "Design da linha" at bounding box center [177, 149] width 211 height 31
click at [275, 121] on icon at bounding box center [273, 123] width 9 height 9
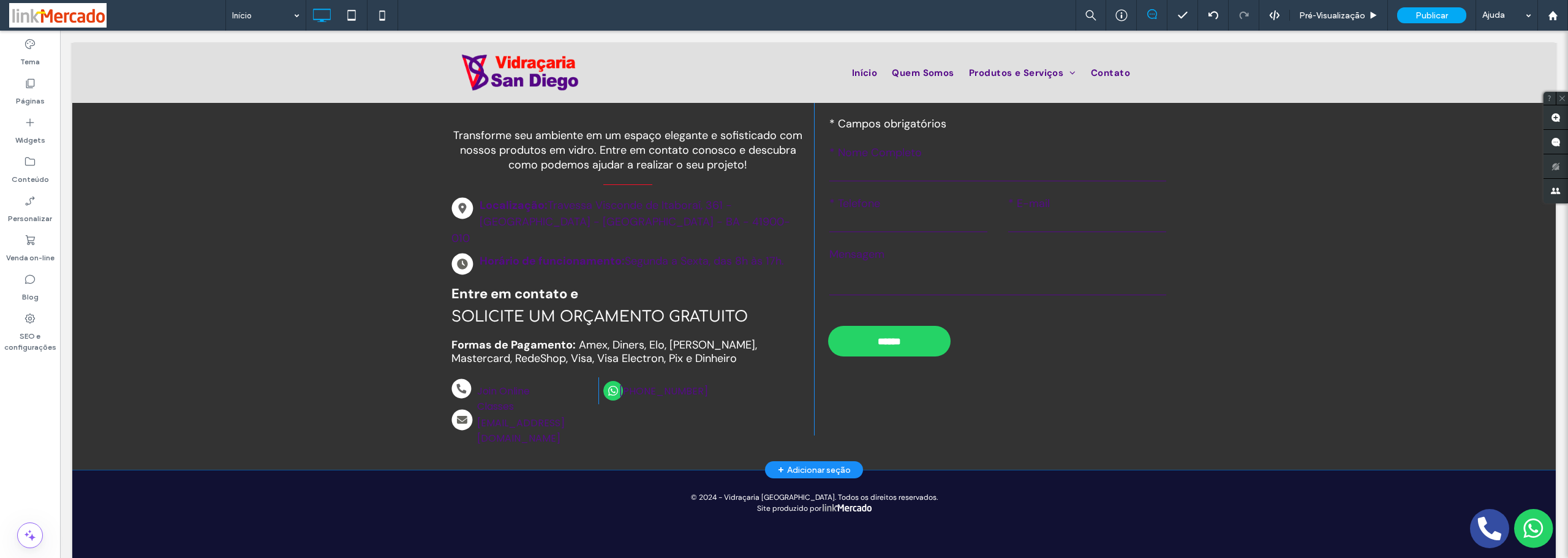
scroll to position [1085, 0]
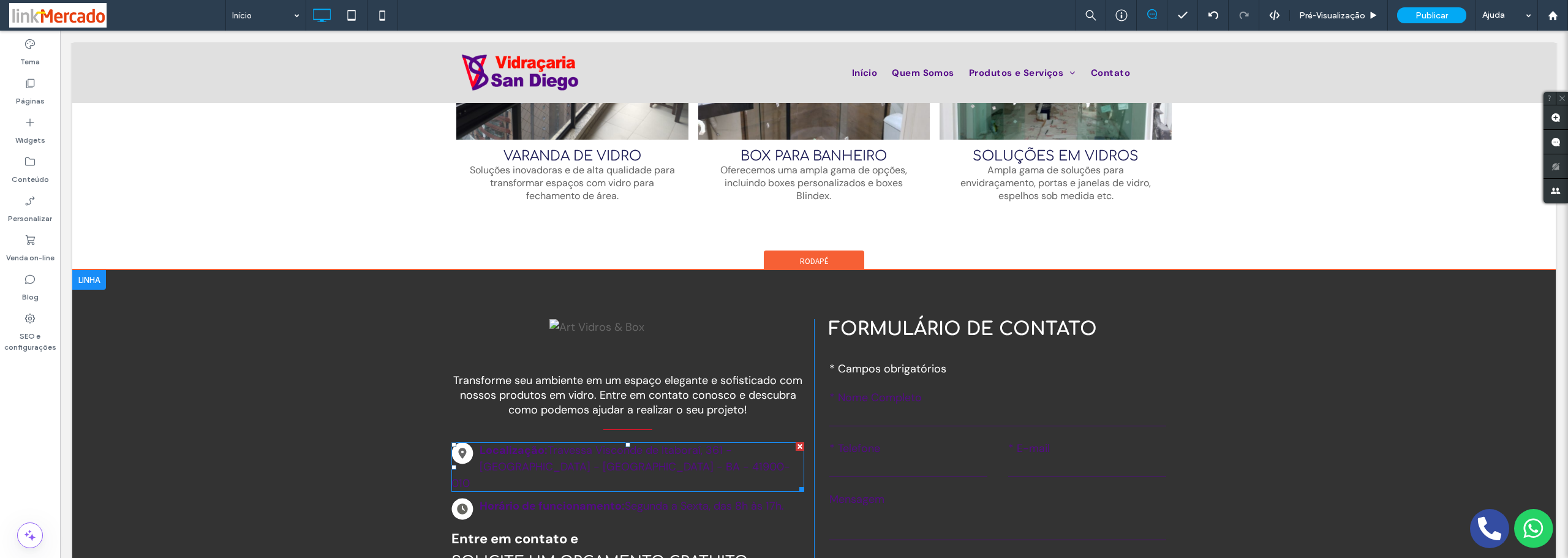
click at [513, 463] on span at bounding box center [627, 466] width 353 height 50
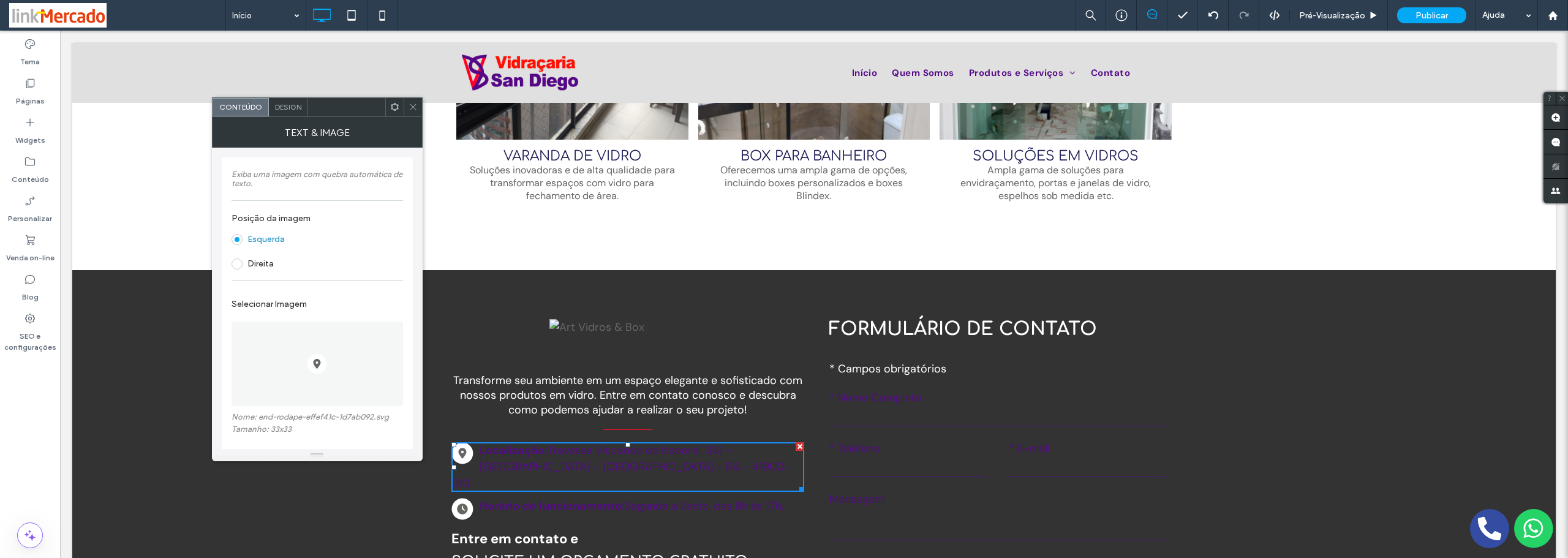
click at [412, 107] on icon at bounding box center [413, 106] width 9 height 9
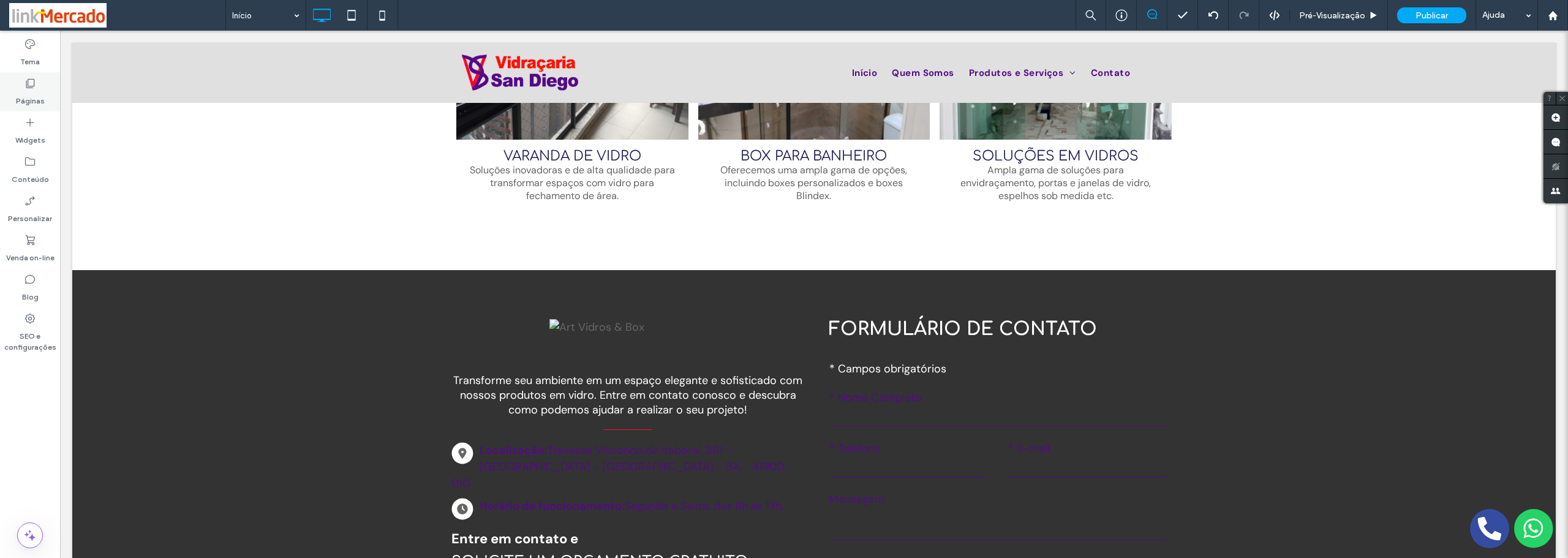
click at [32, 92] on label "Páginas" at bounding box center [30, 98] width 29 height 17
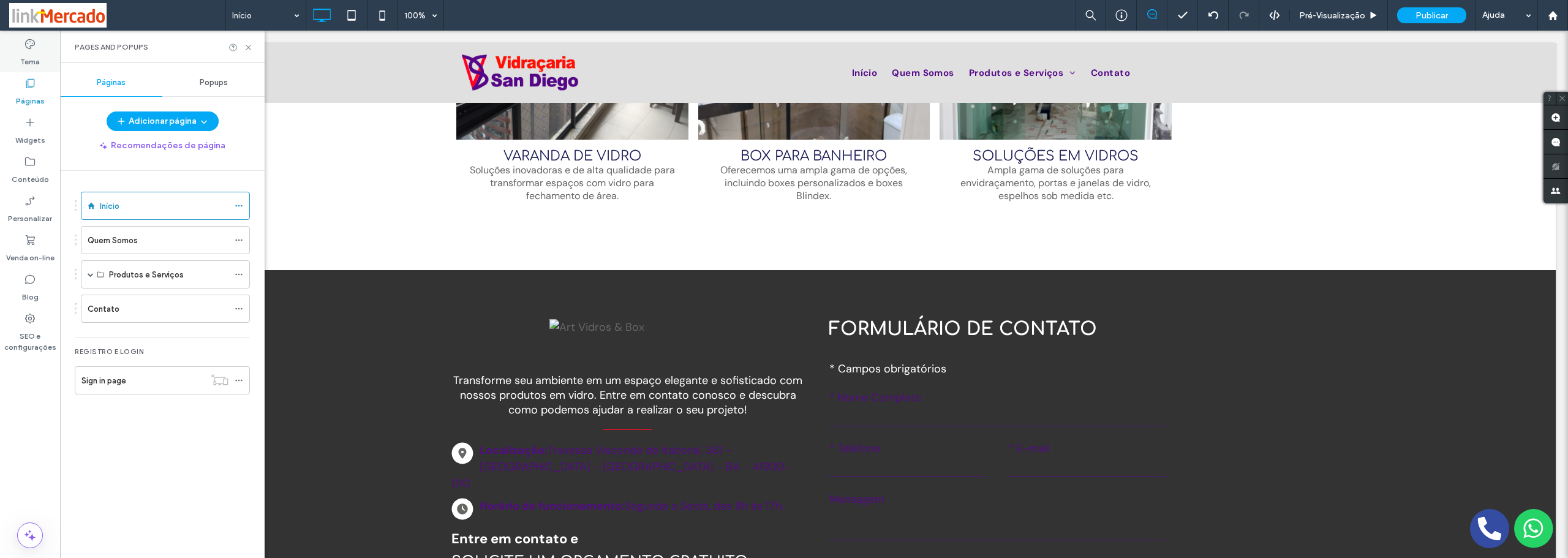
click at [25, 45] on use at bounding box center [30, 44] width 10 height 10
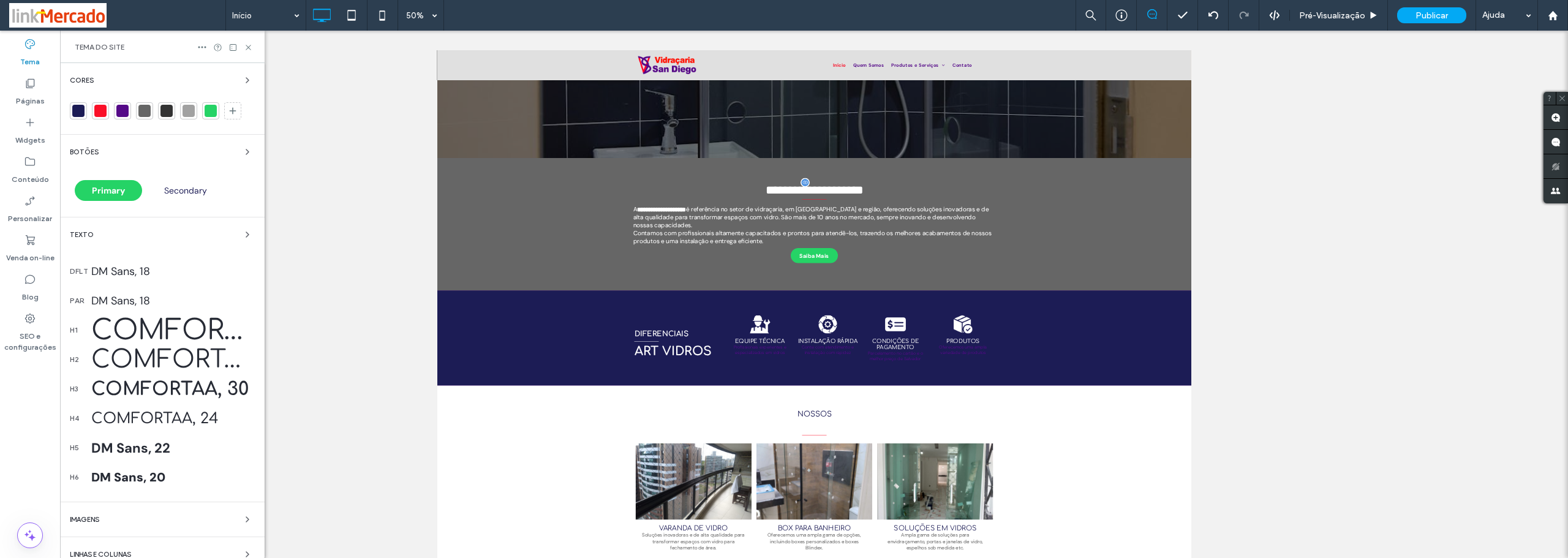
click at [78, 112] on div at bounding box center [78, 111] width 12 height 12
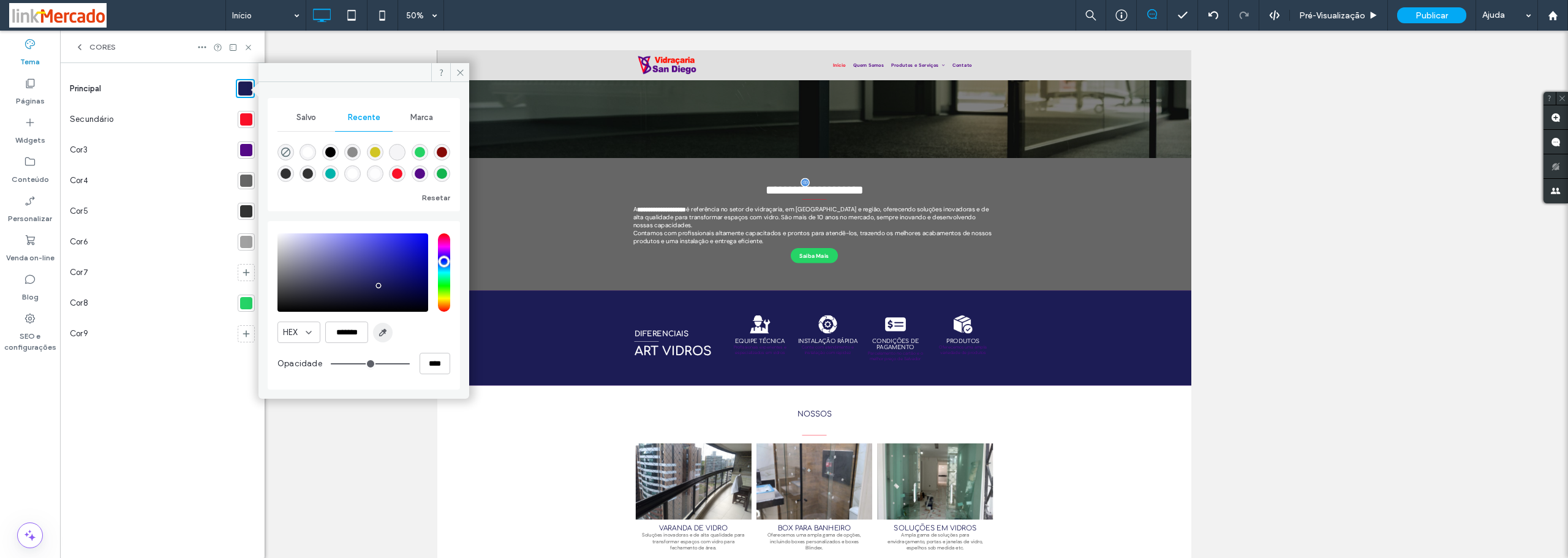
click at [383, 335] on icon "button" at bounding box center [383, 332] width 10 height 10
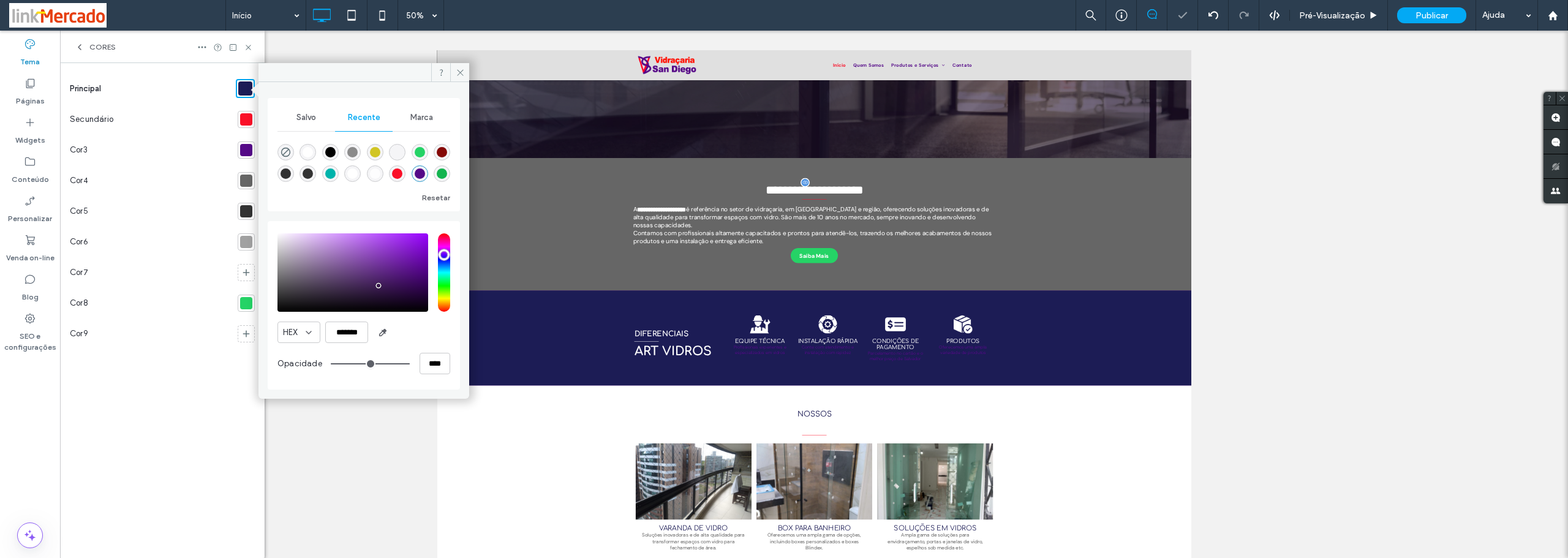
type input "*******"
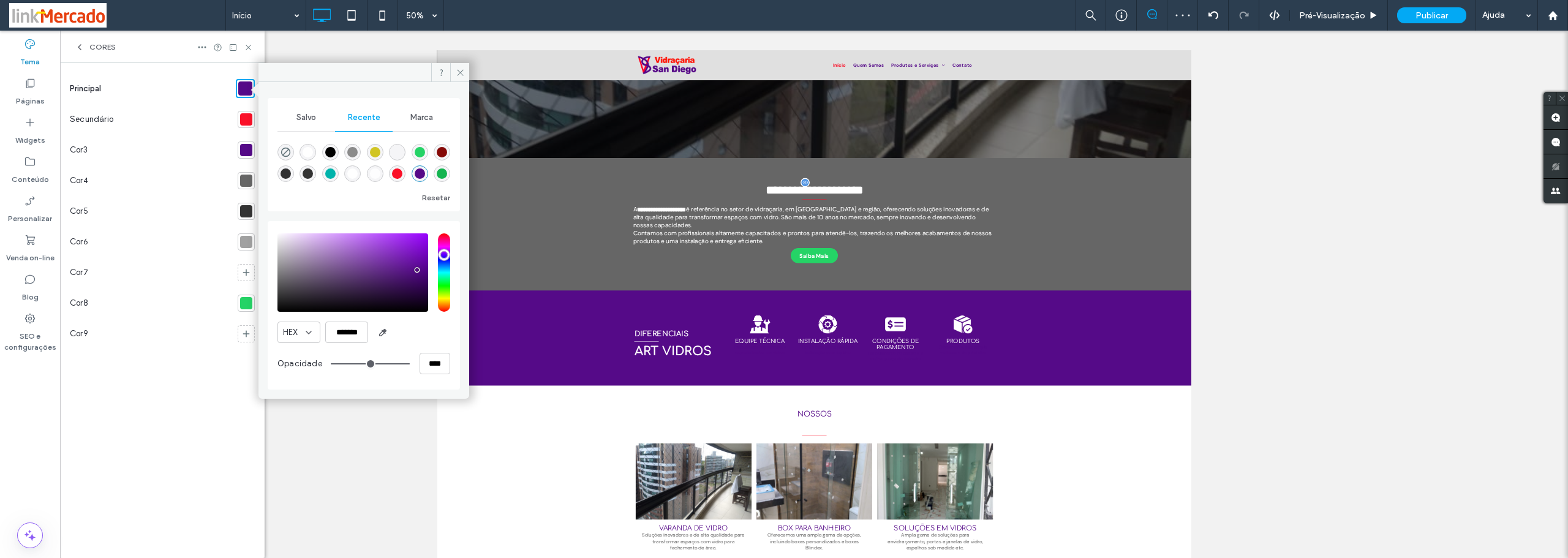
click at [247, 151] on div at bounding box center [246, 150] width 12 height 12
click at [379, 174] on div "rgba(255, 255, 255, 0.8)" at bounding box center [375, 173] width 10 height 10
type input "*******"
type input "**"
type input "***"
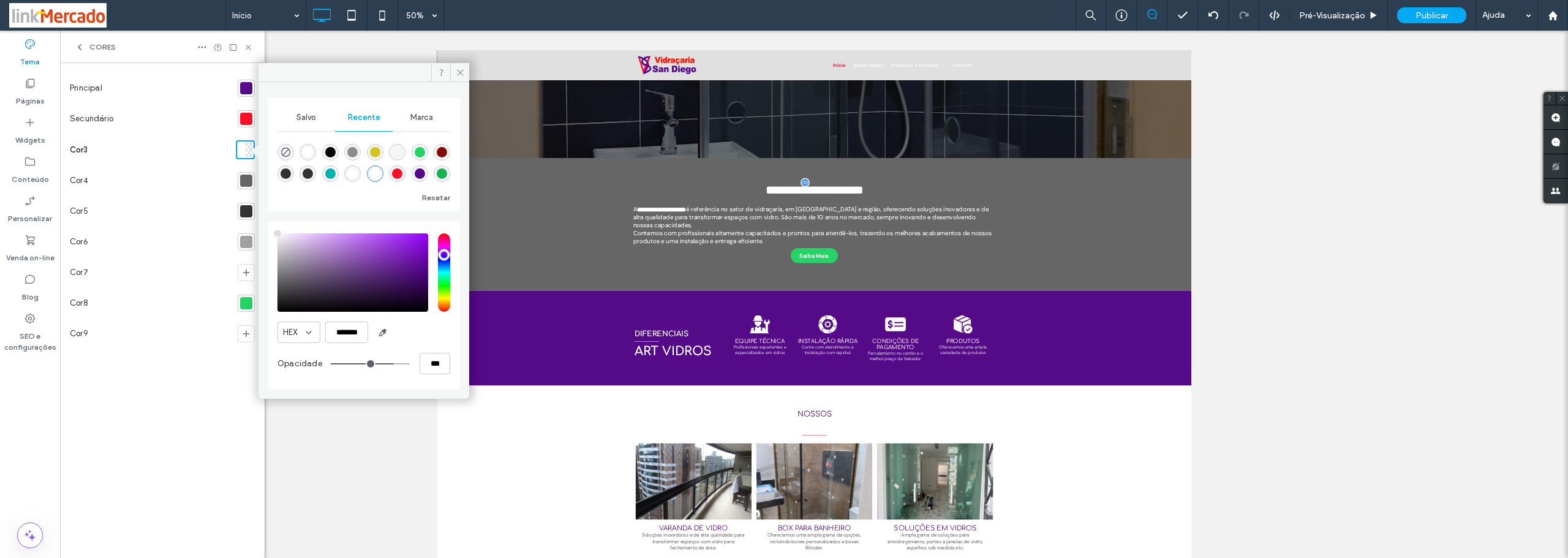
click at [307, 147] on div "rgba(255, 255, 255, 1)" at bounding box center [308, 152] width 10 height 10
type input "***"
type input "****"
drag, startPoint x: 456, startPoint y: 73, endPoint x: 42, endPoint y: 48, distance: 414.8
click at [456, 73] on icon at bounding box center [460, 72] width 9 height 9
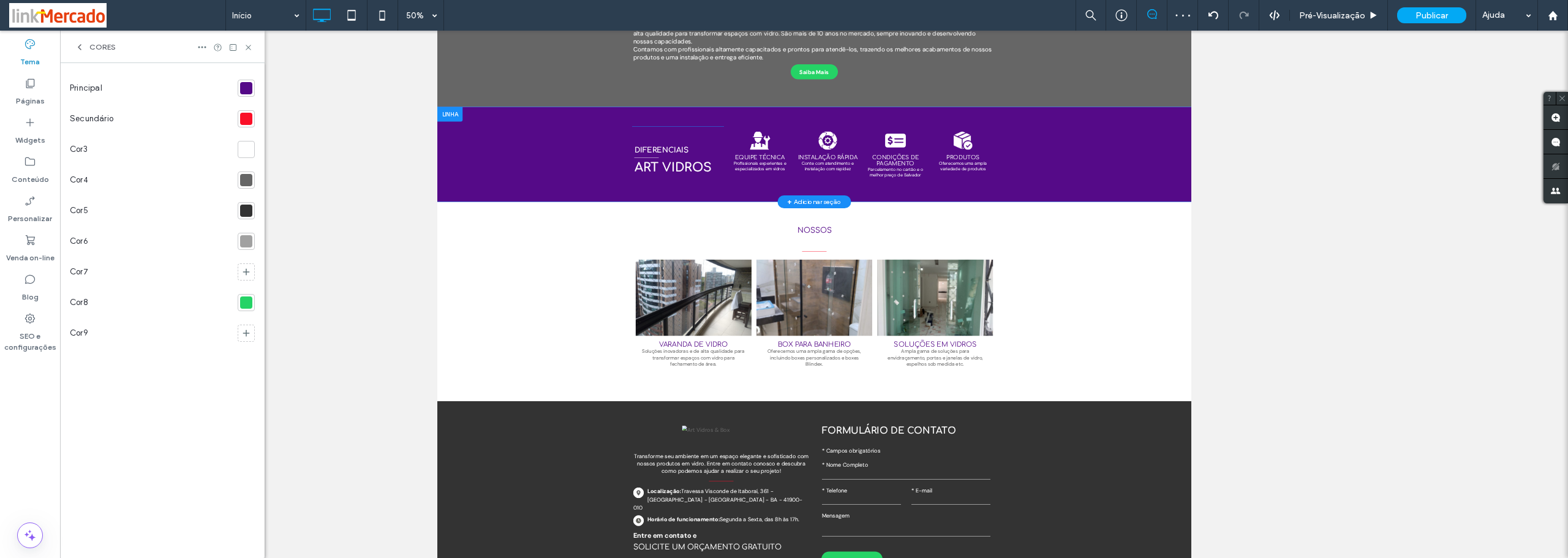
scroll to position [307, 0]
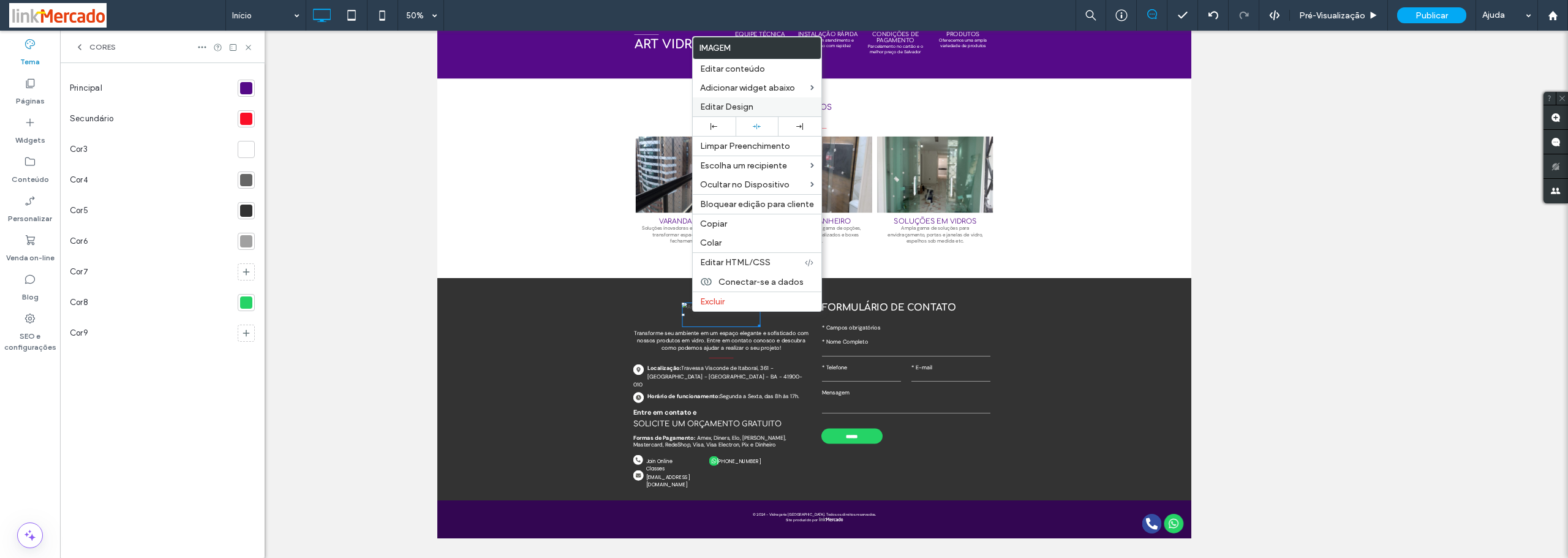
click at [705, 107] on span "Editar Design" at bounding box center [726, 106] width 54 height 10
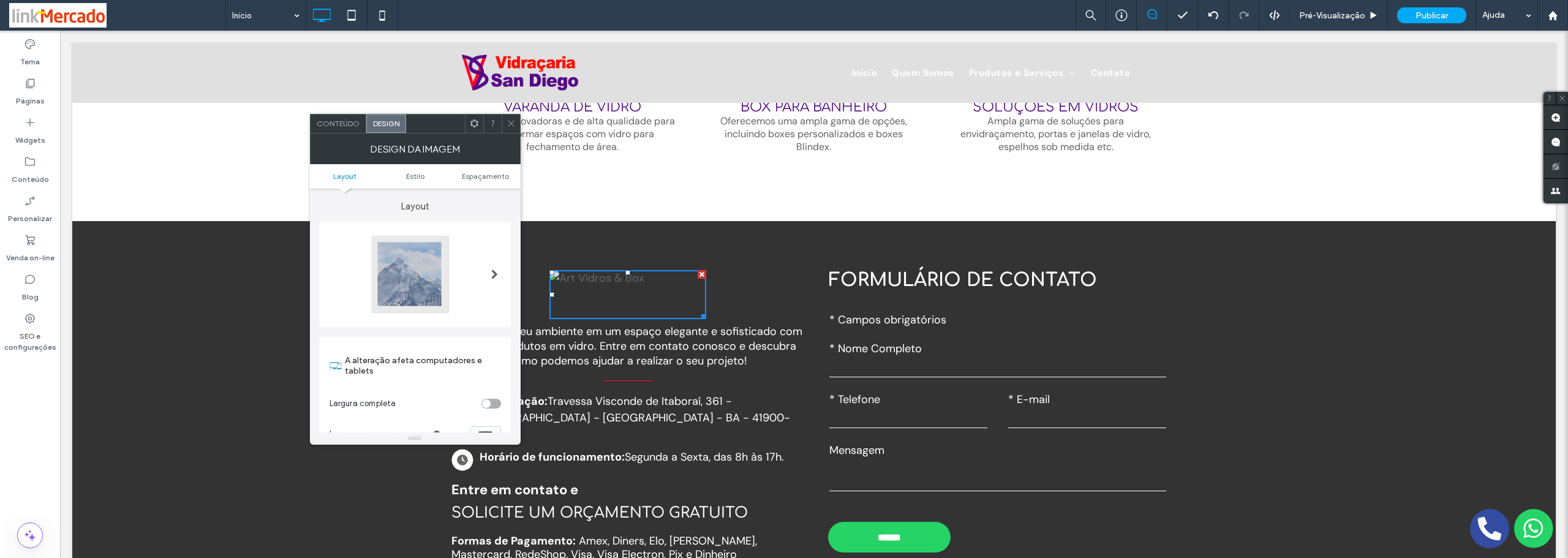
scroll to position [0, 0]
click at [328, 123] on span "Conteúdo" at bounding box center [338, 123] width 43 height 9
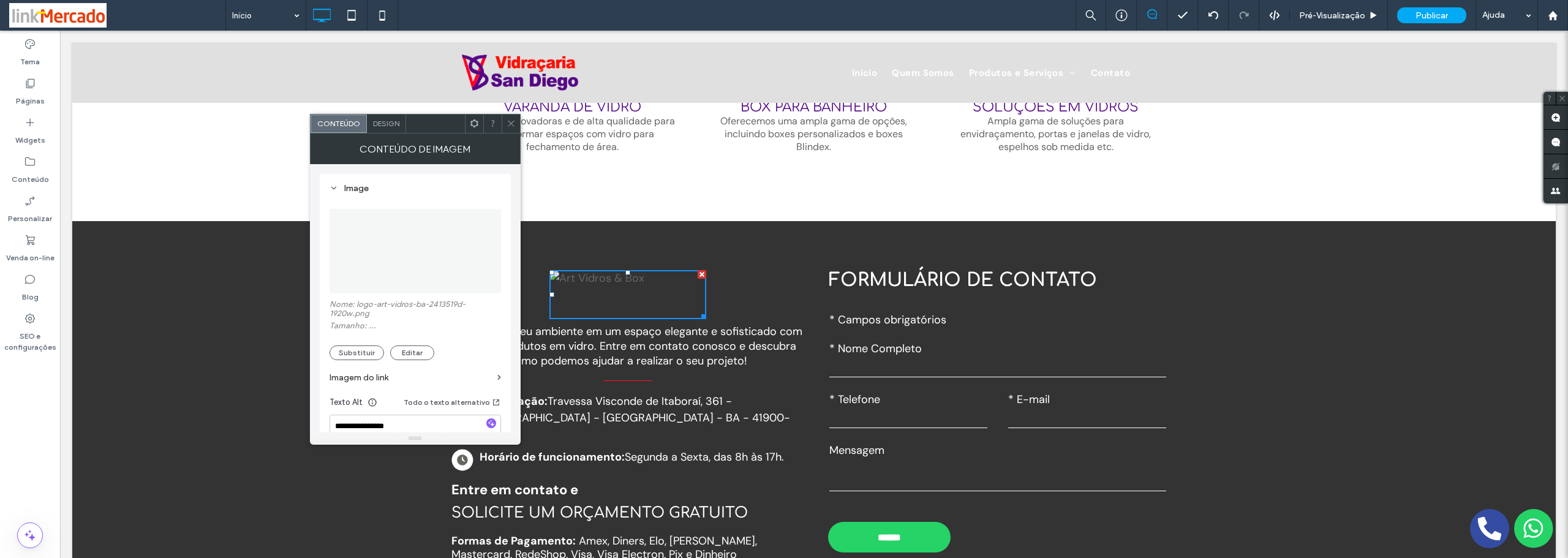
click at [475, 126] on use at bounding box center [473, 123] width 8 height 8
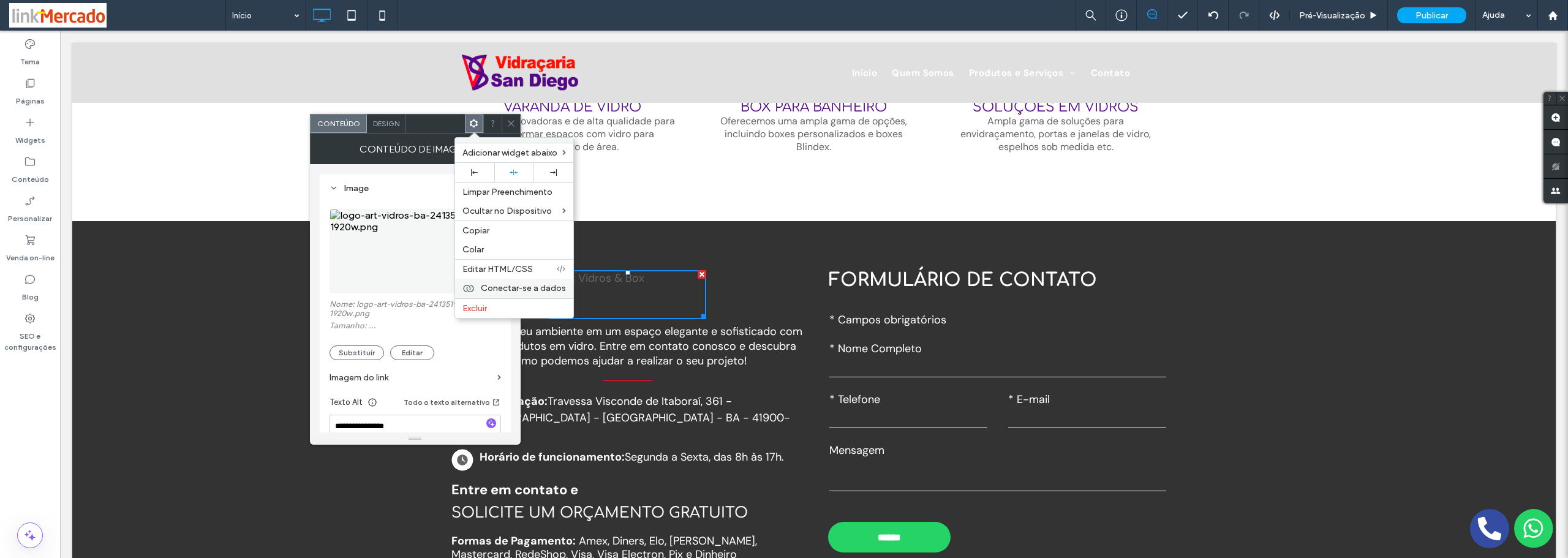
click at [489, 290] on span "Conectar-se a dados" at bounding box center [523, 288] width 85 height 10
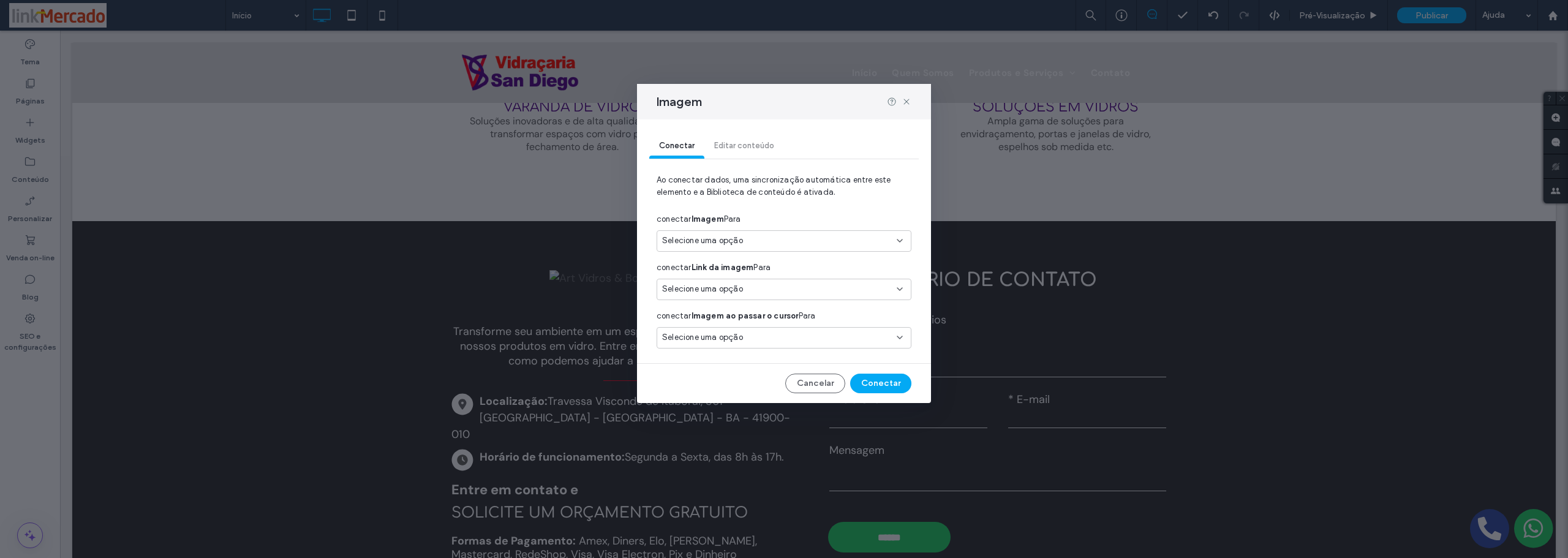
click at [683, 241] on span "Selecione uma opção" at bounding box center [702, 241] width 81 height 12
click at [699, 280] on span "Logotipo empresarial" at bounding box center [723, 284] width 78 height 12
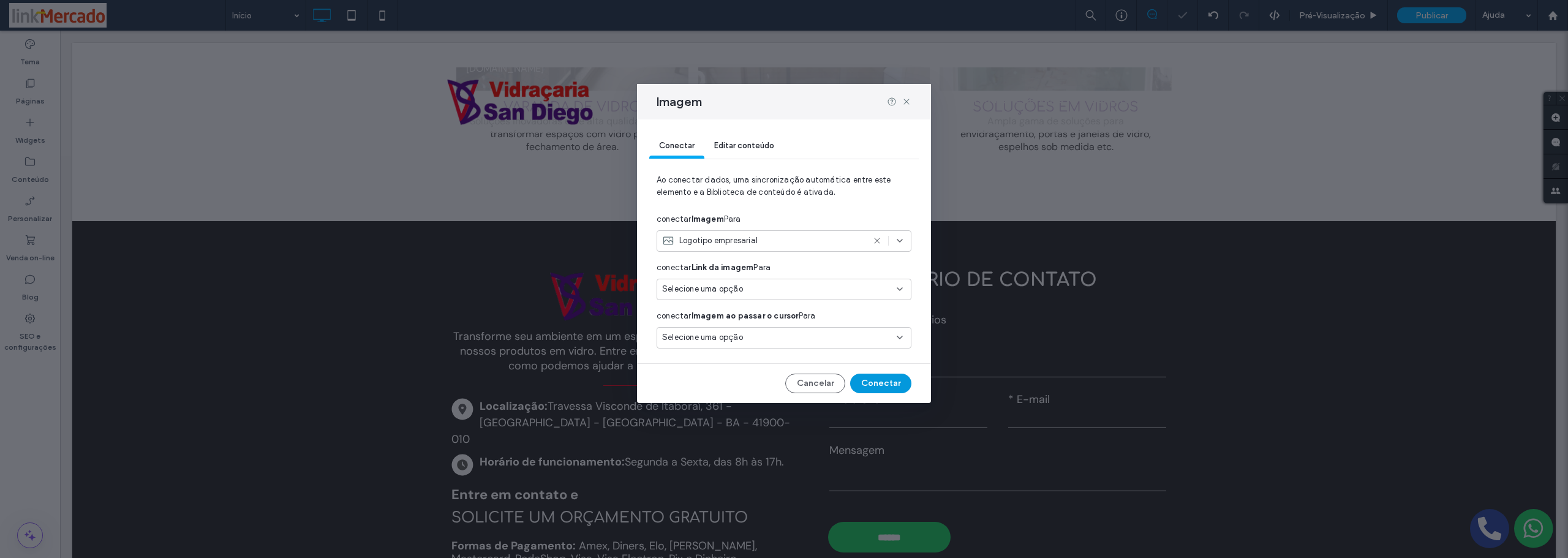
click at [864, 379] on button "Conectar" at bounding box center [881, 383] width 62 height 20
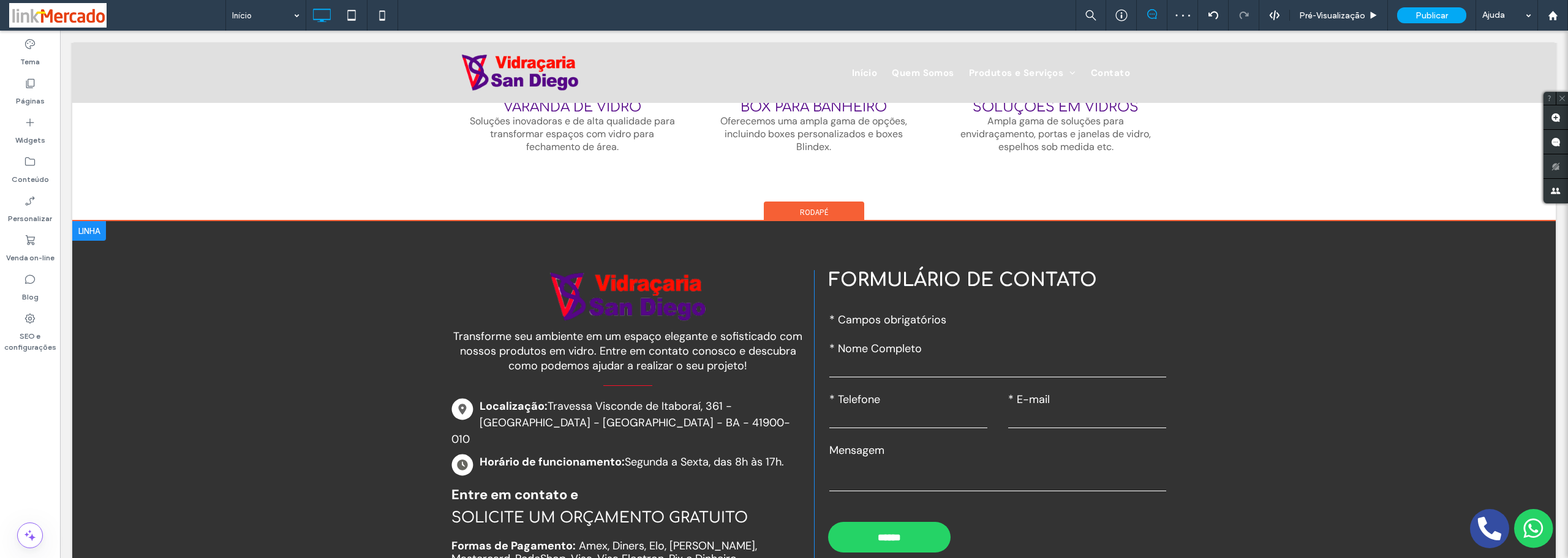
scroll to position [1257, 0]
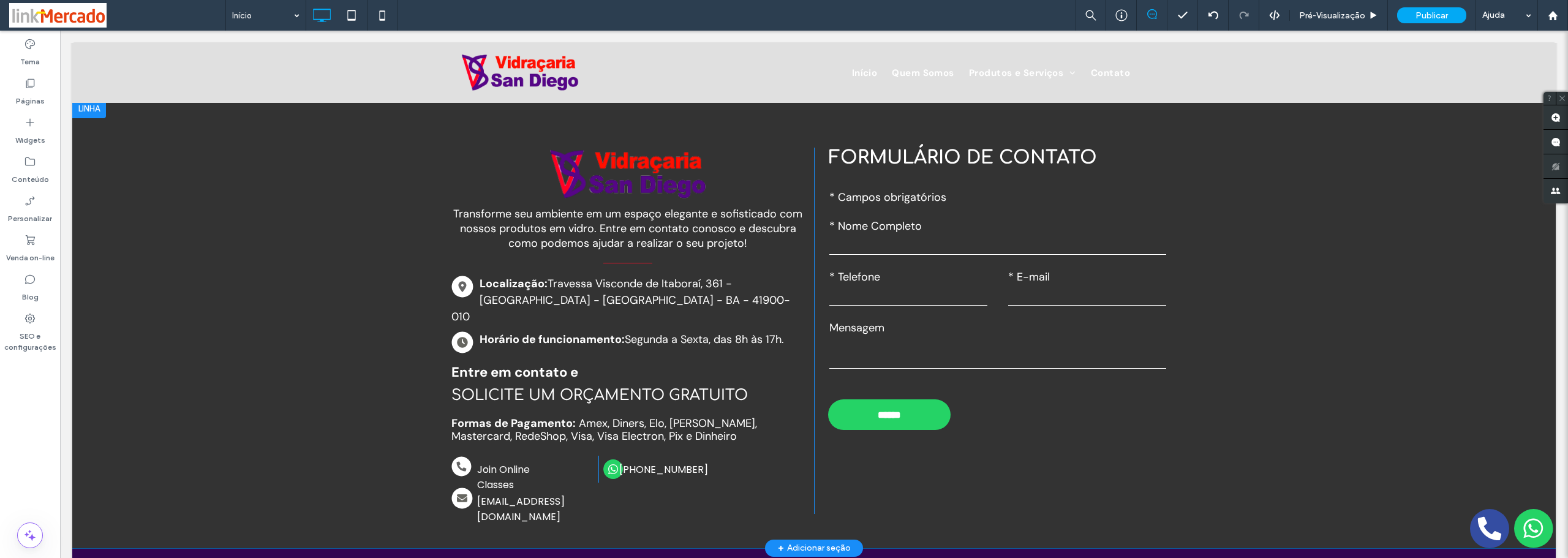
click at [292, 237] on div "Transforme seu ambiente em um espaço elegante e sofisticado com nossos produtos…" at bounding box center [814, 323] width 1484 height 449
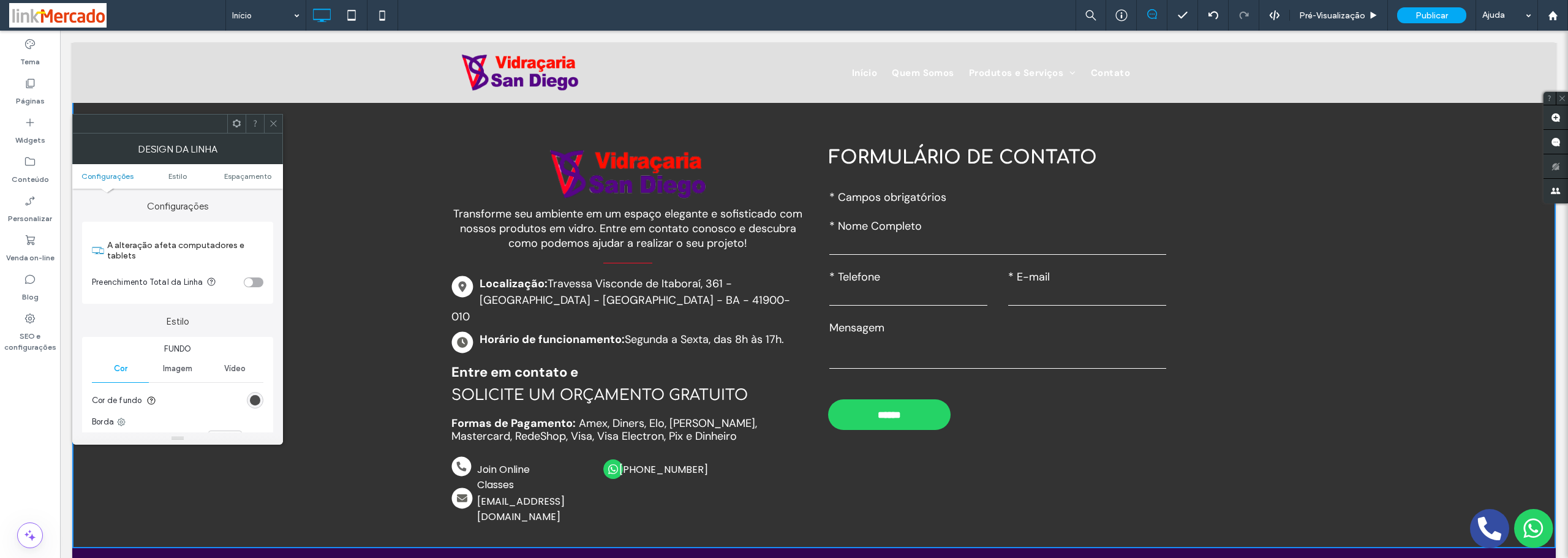
click at [254, 404] on div "rgb(51, 51, 51)" at bounding box center [255, 400] width 10 height 10
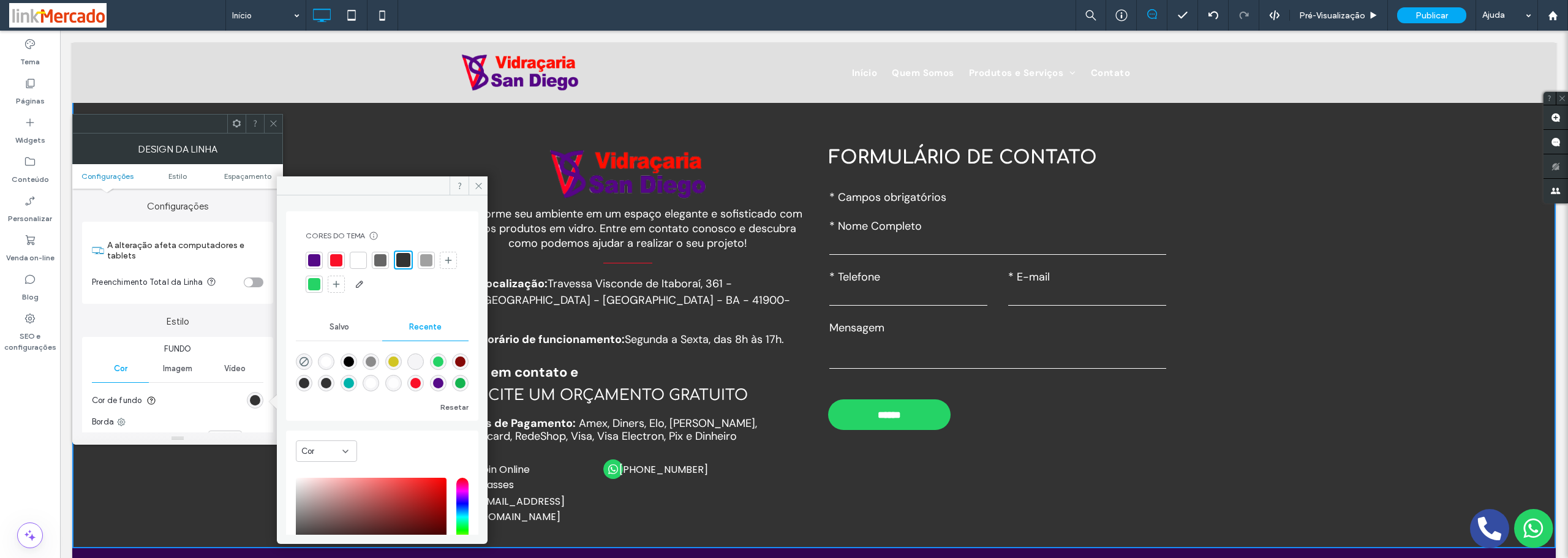
click at [431, 256] on div at bounding box center [427, 260] width 12 height 12
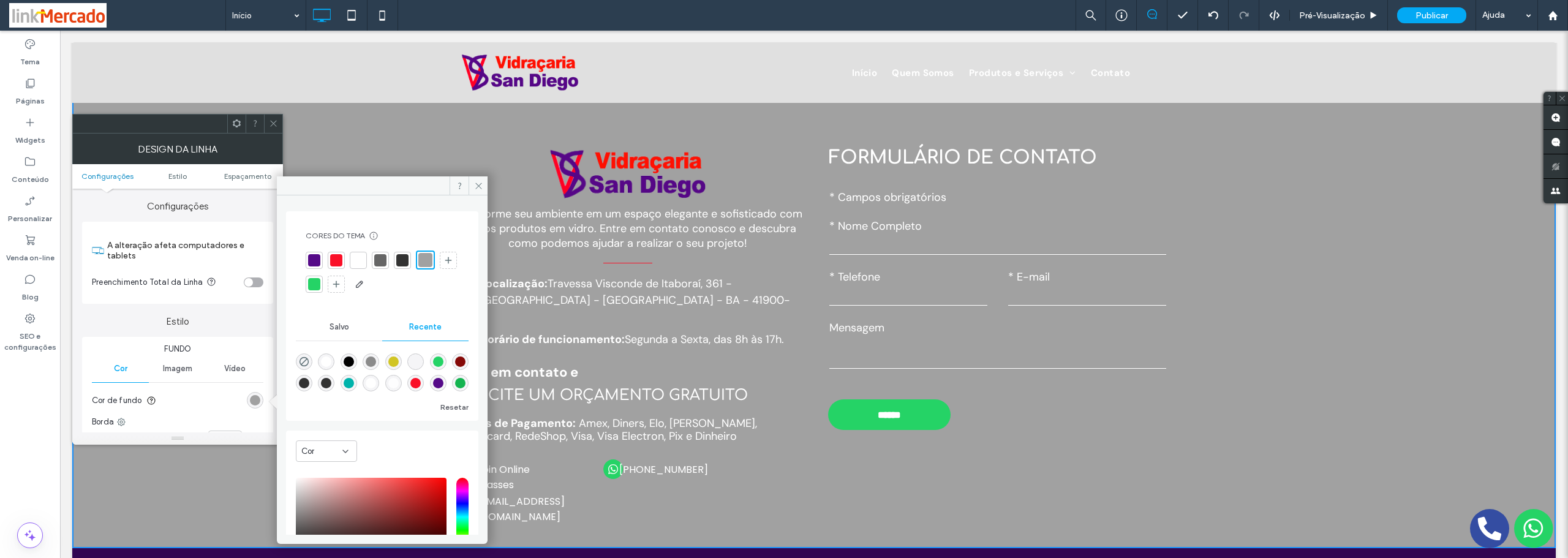
scroll to position [99, 0]
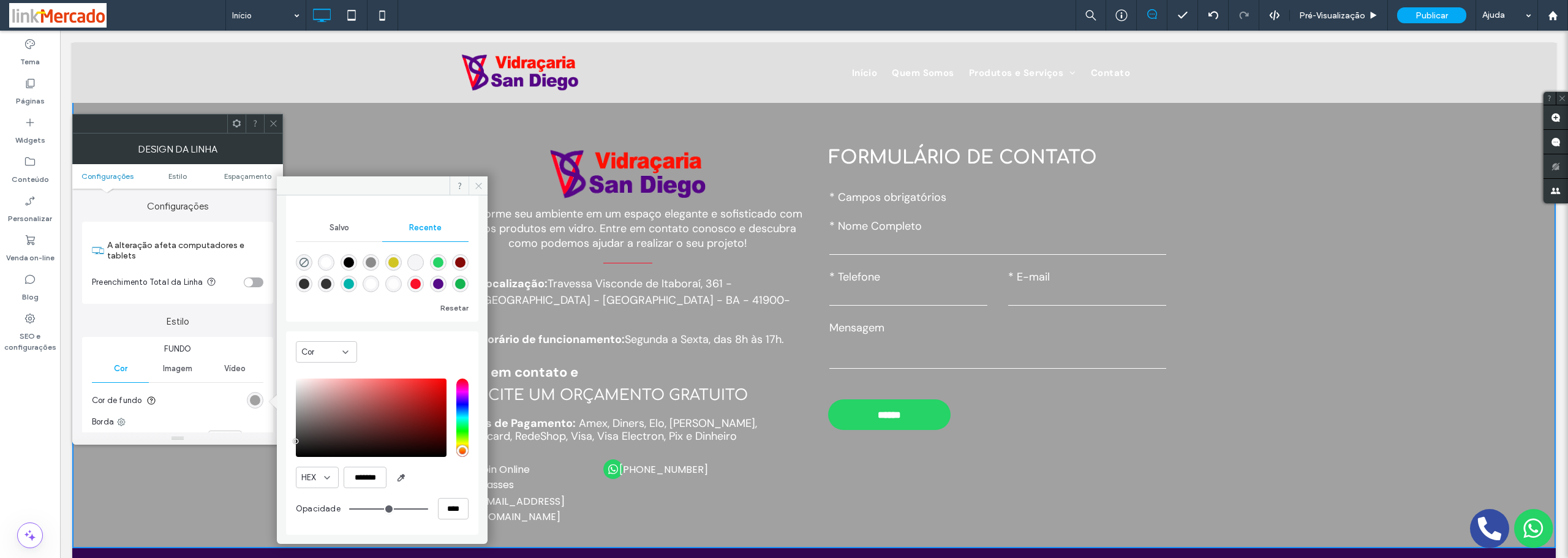
click at [477, 187] on icon at bounding box center [478, 186] width 9 height 9
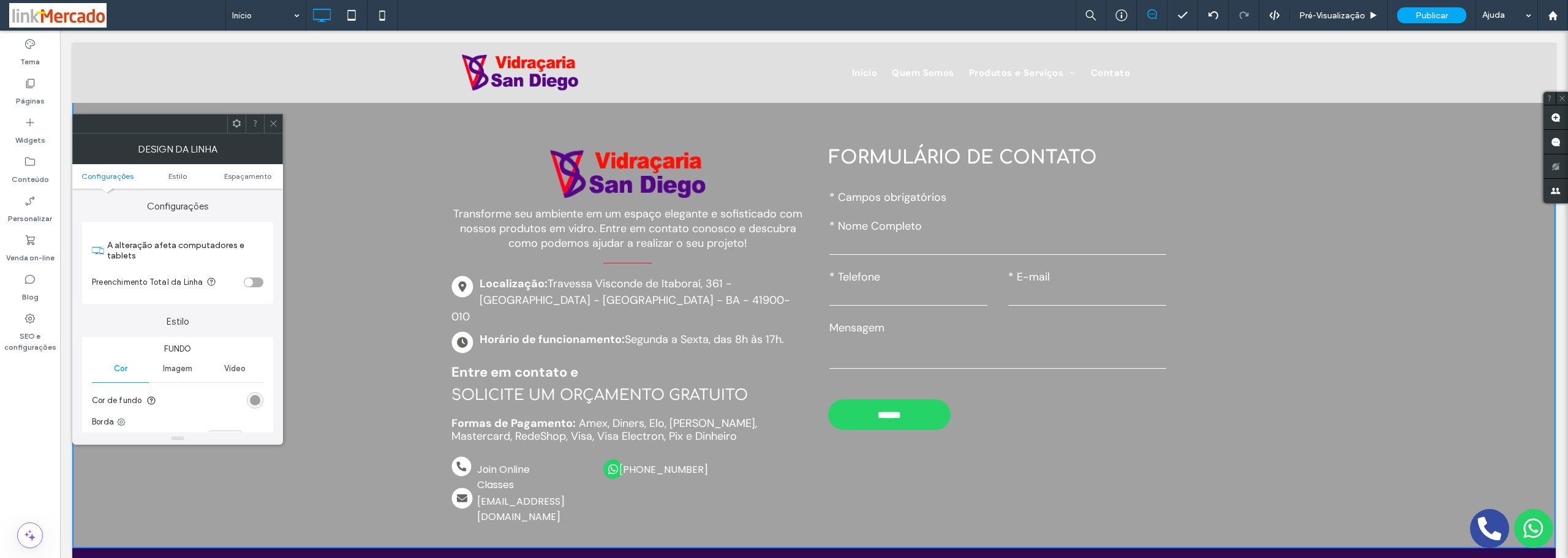
click at [274, 130] on span at bounding box center [273, 124] width 9 height 18
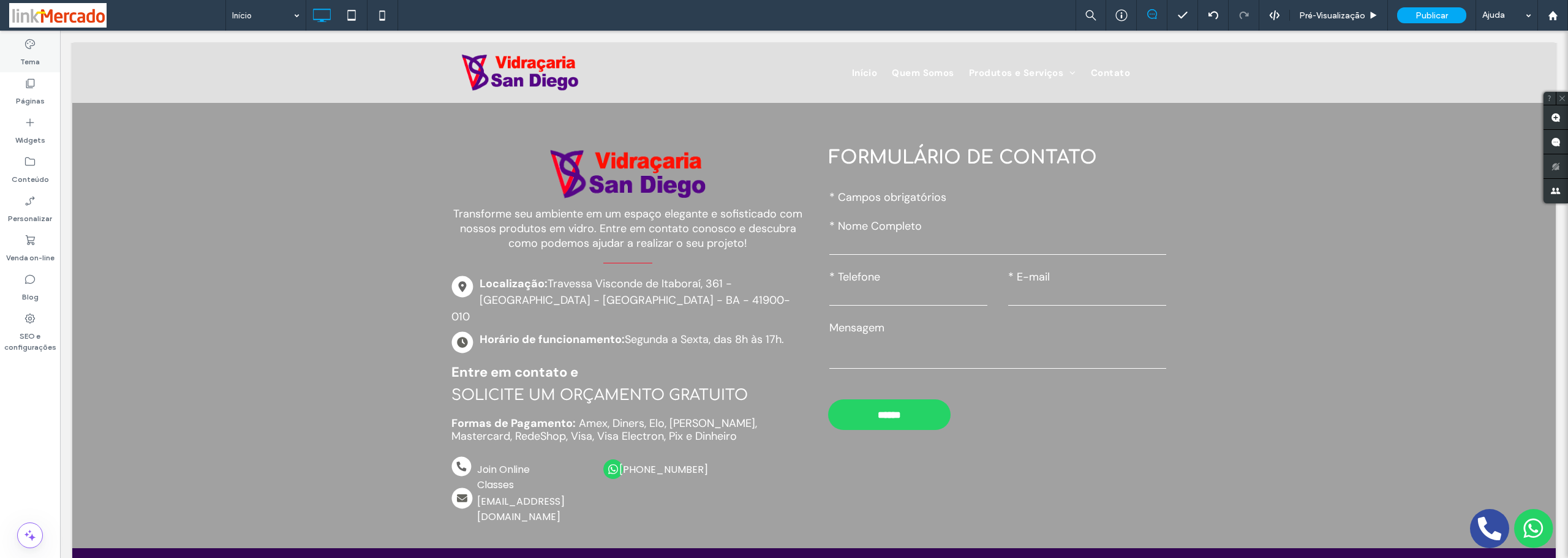
click at [27, 63] on label "Tema" at bounding box center [30, 59] width 20 height 17
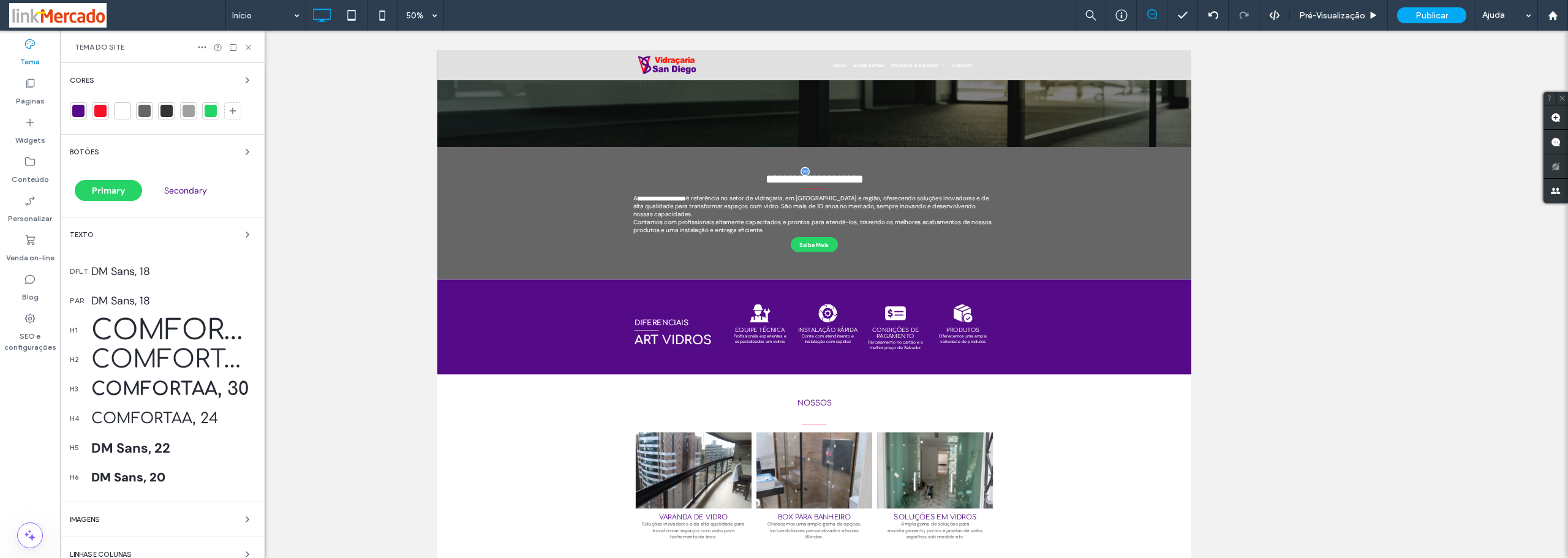
scroll to position [249, 0]
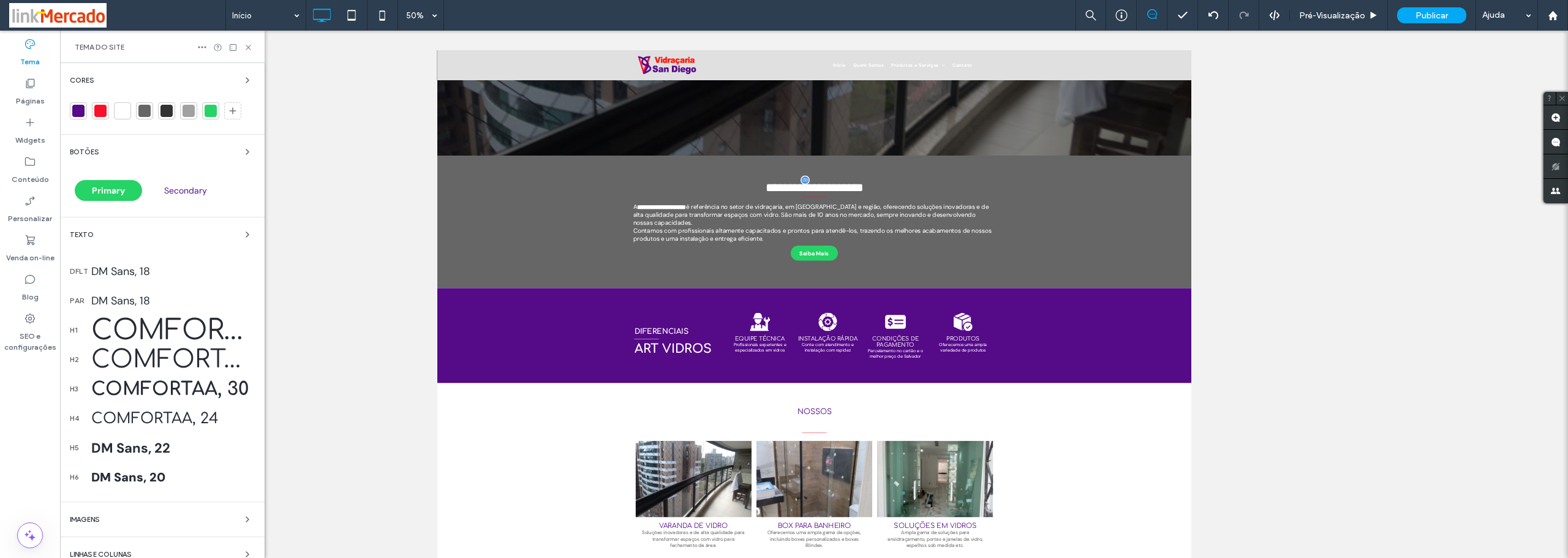
click at [184, 113] on div at bounding box center [189, 111] width 12 height 12
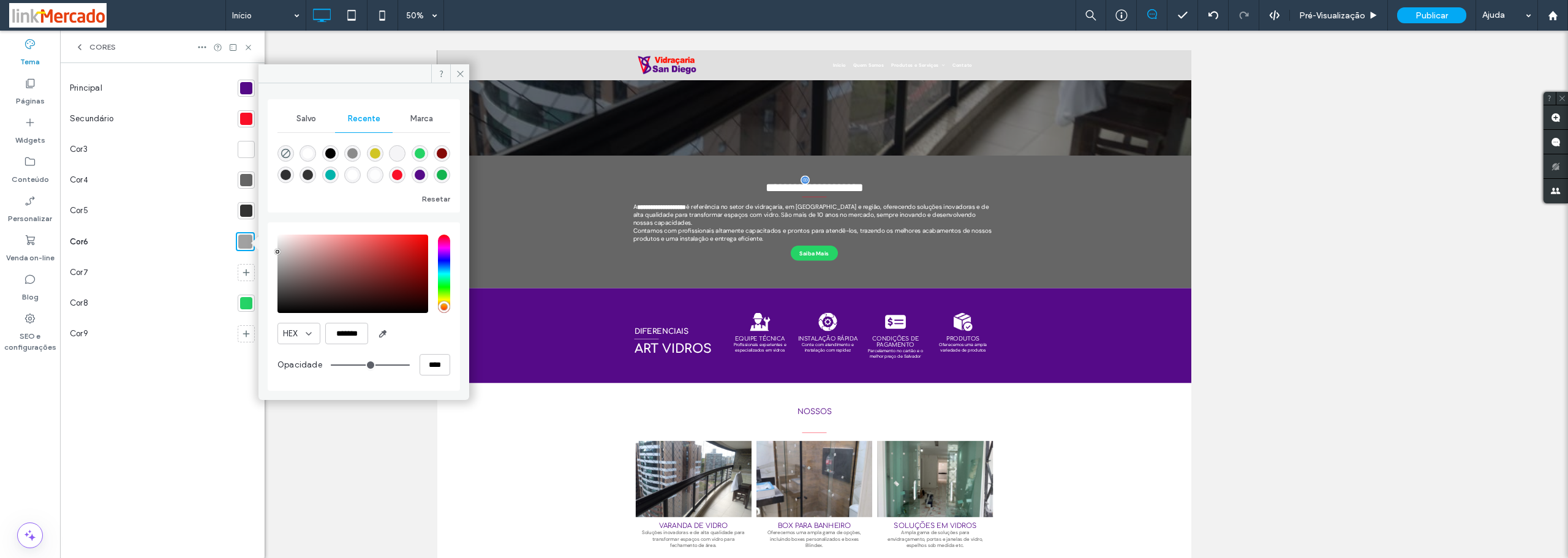
drag, startPoint x: 276, startPoint y: 263, endPoint x: 264, endPoint y: 252, distance: 16.3
click at [264, 252] on div "Salvo Recente Marca Resetar HEX ******* Opacidade ****" at bounding box center [364, 237] width 211 height 308
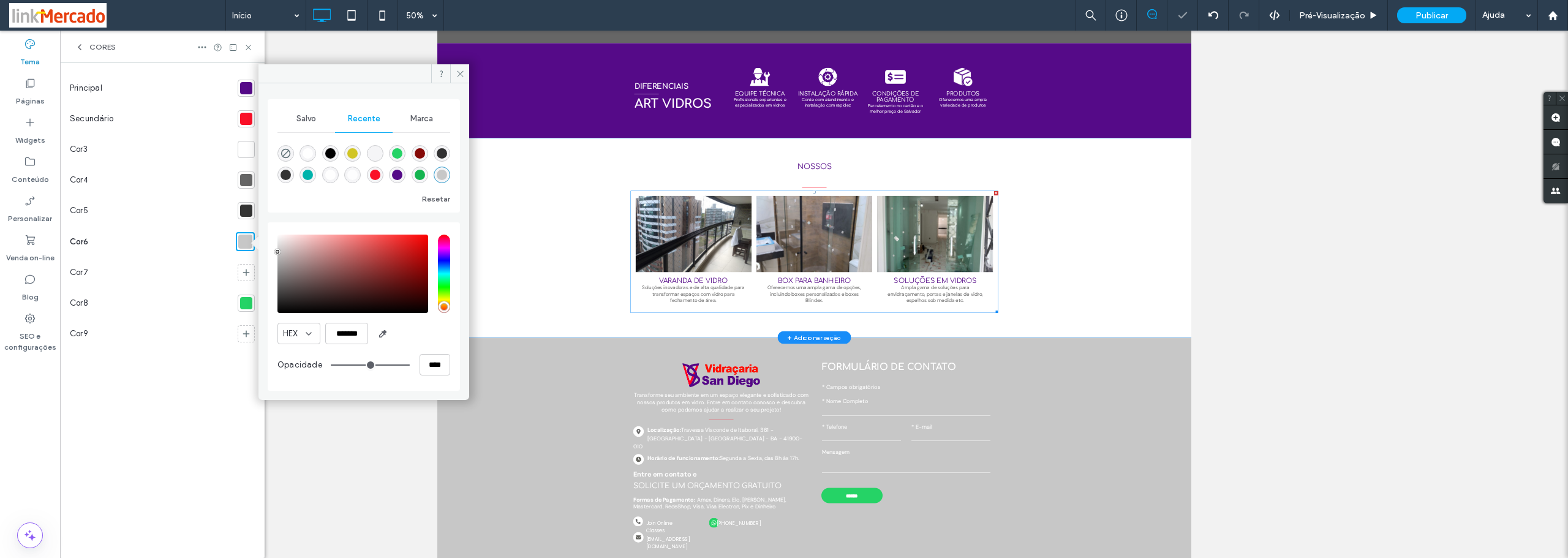
scroll to position [307, 0]
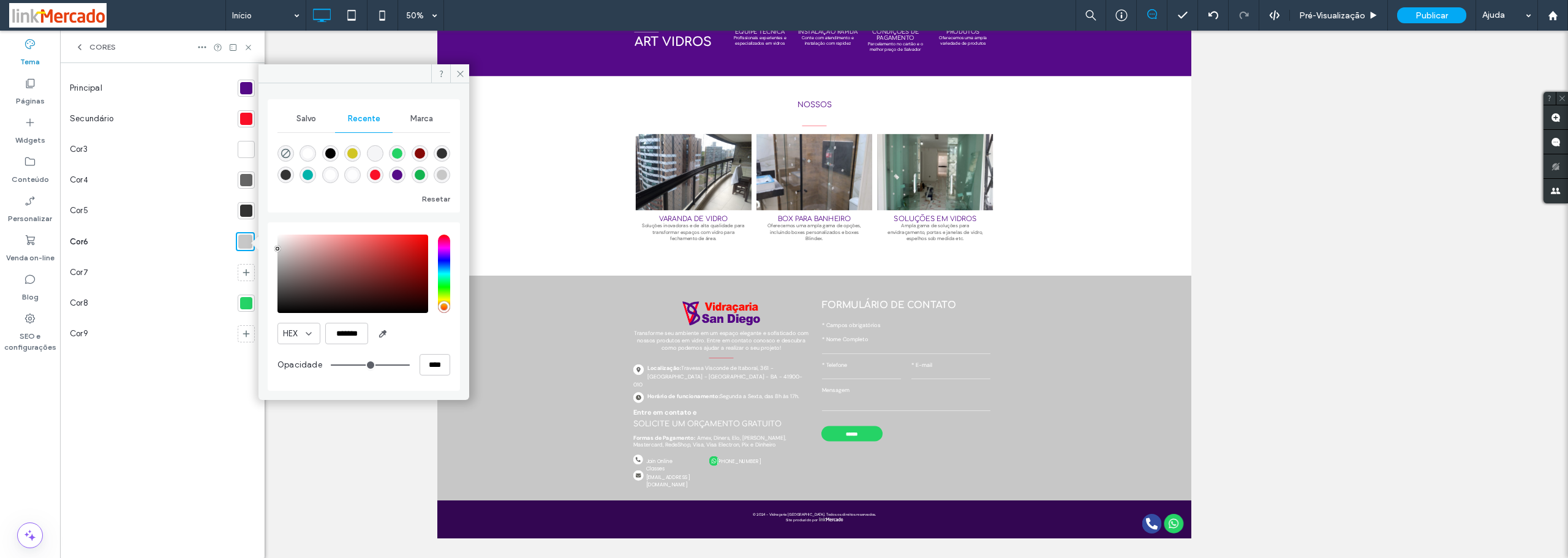
type input "*******"
drag, startPoint x: 278, startPoint y: 252, endPoint x: 268, endPoint y: 248, distance: 10.8
click at [268, 248] on div "HEX ******* Opacidade ****" at bounding box center [364, 306] width 192 height 169
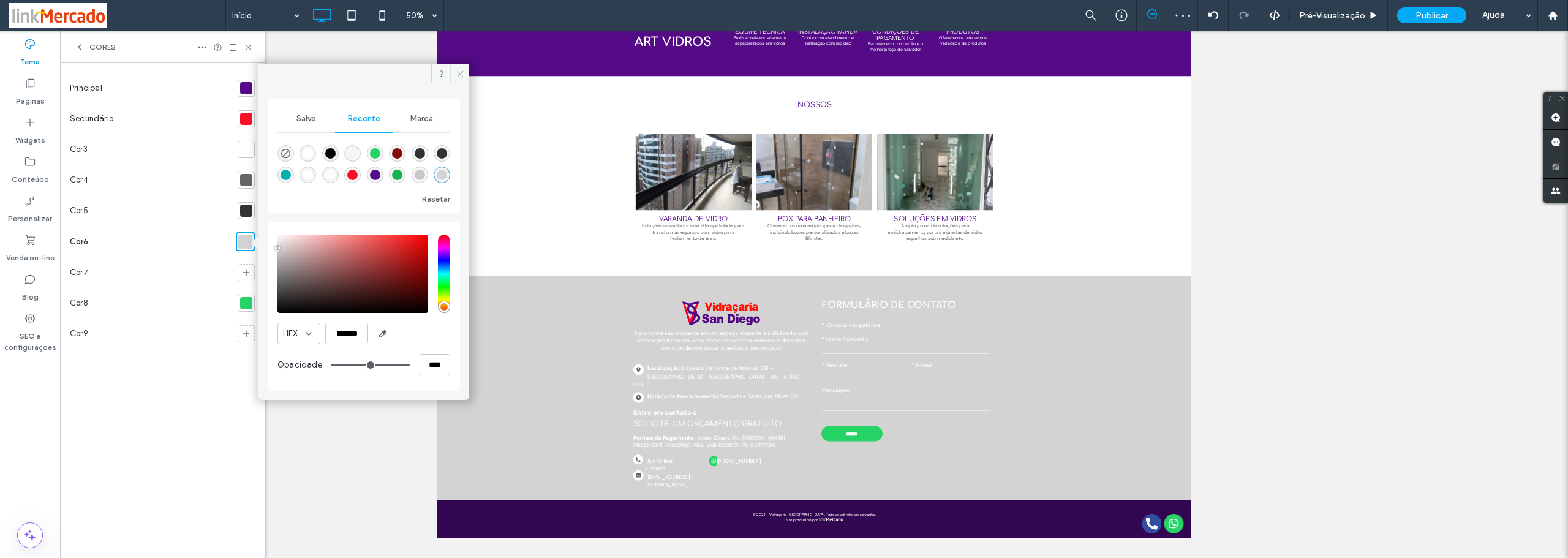
drag, startPoint x: 459, startPoint y: 74, endPoint x: 448, endPoint y: 765, distance: 691.1
click at [459, 74] on icon at bounding box center [460, 73] width 9 height 9
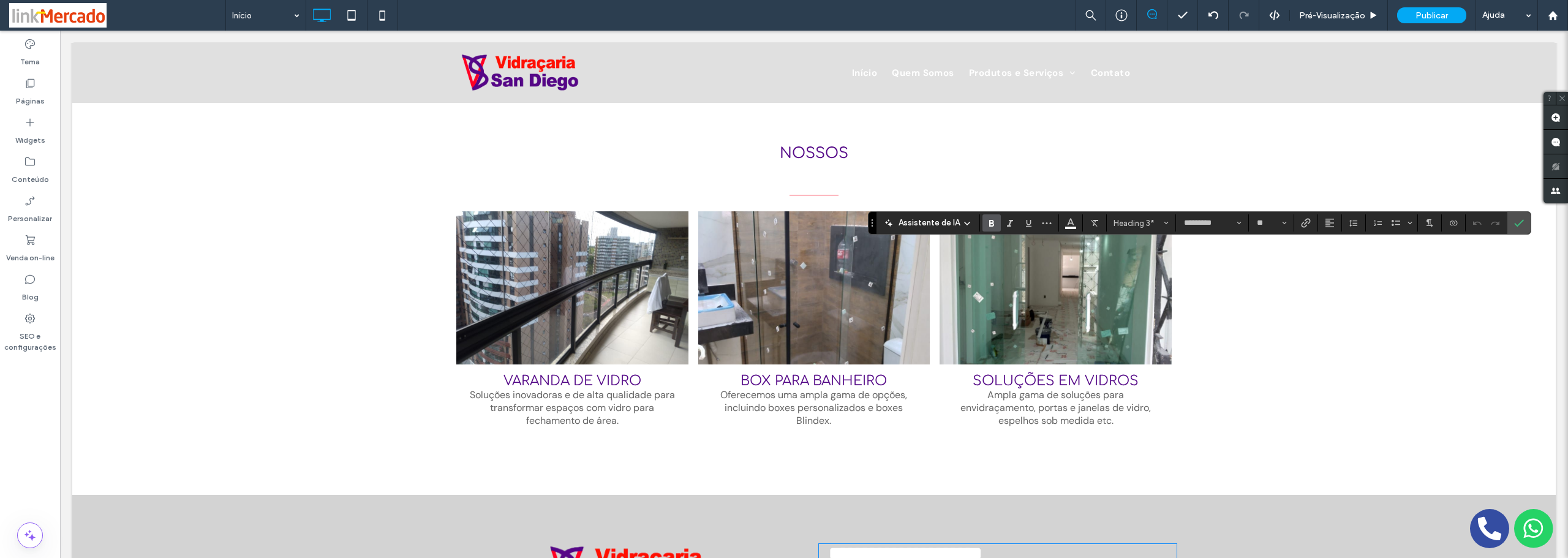
scroll to position [1045, 0]
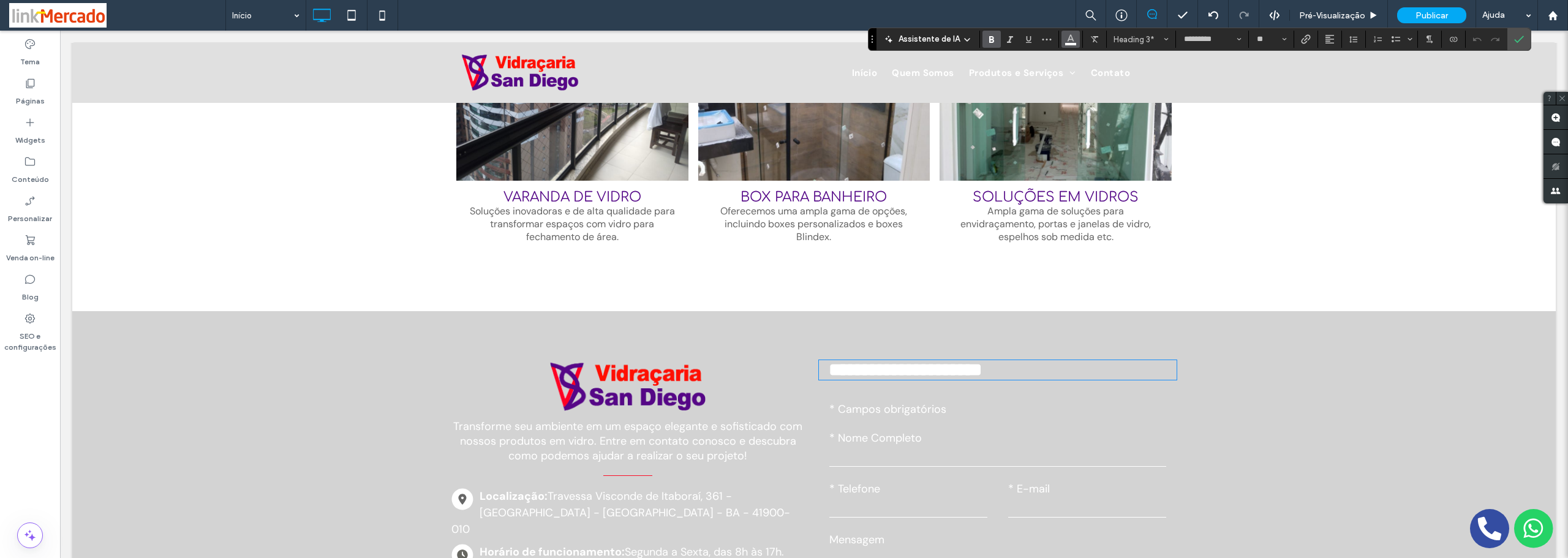
click at [1066, 39] on icon "Cor" at bounding box center [1071, 38] width 10 height 10
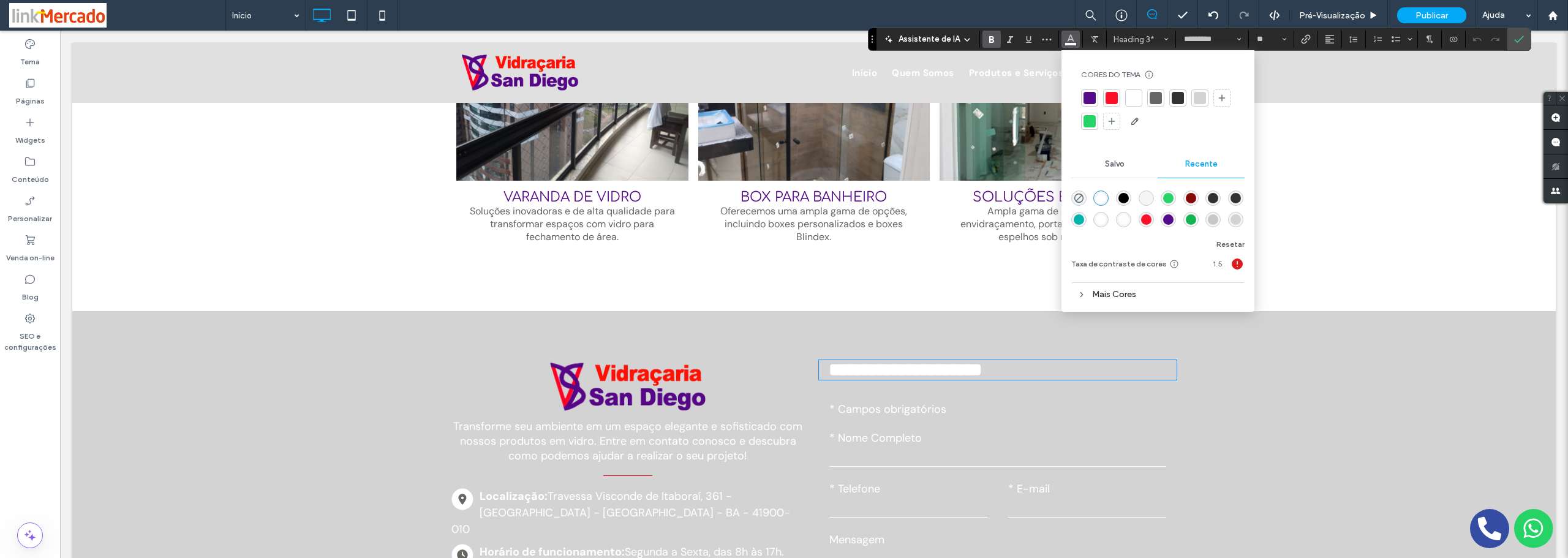
click at [1172, 100] on div at bounding box center [1178, 98] width 12 height 12
click at [559, 427] on span "Transforme seu ambiente em um espaço elegante e sofisticado com nossos produtos…" at bounding box center [627, 441] width 349 height 44
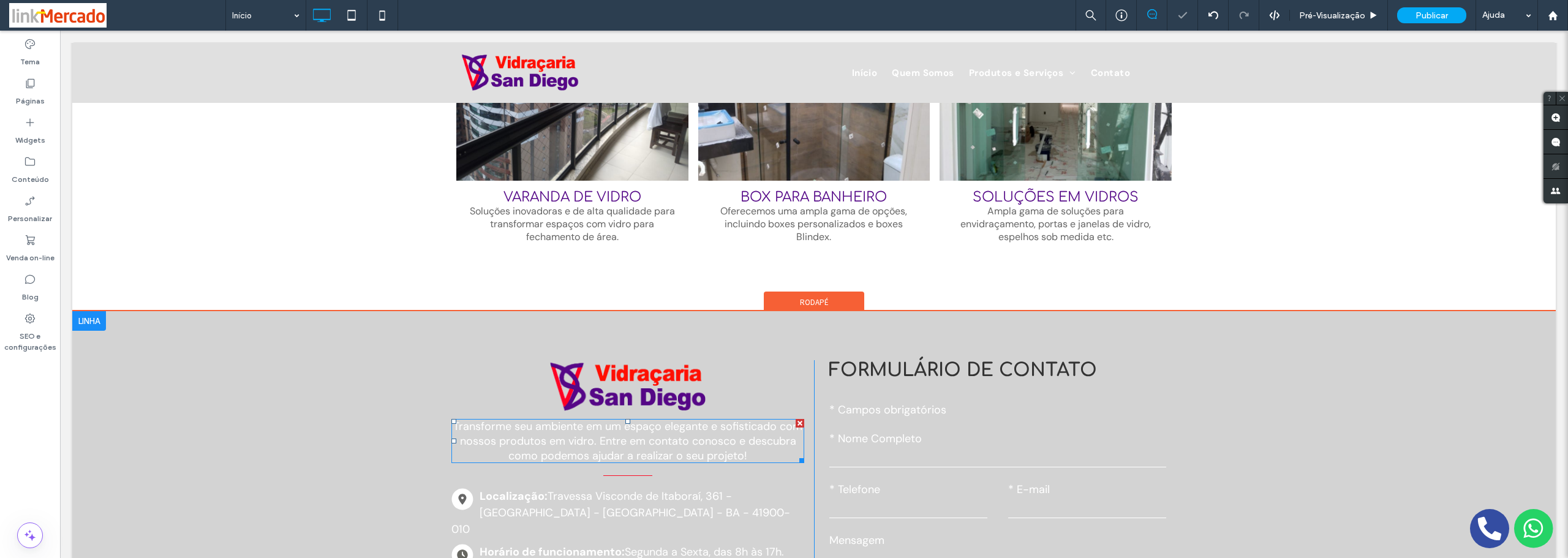
click at [559, 427] on span "Transforme seu ambiente em um espaço elegante e sofisticado com nossos produtos…" at bounding box center [627, 441] width 349 height 44
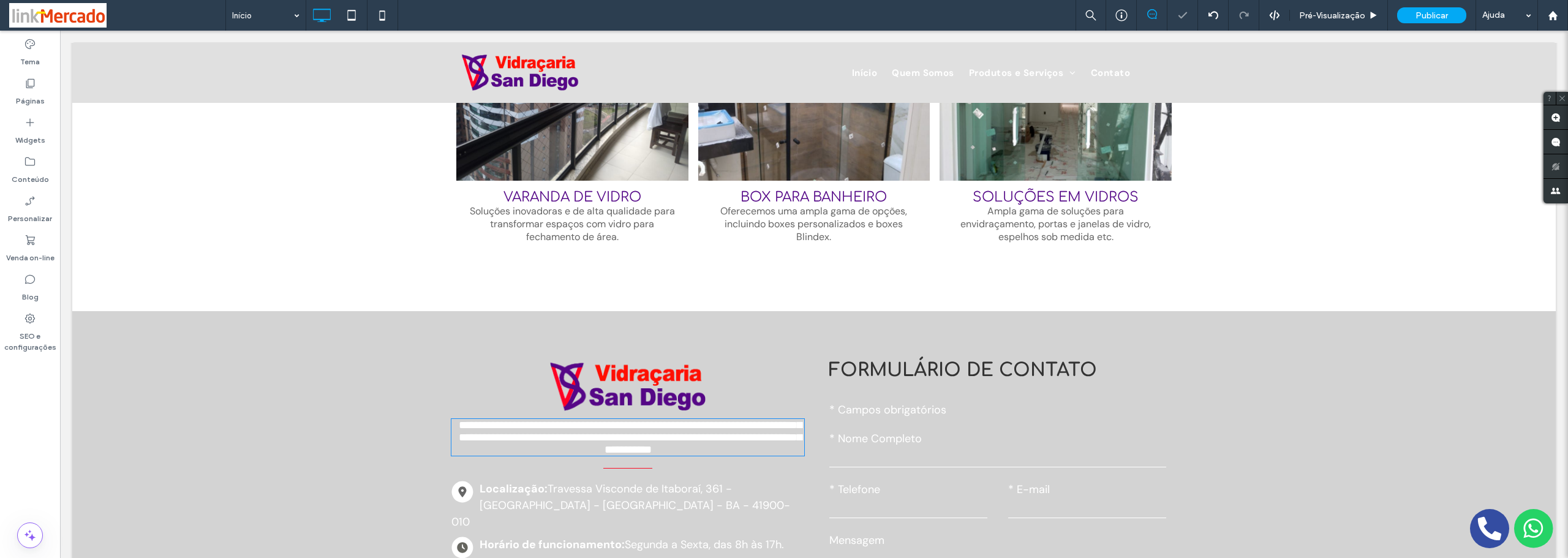
type input "*******"
type input "**"
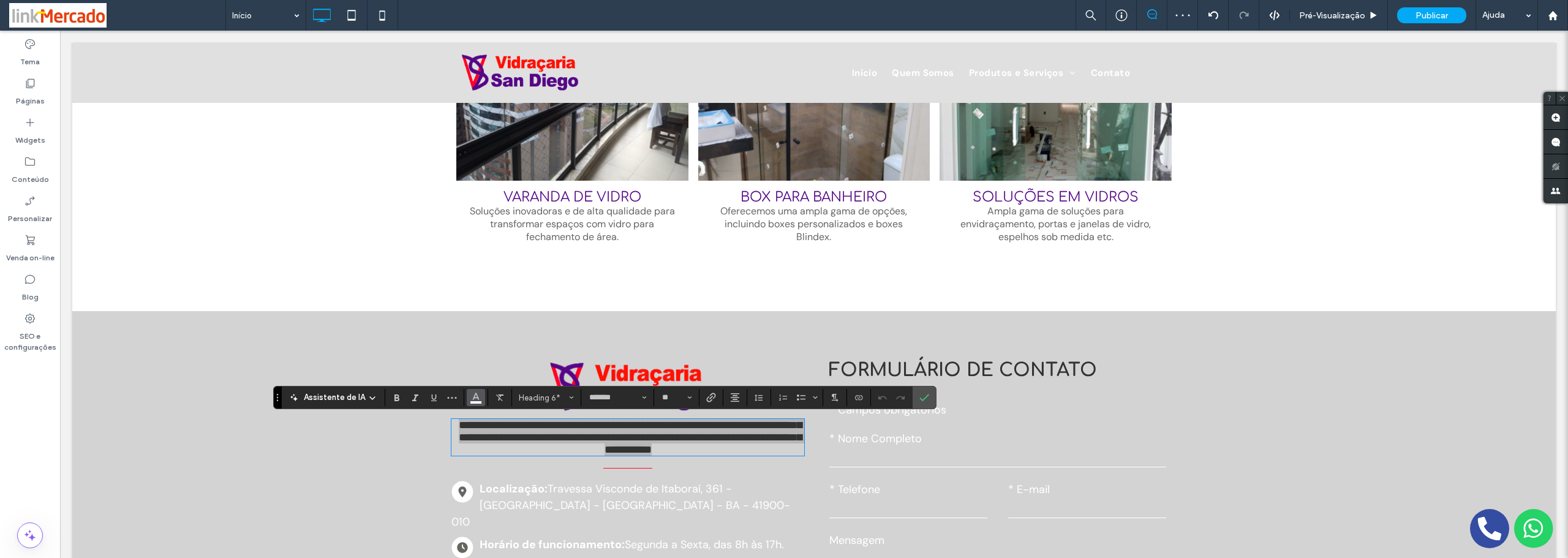
click at [477, 394] on icon "Cor" at bounding box center [476, 396] width 10 height 10
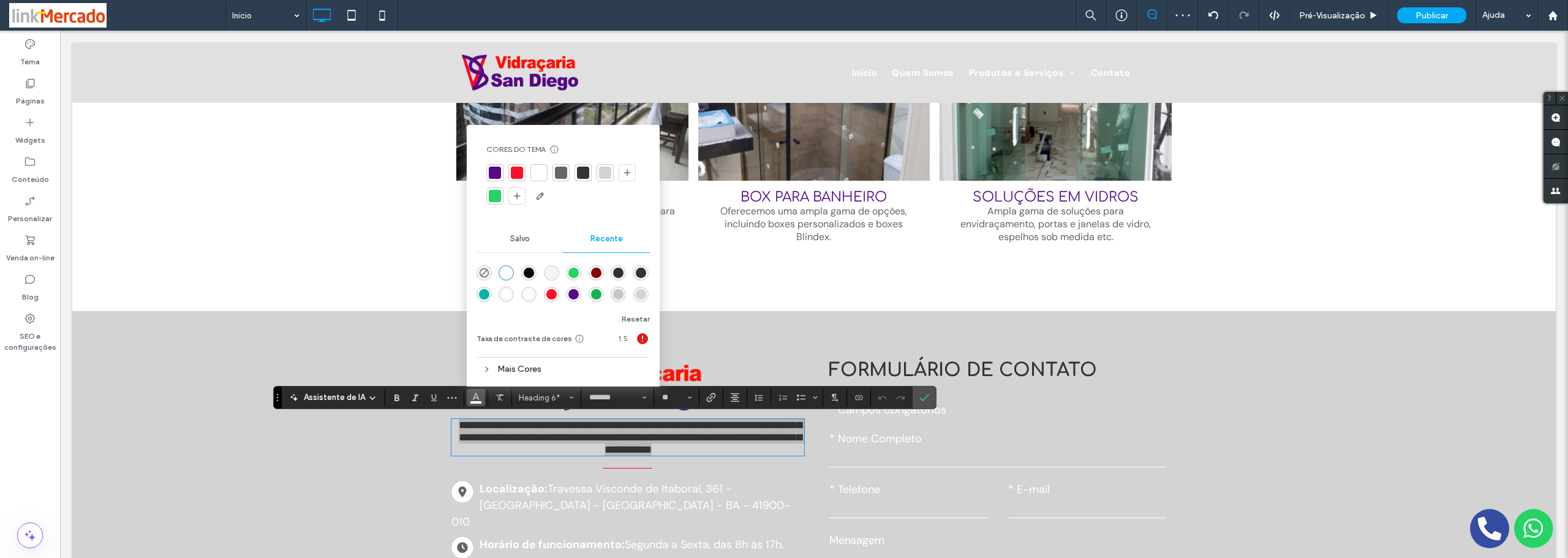
click at [586, 171] on div at bounding box center [583, 173] width 12 height 12
click at [548, 501] on p "Localização: [STREET_ADDRESS] - 41900-010" at bounding box center [627, 505] width 353 height 50
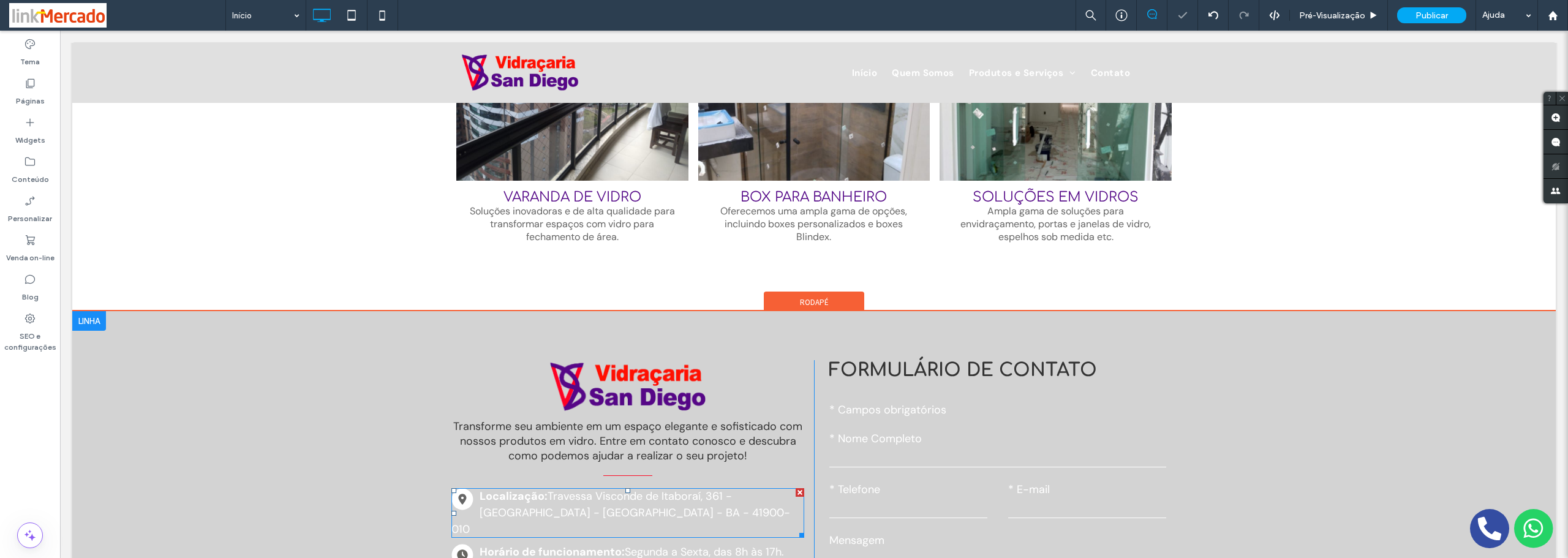
click at [548, 501] on span at bounding box center [627, 512] width 353 height 50
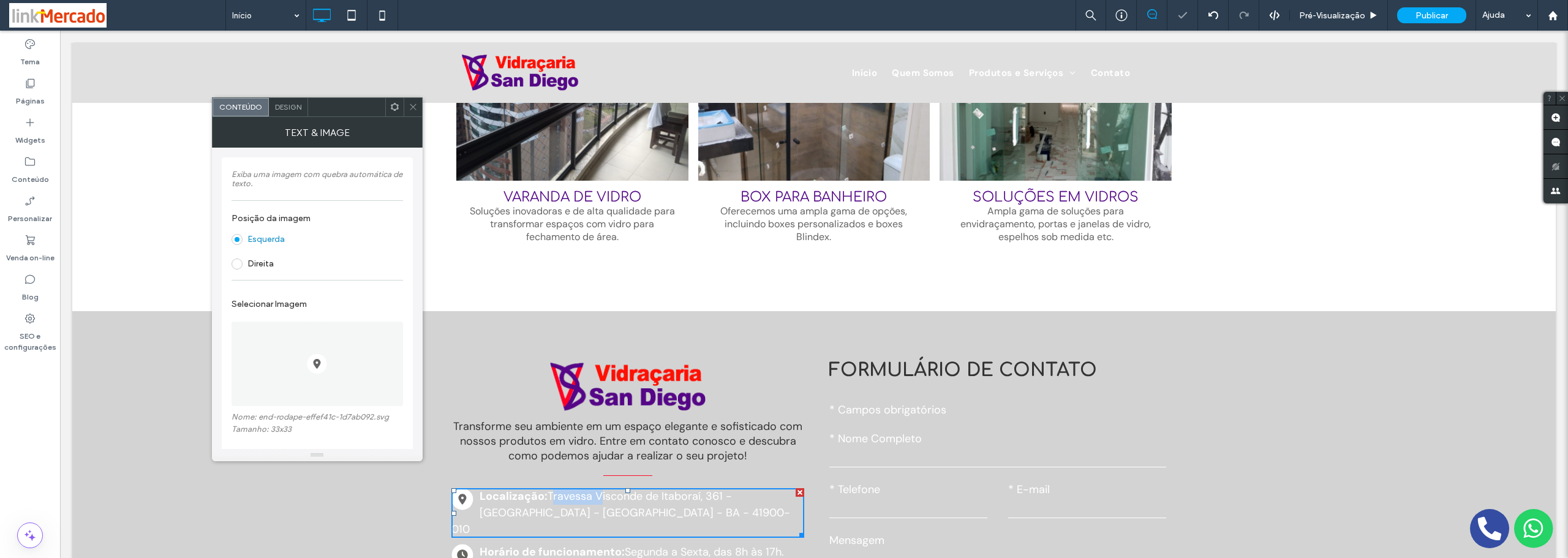
click at [548, 501] on p "Localização: [STREET_ADDRESS] - 41900-010" at bounding box center [627, 512] width 353 height 50
click at [287, 113] on div "Design" at bounding box center [289, 107] width 39 height 18
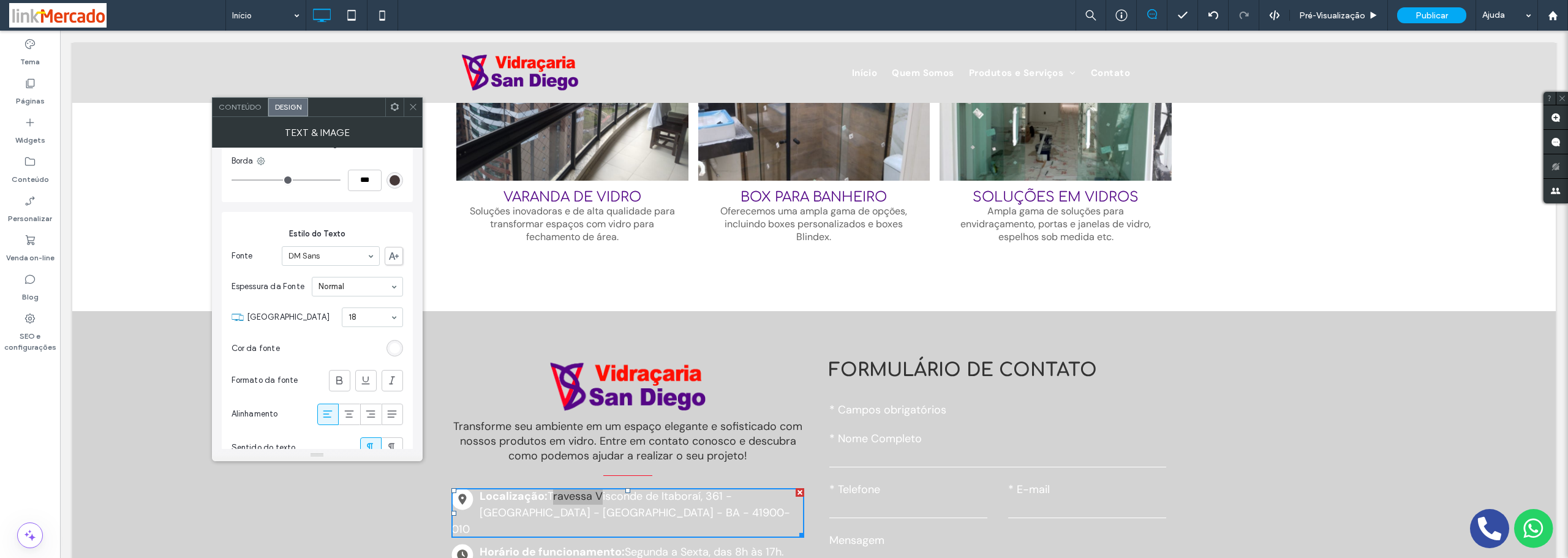
scroll to position [367, 0]
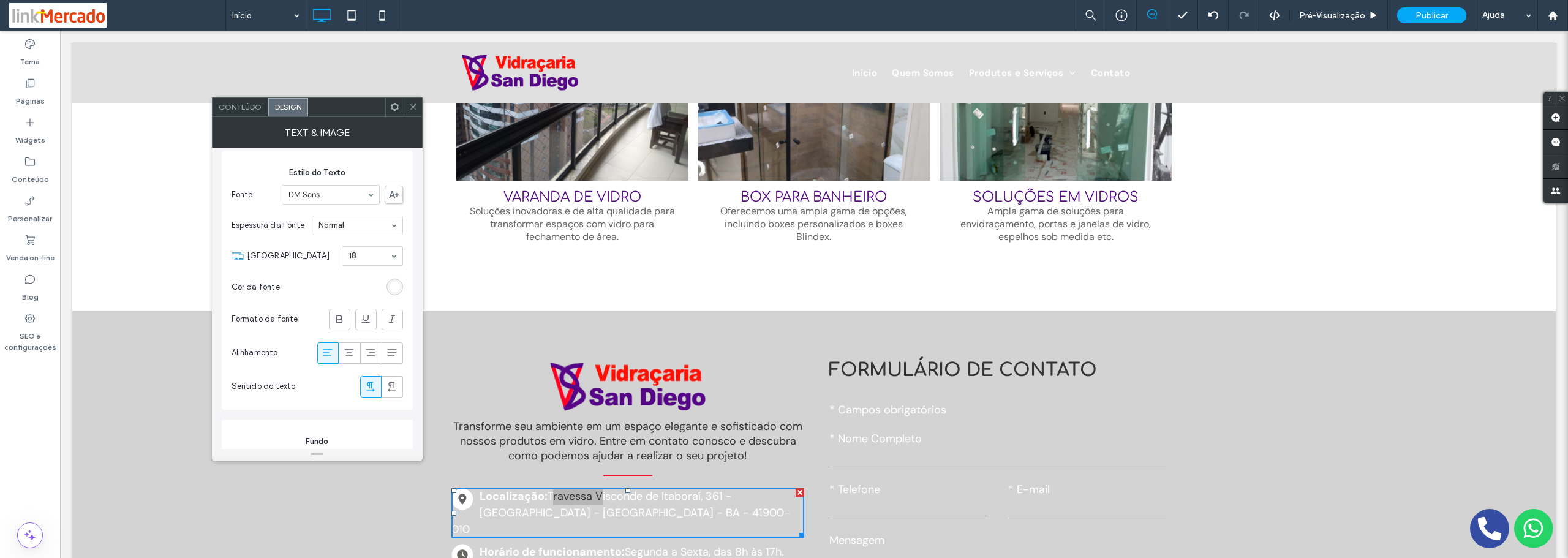
click at [395, 284] on div "rgb(255, 255, 255)" at bounding box center [395, 287] width 10 height 10
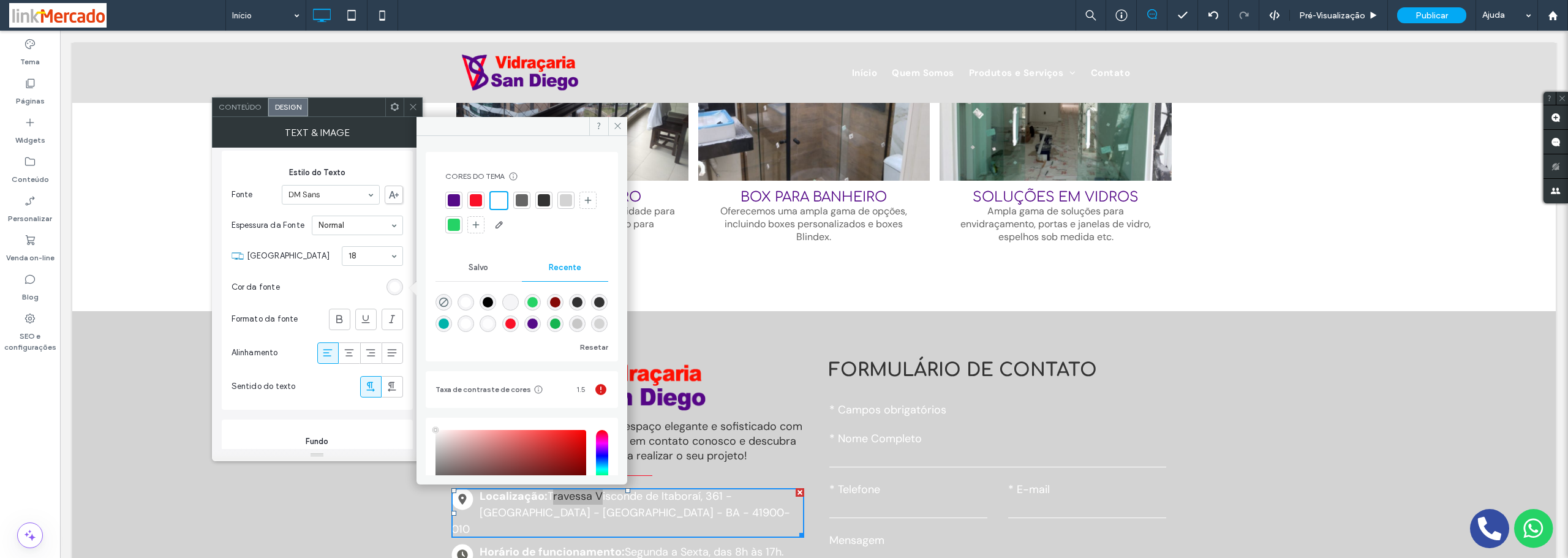
click at [541, 202] on div at bounding box center [544, 200] width 12 height 12
click at [610, 122] on span at bounding box center [617, 126] width 19 height 18
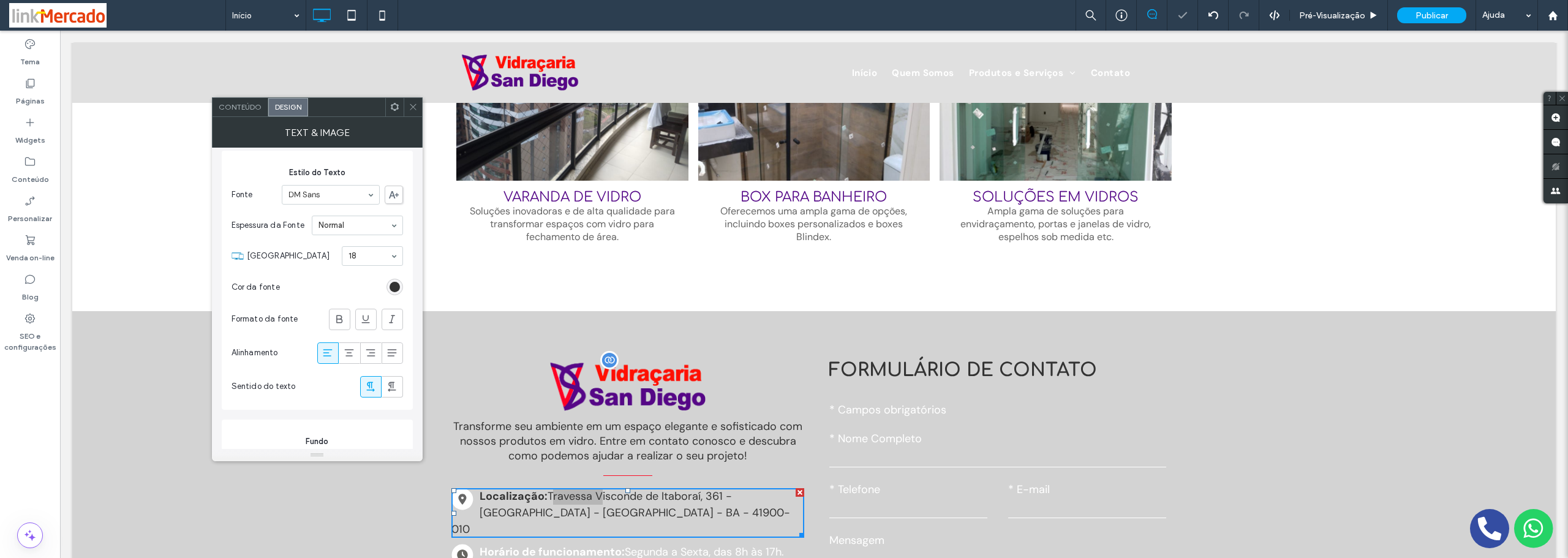
scroll to position [1167, 0]
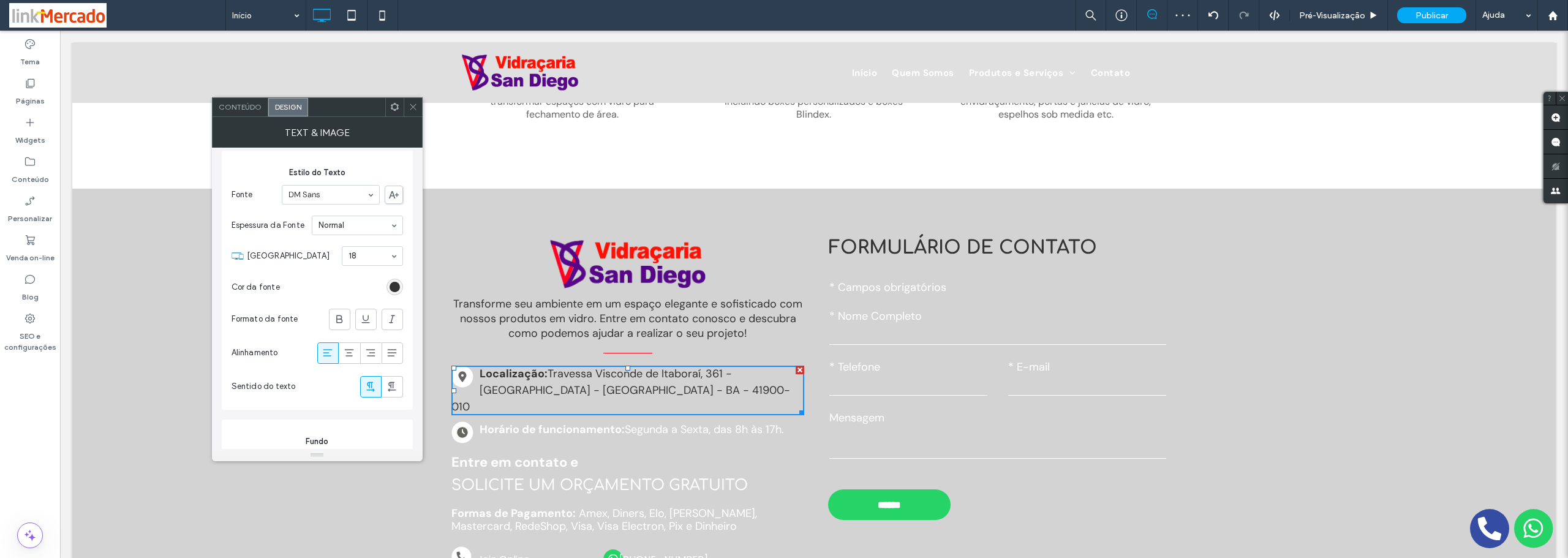
click at [538, 422] on strong "Horário de funcionamento:" at bounding box center [552, 429] width 145 height 15
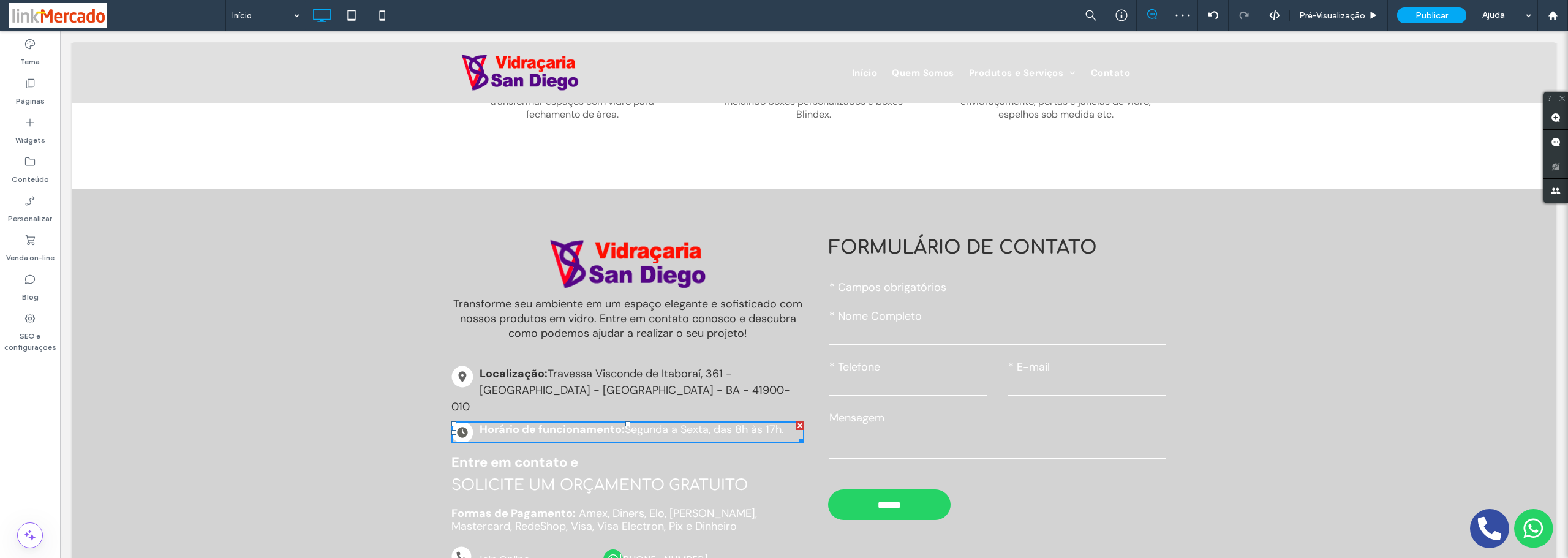
click at [536, 422] on strong "Horário de funcionamento:" at bounding box center [552, 429] width 145 height 15
click at [518, 422] on strong "Horário de funcionamento:" at bounding box center [552, 429] width 145 height 15
click at [480, 422] on strong "Horário de funcionamento:" at bounding box center [552, 429] width 145 height 15
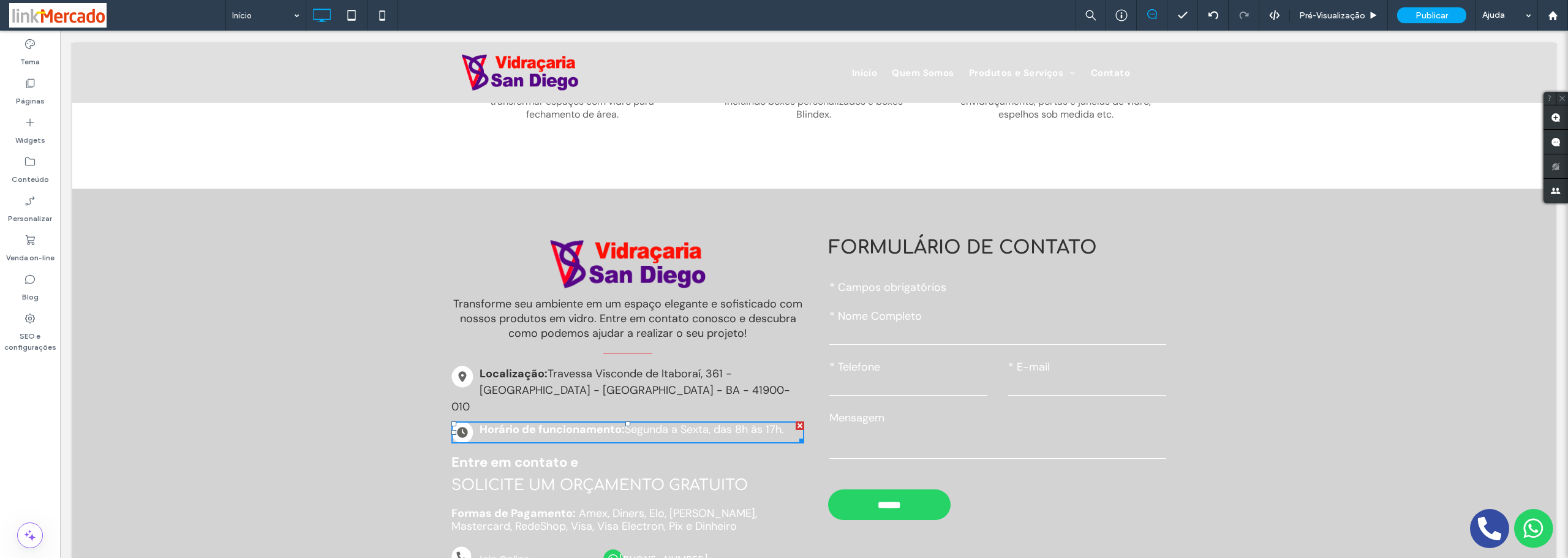
drag, startPoint x: 478, startPoint y: 417, endPoint x: 786, endPoint y: 413, distance: 308.0
click at [791, 421] on p "Horário de funcionamento: Segunda a Sexta, das 8h às 17h." at bounding box center [627, 429] width 353 height 17
click at [625, 421] on p "Horário de funcionamento: Segunda a Sexta, das 8h às 17h." at bounding box center [627, 429] width 353 height 17
click at [595, 422] on strong "Horário de funcionamento:" at bounding box center [552, 429] width 145 height 15
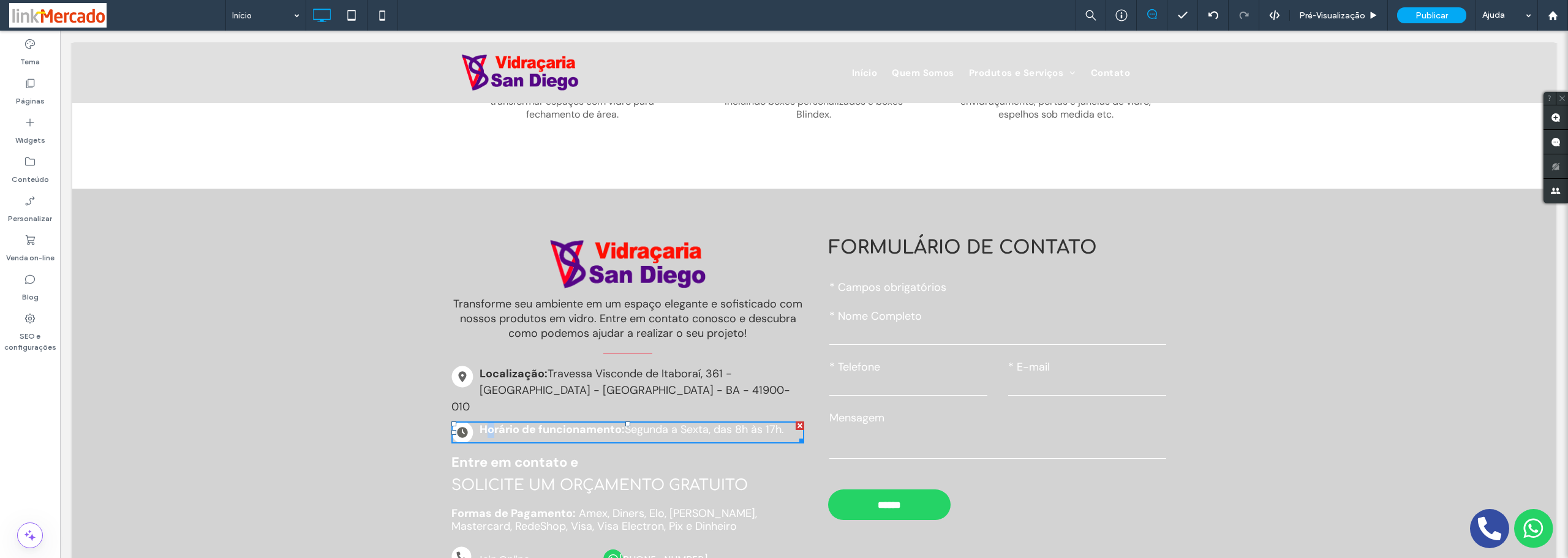
click at [486, 422] on strong "Horário de funcionamento:" at bounding box center [552, 429] width 145 height 15
click at [581, 340] on div "Transforme seu ambiente em um espaço elegante e sofisticado com nossos produtos…" at bounding box center [630, 420] width 368 height 366
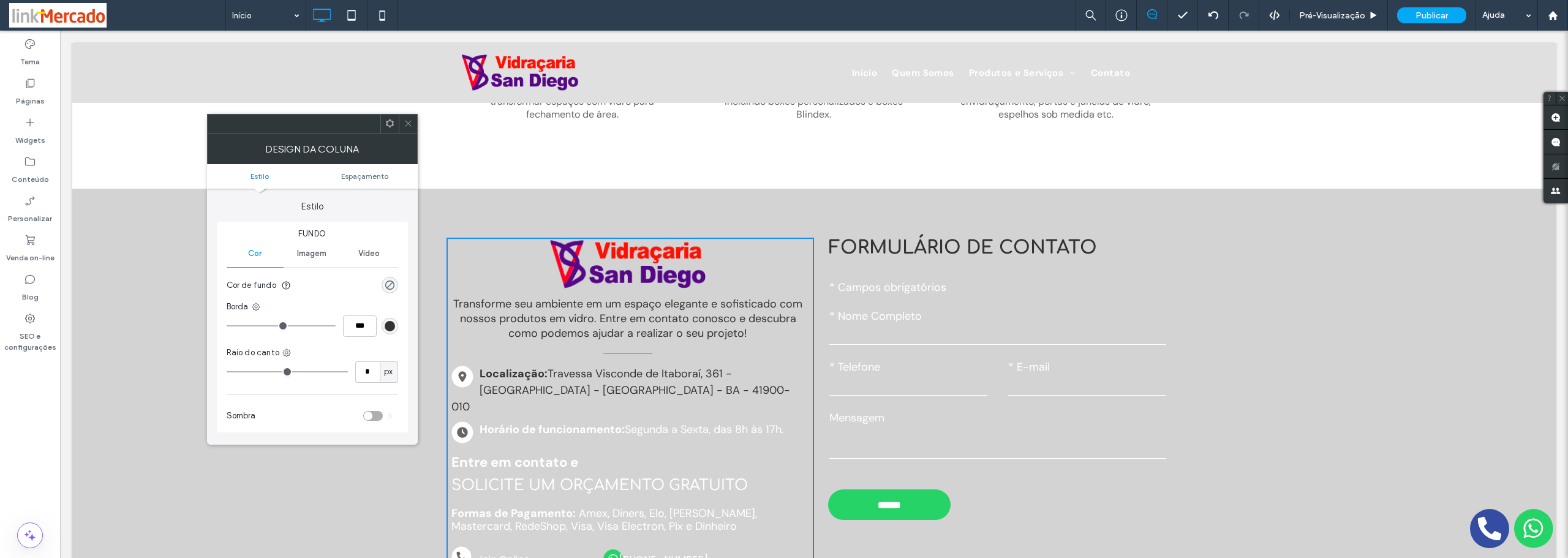
click at [539, 422] on strong "Horário de funcionamento:" at bounding box center [552, 429] width 145 height 15
click at [406, 126] on use at bounding box center [408, 124] width 6 height 6
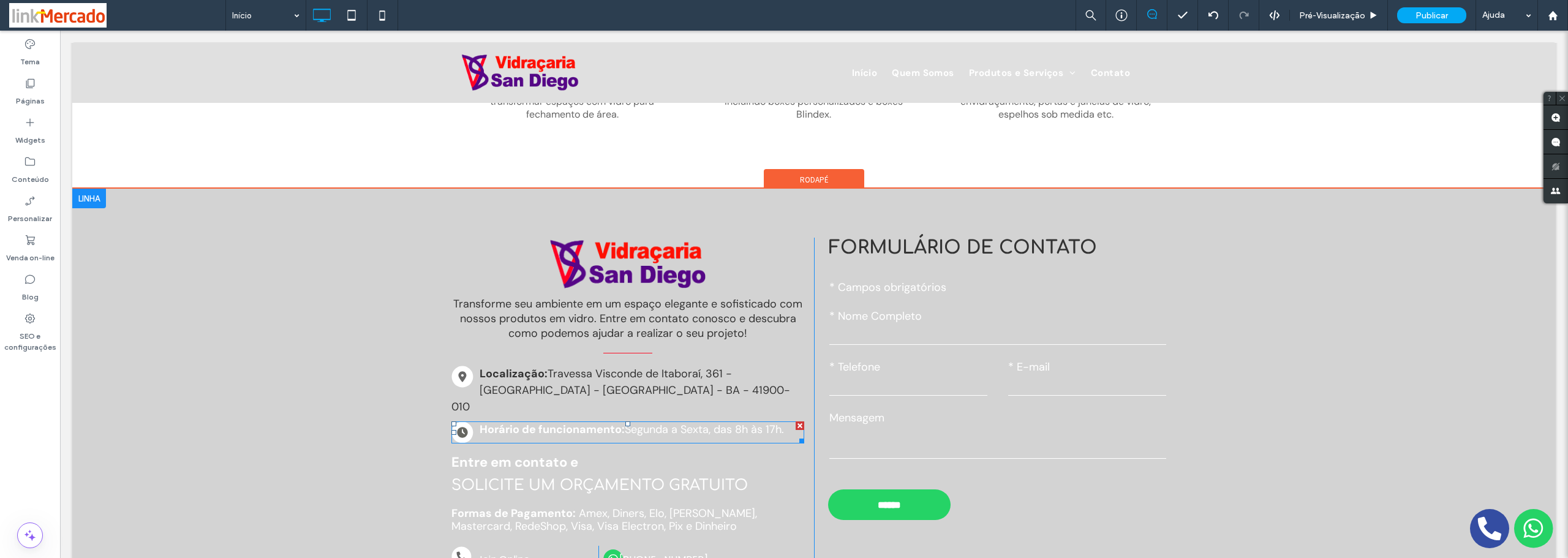
click at [549, 421] on span at bounding box center [627, 432] width 353 height 22
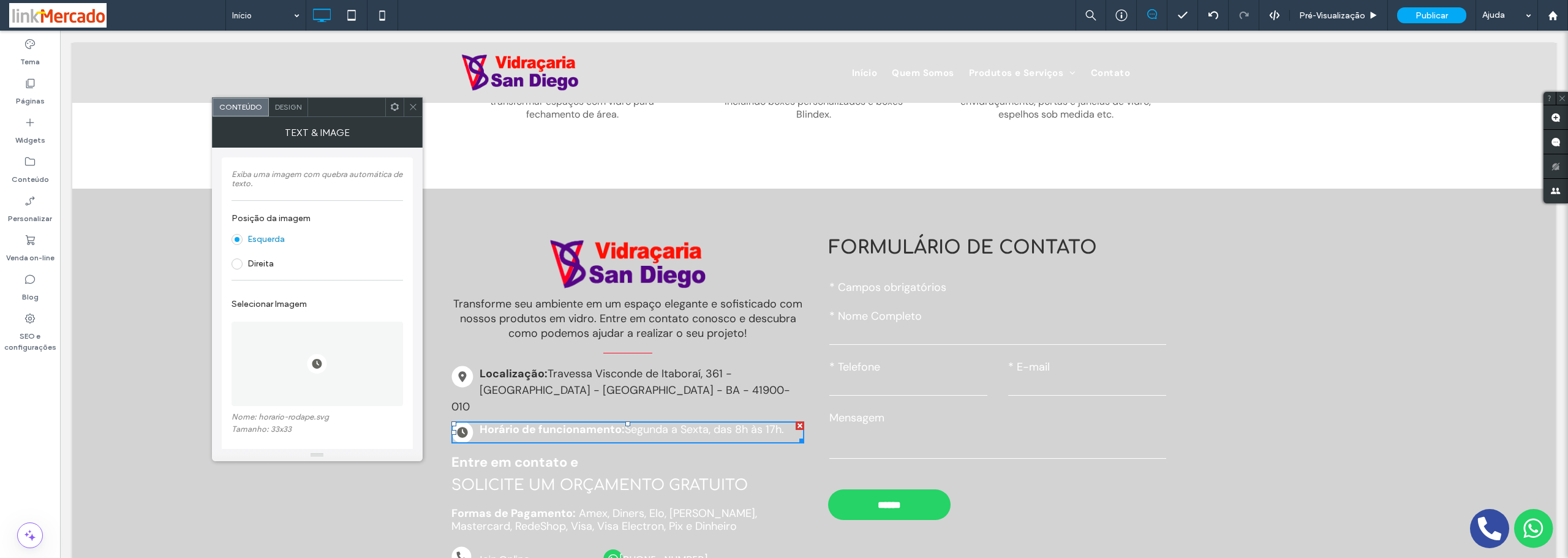
click at [286, 106] on span "Design" at bounding box center [288, 106] width 26 height 9
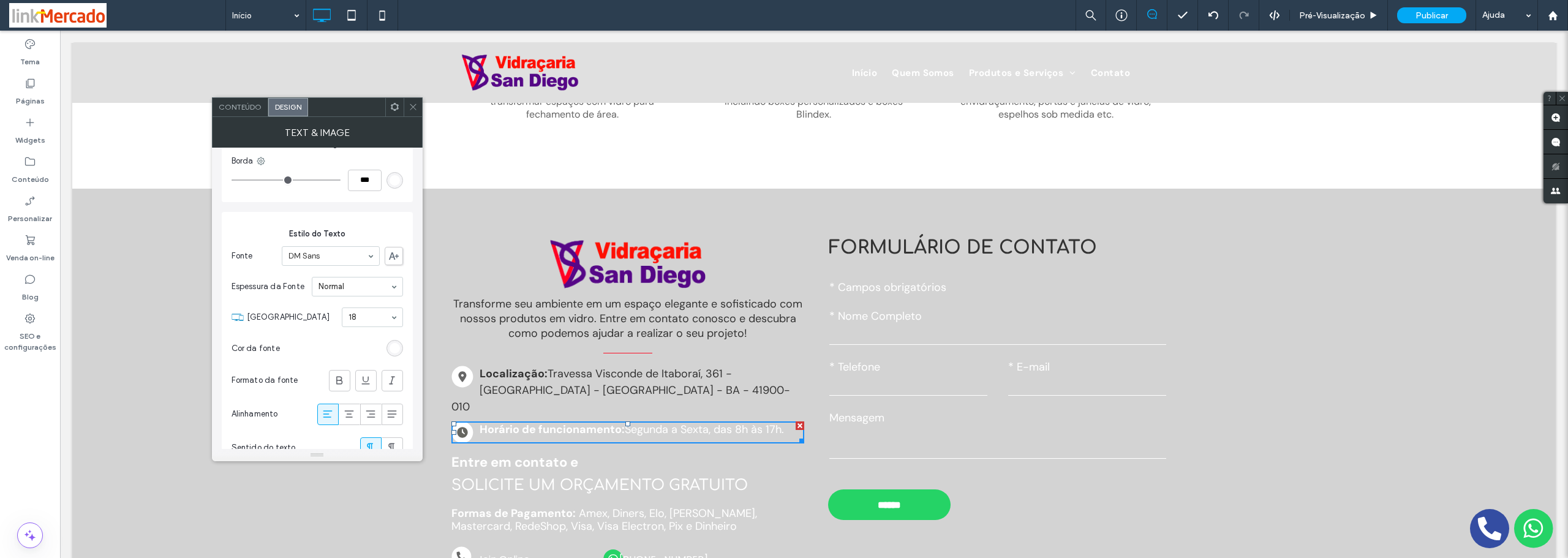
click at [395, 349] on div "rgb(255, 255, 255)" at bounding box center [395, 348] width 10 height 10
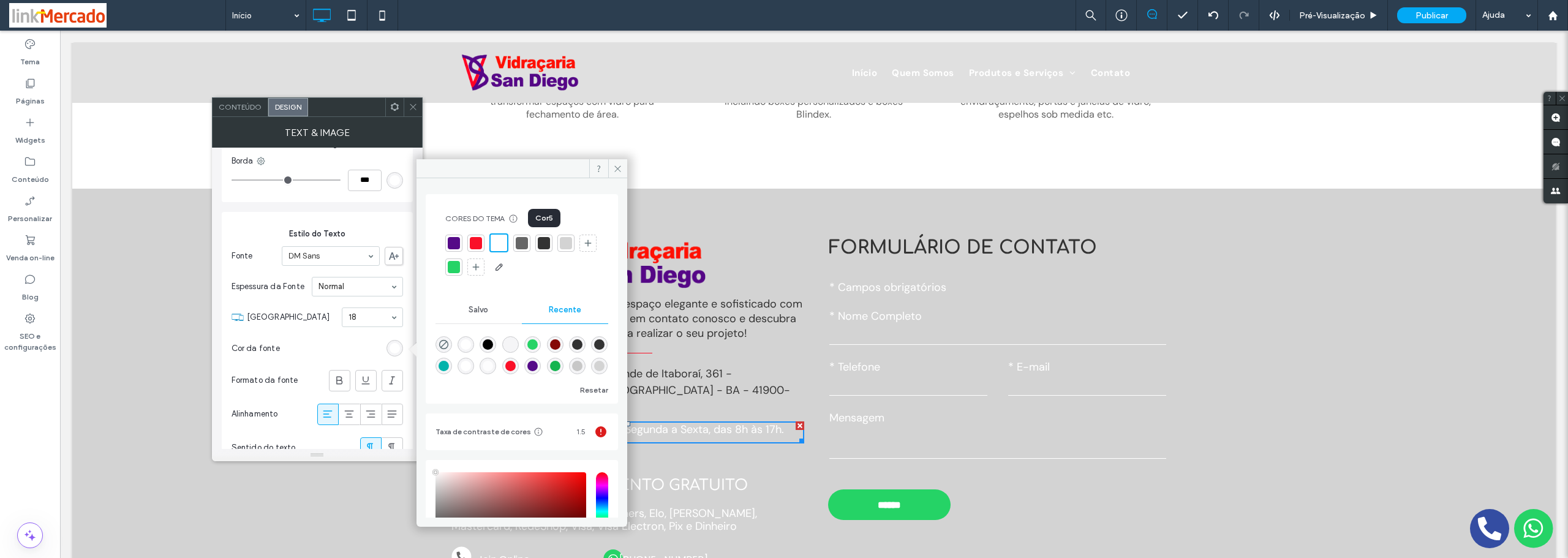
click at [545, 242] on div at bounding box center [544, 243] width 12 height 12
click at [621, 169] on icon at bounding box center [617, 169] width 9 height 9
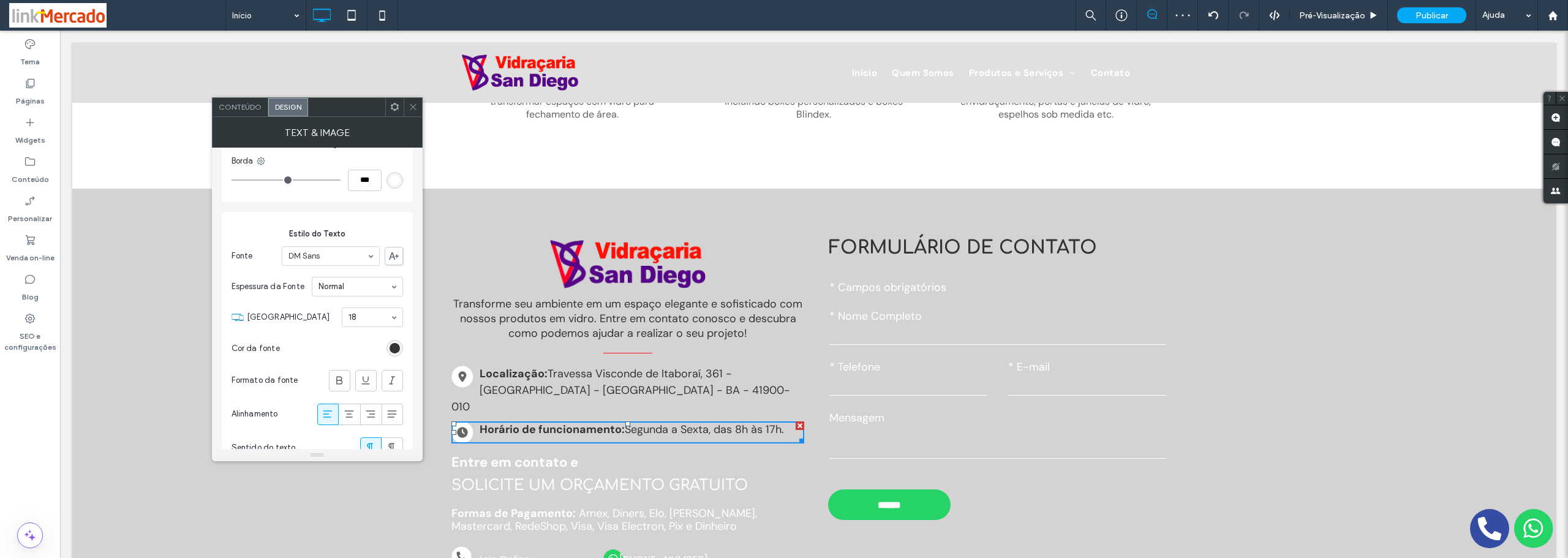
click at [422, 105] on div at bounding box center [413, 107] width 18 height 18
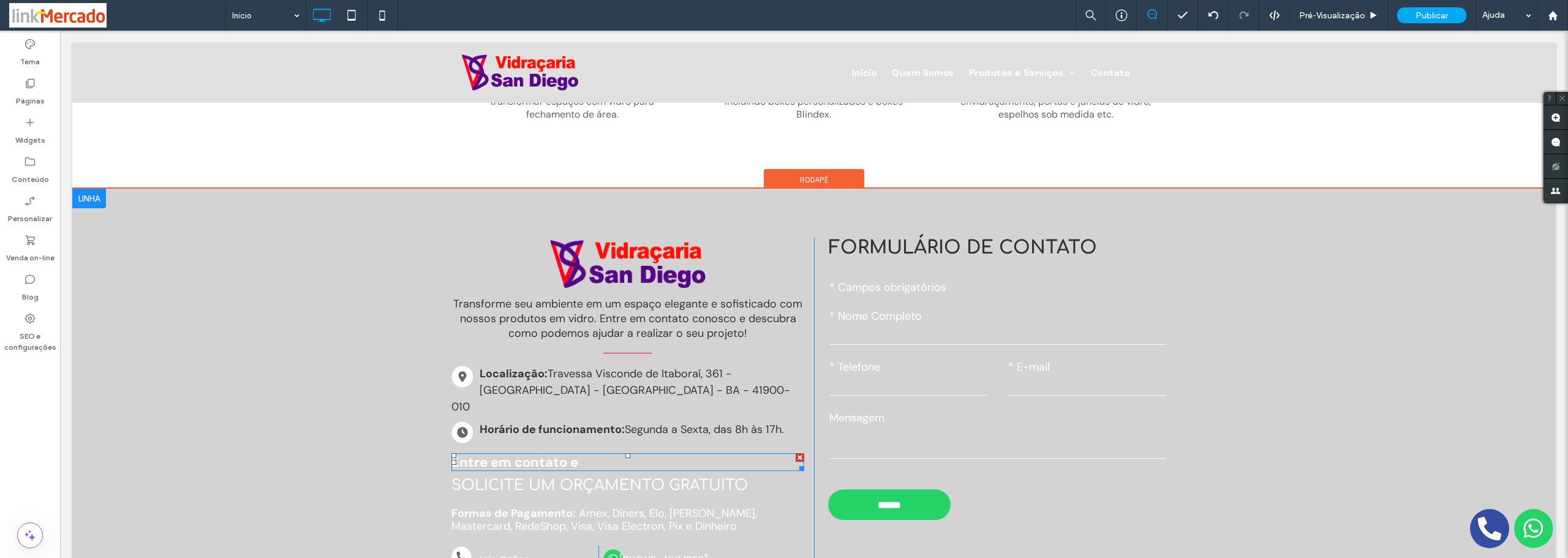
click at [483, 453] on span "Entre em contato e" at bounding box center [515, 461] width 127 height 18
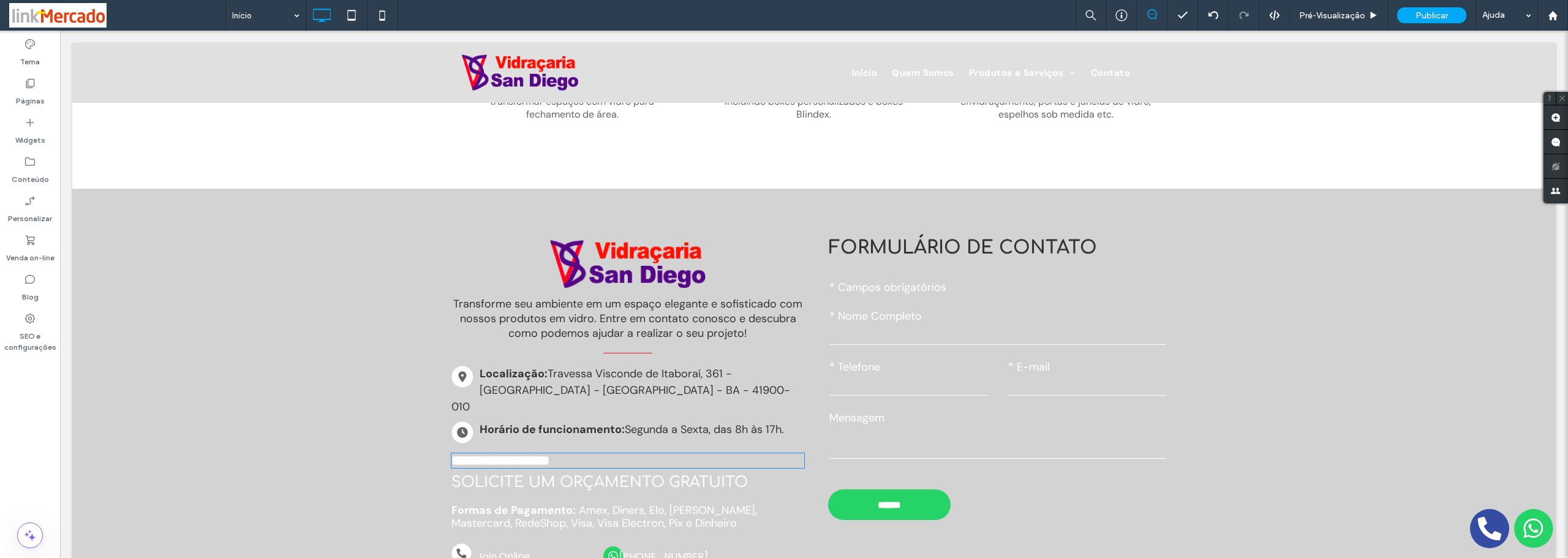
click at [483, 453] on span "**********" at bounding box center [500, 460] width 98 height 14
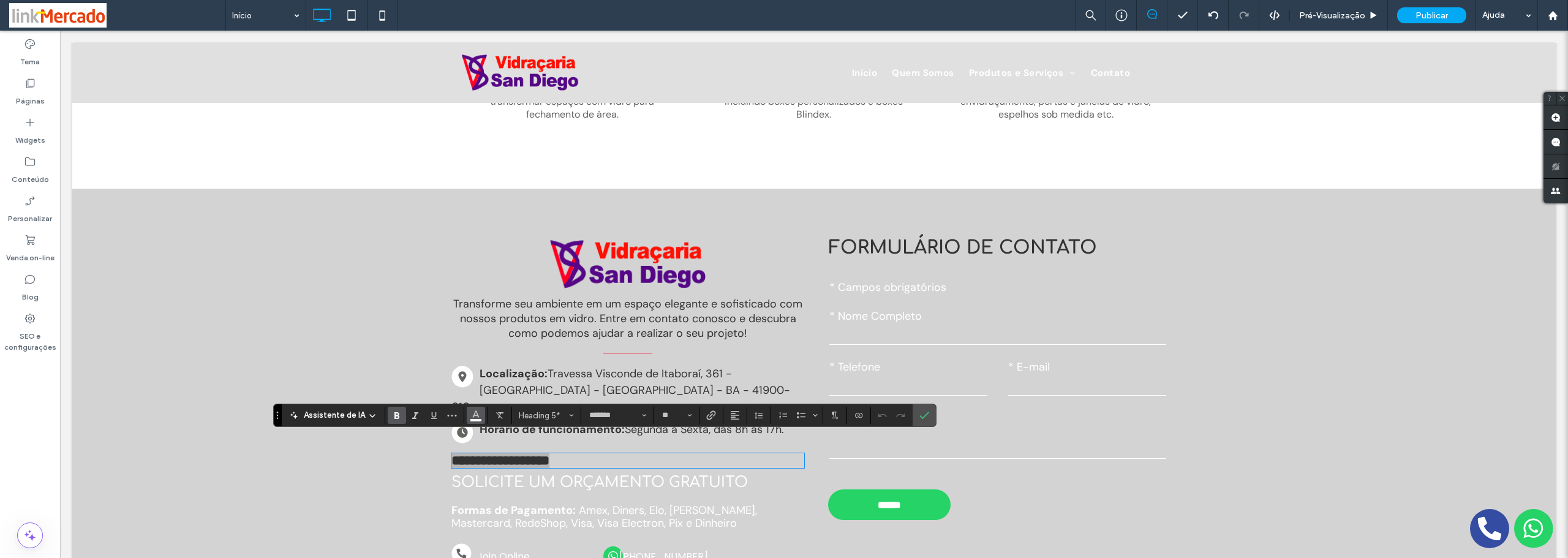
click at [478, 413] on icon "Cor" at bounding box center [476, 414] width 10 height 10
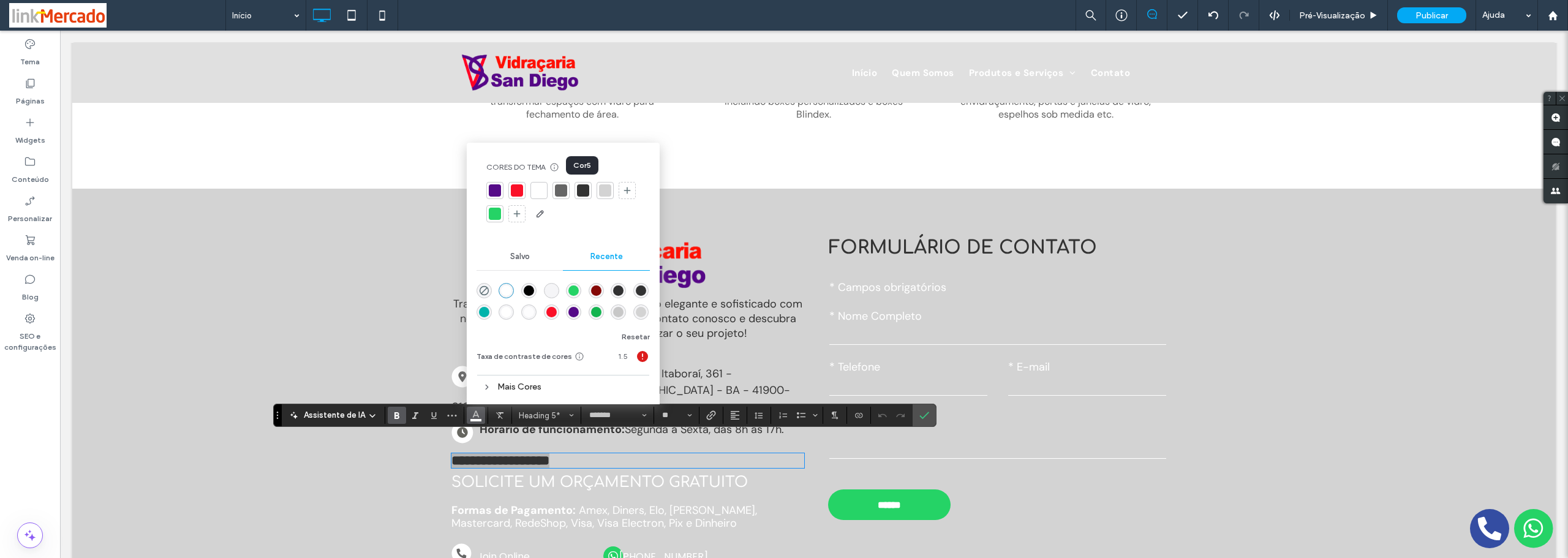
click at [581, 186] on div at bounding box center [583, 191] width 12 height 12
click at [930, 418] on label "Confirmar" at bounding box center [925, 415] width 18 height 22
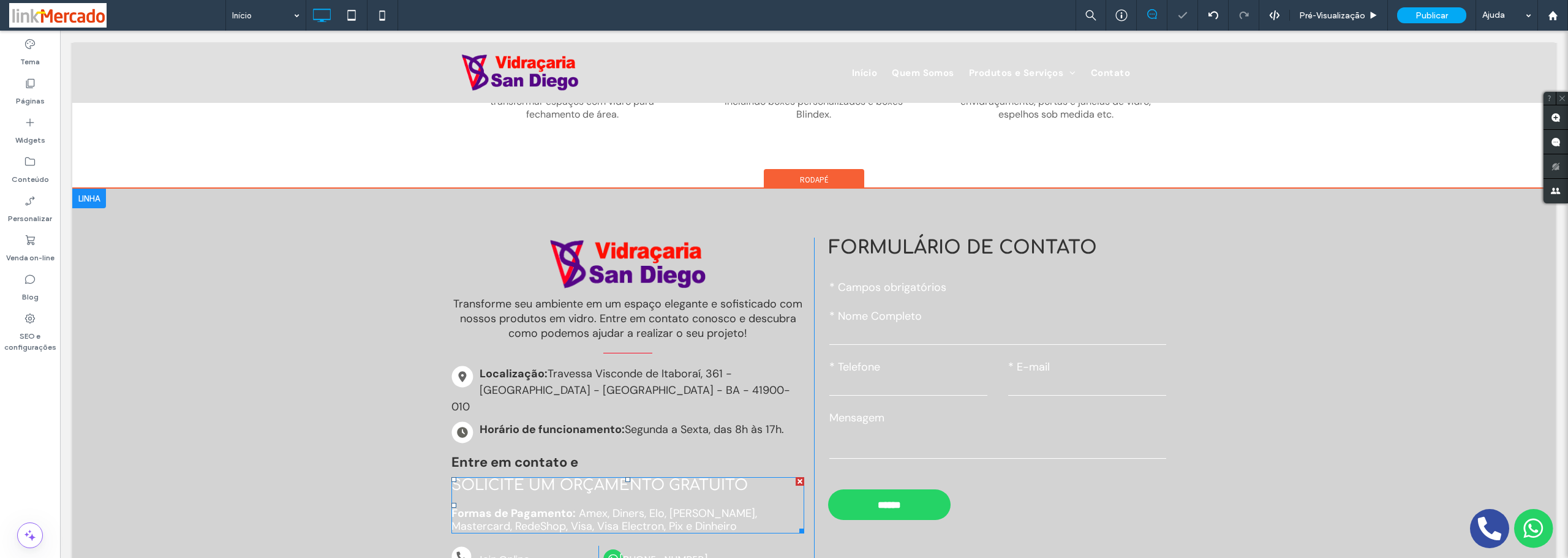
click at [509, 477] on span "Solicite um orçamento gratuito" at bounding box center [600, 485] width 297 height 17
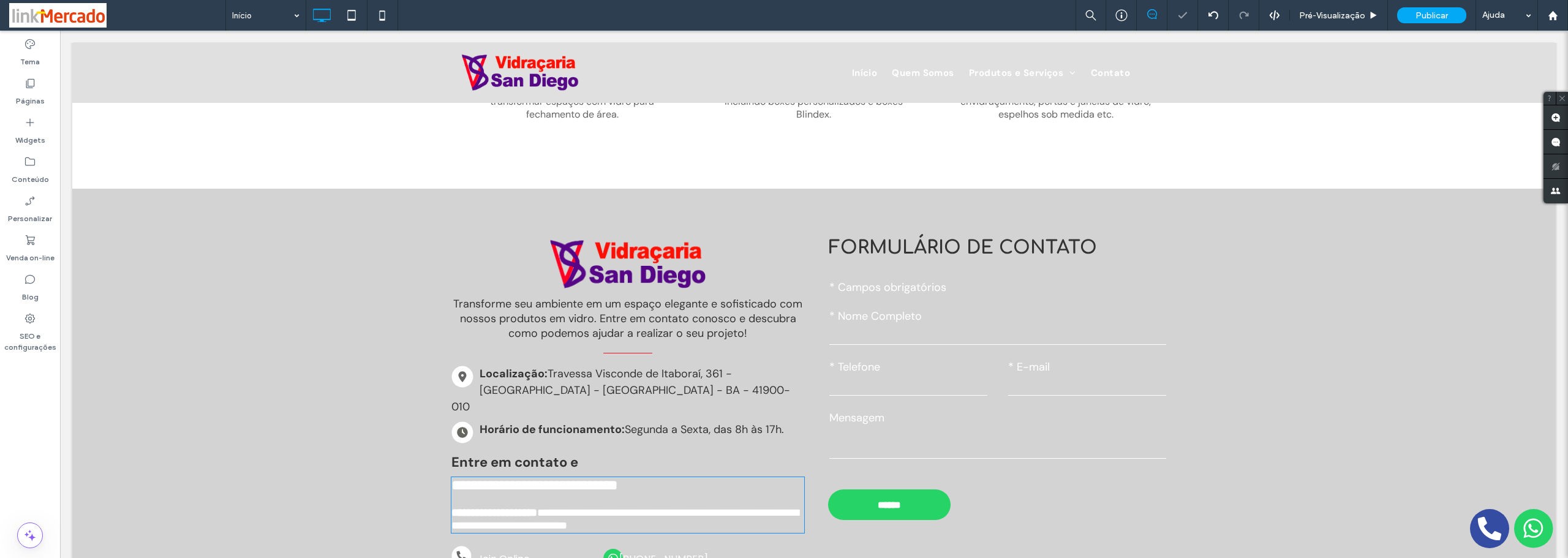
click at [509, 477] on span "**********" at bounding box center [534, 485] width 167 height 15
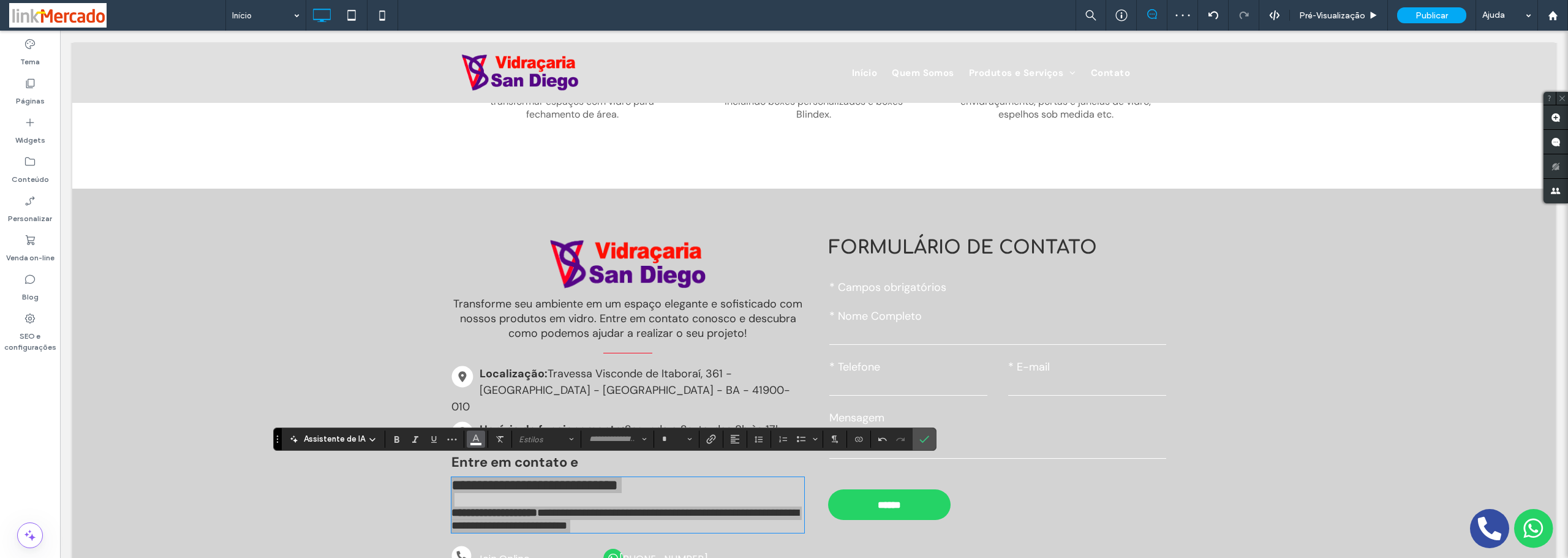
click at [474, 442] on icon "Cor" at bounding box center [476, 438] width 10 height 10
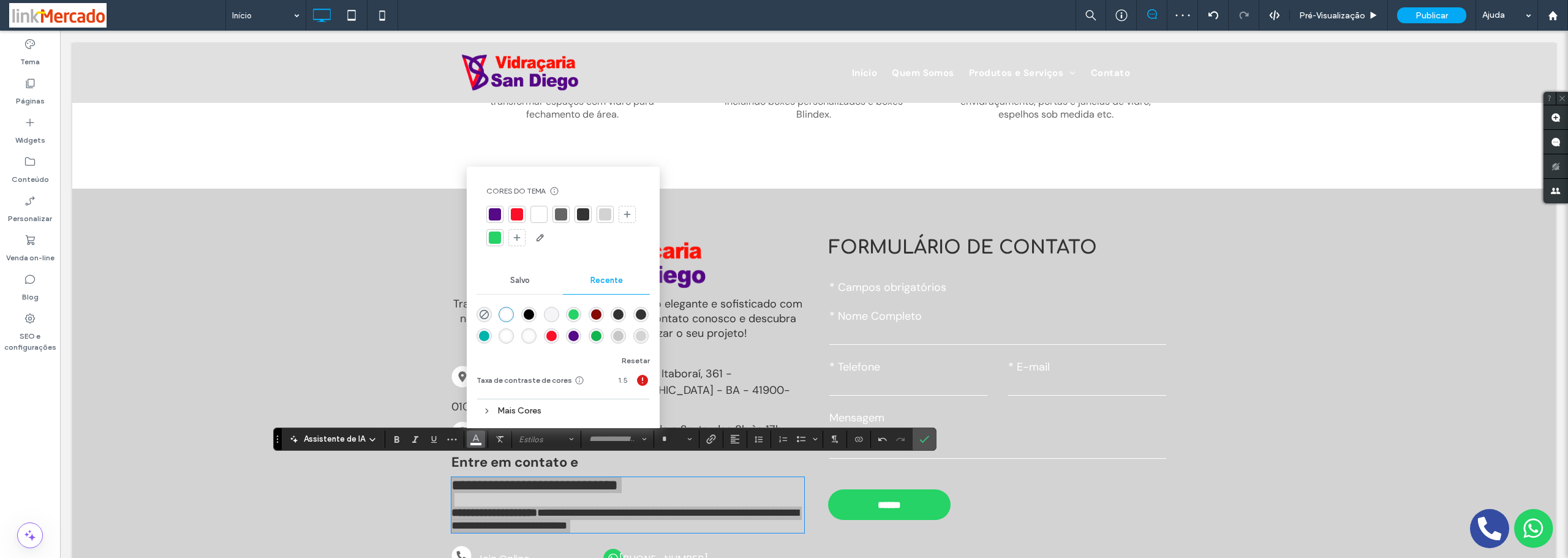
click at [582, 210] on div at bounding box center [583, 214] width 12 height 12
drag, startPoint x: 926, startPoint y: 440, endPoint x: 568, endPoint y: 380, distance: 363.0
click at [926, 440] on icon "Confirmar" at bounding box center [925, 439] width 10 height 10
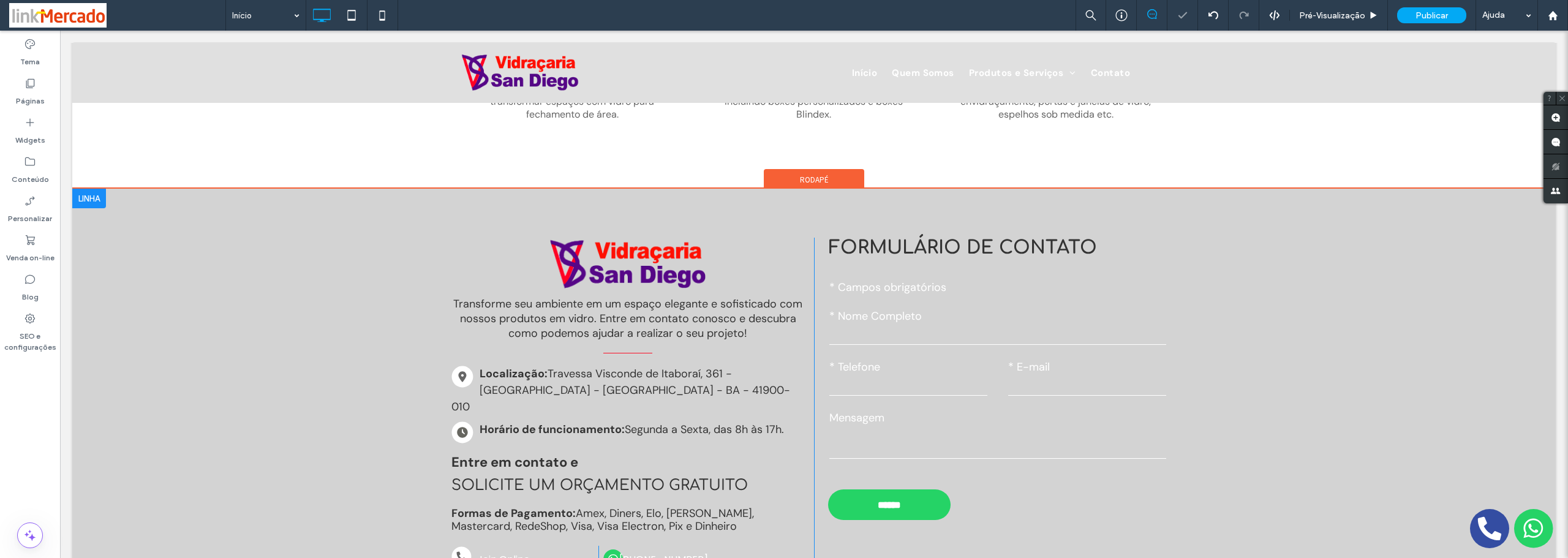
scroll to position [1335, 0]
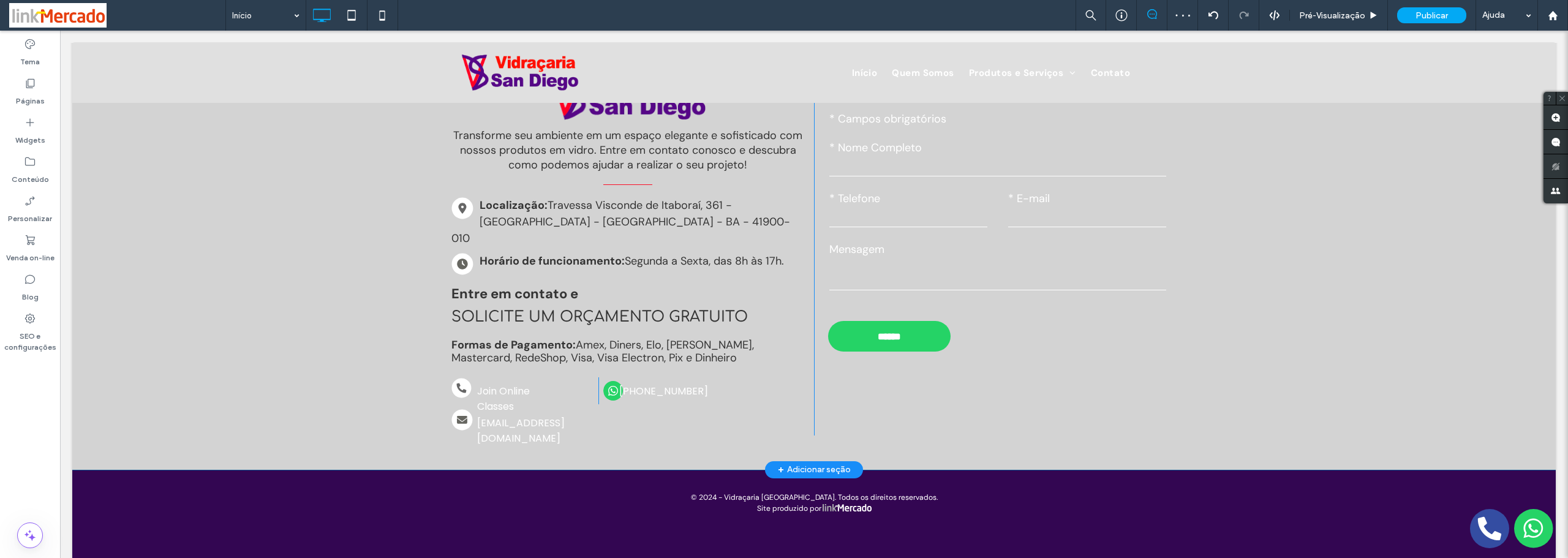
click at [337, 343] on div "Transforme seu ambiente em um espaço elegante e sofisticado com nossos produtos…" at bounding box center [814, 245] width 1484 height 449
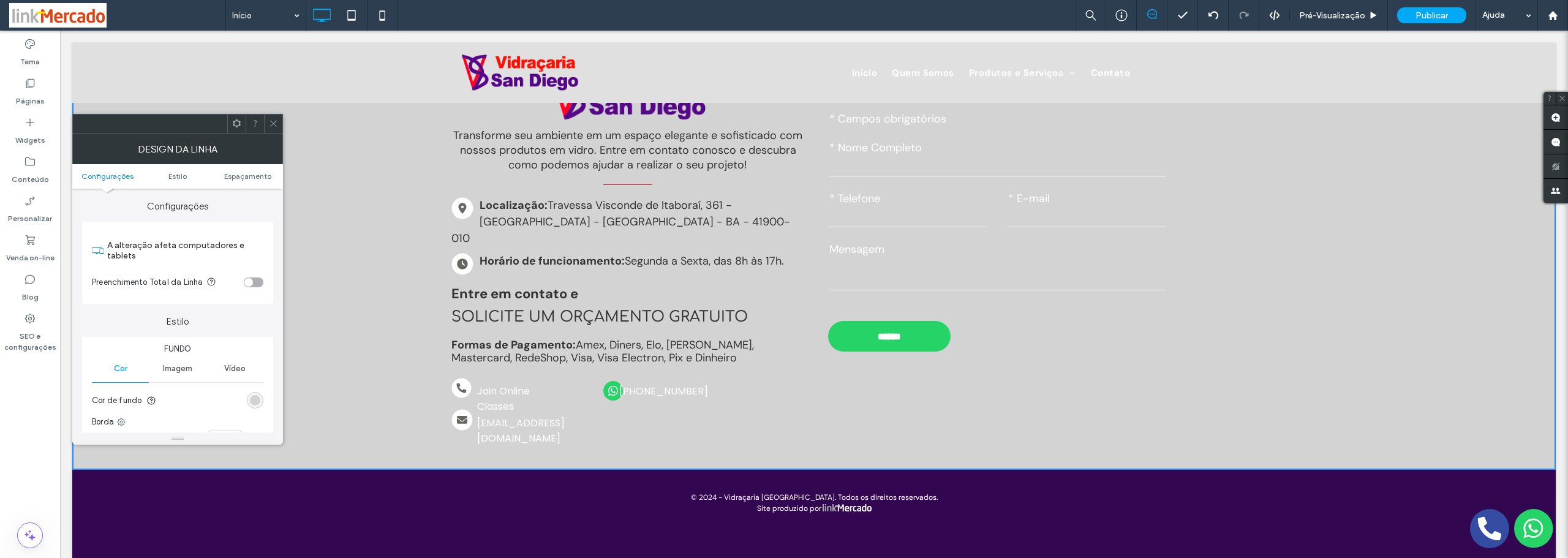
click at [278, 122] on icon at bounding box center [273, 123] width 9 height 9
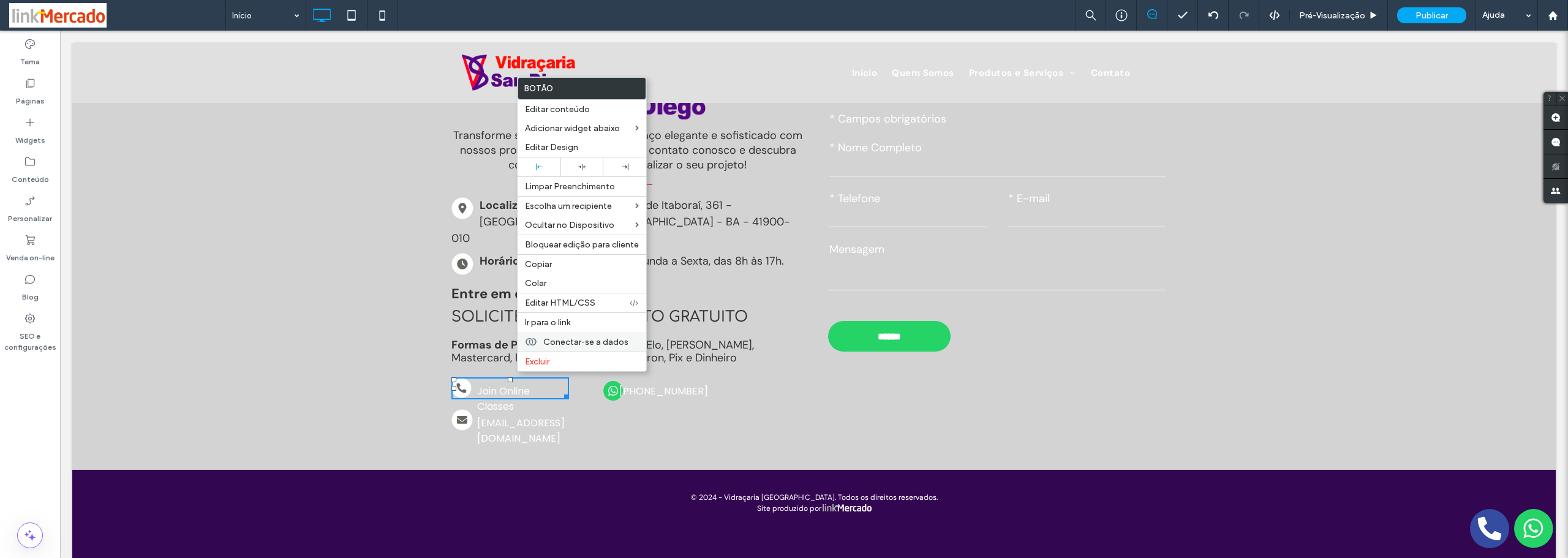
click at [548, 340] on span "Conectar-se a dados" at bounding box center [586, 341] width 85 height 10
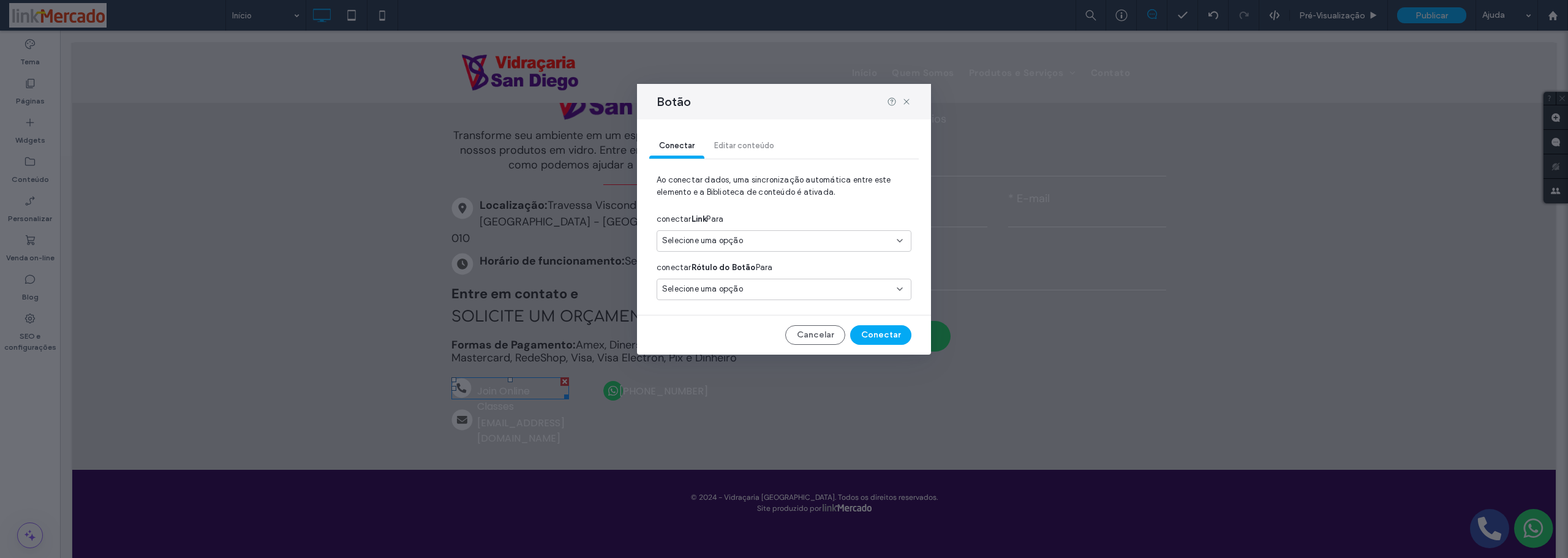
click at [701, 244] on span "Selecione uma opção" at bounding box center [702, 241] width 81 height 12
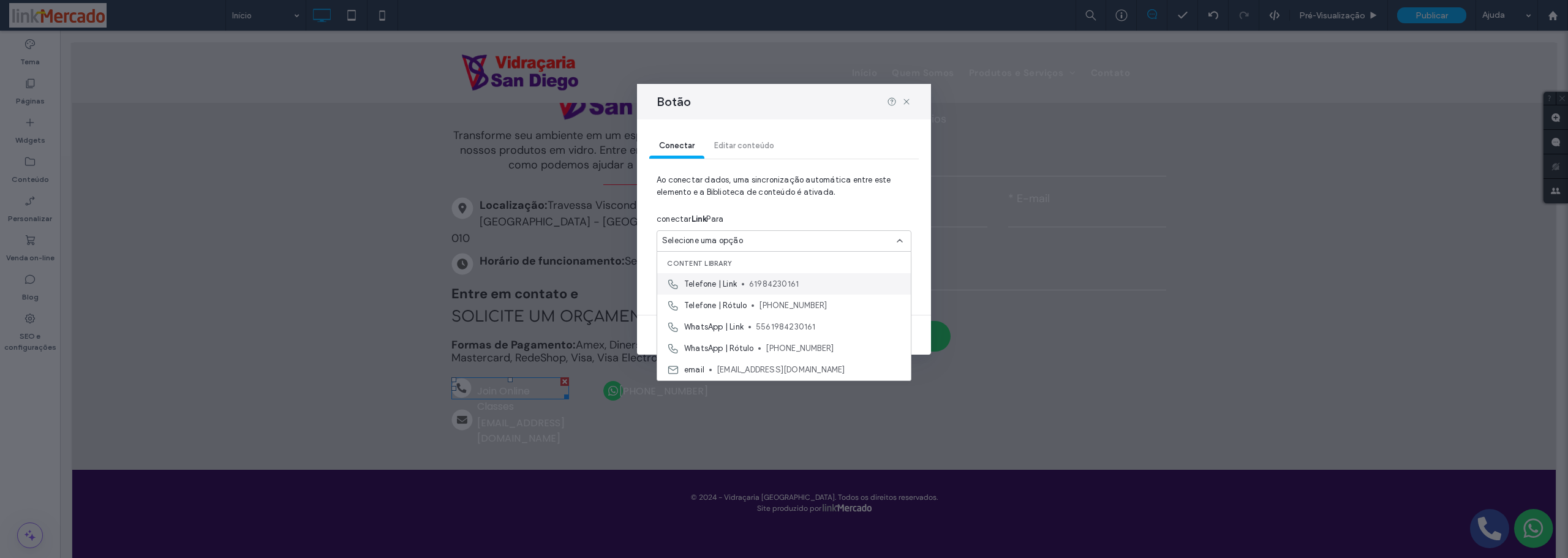
click at [704, 290] on div "Telefone | Link [PHONE_NUMBER]" at bounding box center [784, 284] width 254 height 22
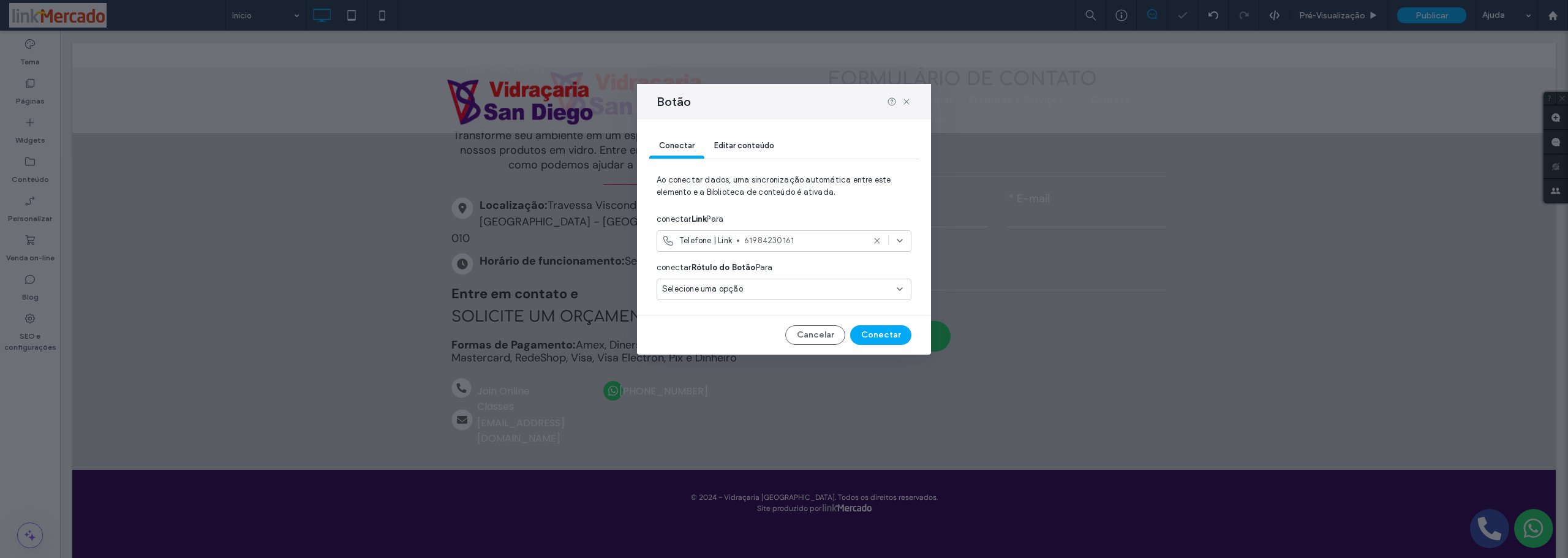
click at [688, 290] on span "Selecione uma opção" at bounding box center [702, 289] width 81 height 12
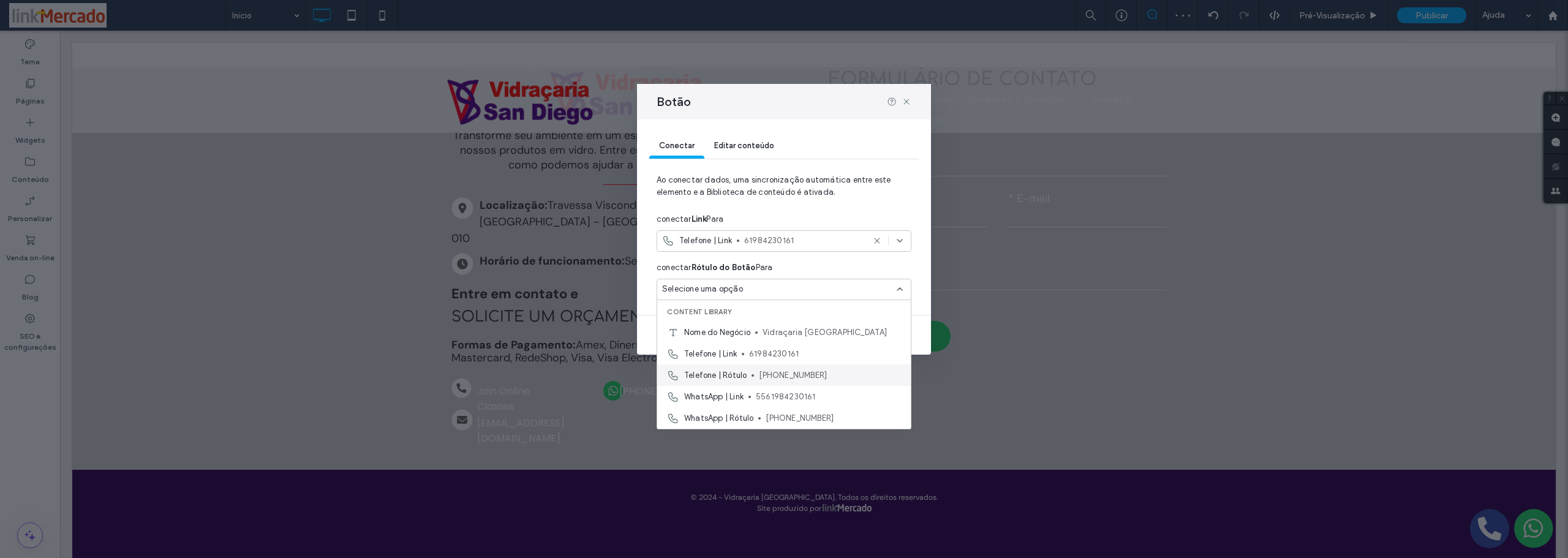
click at [703, 378] on span "Telefone | Rótulo" at bounding box center [715, 375] width 62 height 12
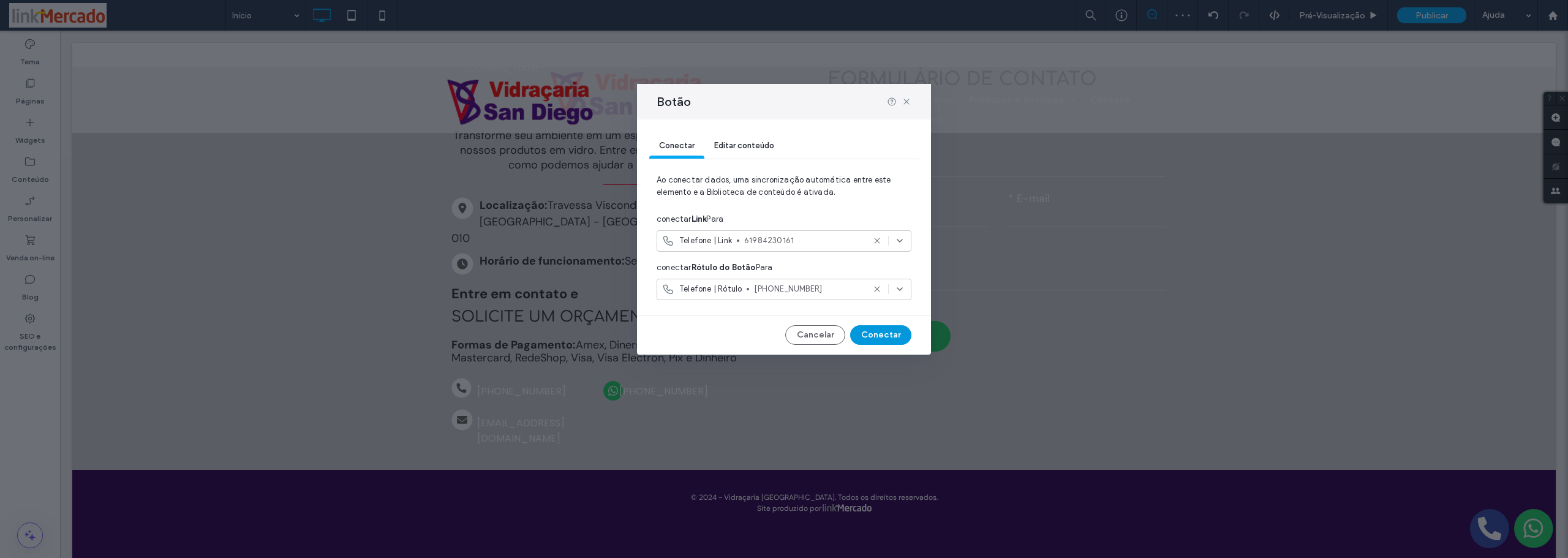
click at [876, 333] on button "Conectar" at bounding box center [881, 335] width 62 height 20
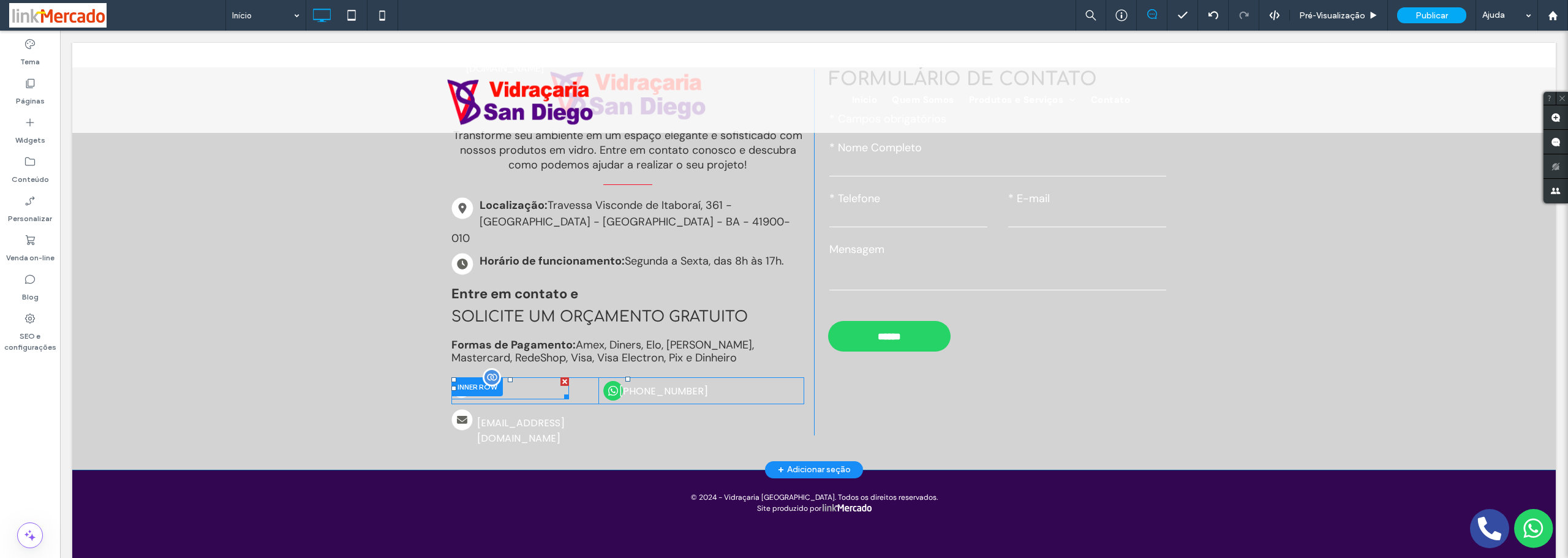
click at [513, 377] on span "[PHONE_NUMBER]" at bounding box center [521, 391] width 89 height 28
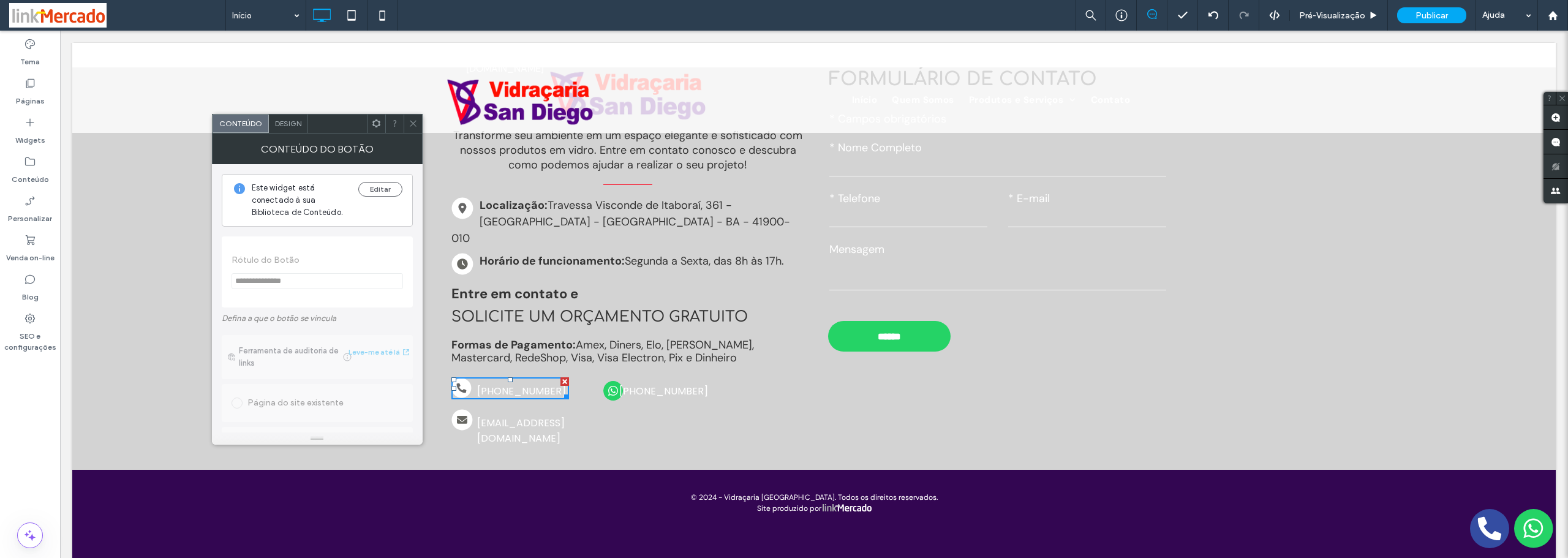
click at [279, 124] on span "Design" at bounding box center [288, 123] width 26 height 9
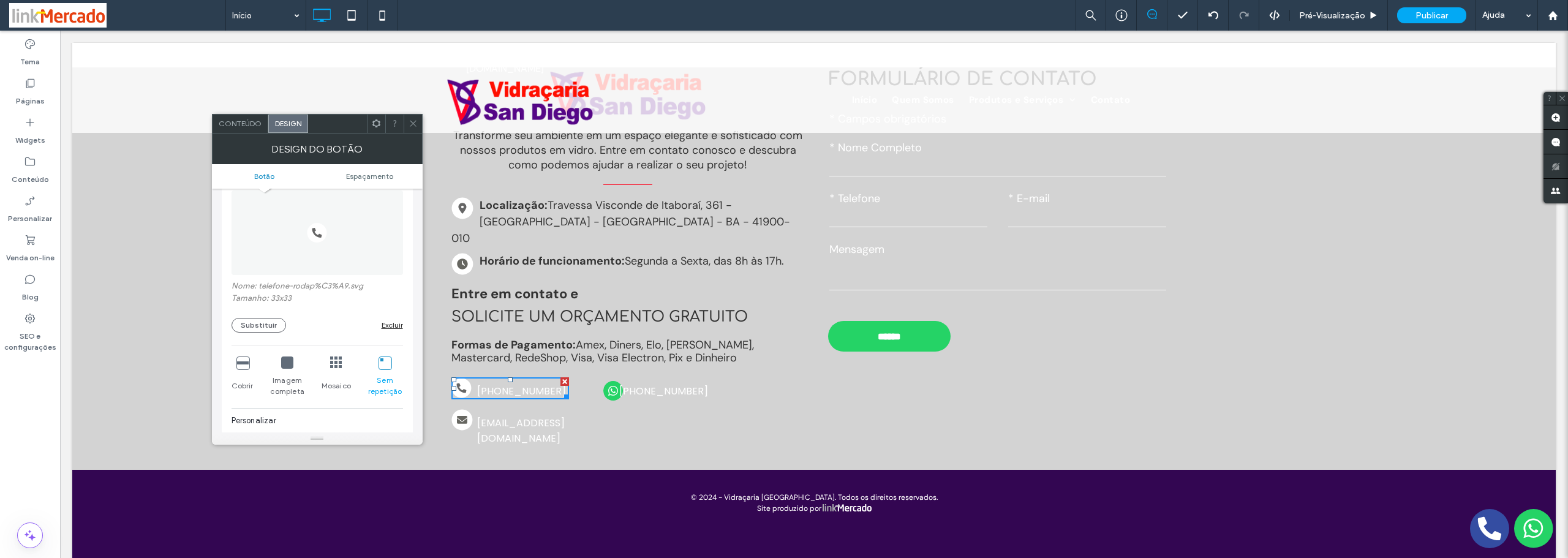
scroll to position [62, 0]
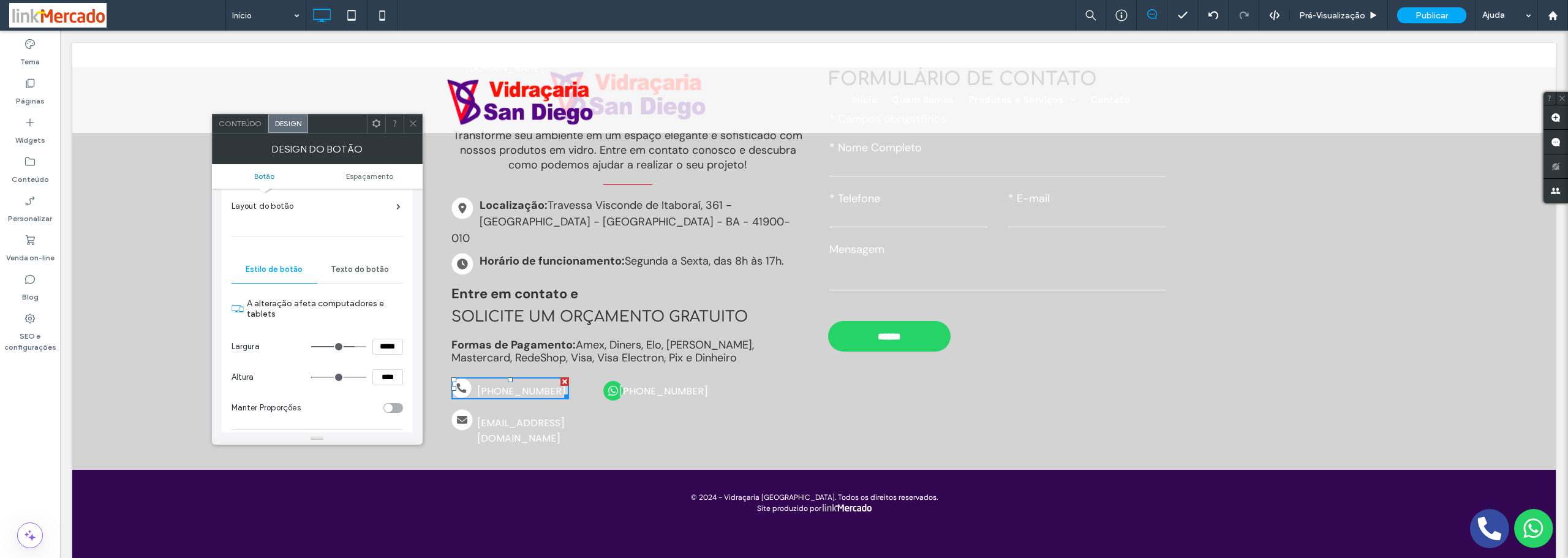
click at [352, 272] on span "Texto do botão" at bounding box center [360, 269] width 58 height 10
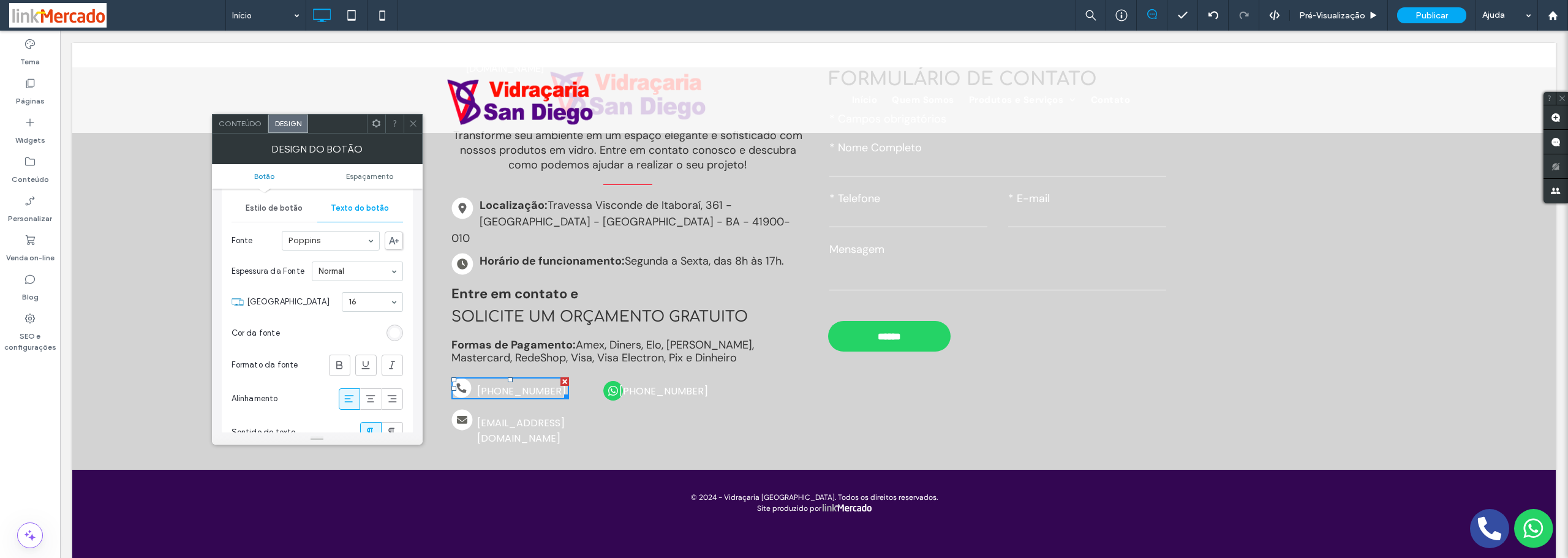
click at [393, 332] on div "rgb(255, 255, 255)" at bounding box center [395, 332] width 10 height 10
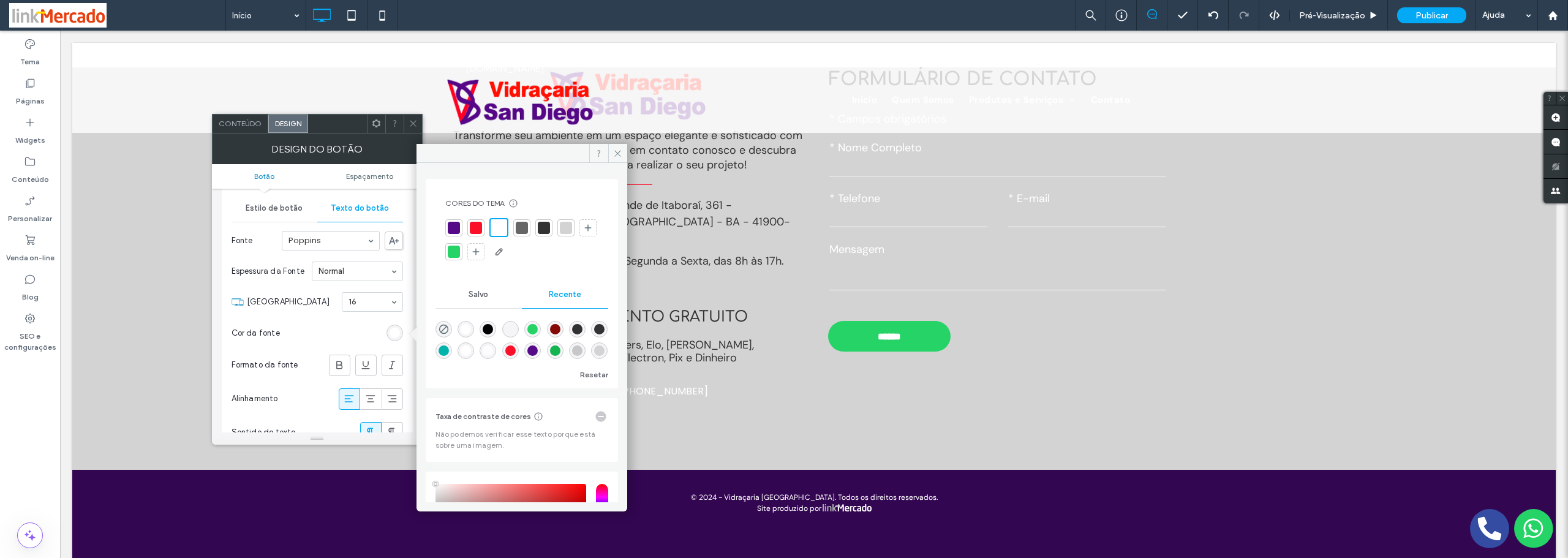
click at [544, 231] on div at bounding box center [544, 228] width 12 height 12
click at [620, 159] on span at bounding box center [617, 153] width 19 height 18
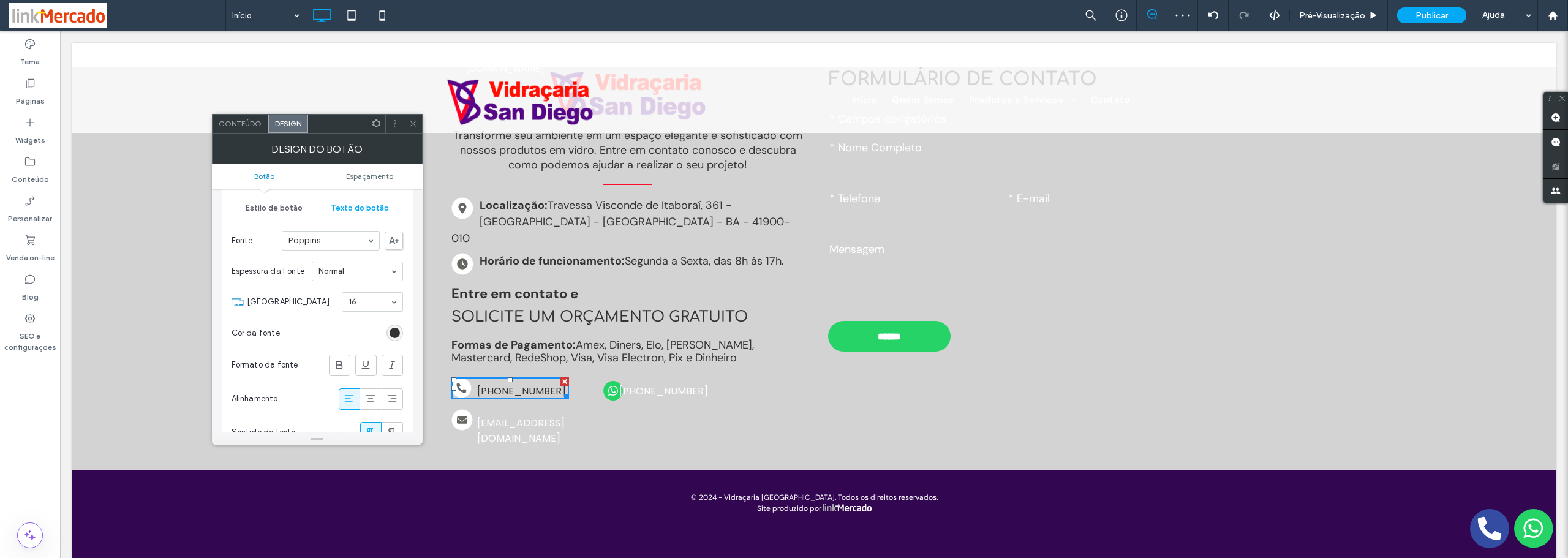
click at [406, 125] on div at bounding box center [413, 124] width 18 height 18
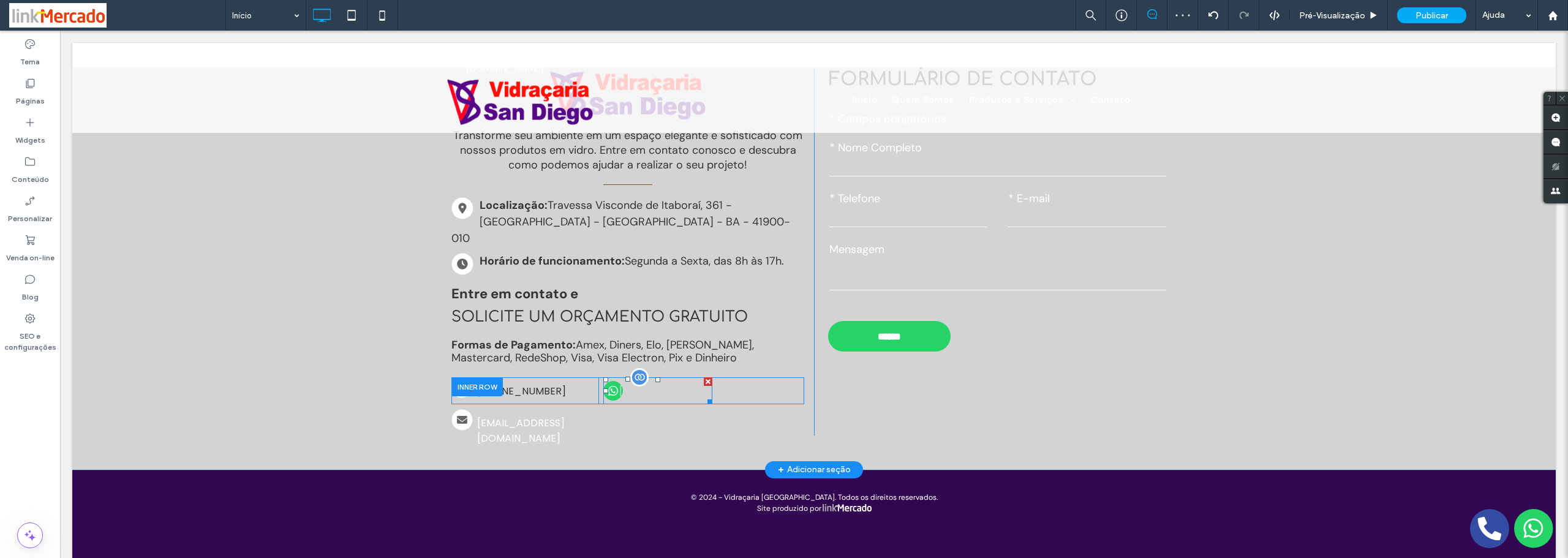
click at [653, 377] on span "[PHONE_NUMBER]" at bounding box center [664, 391] width 97 height 28
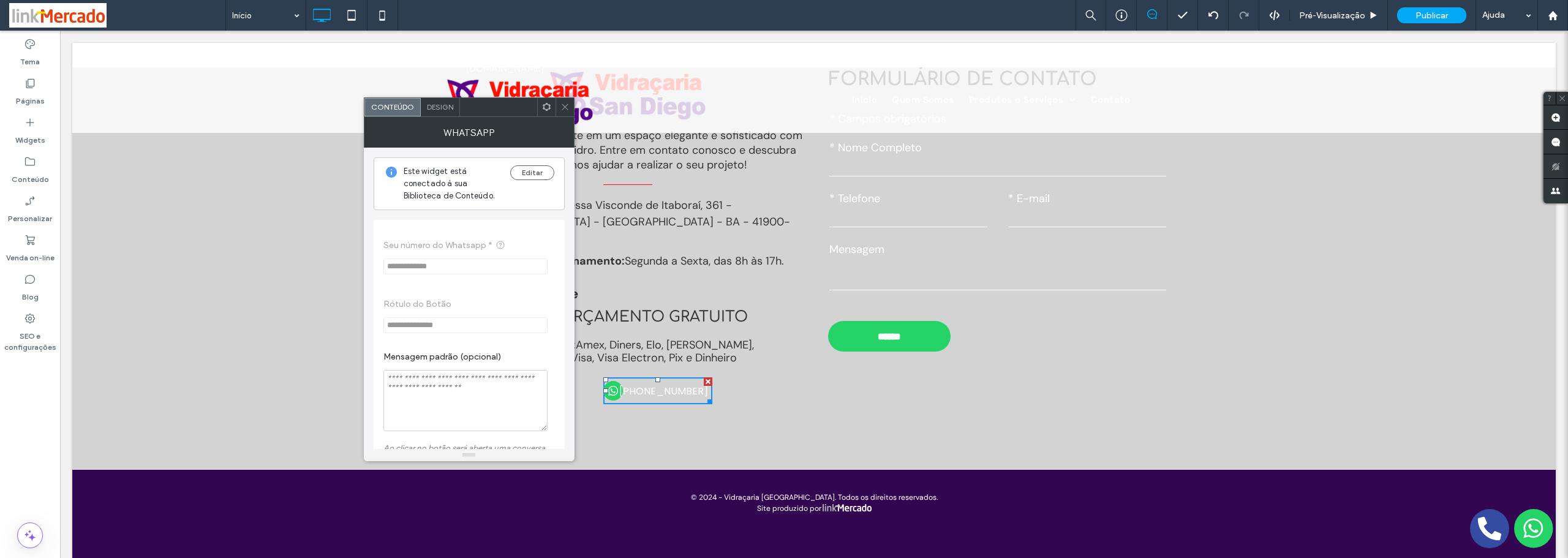
click at [439, 110] on span "Design" at bounding box center [440, 106] width 26 height 9
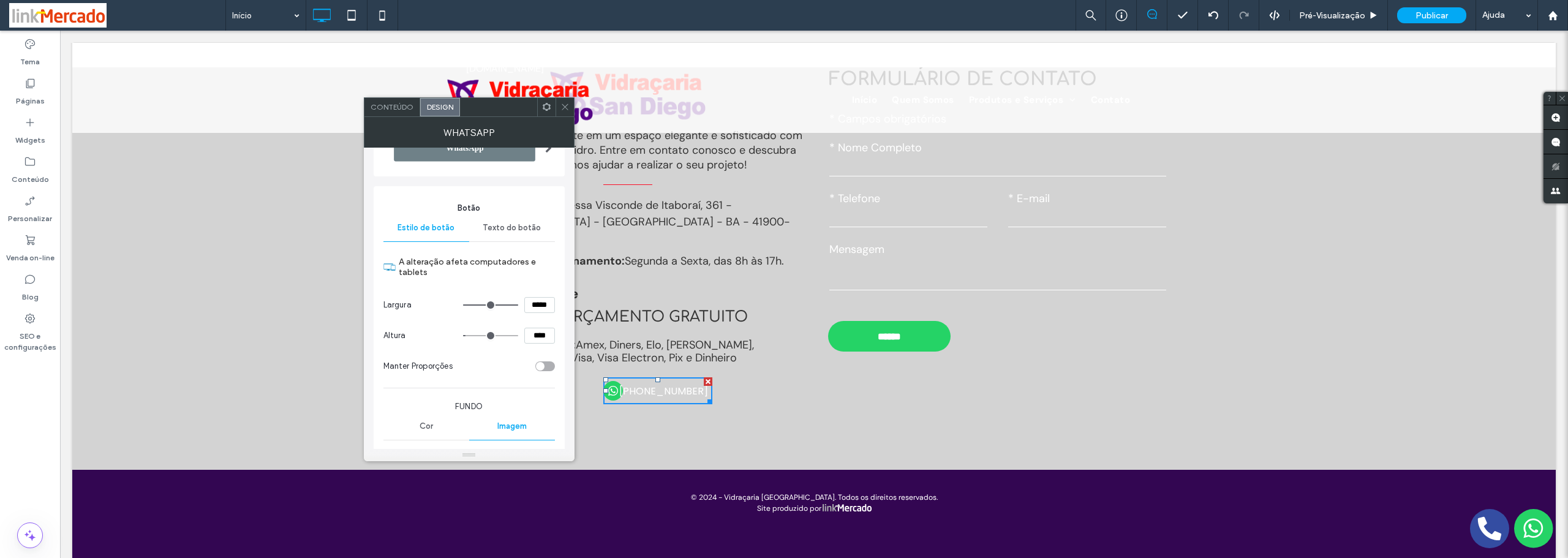
click at [494, 230] on span "Texto do botão" at bounding box center [512, 228] width 58 height 10
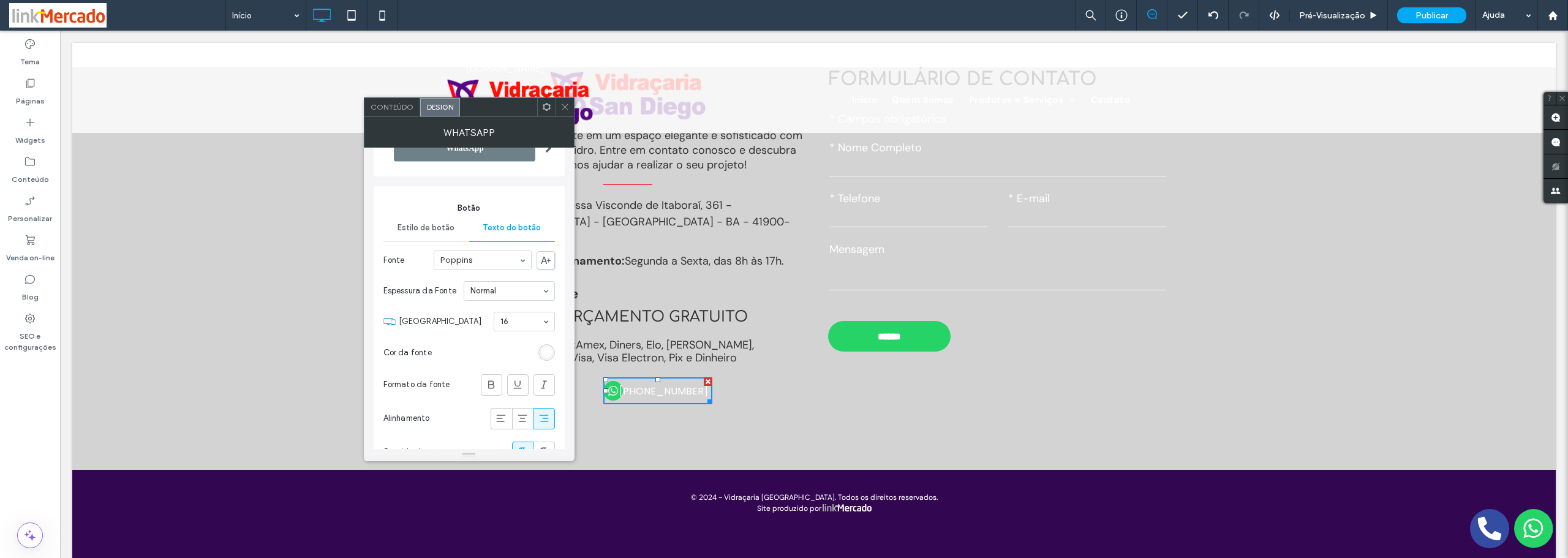
drag, startPoint x: 544, startPoint y: 349, endPoint x: 513, endPoint y: 348, distance: 31.0
click at [544, 350] on div "rgb(255, 255, 255)" at bounding box center [547, 352] width 10 height 10
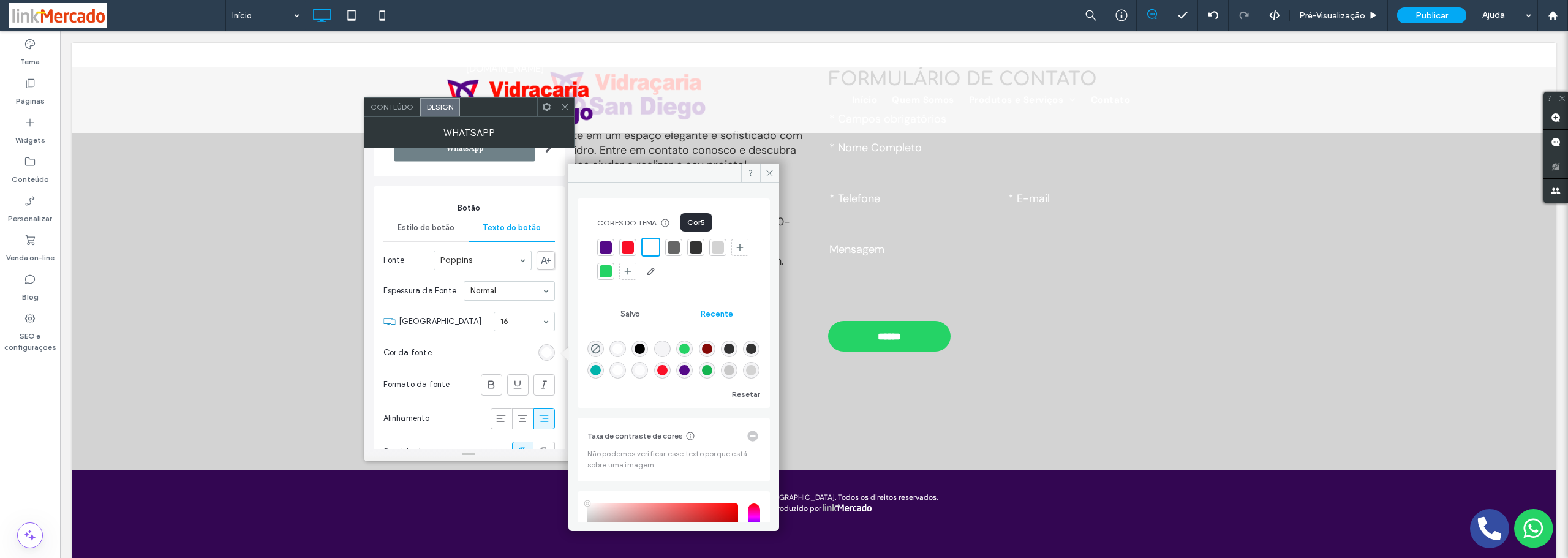
click at [692, 250] on div at bounding box center [696, 247] width 12 height 12
click at [766, 176] on icon at bounding box center [770, 173] width 9 height 9
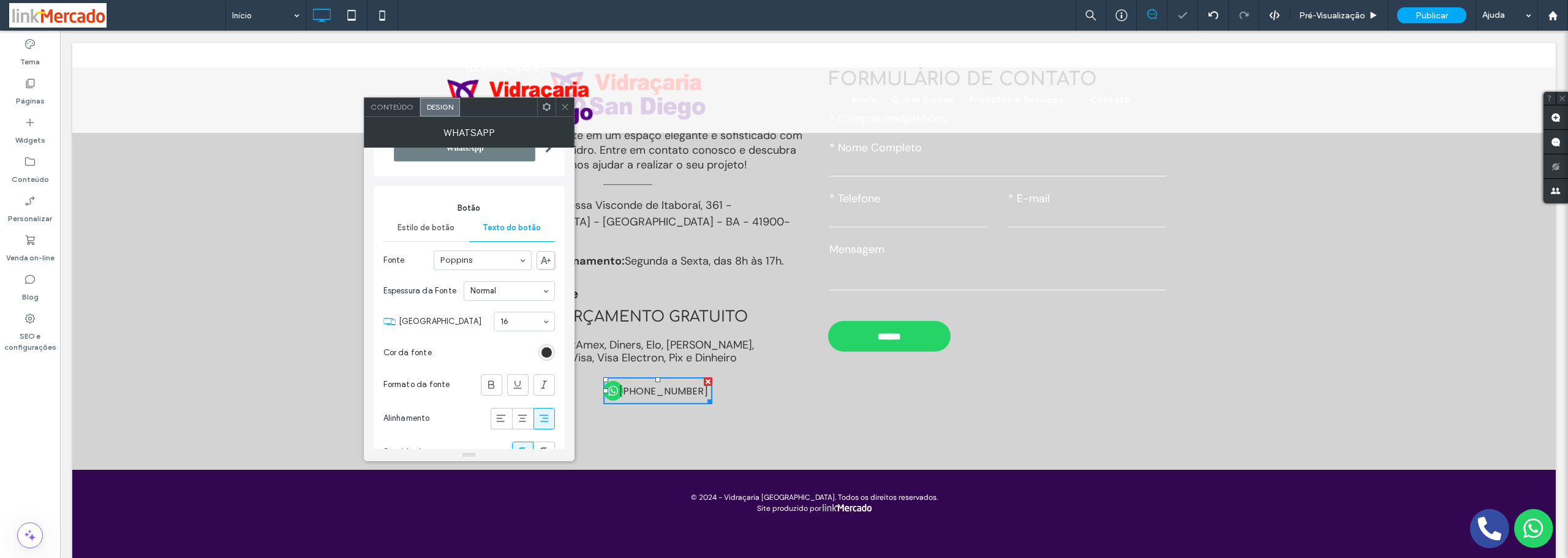
click at [567, 108] on icon at bounding box center [565, 106] width 9 height 9
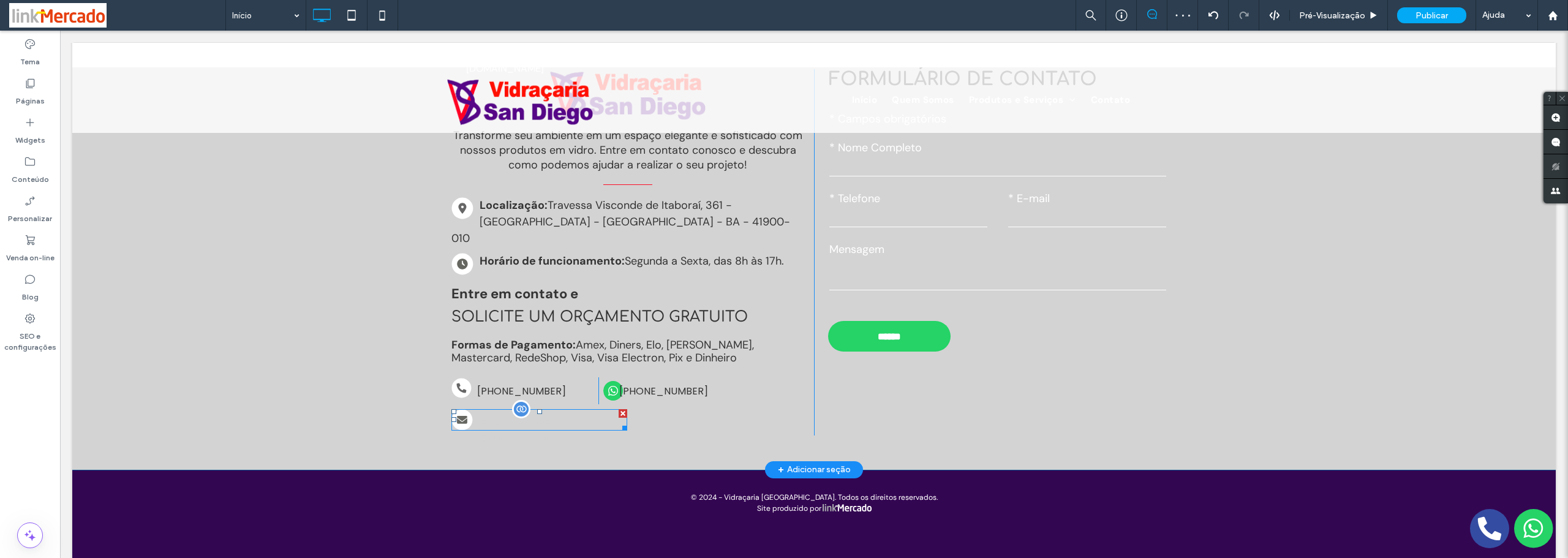
click at [541, 409] on span "[EMAIL_ADDRESS][DOMAIN_NAME]" at bounding box center [550, 431] width 147 height 43
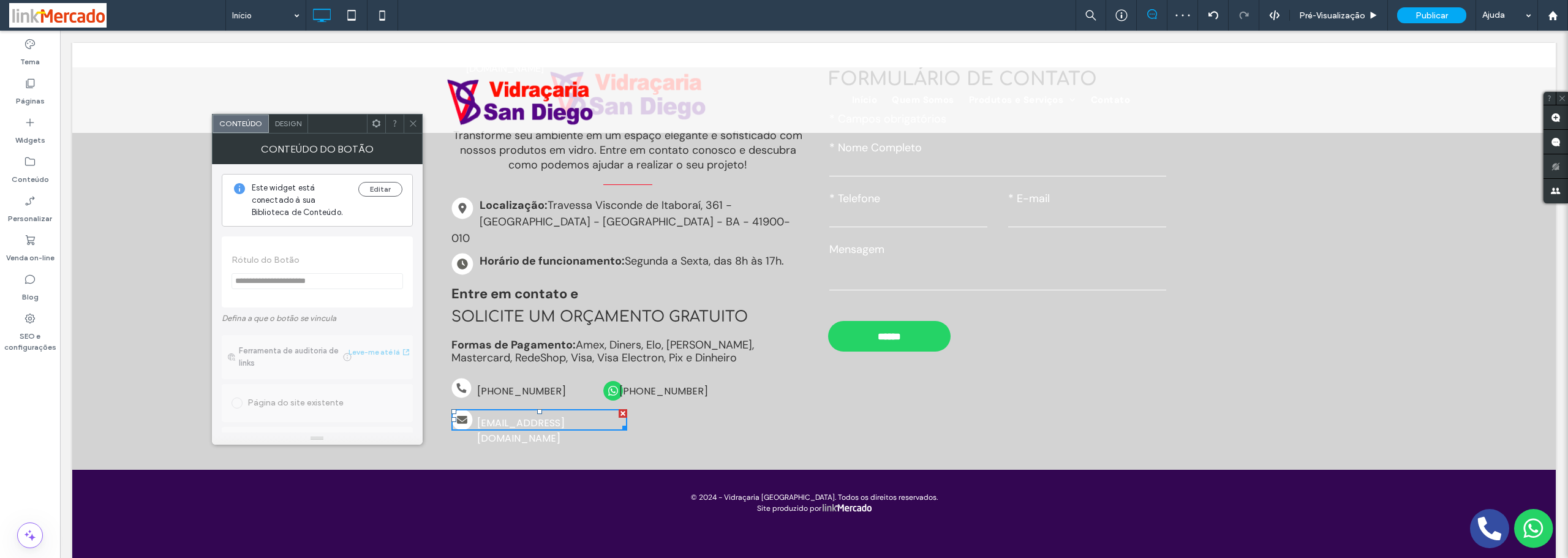
click at [299, 126] on span "Design" at bounding box center [288, 123] width 26 height 9
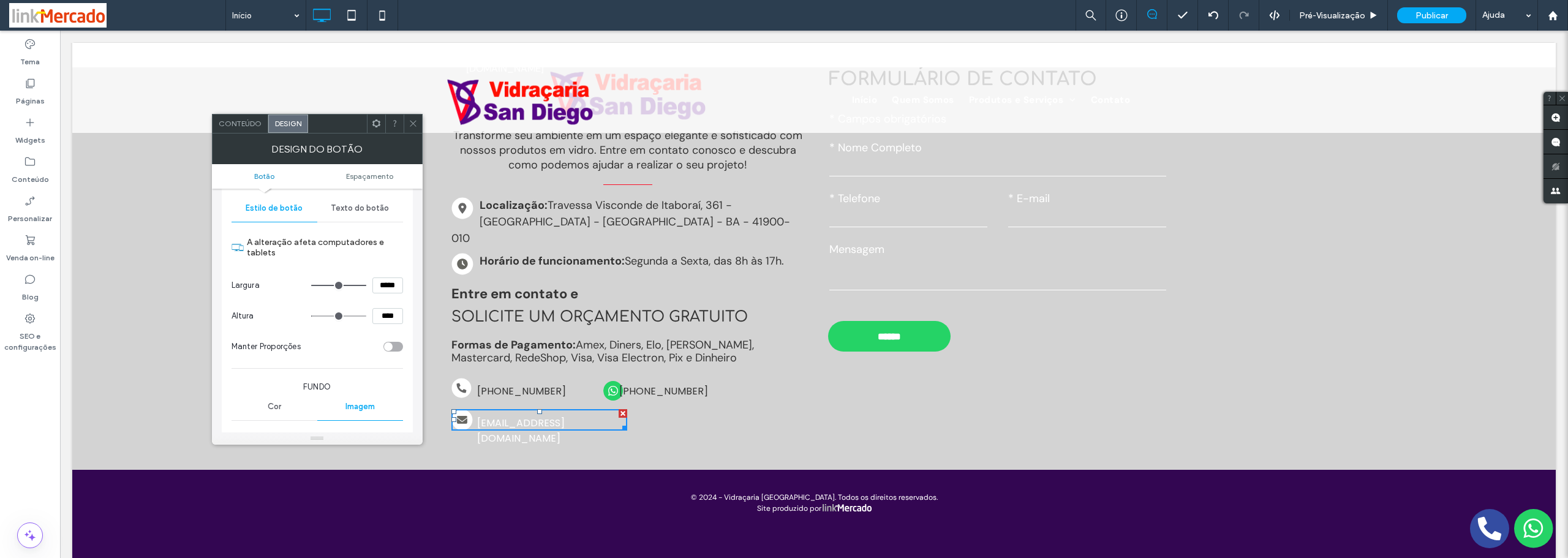
scroll to position [0, 0]
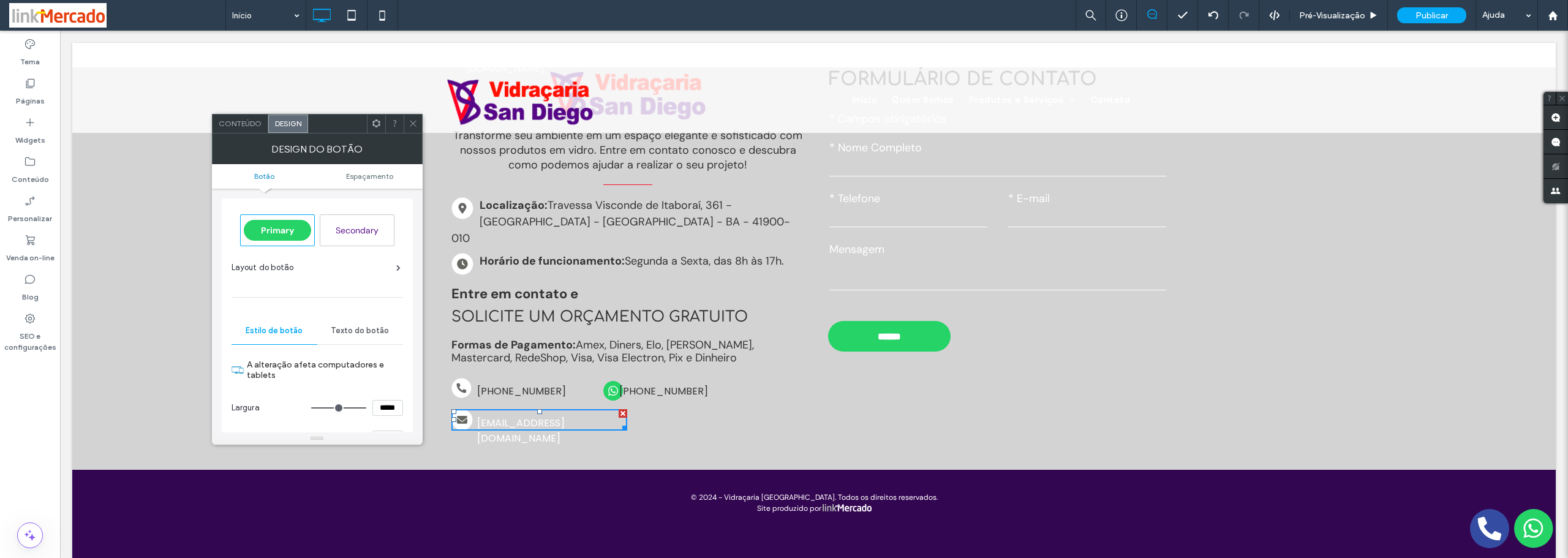
click at [345, 333] on span "Texto do botão" at bounding box center [360, 330] width 58 height 10
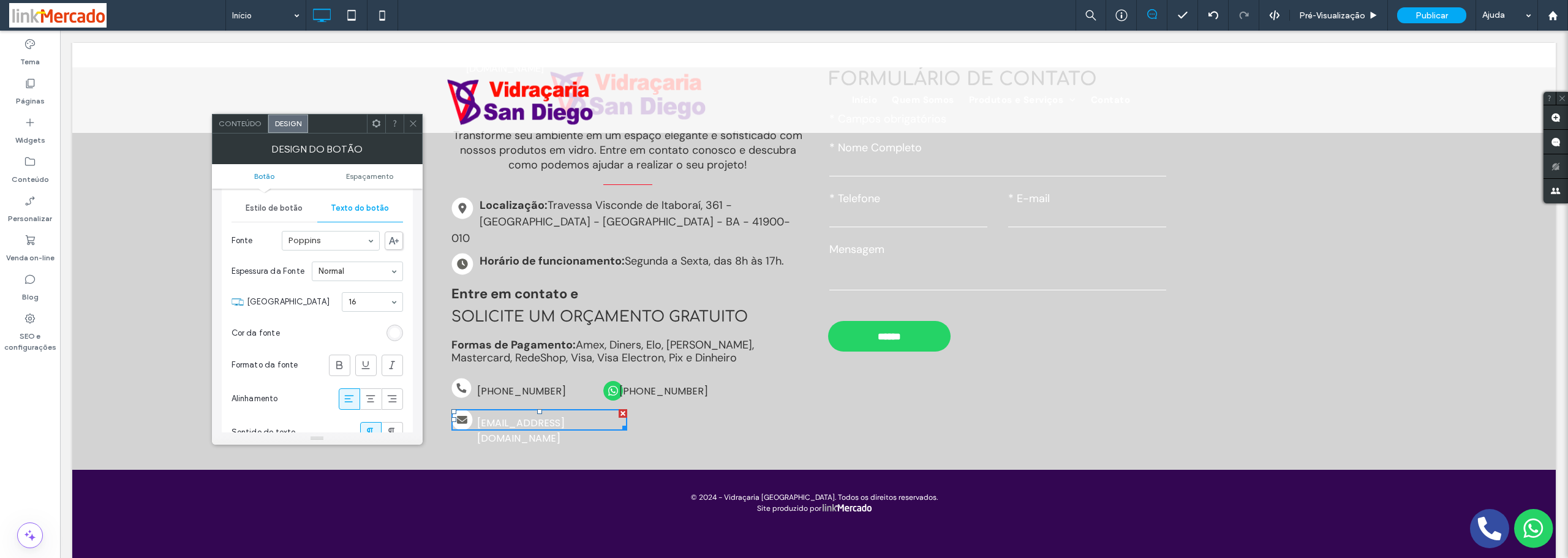
drag, startPoint x: 394, startPoint y: 331, endPoint x: 327, endPoint y: 313, distance: 69.4
click at [393, 331] on div "rgb(255, 255, 255)" at bounding box center [395, 332] width 10 height 10
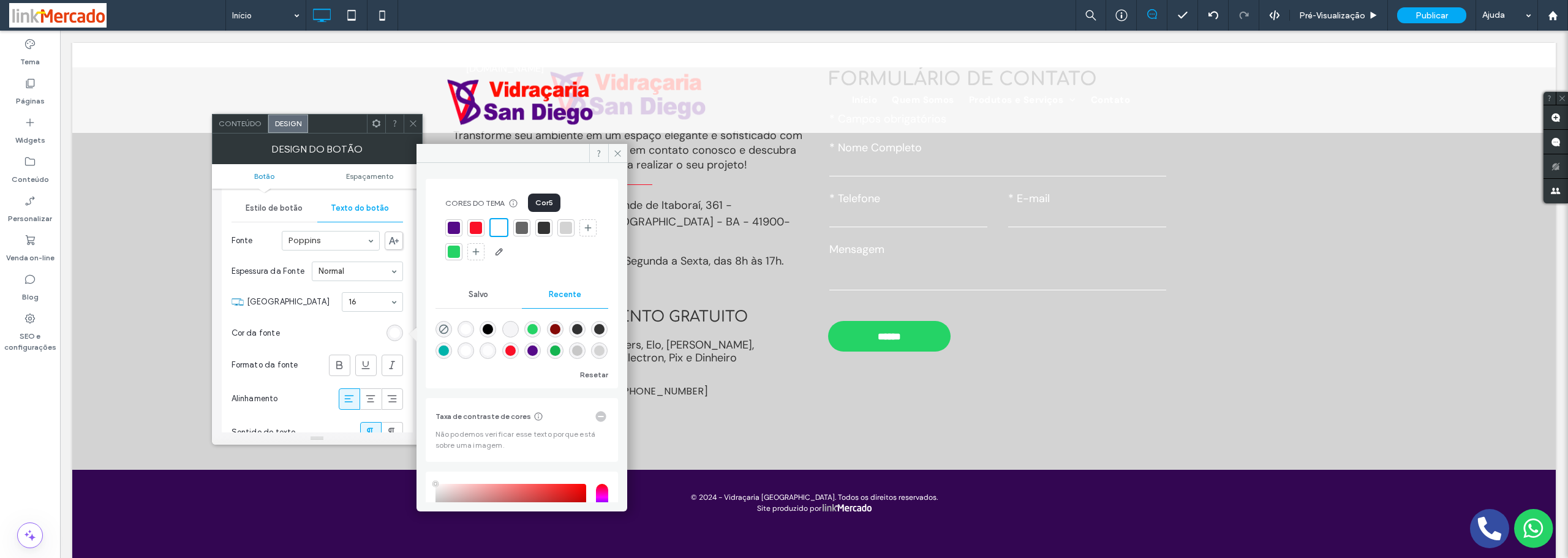
click at [548, 227] on div at bounding box center [544, 228] width 12 height 12
click at [350, 314] on section "[GEOGRAPHIC_DATA] 16" at bounding box center [325, 302] width 156 height 32
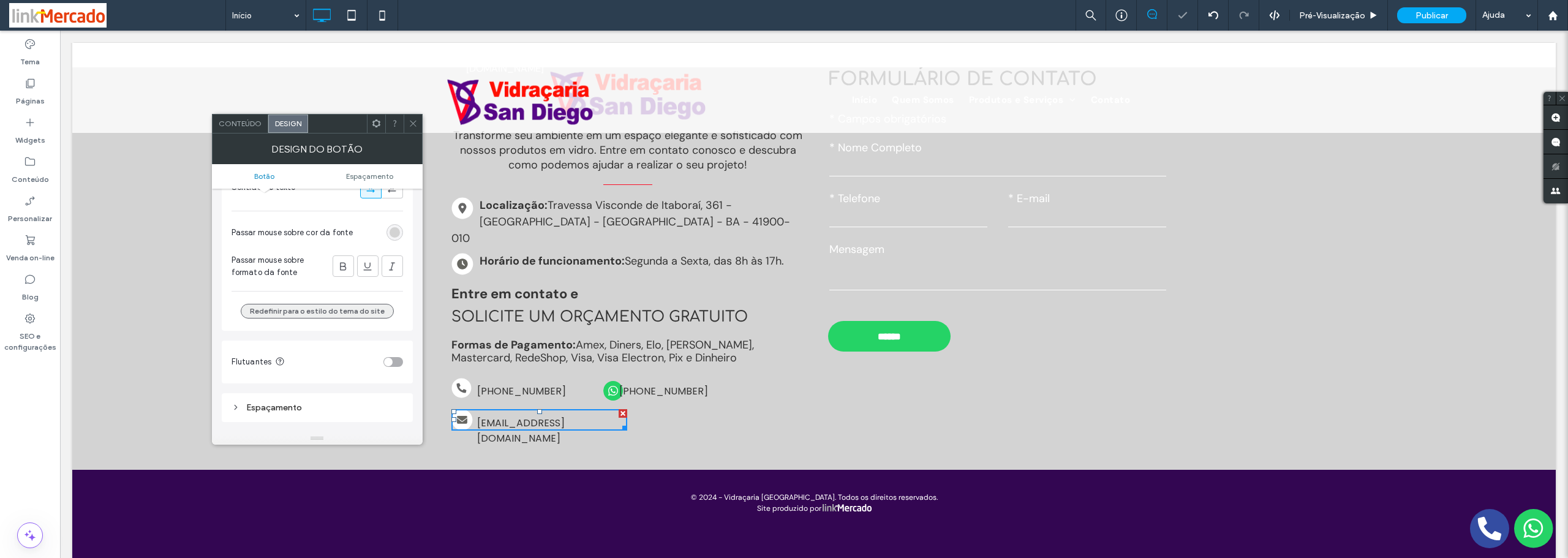
scroll to position [429, 0]
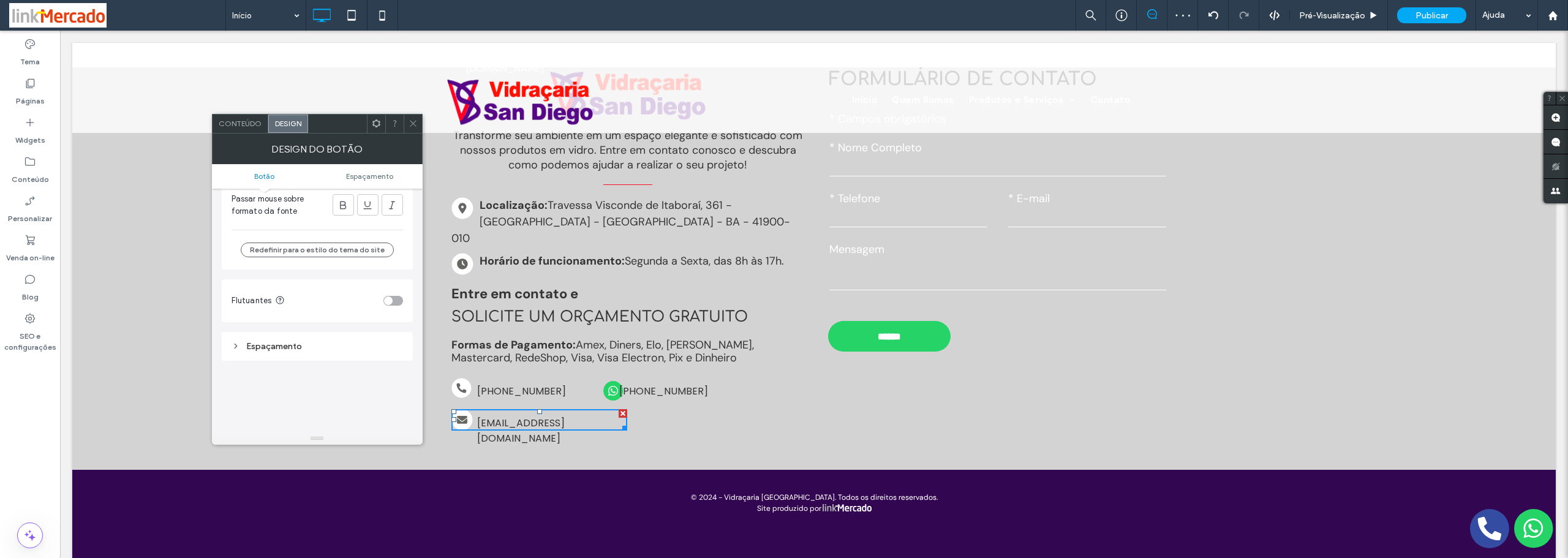
click at [409, 128] on span at bounding box center [413, 124] width 9 height 18
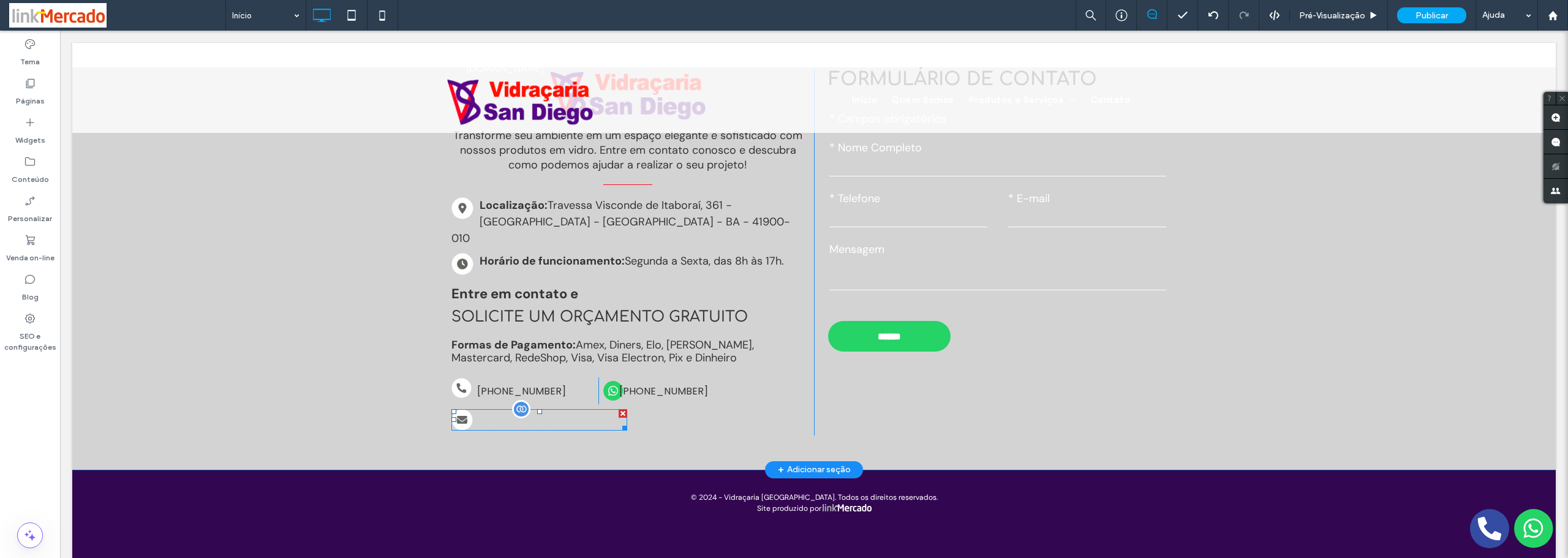
click at [517, 409] on span "[EMAIL_ADDRESS][DOMAIN_NAME]" at bounding box center [550, 431] width 147 height 43
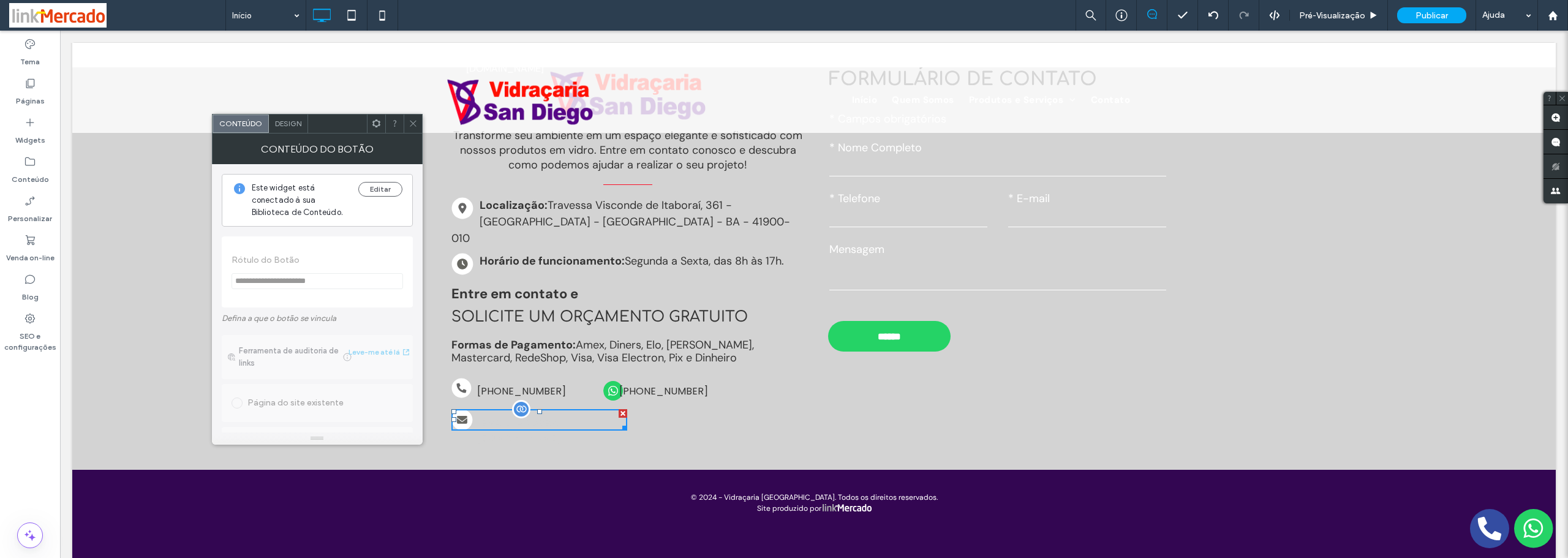
click at [517, 409] on span "[EMAIL_ADDRESS][DOMAIN_NAME]" at bounding box center [550, 431] width 147 height 43
click at [281, 126] on span "Design" at bounding box center [288, 123] width 26 height 9
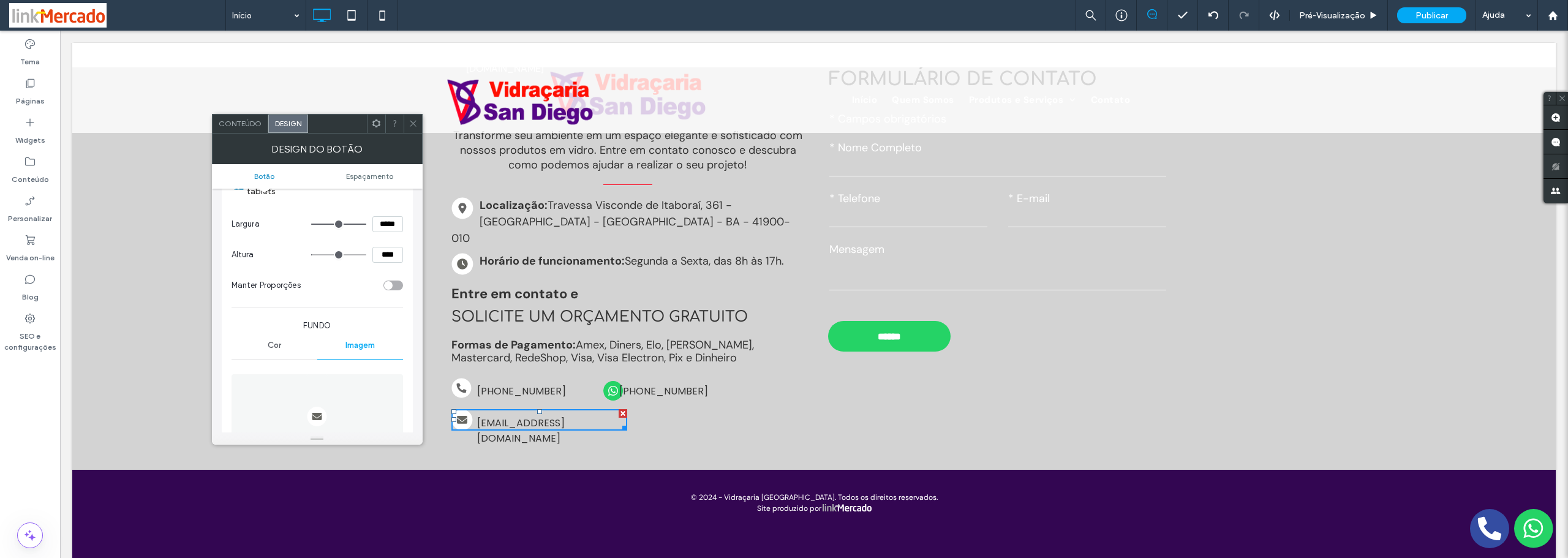
scroll to position [0, 0]
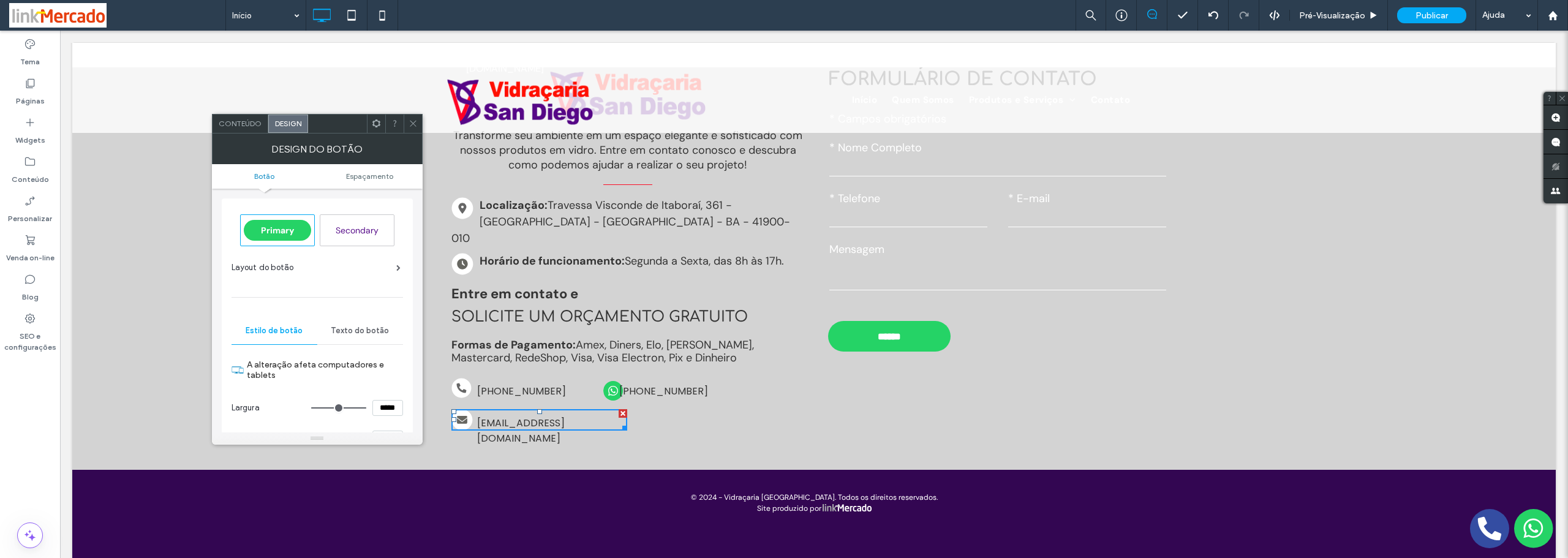
click at [360, 329] on span "Texto do botão" at bounding box center [360, 330] width 58 height 10
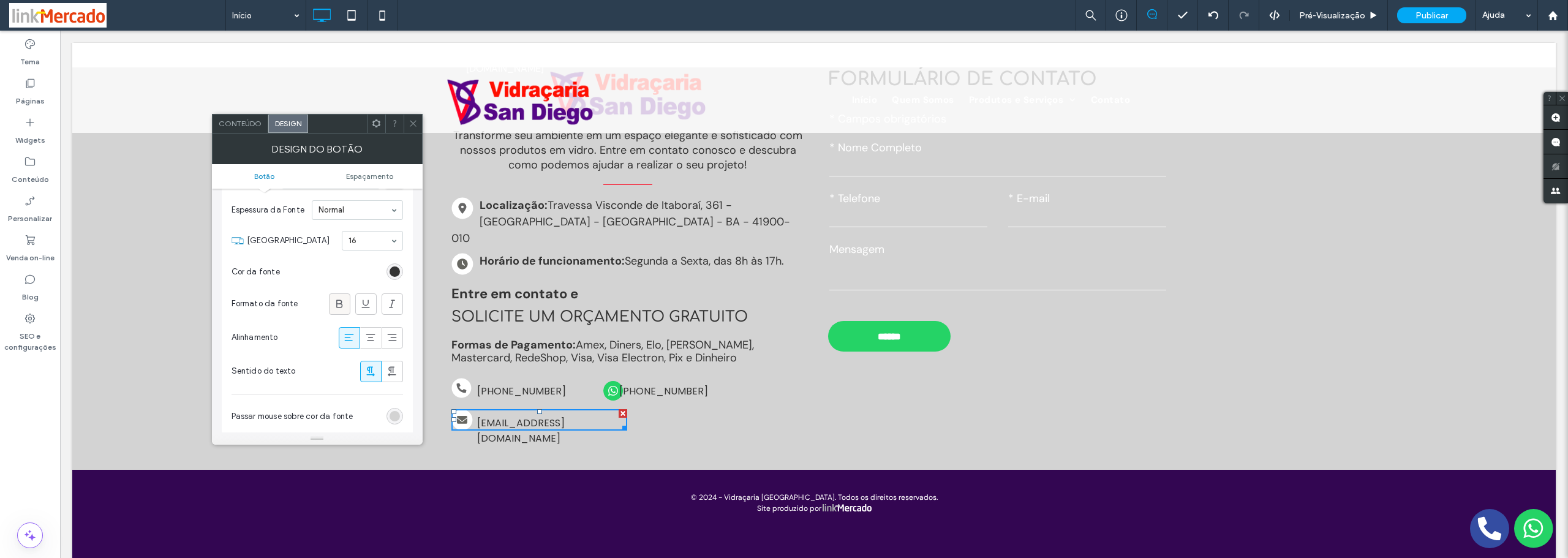
scroll to position [306, 0]
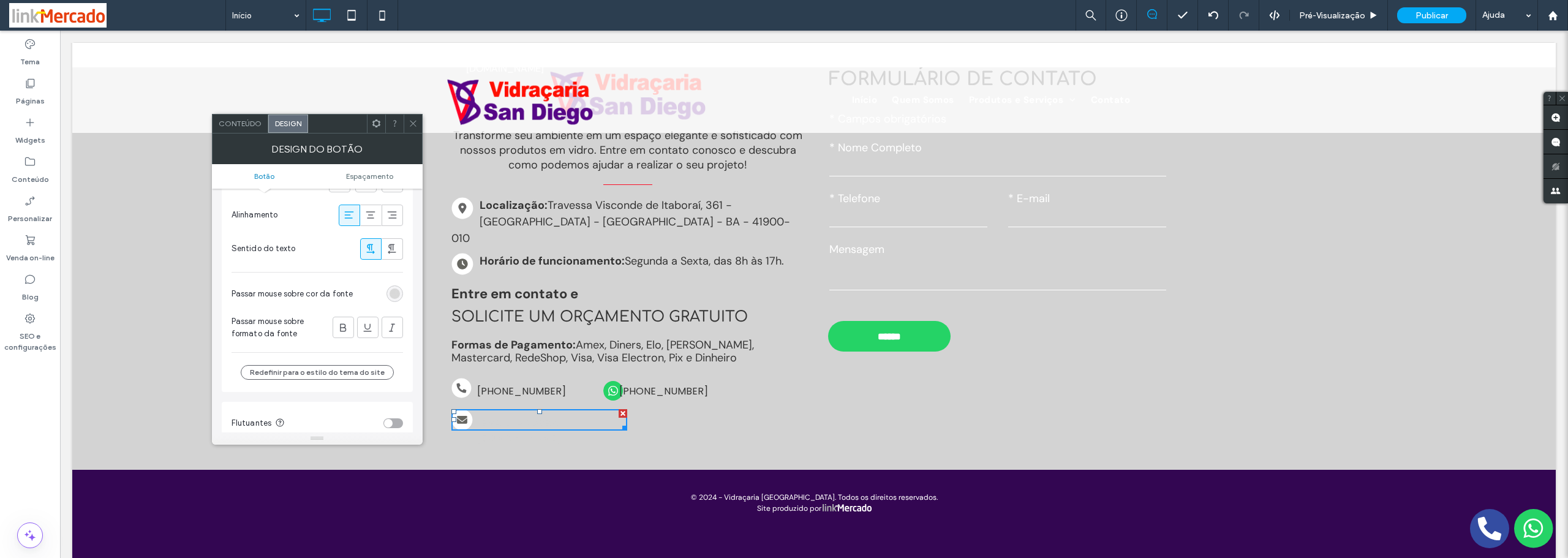
click at [394, 298] on div "rgb(211, 211, 211)" at bounding box center [395, 293] width 10 height 10
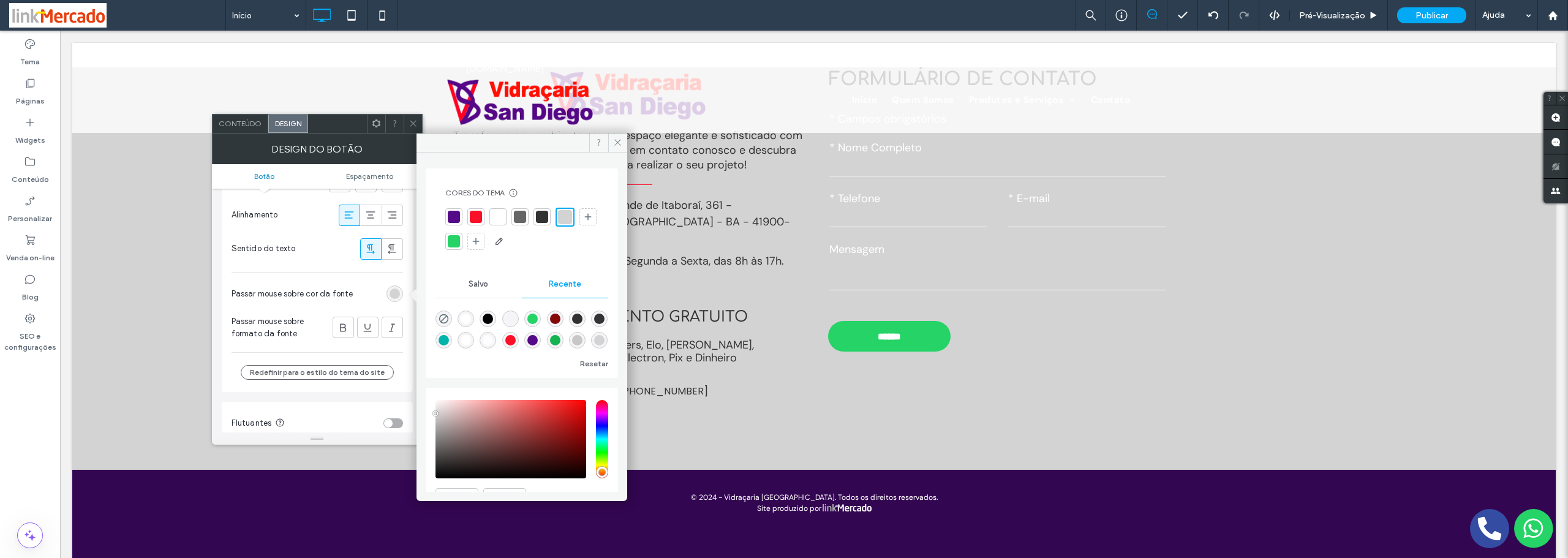
click at [544, 213] on div at bounding box center [542, 217] width 12 height 12
click at [377, 287] on section "Passar mouse sobre cor da fonte" at bounding box center [317, 294] width 172 height 31
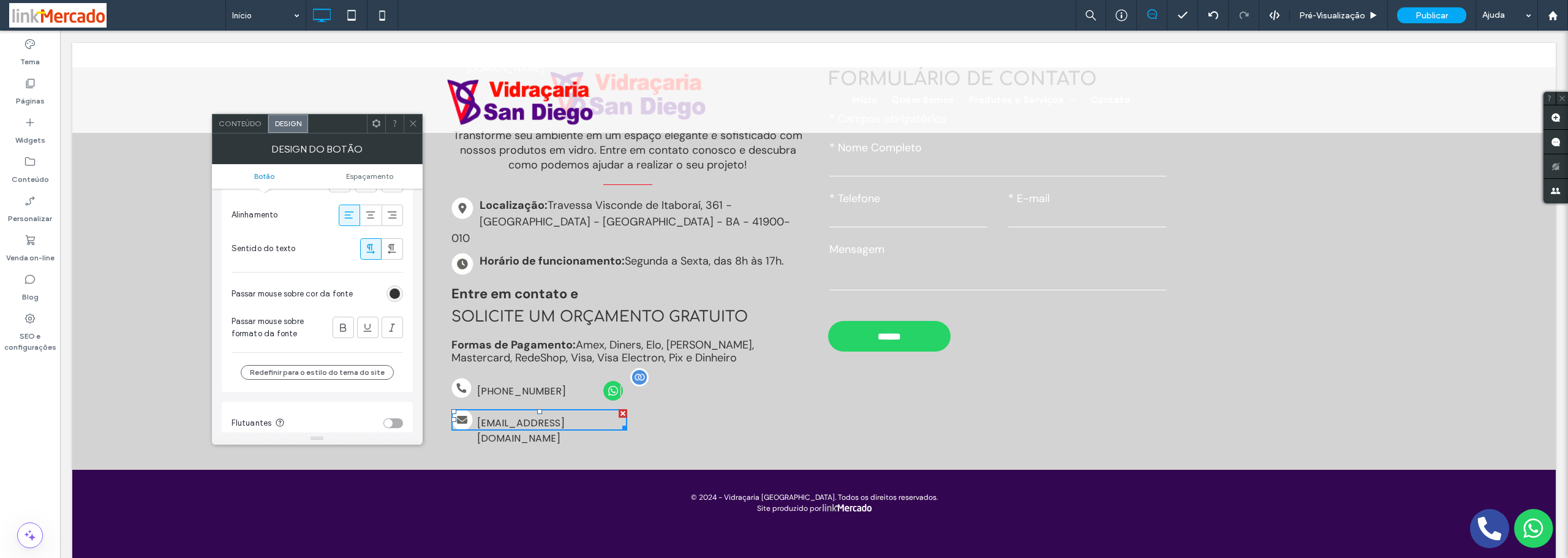
click at [651, 377] on span "[PHONE_NUMBER]" at bounding box center [664, 391] width 97 height 28
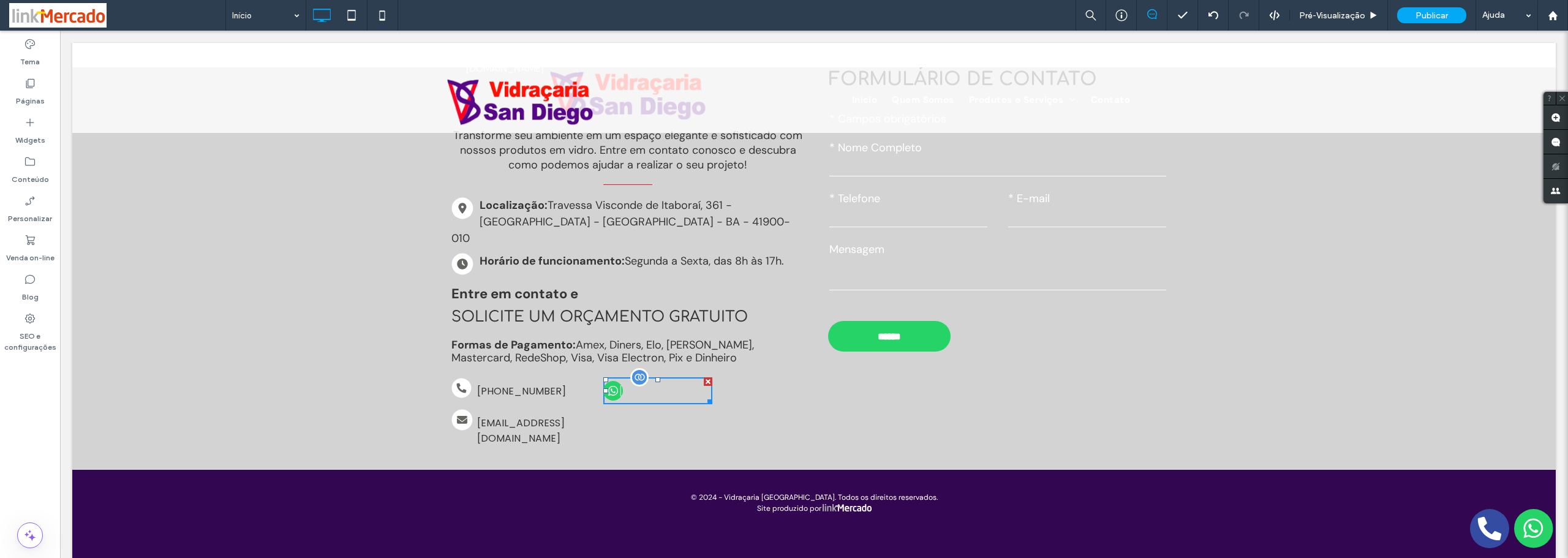
click at [650, 377] on span "[PHONE_NUMBER]" at bounding box center [664, 391] width 97 height 28
click at [621, 377] on link "[PHONE_NUMBER]" at bounding box center [657, 391] width 109 height 27
click at [672, 378] on span "[PHONE_NUMBER]" at bounding box center [664, 391] width 97 height 28
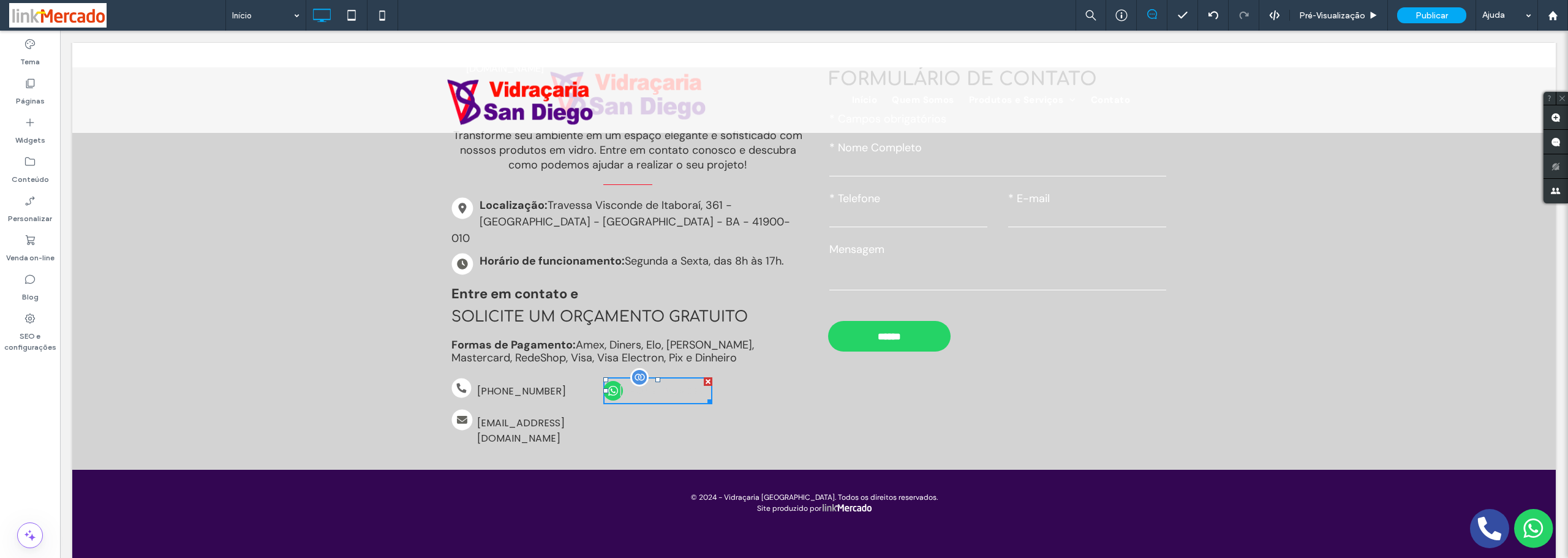
click at [672, 378] on span "[PHONE_NUMBER]" at bounding box center [664, 391] width 97 height 28
click at [773, 377] on div "[PHONE_NUMBER] Click To Paste" at bounding box center [701, 391] width 206 height 27
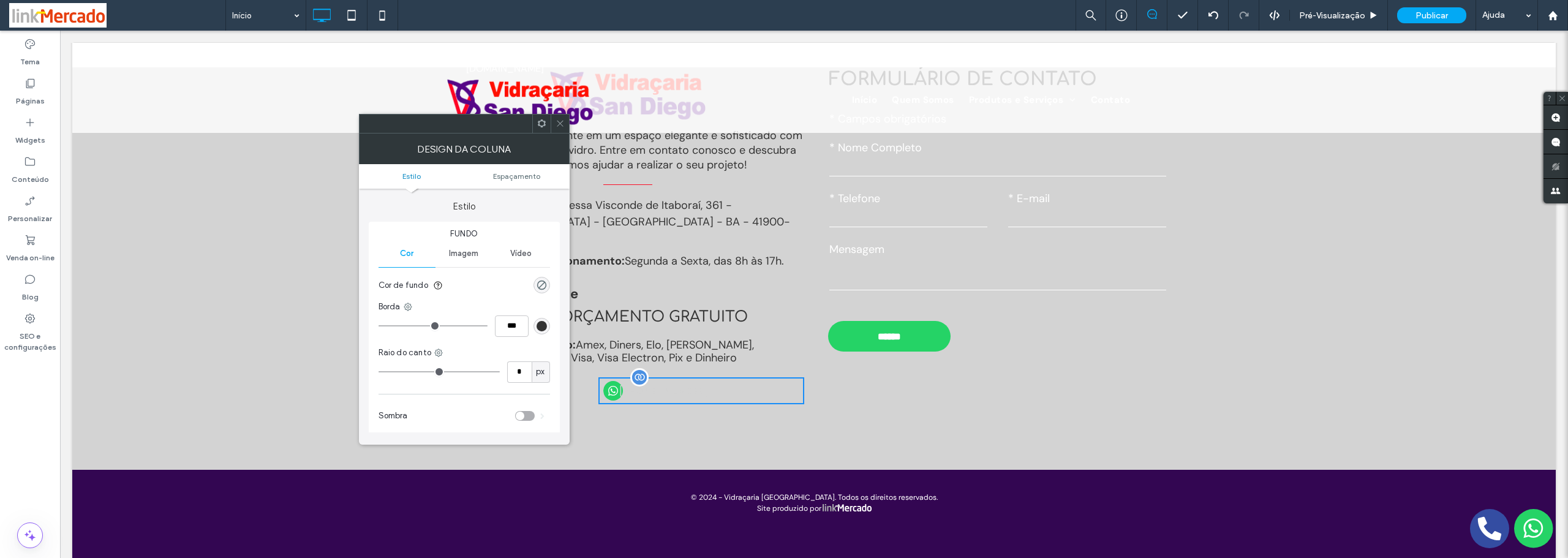
click at [649, 377] on span "[PHONE_NUMBER]" at bounding box center [664, 391] width 97 height 28
click at [559, 122] on icon at bounding box center [560, 123] width 9 height 9
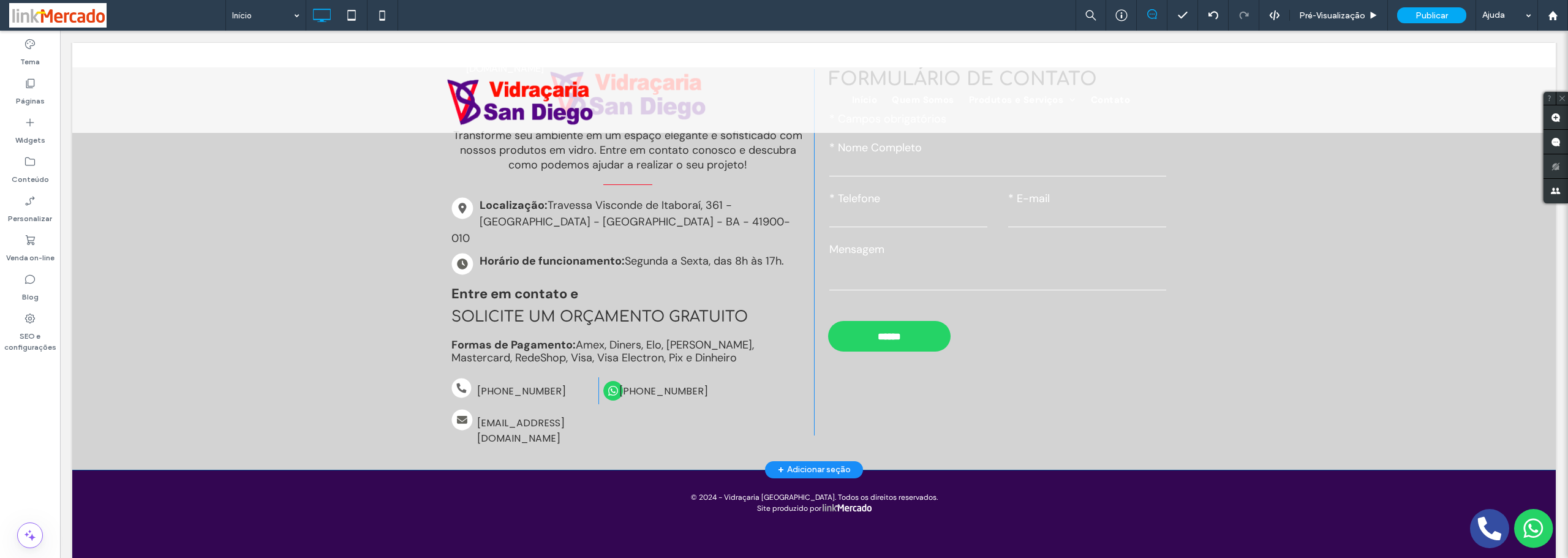
click at [198, 240] on div "Transforme seu ambiente em um espaço elegante e sofisticado com nossos produtos…" at bounding box center [814, 245] width 1484 height 449
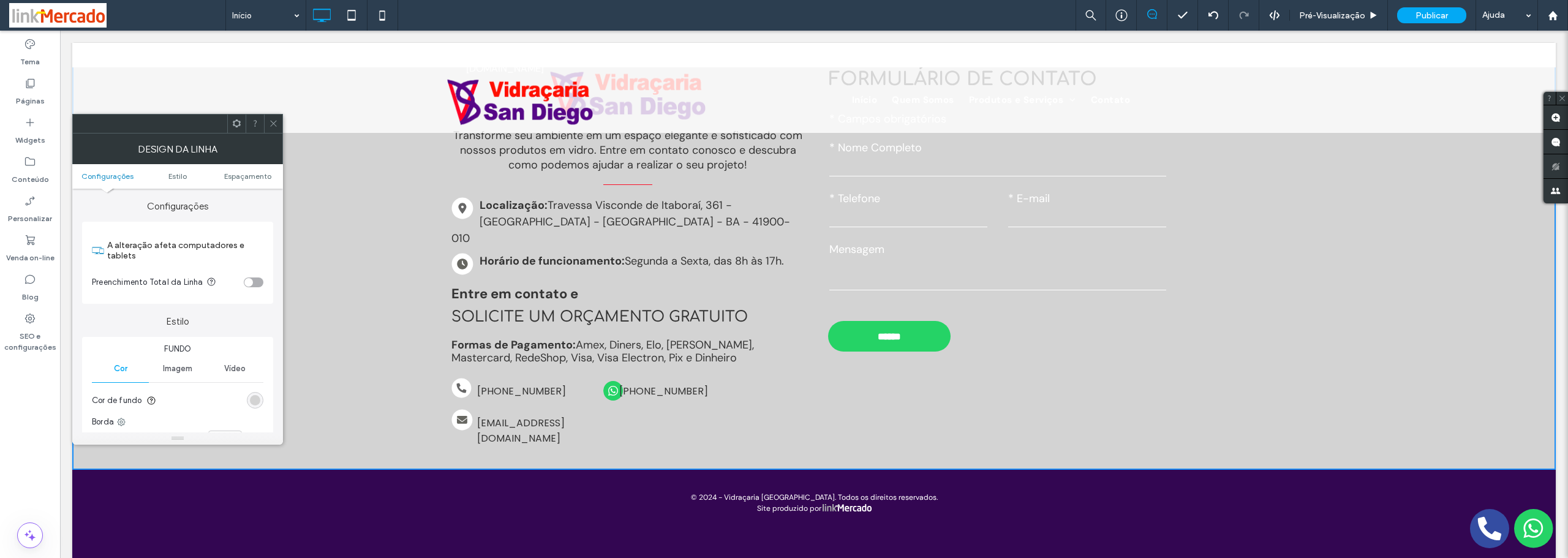
click at [278, 119] on span at bounding box center [273, 124] width 9 height 18
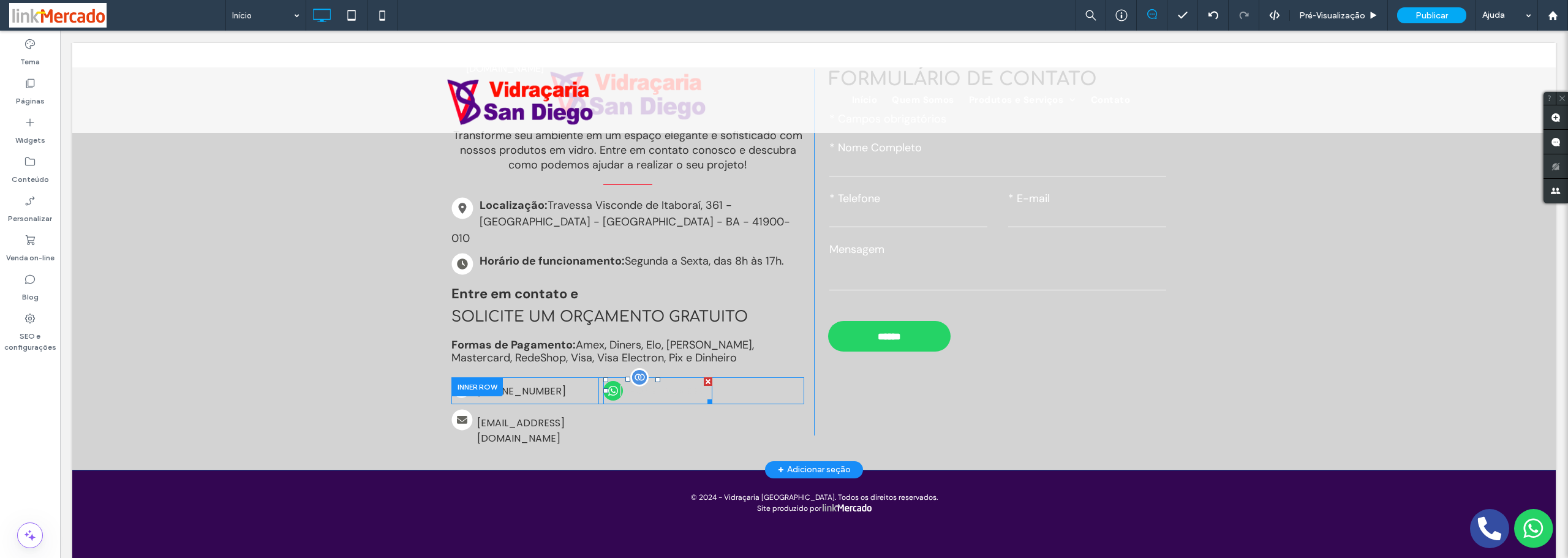
click at [650, 377] on span "[PHONE_NUMBER]" at bounding box center [664, 391] width 97 height 28
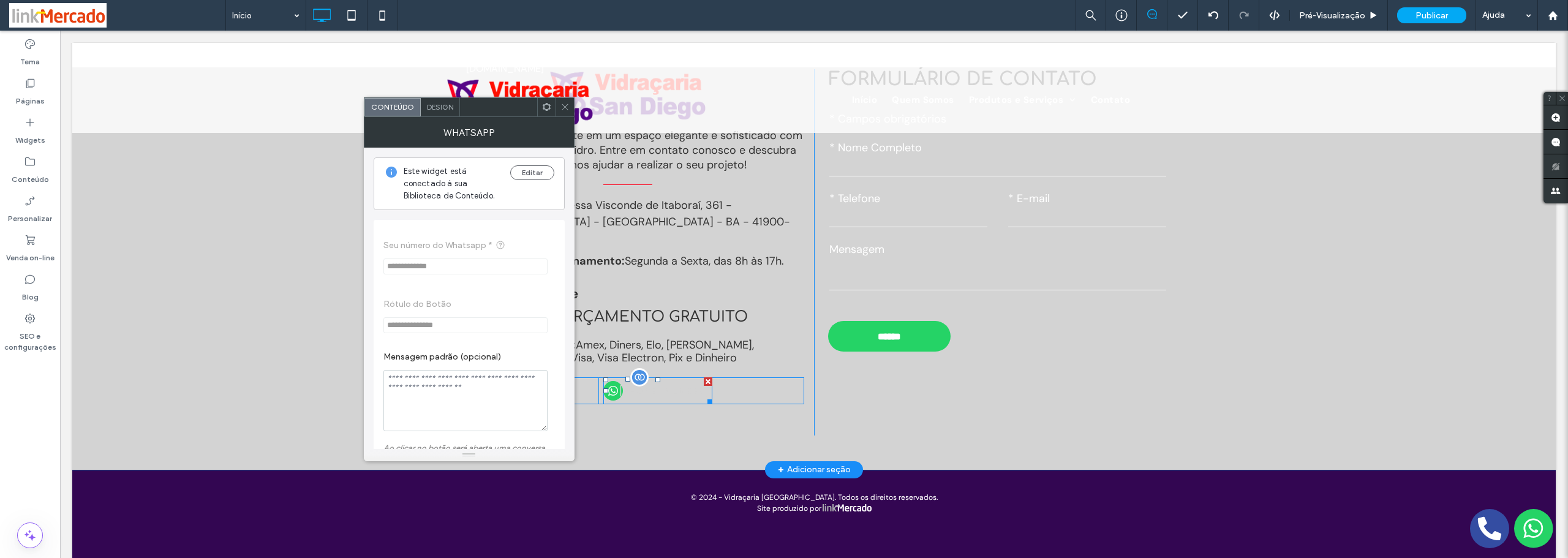
click at [650, 377] on span "[PHONE_NUMBER]" at bounding box center [664, 391] width 97 height 28
click at [443, 108] on span "Design" at bounding box center [440, 106] width 26 height 9
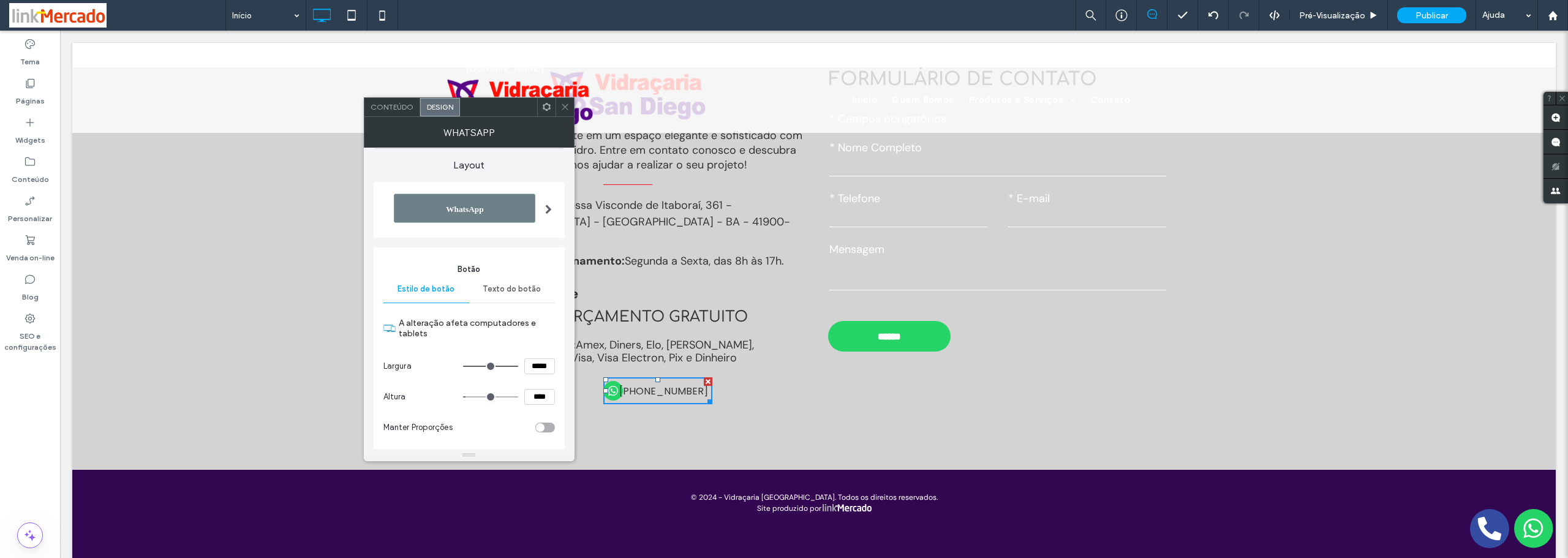
scroll to position [122, 0]
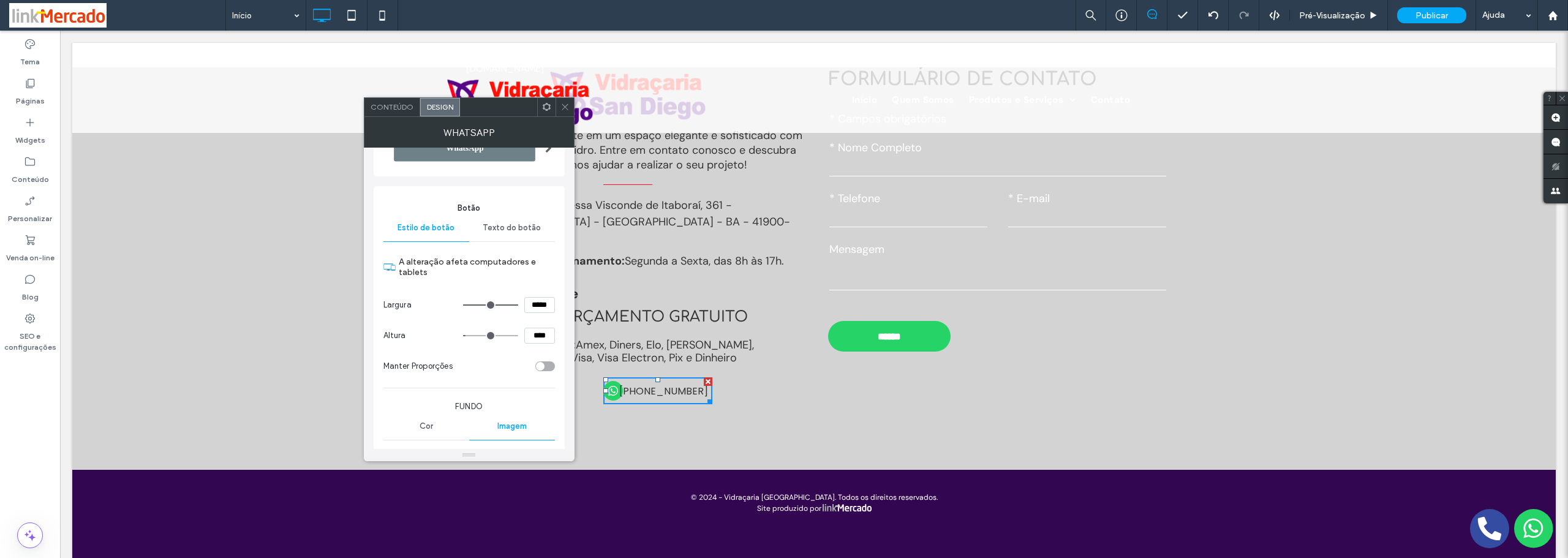
click at [512, 231] on span "Texto do botão" at bounding box center [512, 228] width 58 height 10
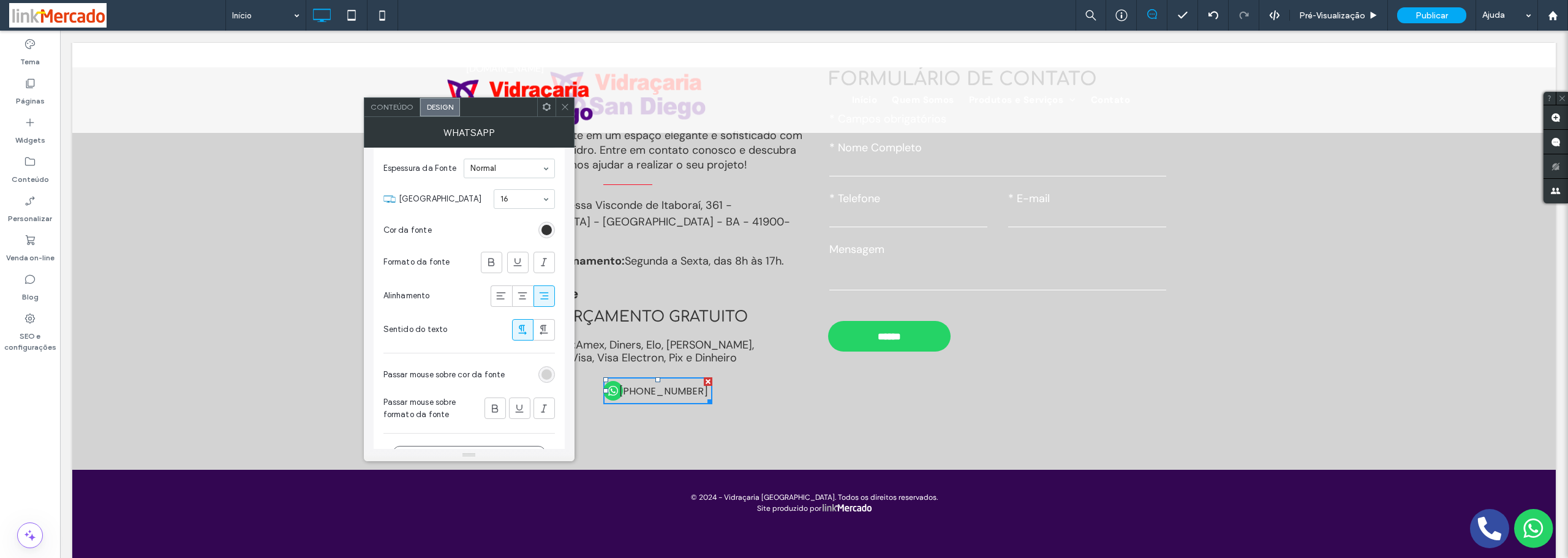
scroll to position [372, 0]
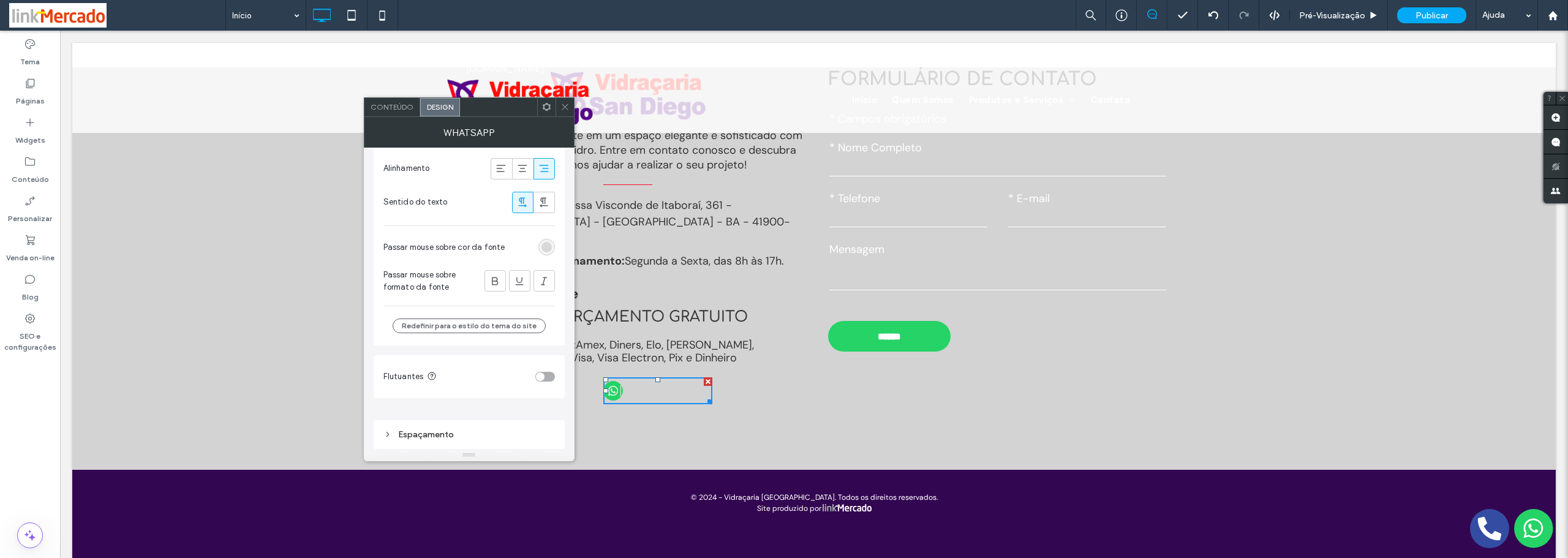
click at [543, 245] on div "rgb(211, 211, 211)" at bounding box center [547, 247] width 10 height 10
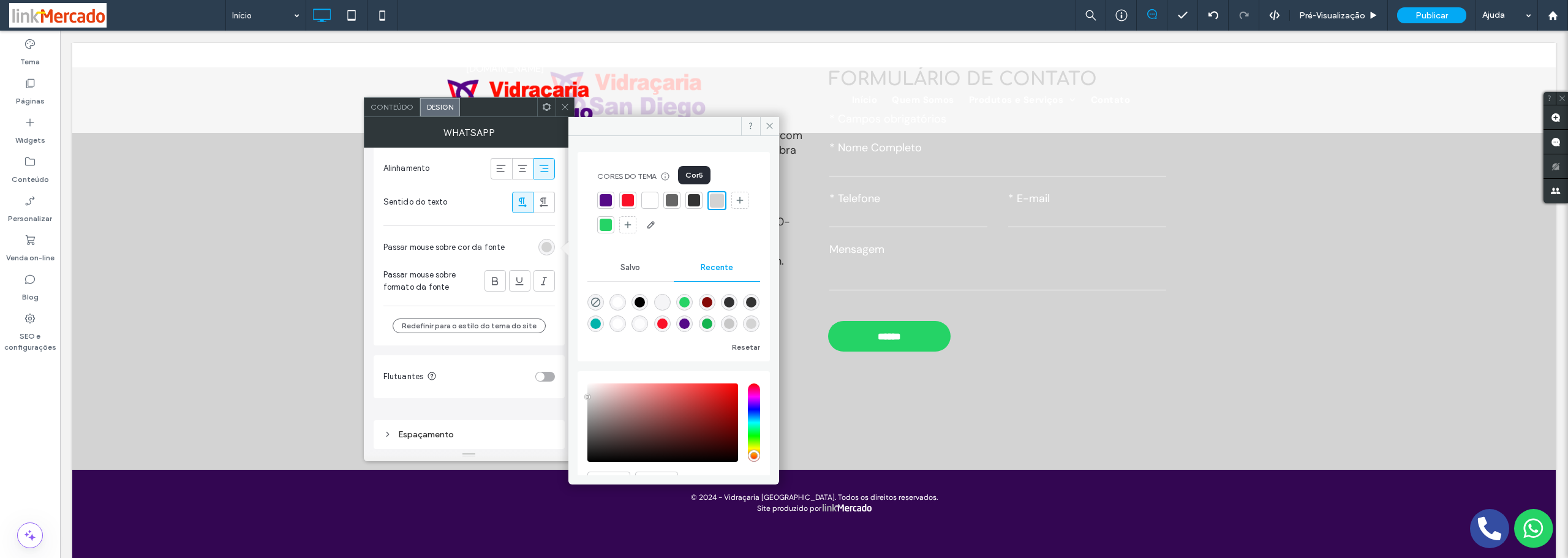
drag, startPoint x: 694, startPoint y: 197, endPoint x: 655, endPoint y: 188, distance: 40.0
click at [694, 197] on div at bounding box center [694, 200] width 12 height 12
click at [569, 102] on div at bounding box center [565, 107] width 18 height 18
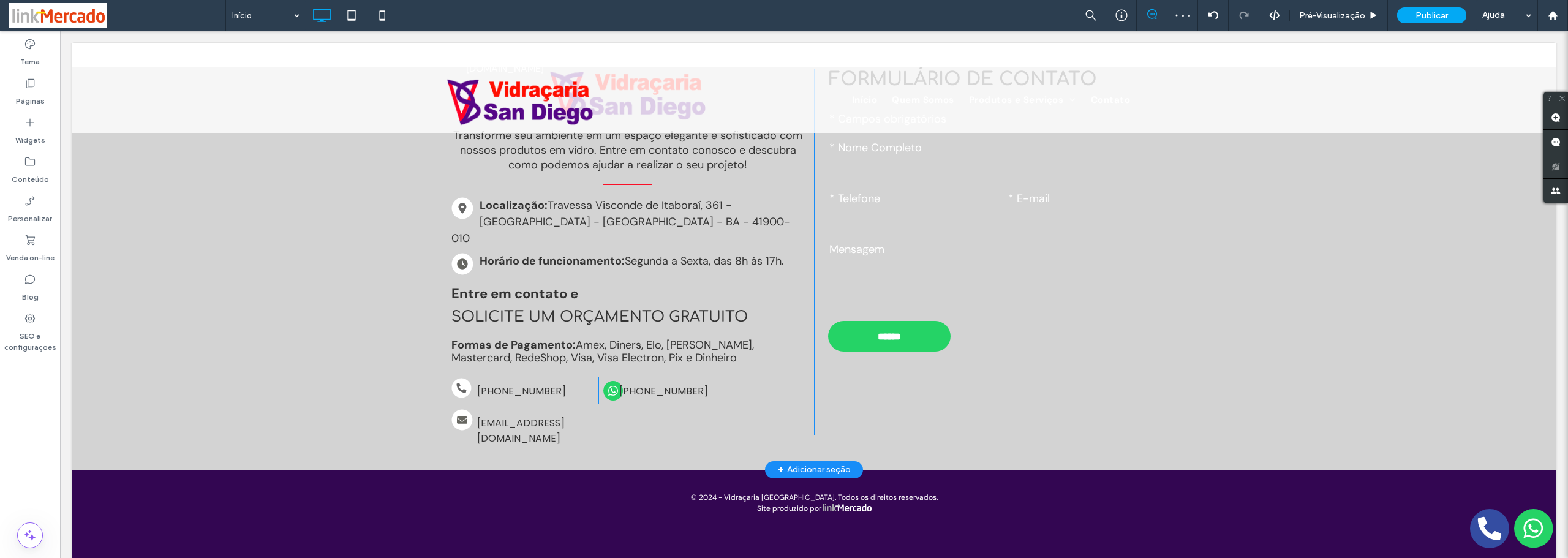
click at [237, 302] on div "Transforme seu ambiente em um espaço elegante e sofisticado com nossos produtos…" at bounding box center [814, 245] width 1484 height 449
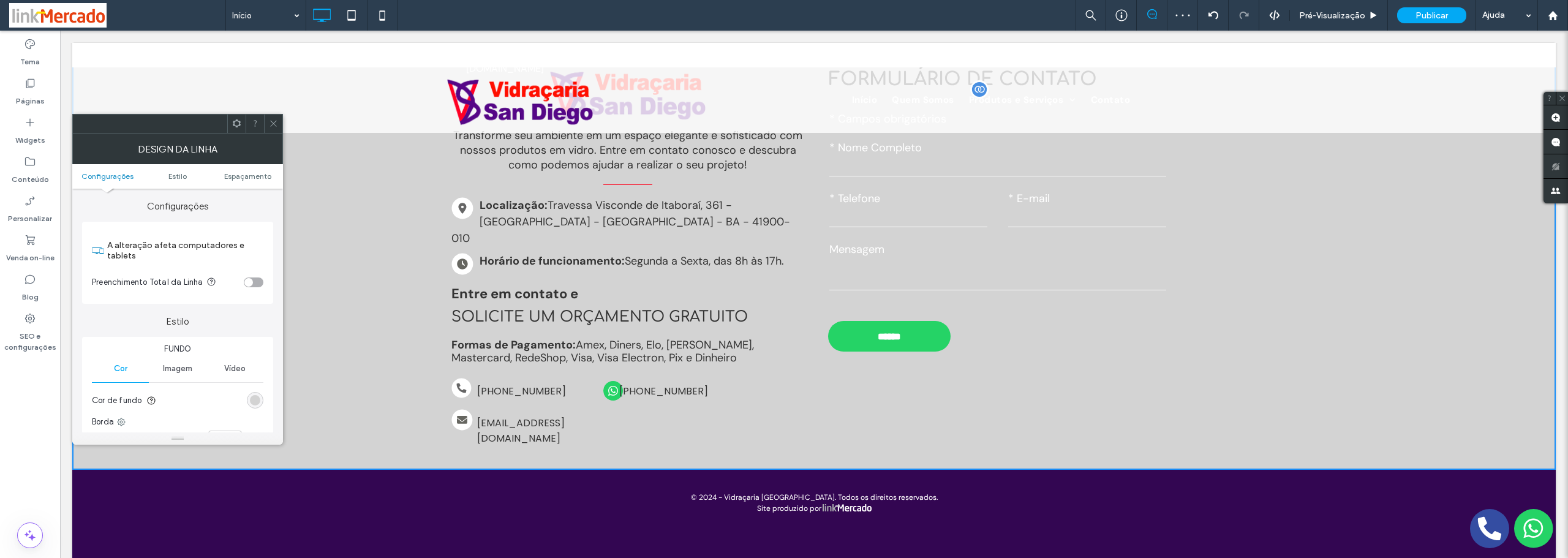
click at [921, 233] on form "Texto livre * Campos obrigatórios * Nome Completo * Telefone * E-mail Mensagem …" at bounding box center [997, 231] width 358 height 284
click at [269, 127] on span at bounding box center [273, 124] width 9 height 18
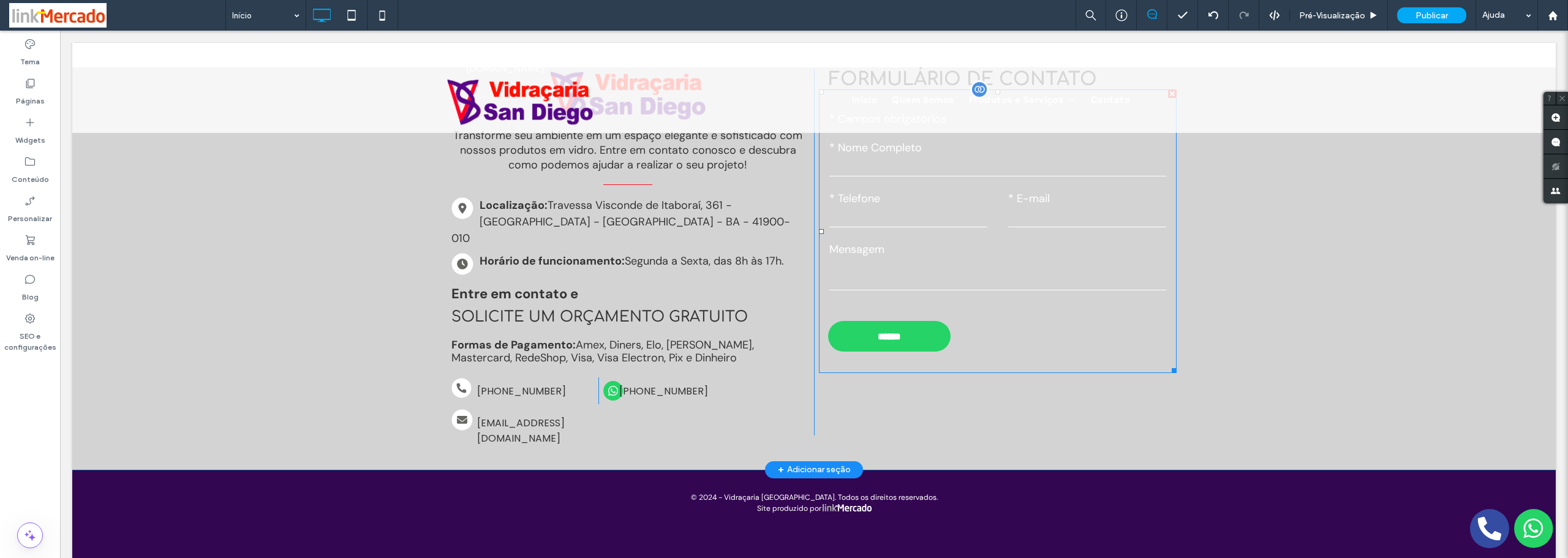
click at [1013, 245] on label "Mensagem" at bounding box center [997, 249] width 337 height 17
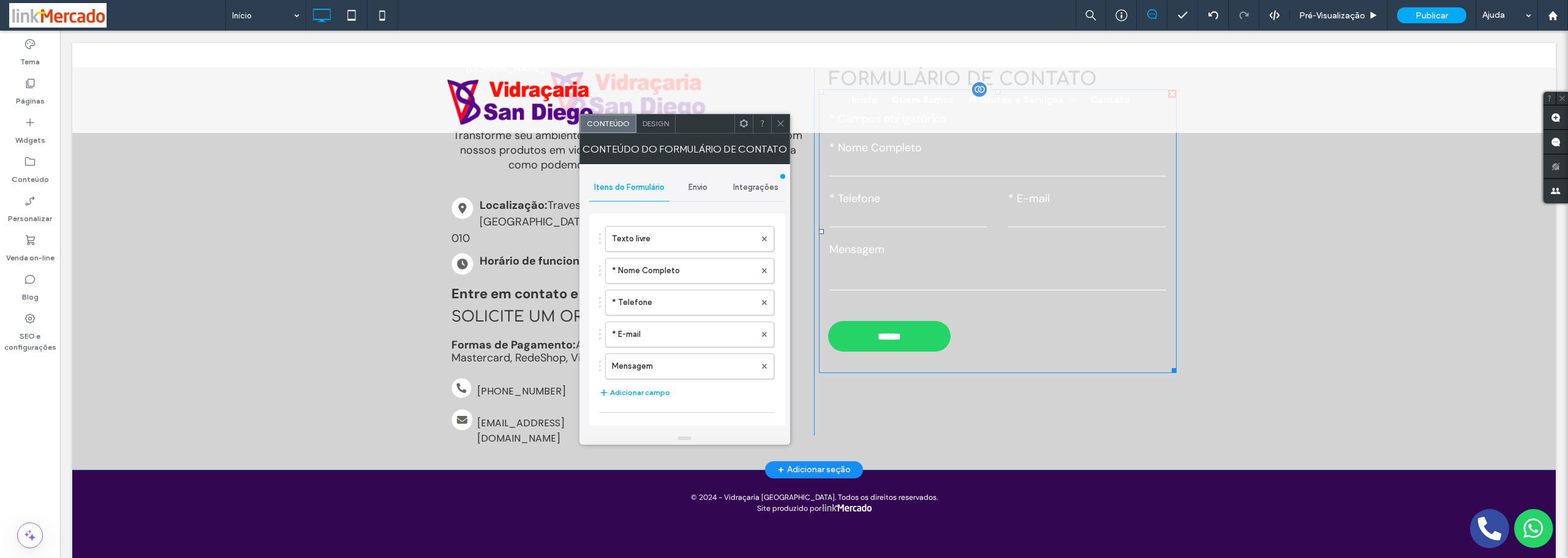
type input "******"
type input "**********"
click at [657, 129] on div "Design" at bounding box center [656, 124] width 39 height 18
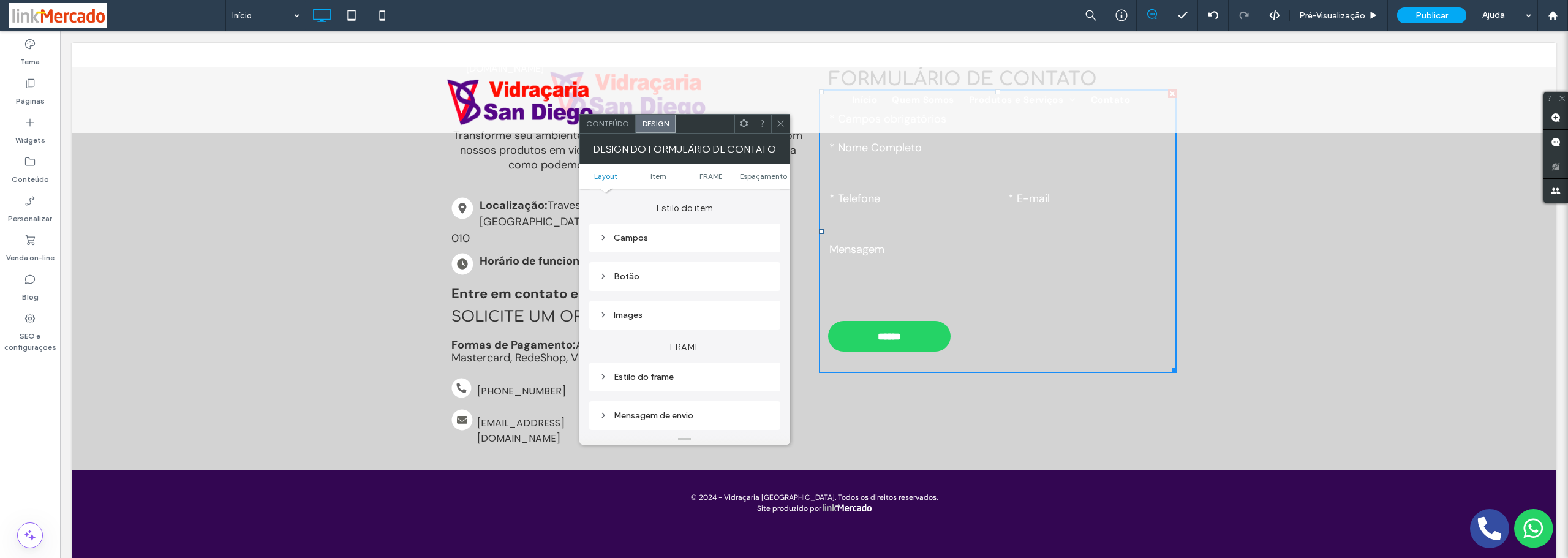
scroll to position [245, 0]
click at [664, 356] on div "Mensagem de envio" at bounding box center [685, 354] width 172 height 10
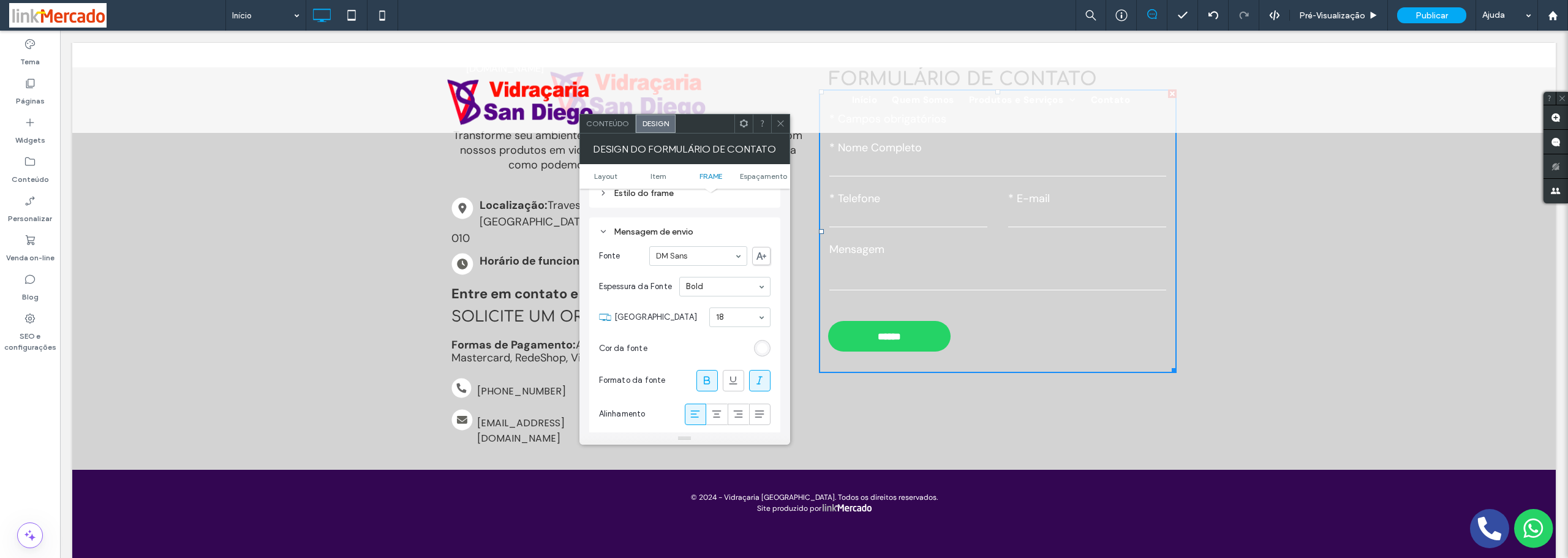
click at [760, 347] on div "rgb(255, 255, 255)" at bounding box center [762, 348] width 10 height 10
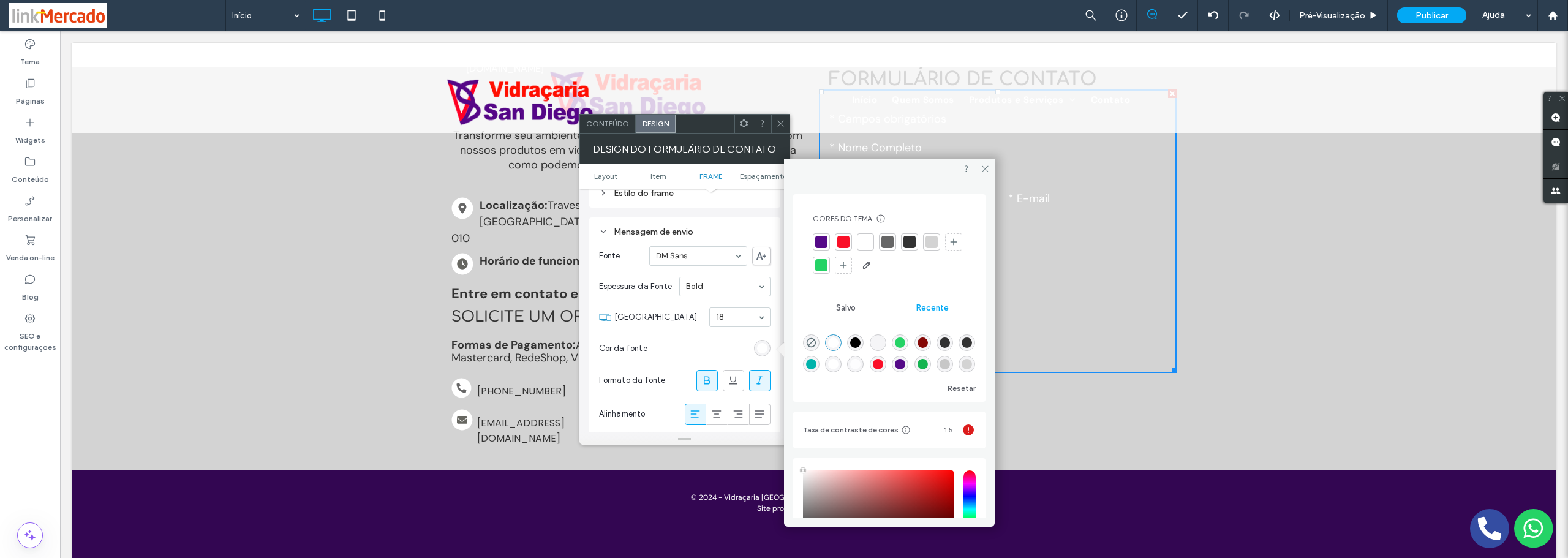
click at [912, 244] on div at bounding box center [910, 242] width 12 height 12
click at [686, 343] on section "Cor da fonte" at bounding box center [685, 348] width 172 height 31
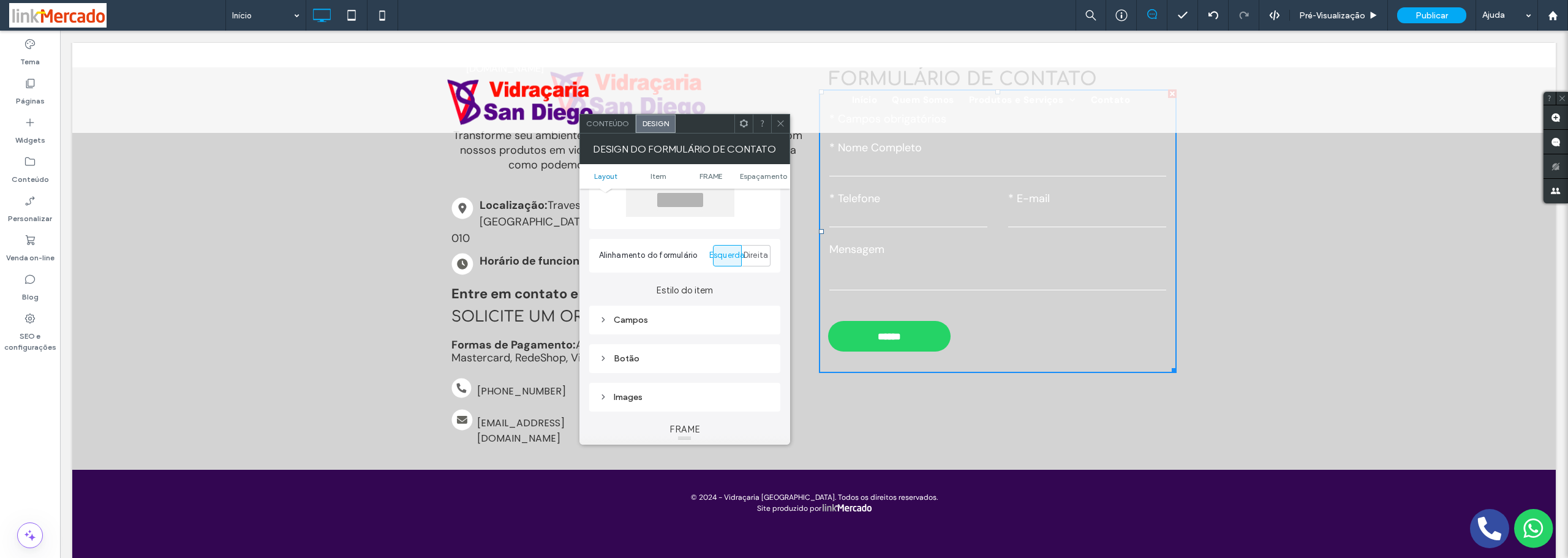
scroll to position [163, 0]
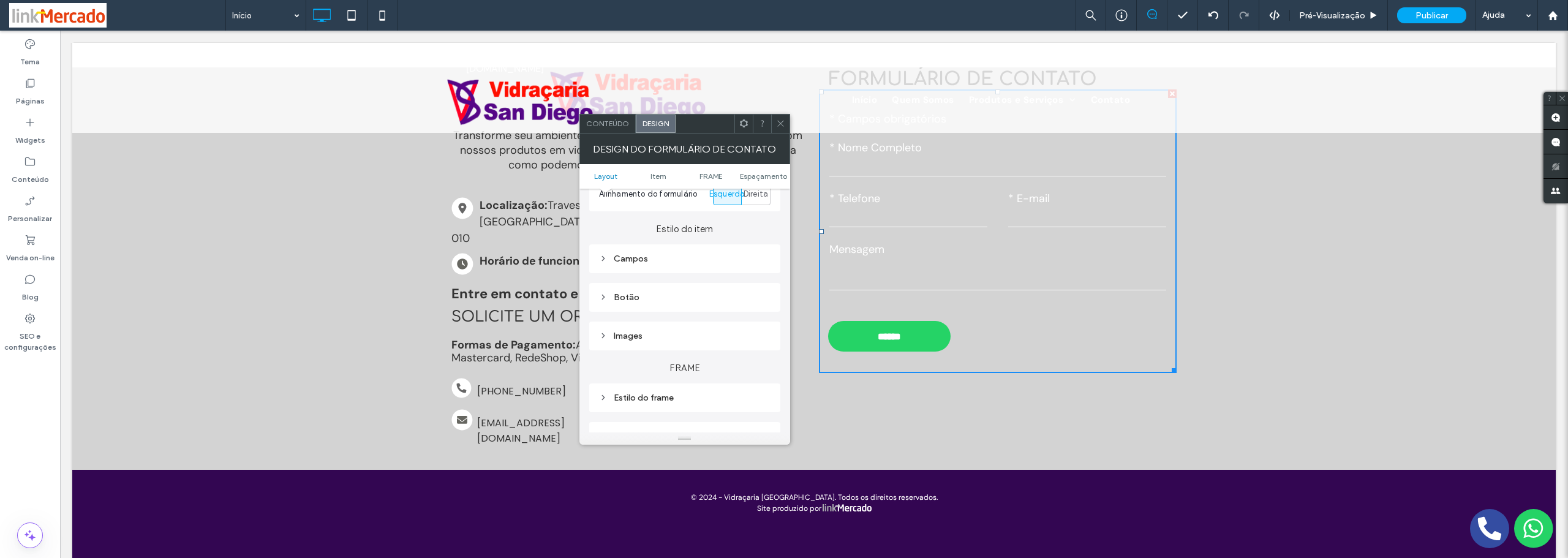
click at [622, 263] on div "Campos" at bounding box center [685, 258] width 172 height 10
click at [716, 284] on span "Texto do campo" at bounding box center [728, 281] width 62 height 10
click at [761, 314] on span at bounding box center [763, 313] width 4 height 6
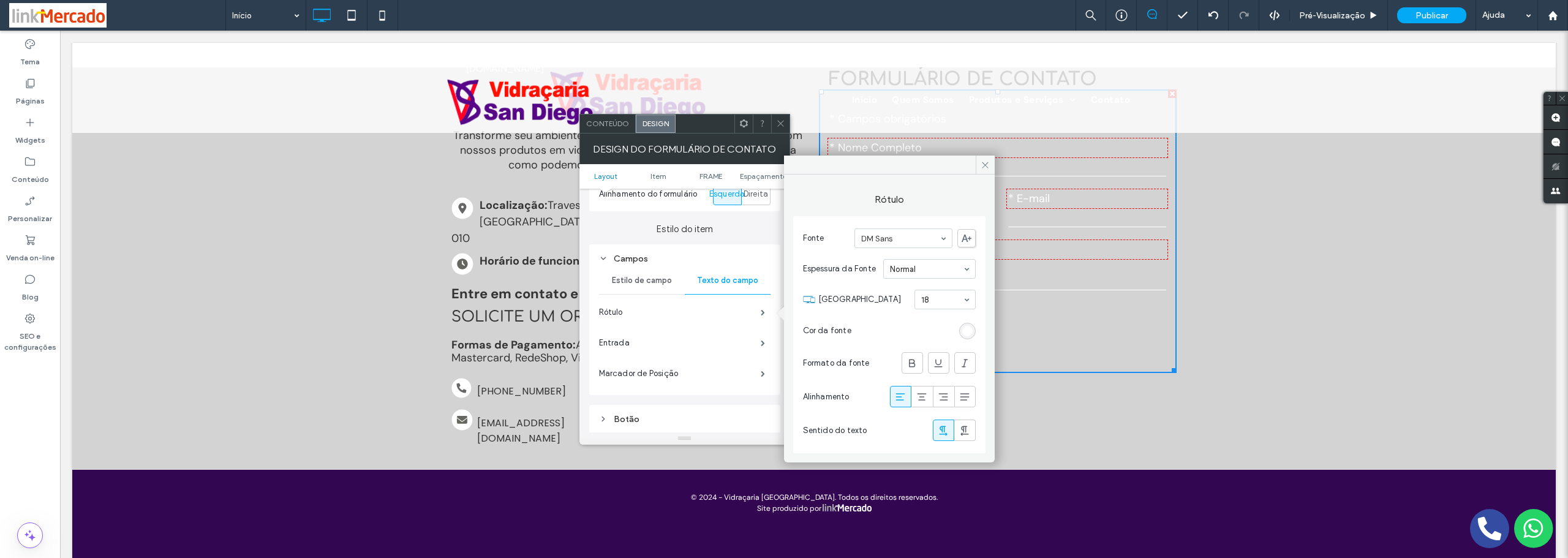
click at [970, 330] on div "rgb(255, 255, 255)" at bounding box center [967, 330] width 10 height 10
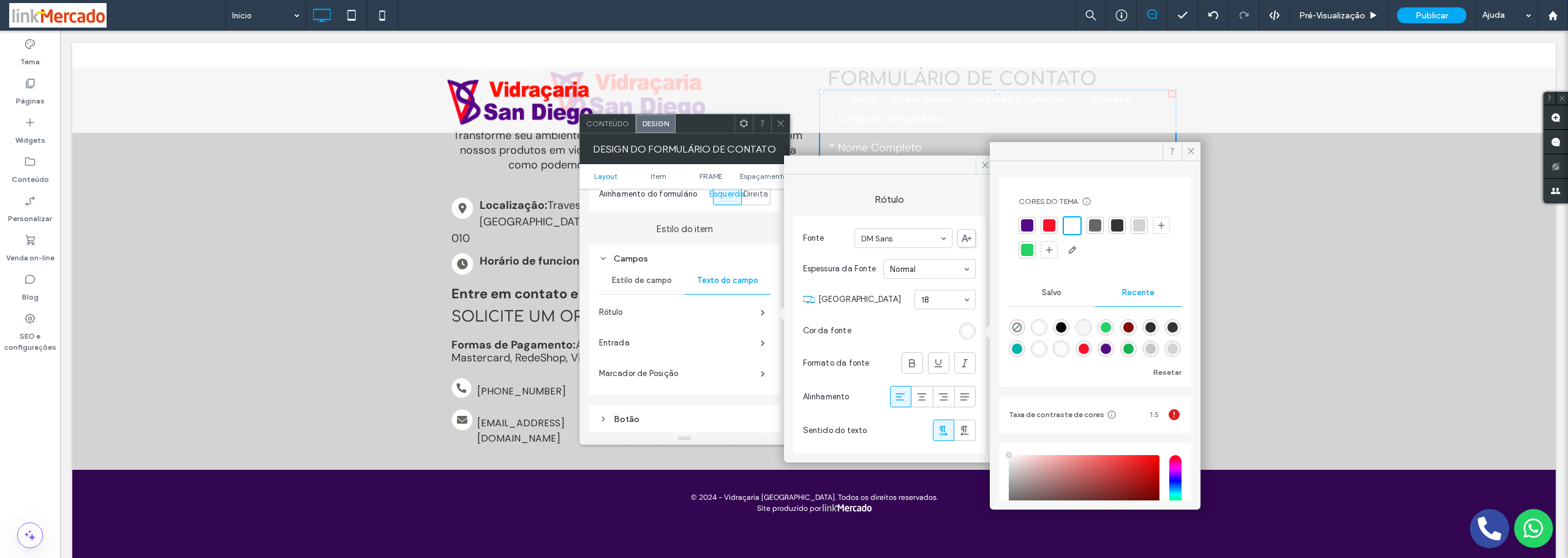
click at [1096, 224] on div at bounding box center [1095, 225] width 12 height 12
click at [712, 340] on label "Entrada" at bounding box center [680, 343] width 162 height 25
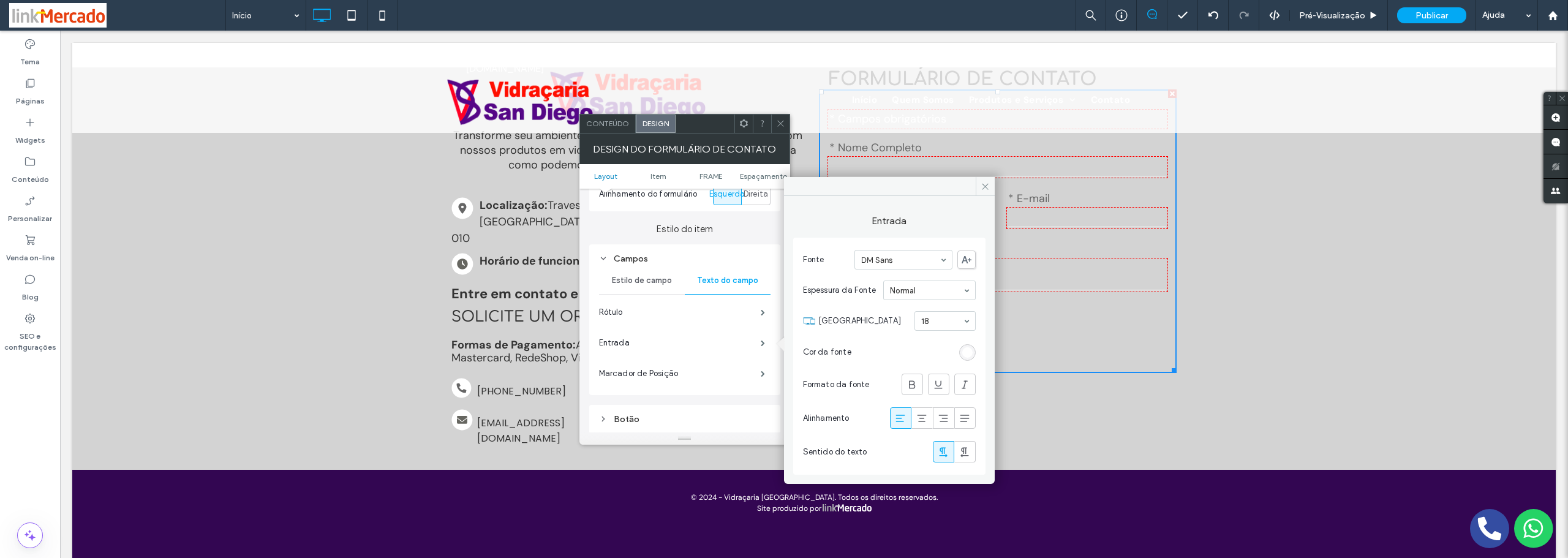
click at [970, 356] on div "rgb(255, 255, 255)" at bounding box center [967, 352] width 10 height 10
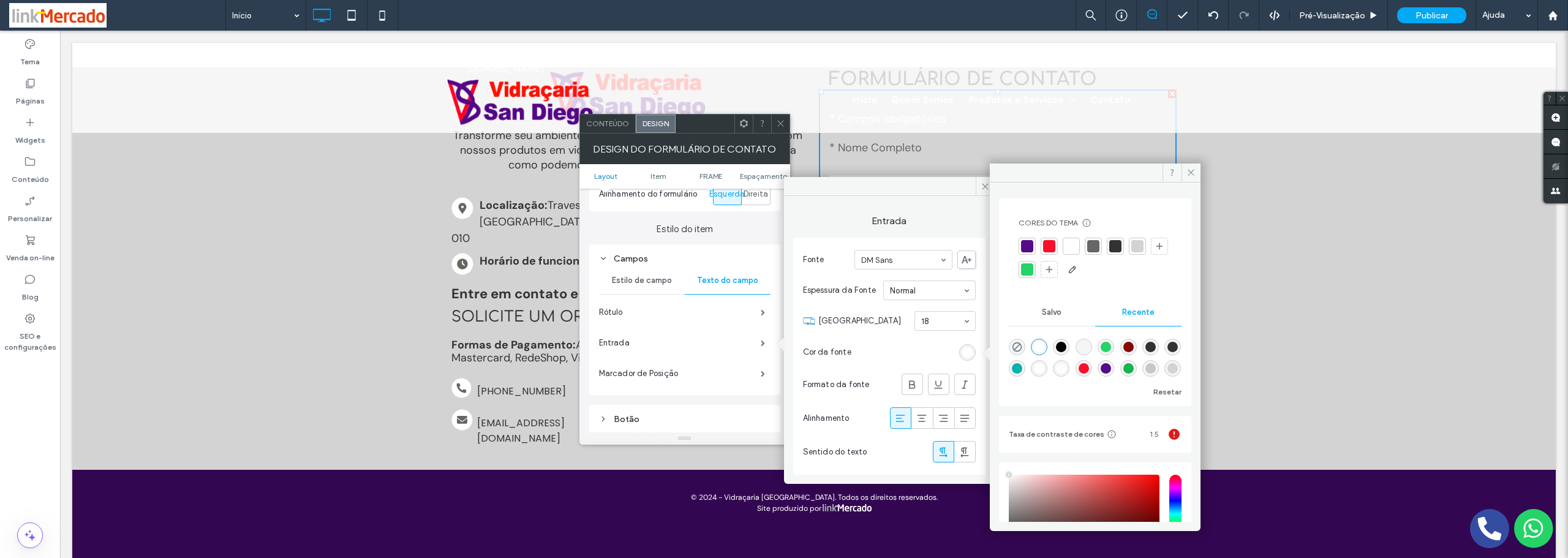
drag, startPoint x: 1116, startPoint y: 247, endPoint x: 1109, endPoint y: 247, distance: 7.0
click at [1115, 247] on div at bounding box center [1116, 246] width 12 height 12
click at [728, 346] on label "Entrada" at bounding box center [680, 343] width 162 height 25
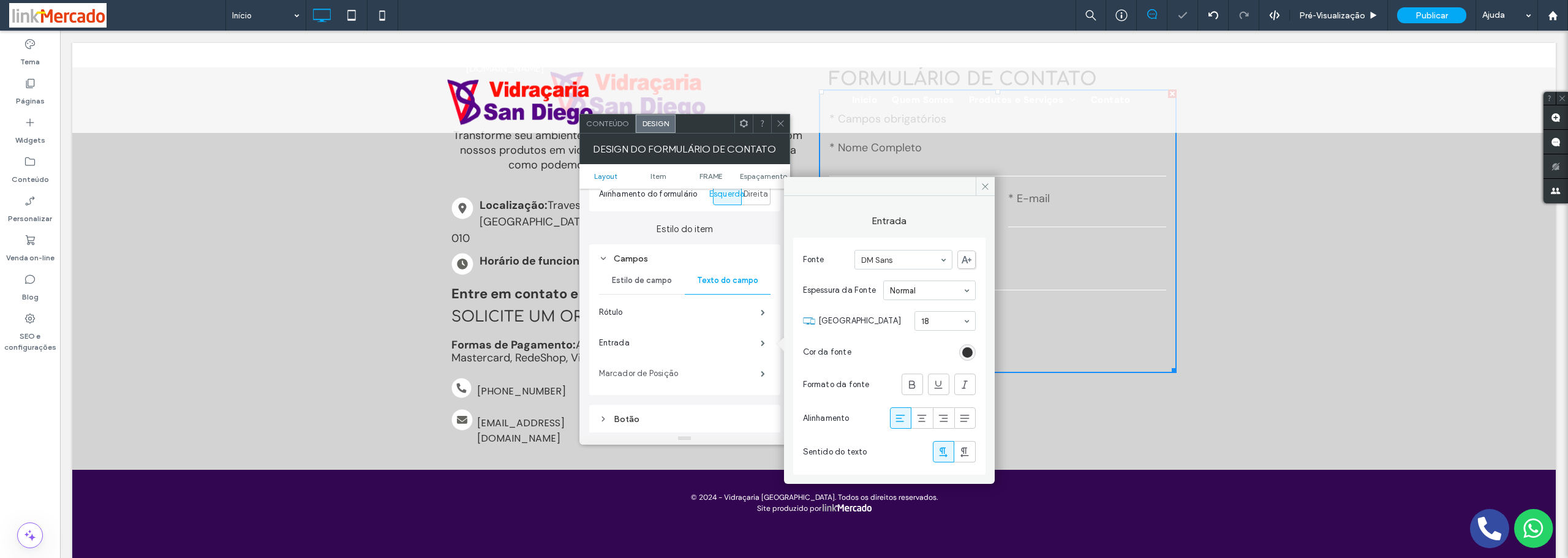
click at [726, 371] on label "Marcador de Posiçāo" at bounding box center [680, 373] width 162 height 25
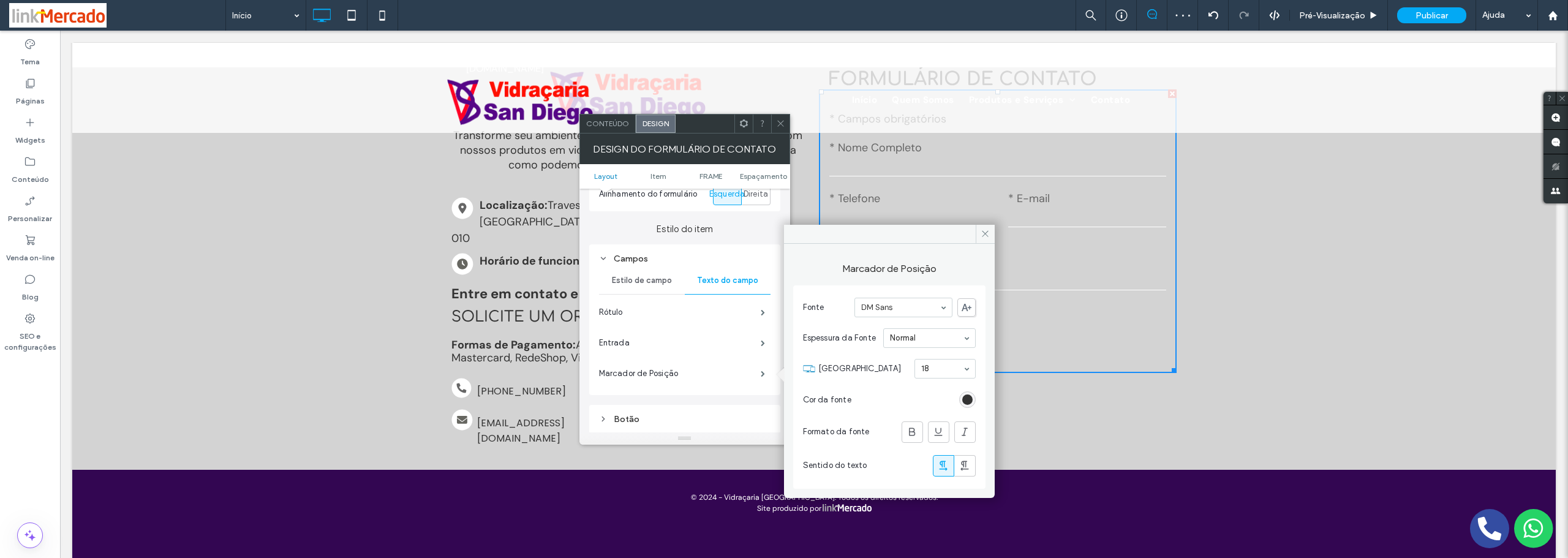
click at [781, 126] on icon at bounding box center [781, 123] width 9 height 9
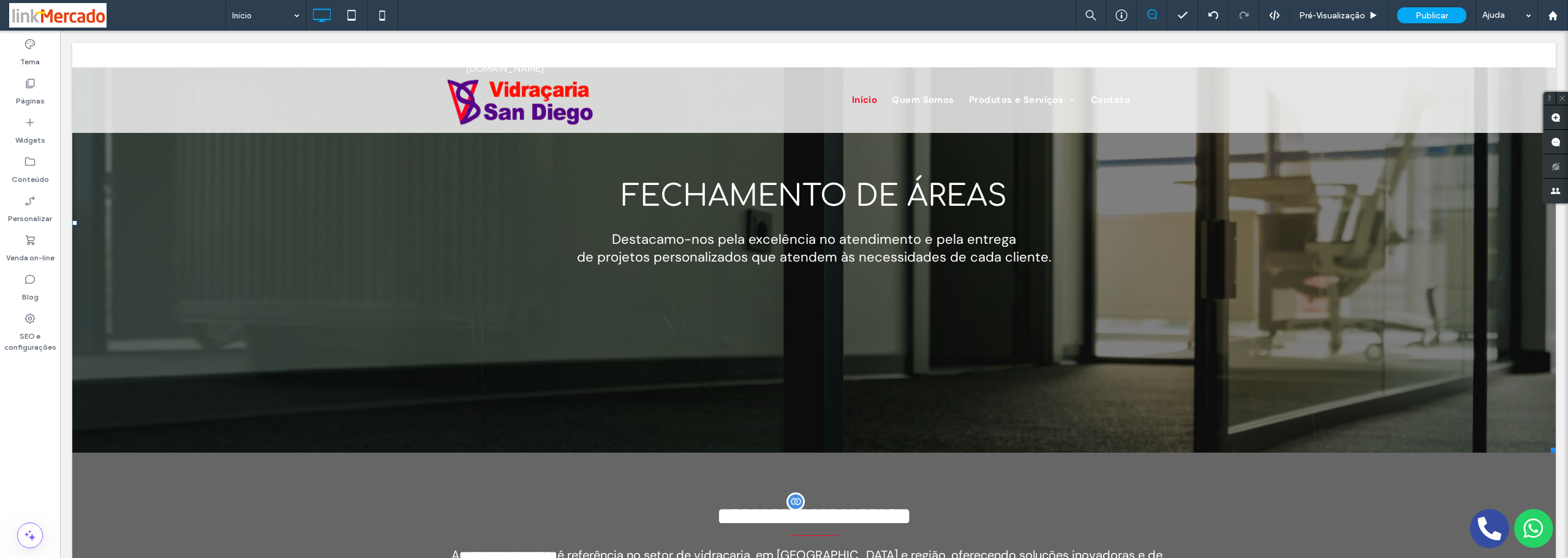
scroll to position [0, 0]
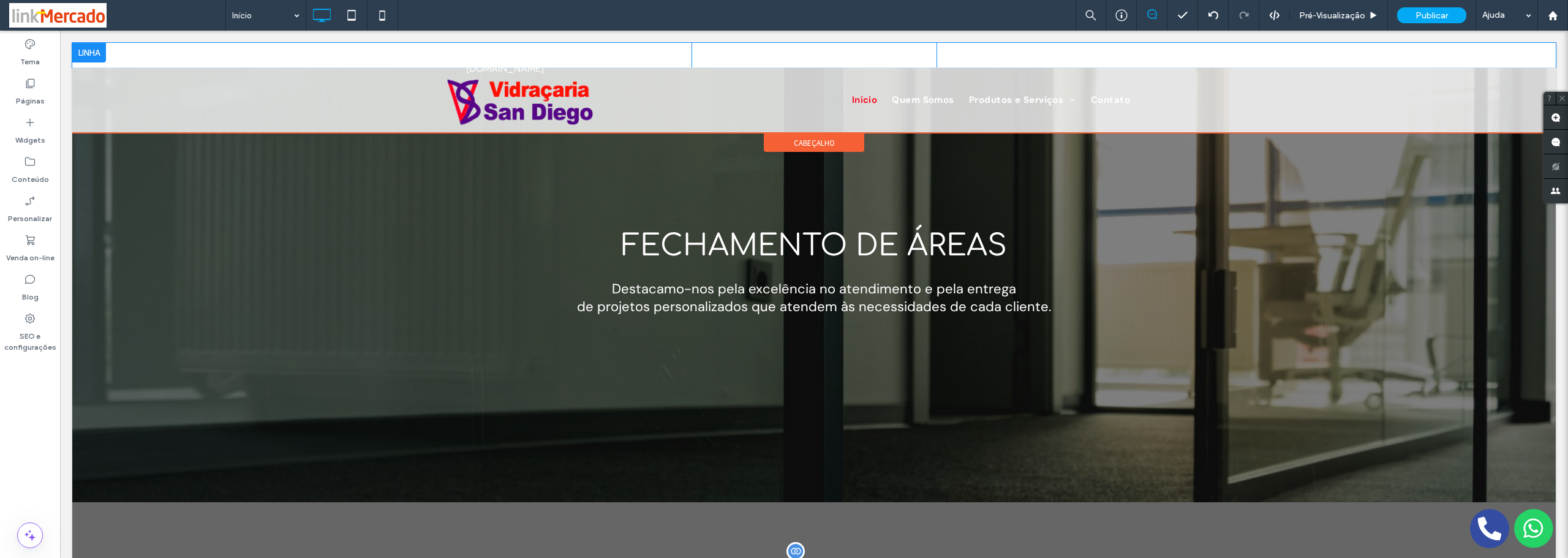
click at [177, 46] on div "[EMAIL_ADDRESS][DOMAIN_NAME] Click To Paste [PHONE_NUMBER] Click To Paste [PHON…" at bounding box center [814, 55] width 1484 height 25
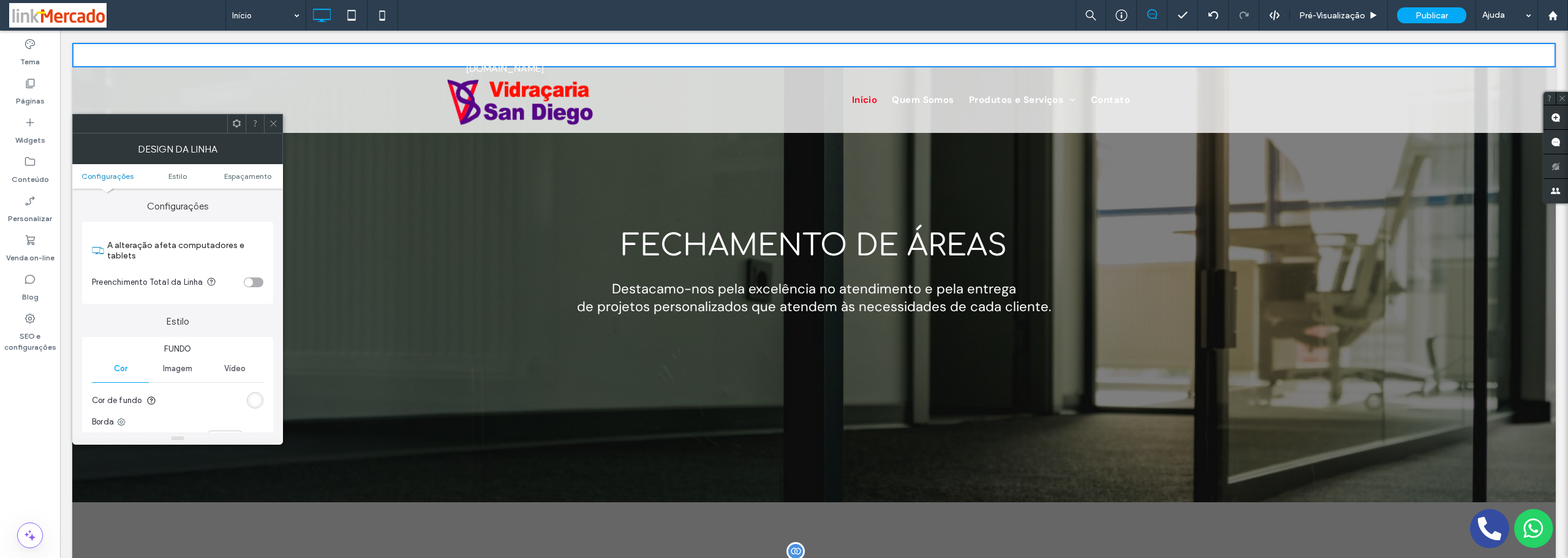
click at [252, 399] on div "rgb(255, 255, 255)" at bounding box center [255, 400] width 10 height 10
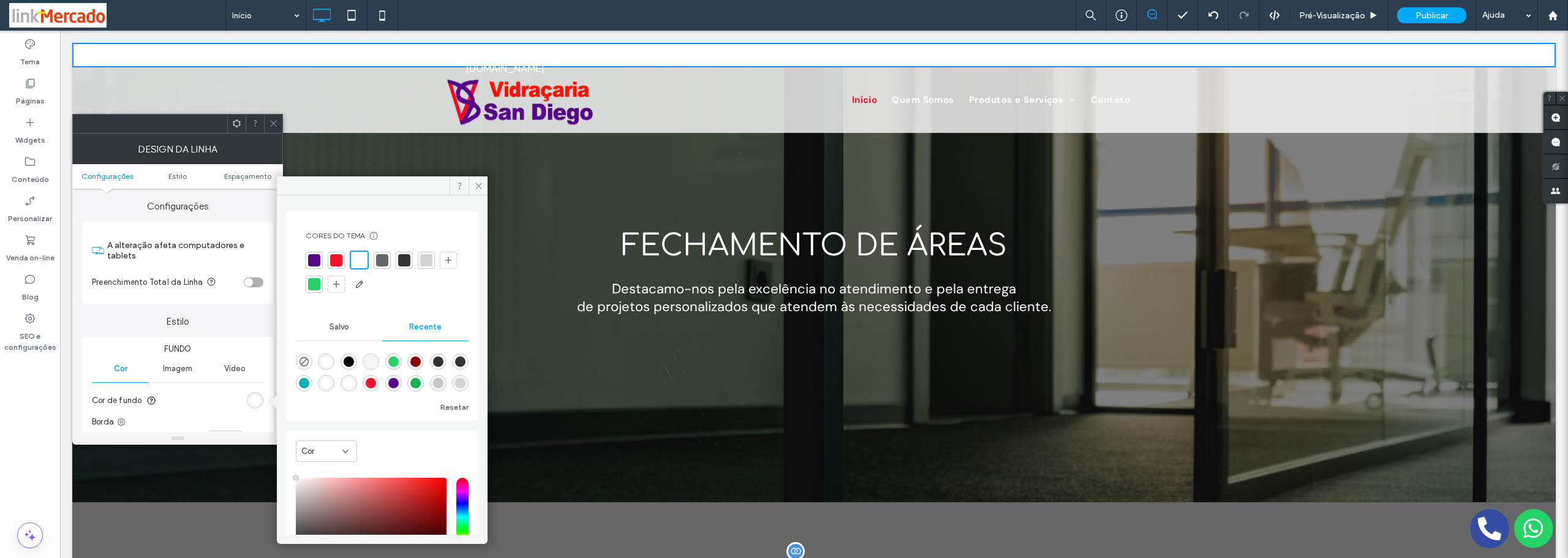
click at [312, 264] on div at bounding box center [315, 260] width 12 height 12
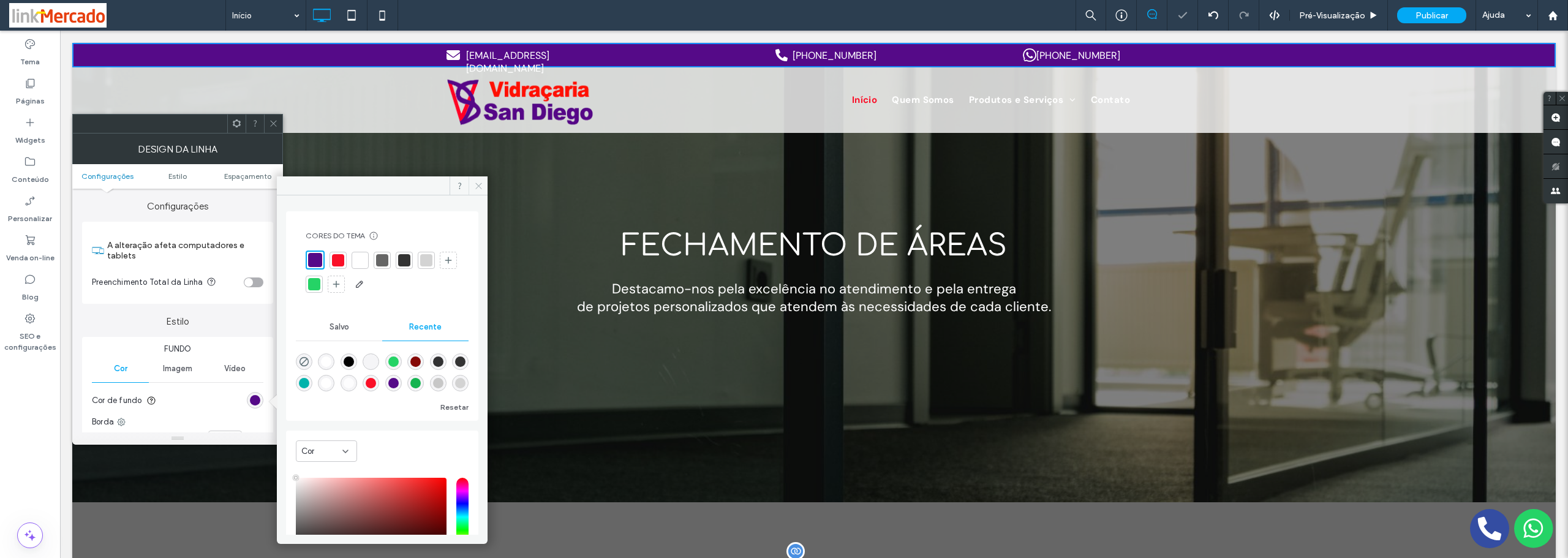
click at [483, 186] on span at bounding box center [478, 186] width 19 height 18
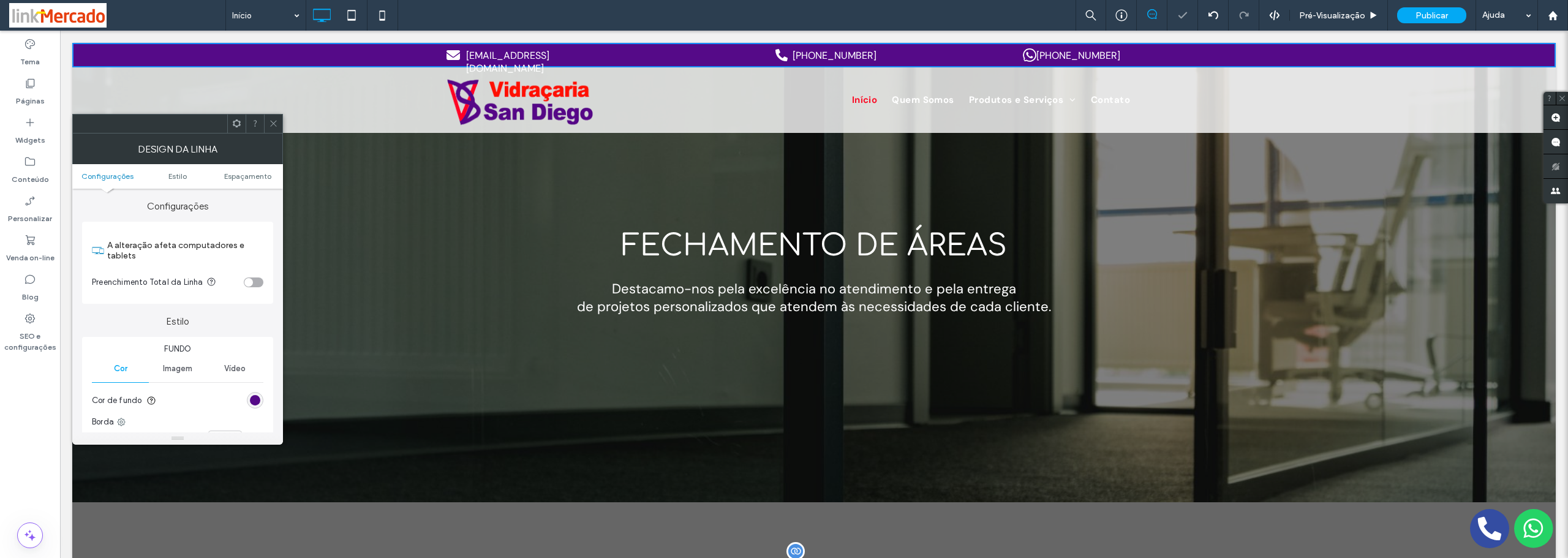
click at [270, 127] on span at bounding box center [273, 124] width 9 height 18
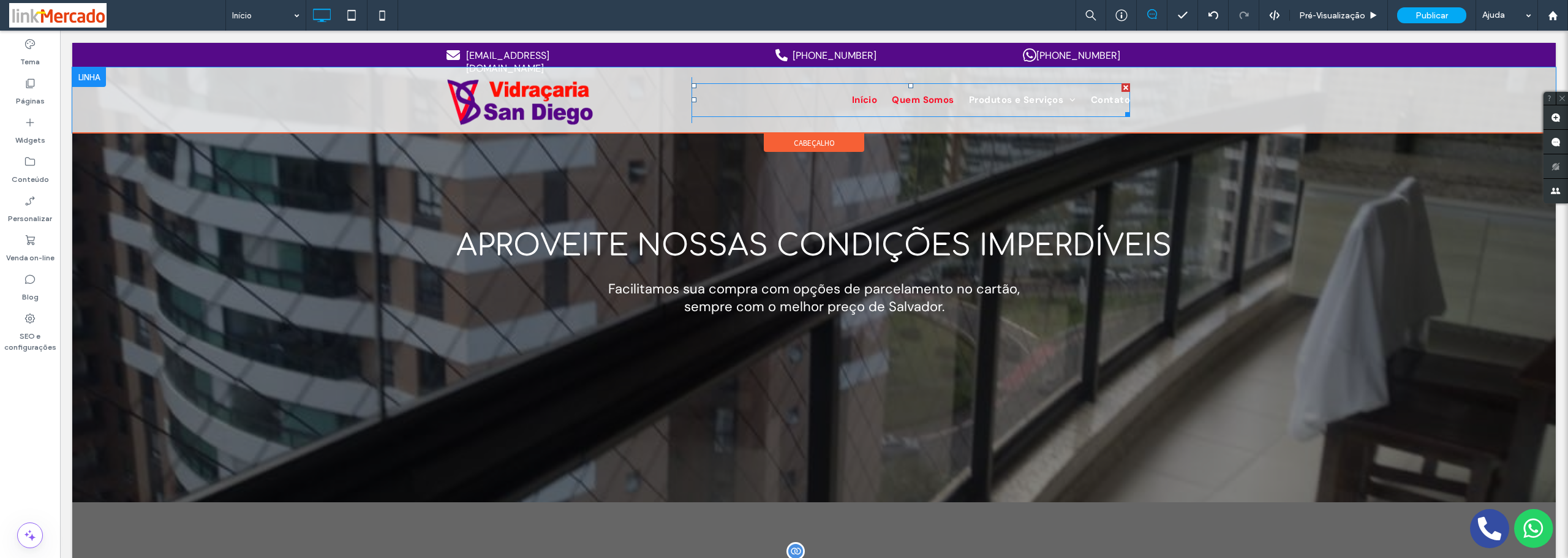
click at [933, 101] on span "Quem Somos" at bounding box center [923, 100] width 62 height 14
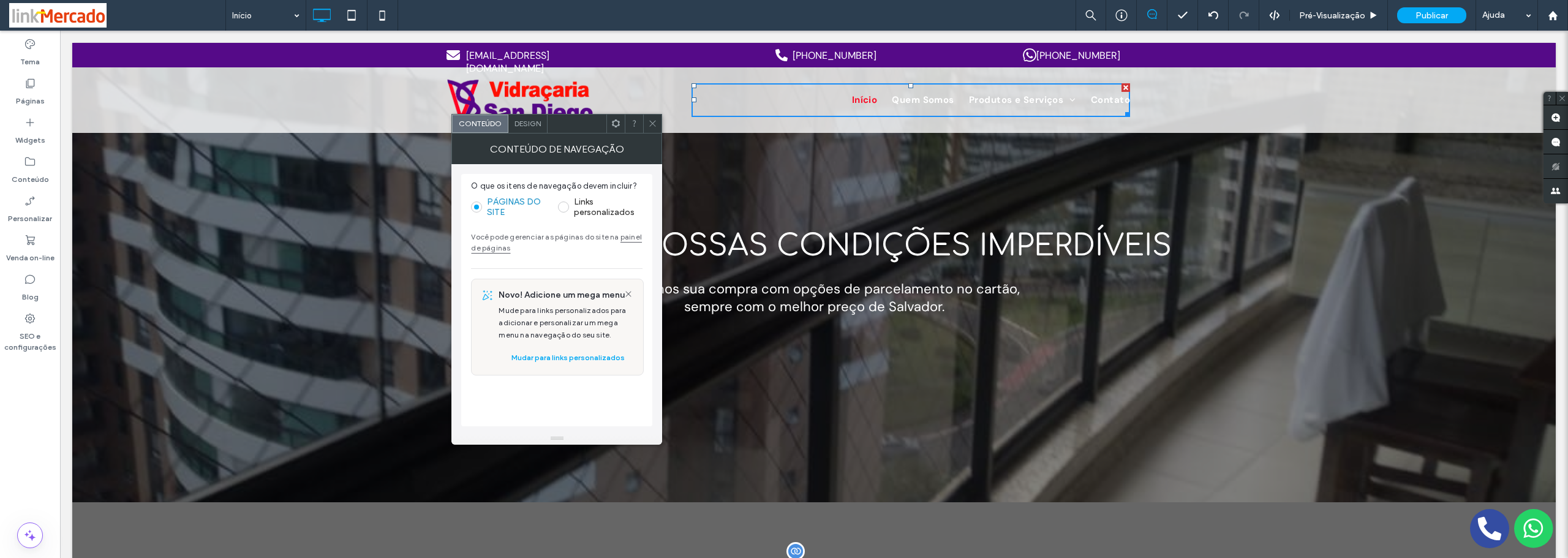
click at [527, 118] on div "Design" at bounding box center [528, 124] width 39 height 18
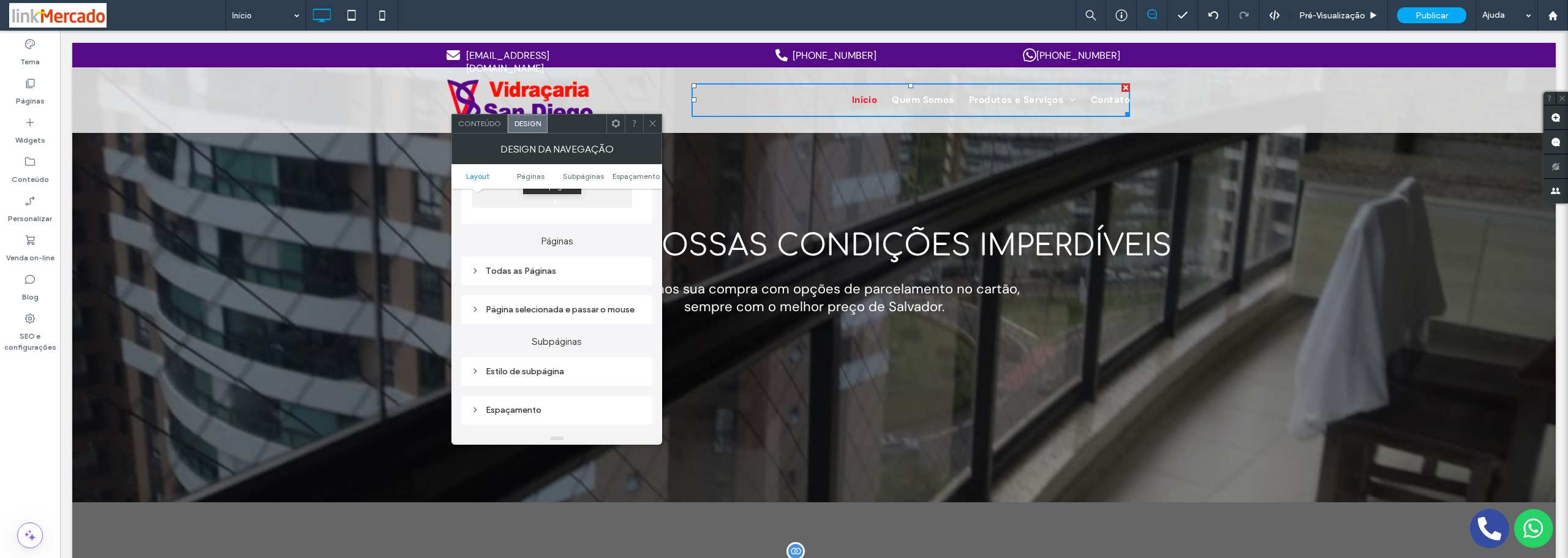
scroll to position [306, 0]
click at [528, 213] on div "Todas as Páginas" at bounding box center [557, 209] width 172 height 10
click at [600, 236] on span "Texto do link" at bounding box center [600, 231] width 47 height 10
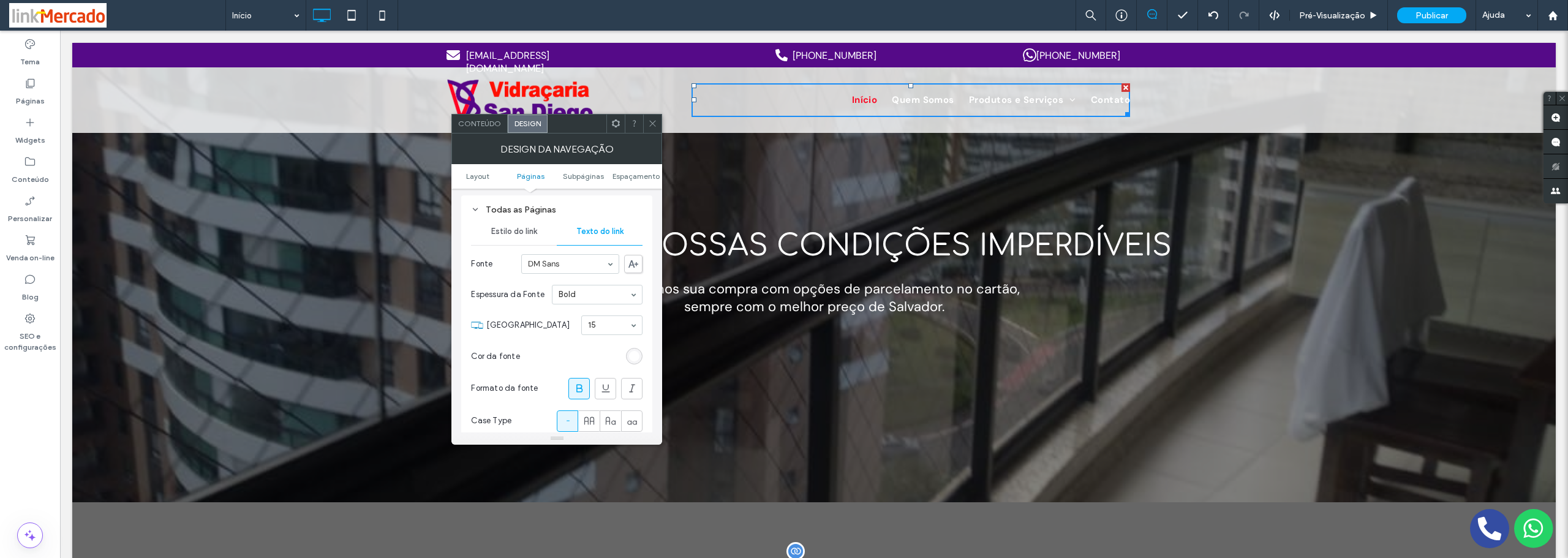
scroll to position [367, 0]
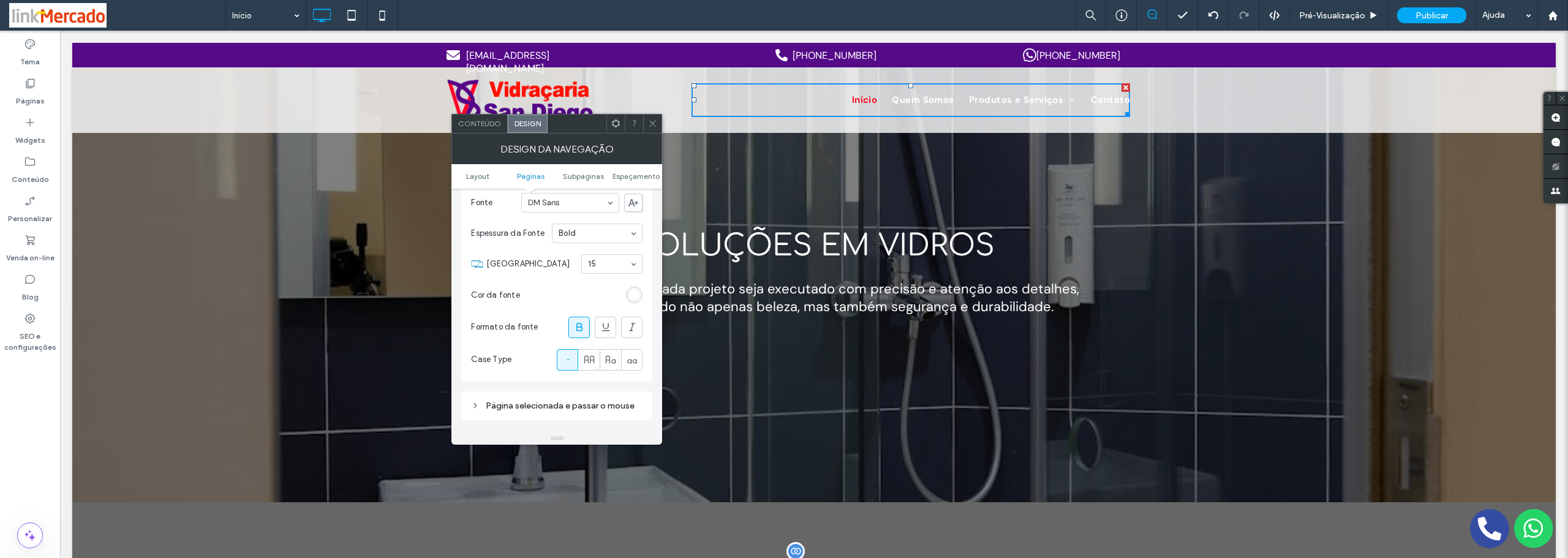
click at [636, 300] on div "rgb(255, 255, 255)" at bounding box center [634, 295] width 10 height 10
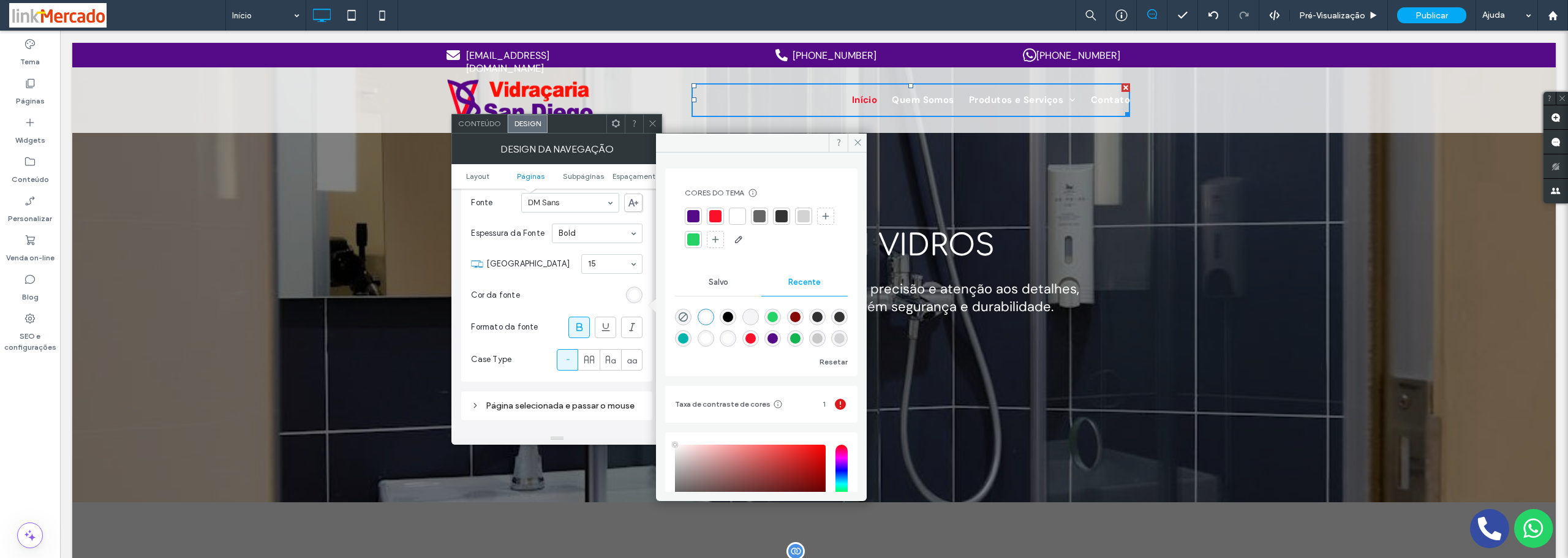
click at [691, 218] on div at bounding box center [693, 216] width 12 height 12
drag, startPoint x: 856, startPoint y: 141, endPoint x: 633, endPoint y: 91, distance: 228.5
click at [856, 141] on icon at bounding box center [858, 142] width 9 height 9
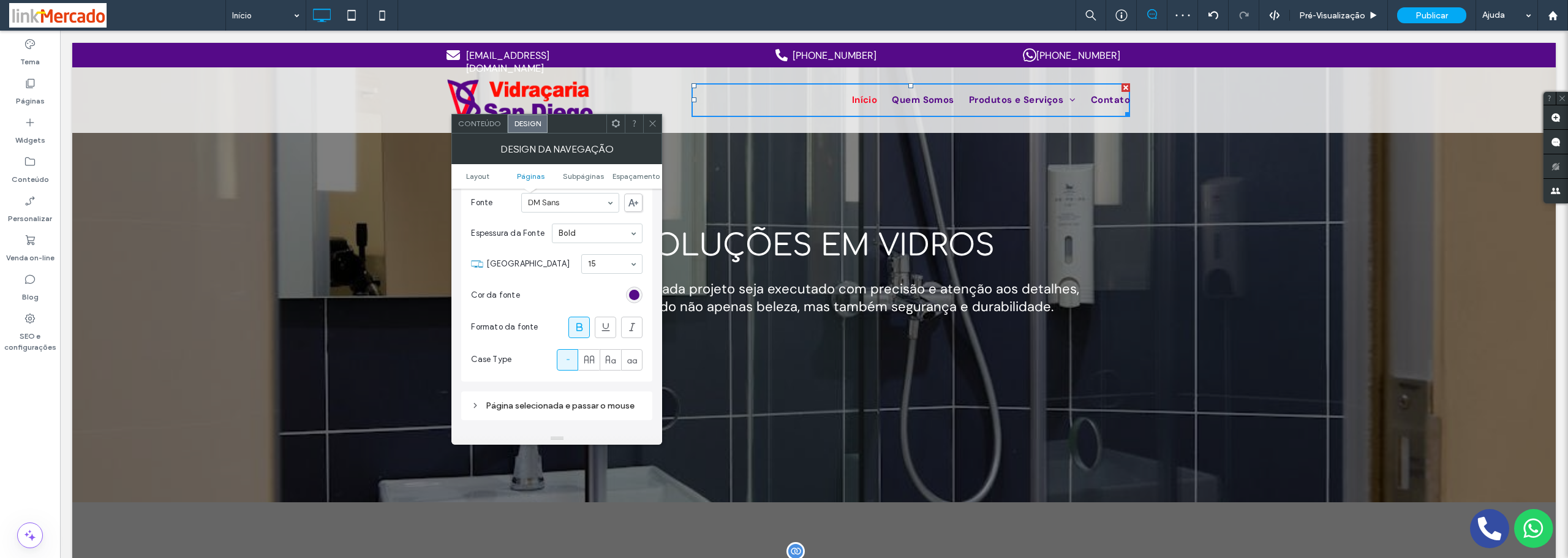
click at [648, 118] on span at bounding box center [653, 124] width 9 height 18
